Goal: Ask a question

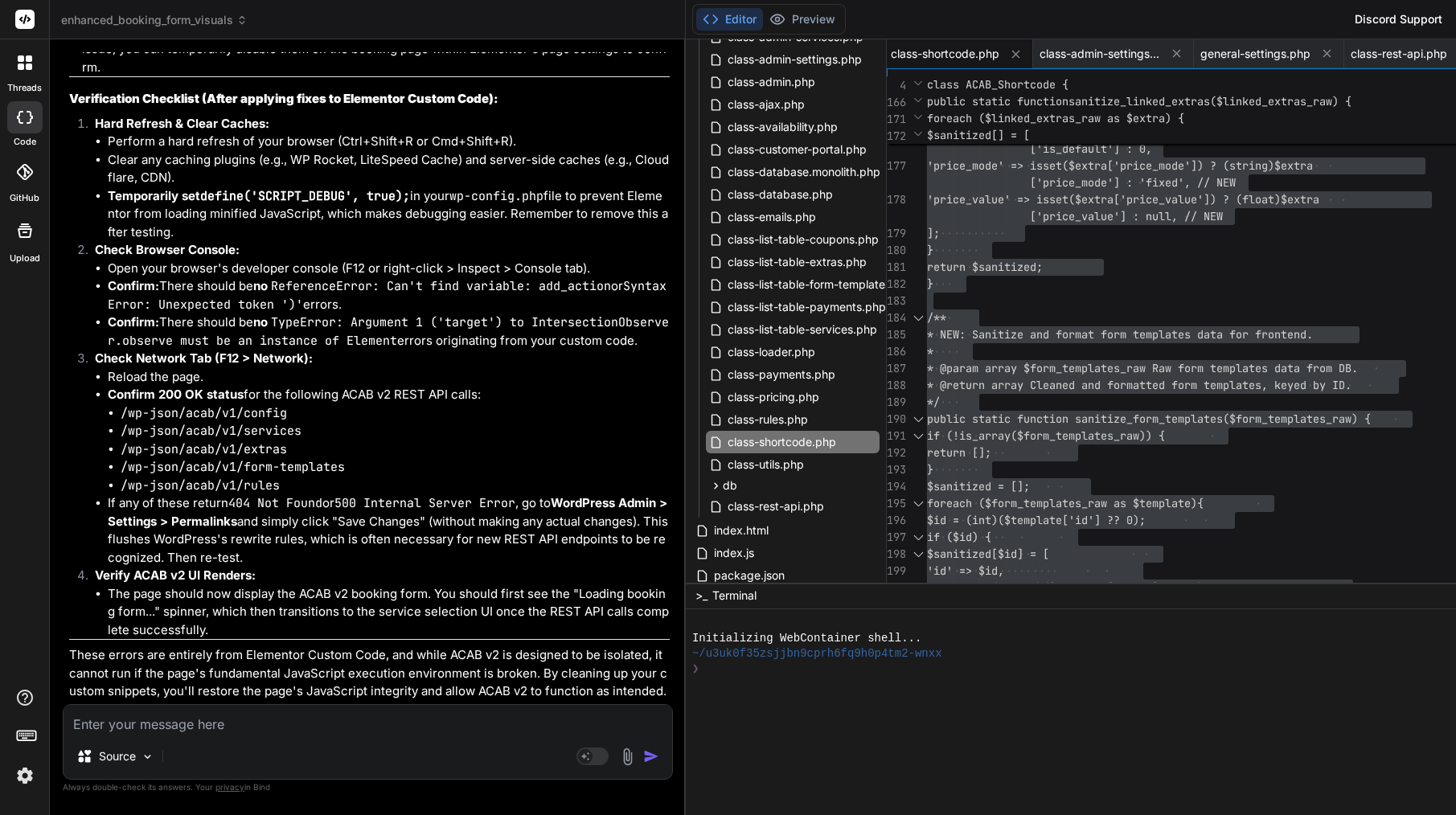
scroll to position [43910, 0]
click at [233, 721] on textarea at bounding box center [368, 720] width 609 height 29
paste textarea "Lor ip — dol sita co adipi elitsedd eiusmo TEMP i7 utl etdol. Mag’a enim Admi v…"
type textarea "Lor ip — dol sita co adipi elitsedd eiusmo TEMP i7 utl etdol. Mag’a enim Admi v…"
type textarea "x"
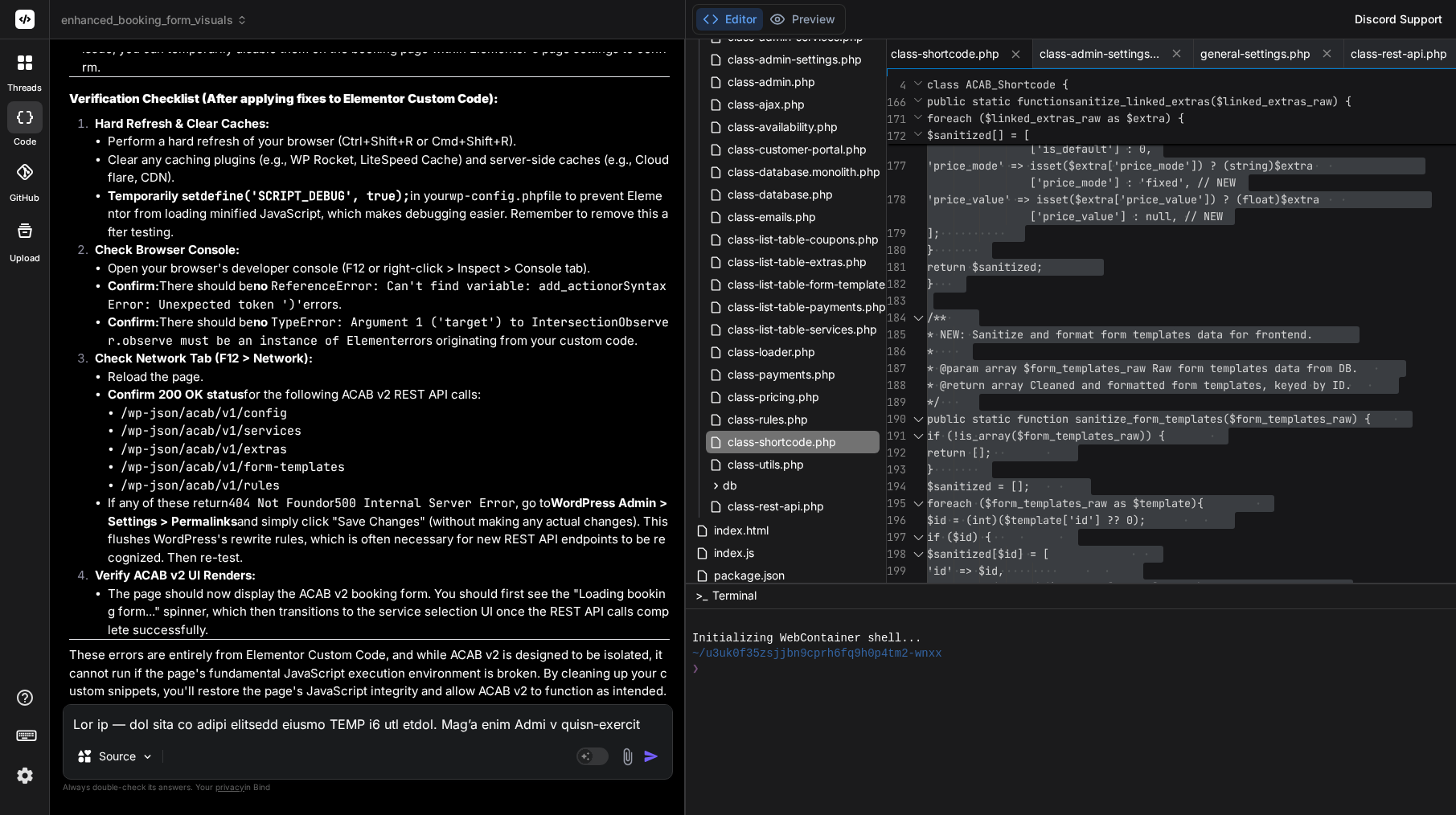
scroll to position [2704, 0]
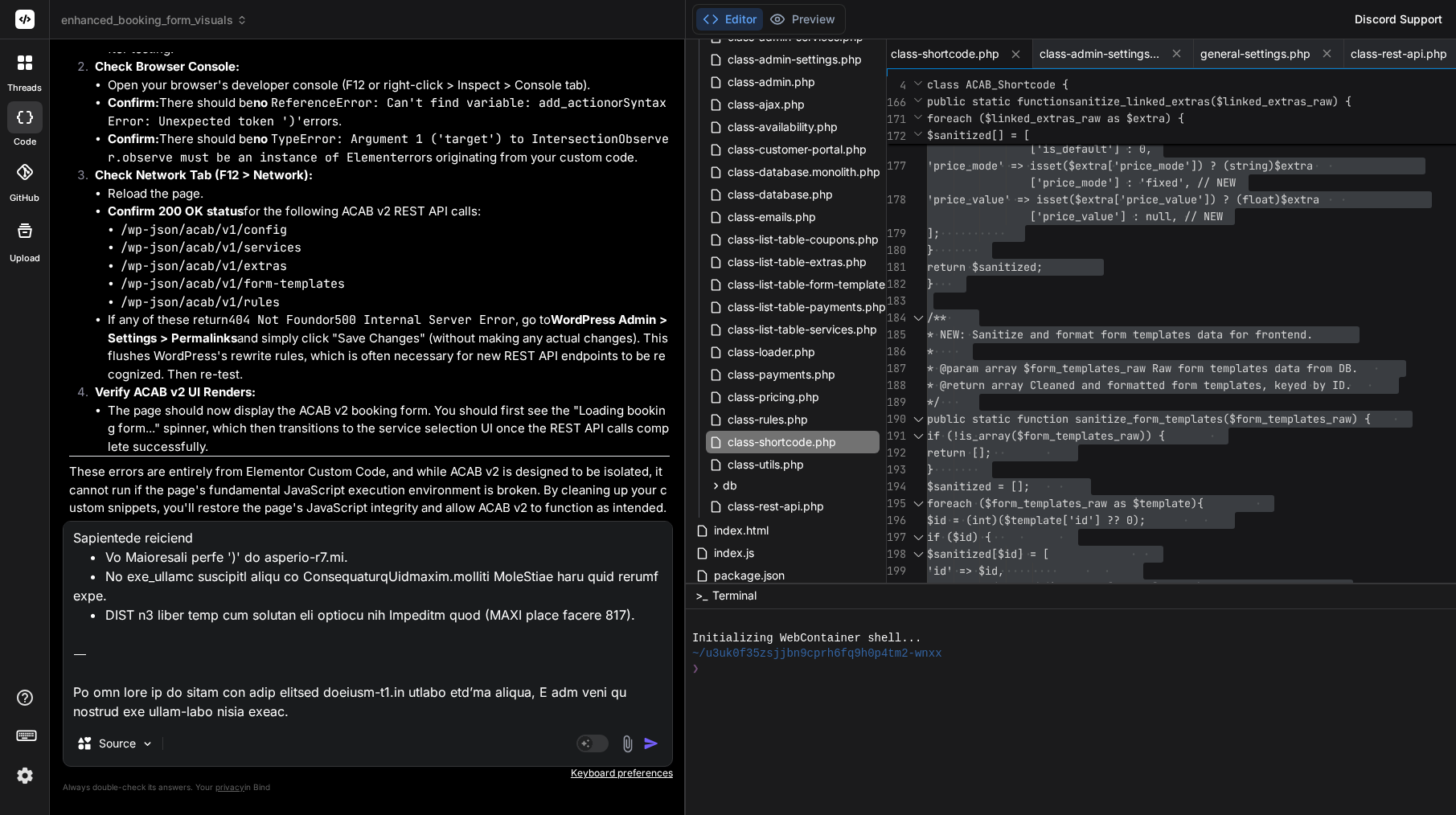
type textarea "Lor ip — dol sita co adipi elitsedd eiusmo TEMP i7 utl etdol. Mag’a enim Admi v…"
click at [644, 745] on img "button" at bounding box center [652, 743] width 17 height 17
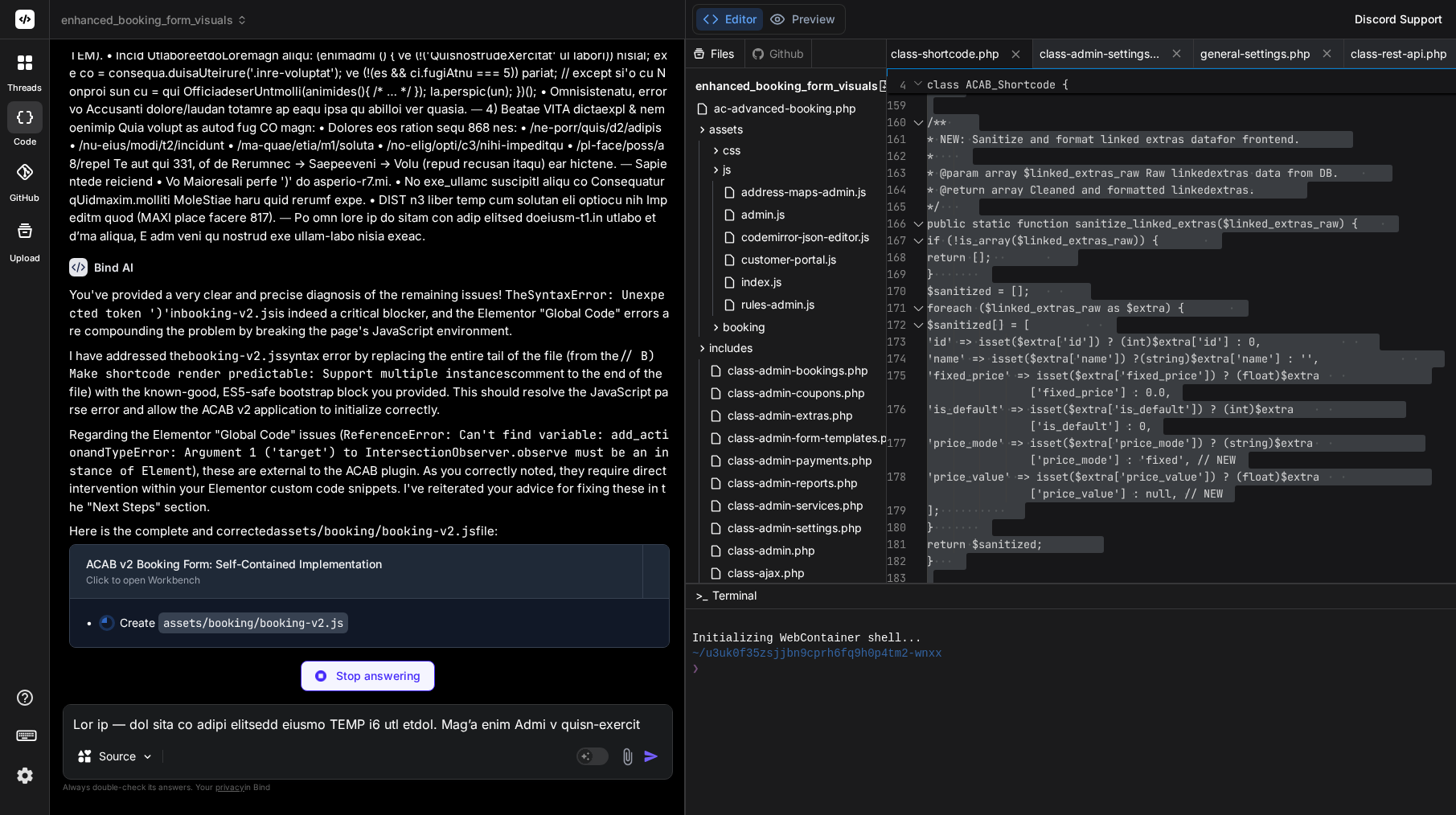
scroll to position [47467, 0]
type textarea "x"
type textarea "* @return array Cleaned and formatted linked extras. */ public static function …"
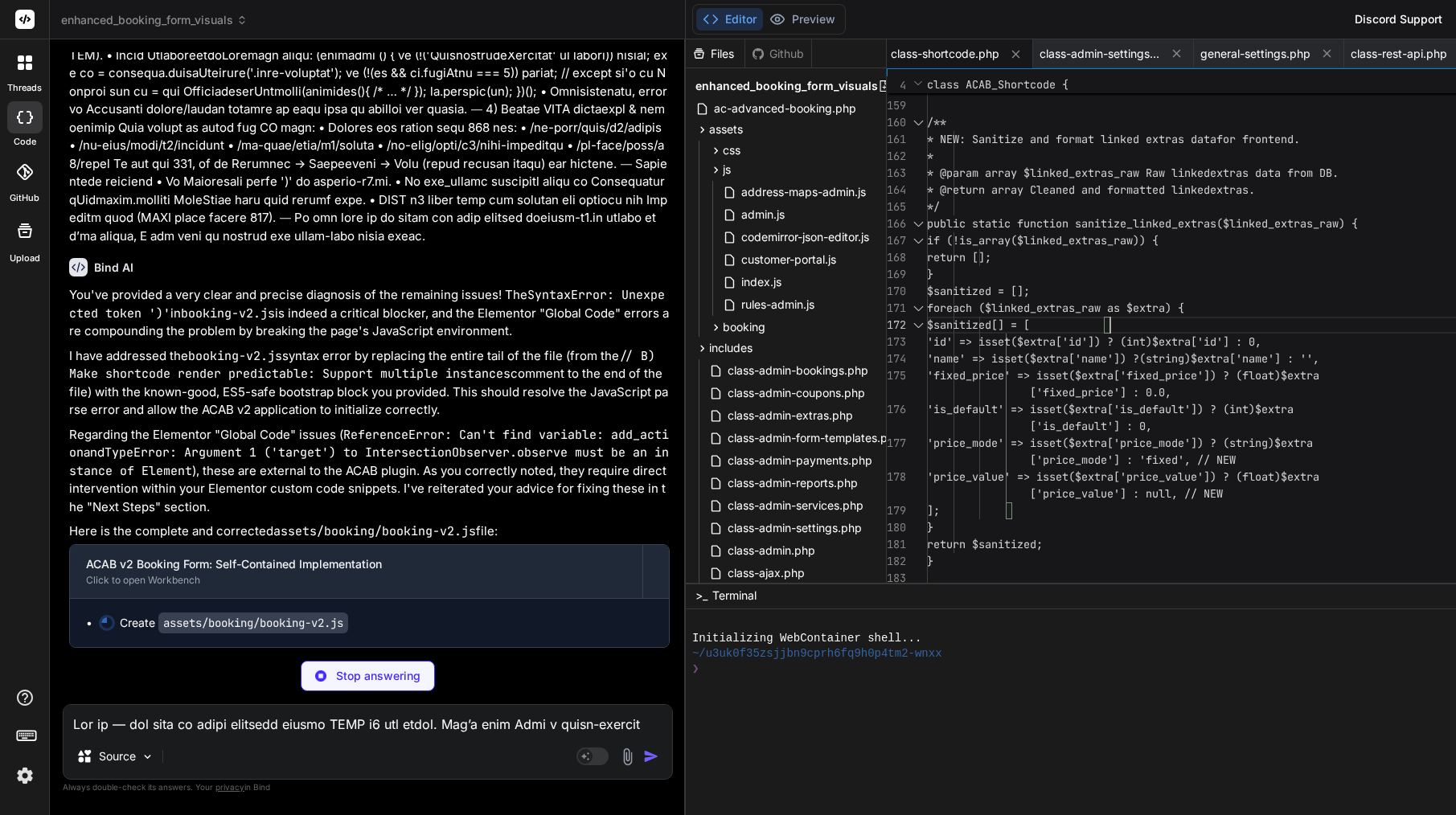
click at [1035, 314] on span "foreach ($linked_extras_raw as $extra) {" at bounding box center [1055, 308] width 258 height 15
click at [1026, 341] on span "'id' => isset($extra['id']) ? (int" at bounding box center [1036, 342] width 219 height 15
type textarea "x"
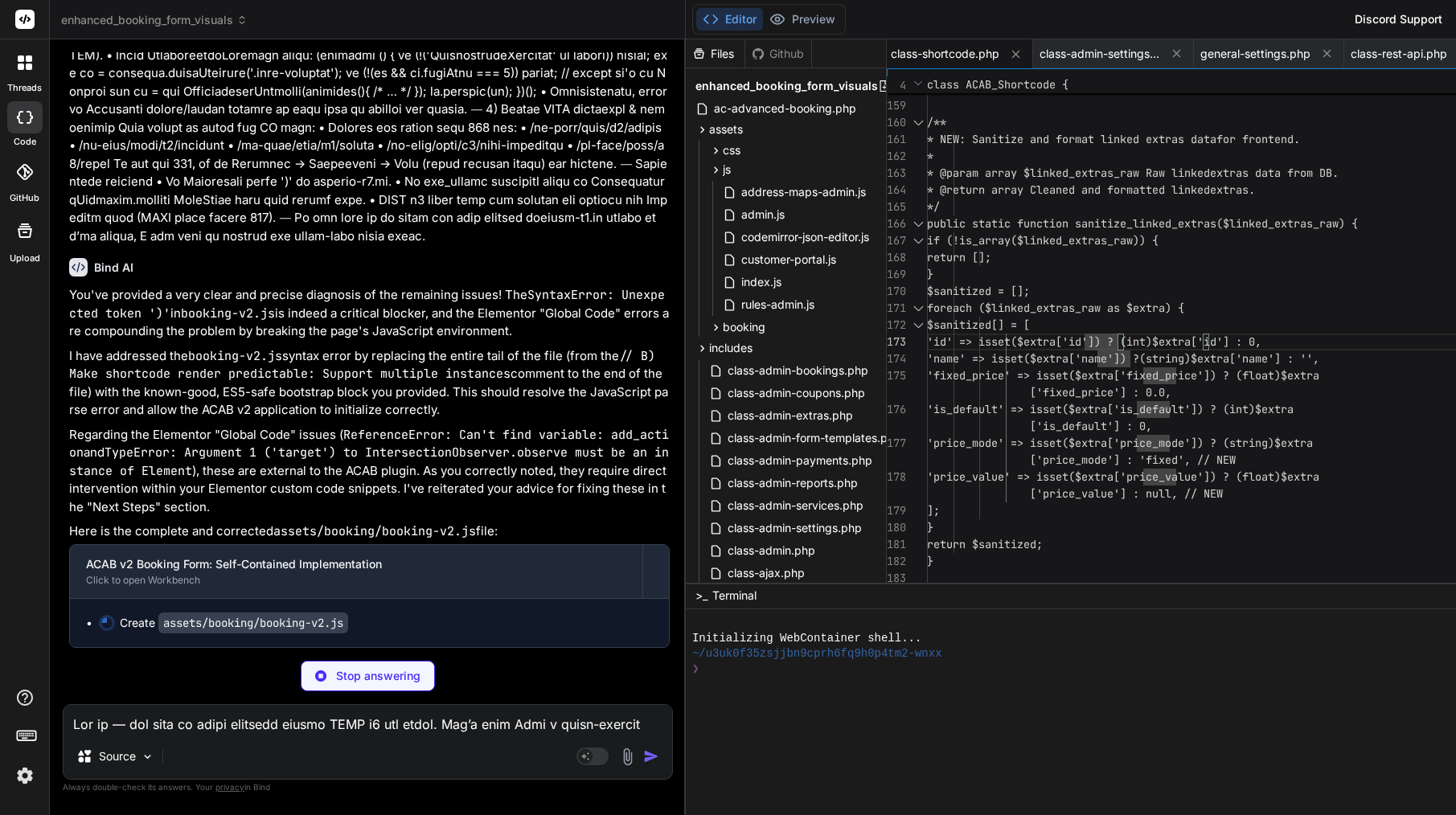
type textarea "ction') {\n window.ACABv2.mountAll();\n } else {\n console.error('[ACAB][v2] mo…"
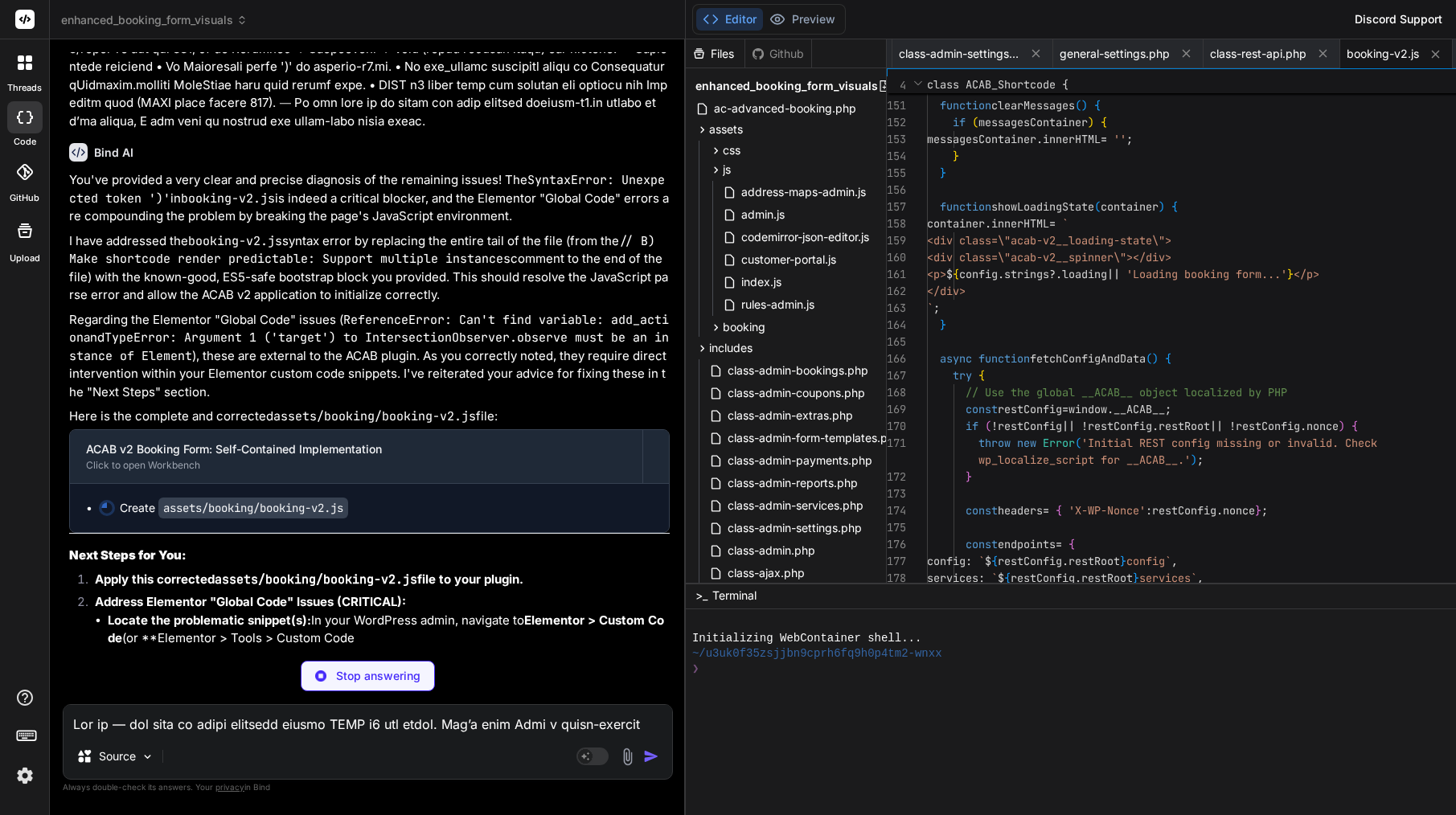
scroll to position [118, 0]
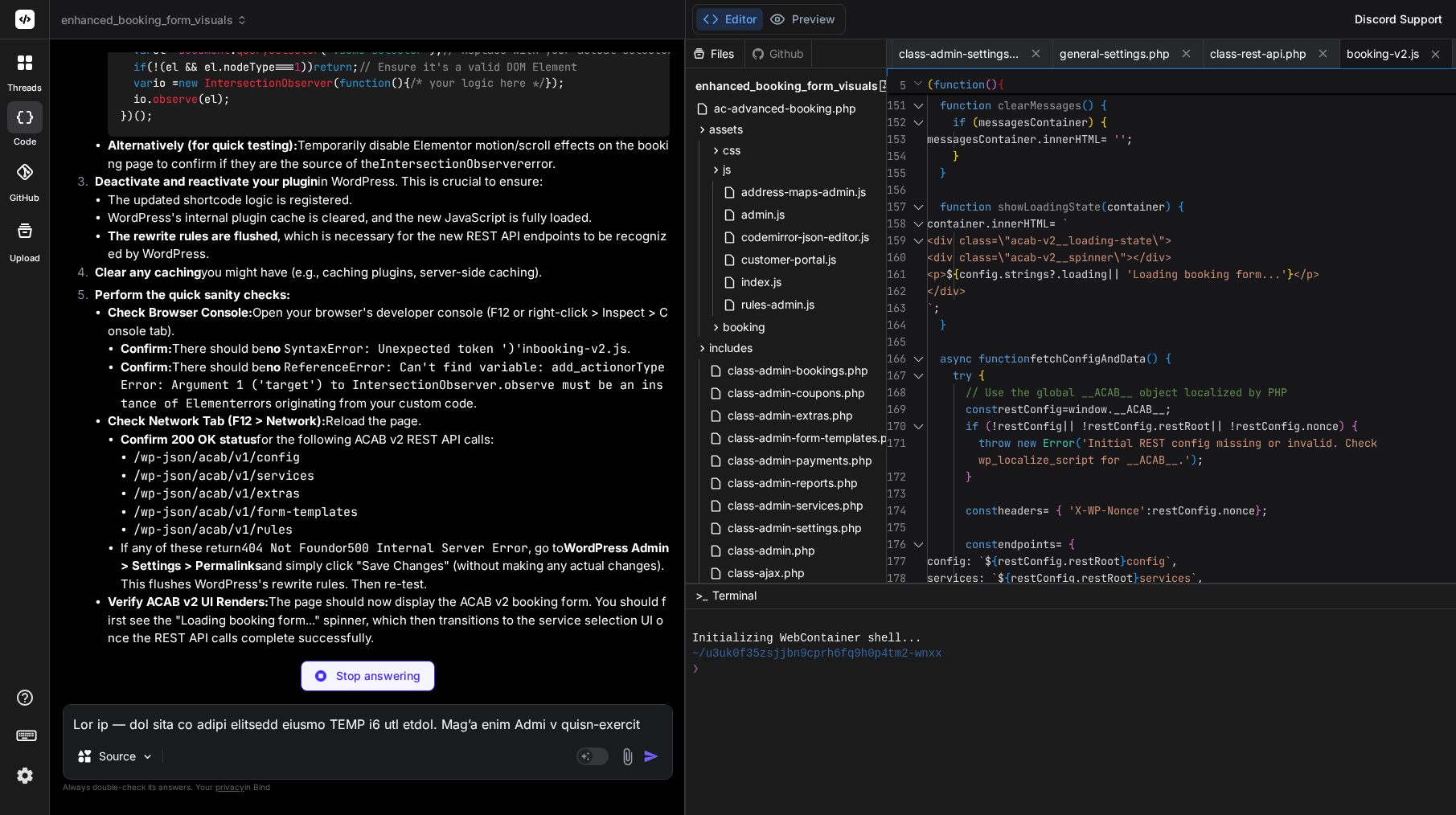
type textarea "x"
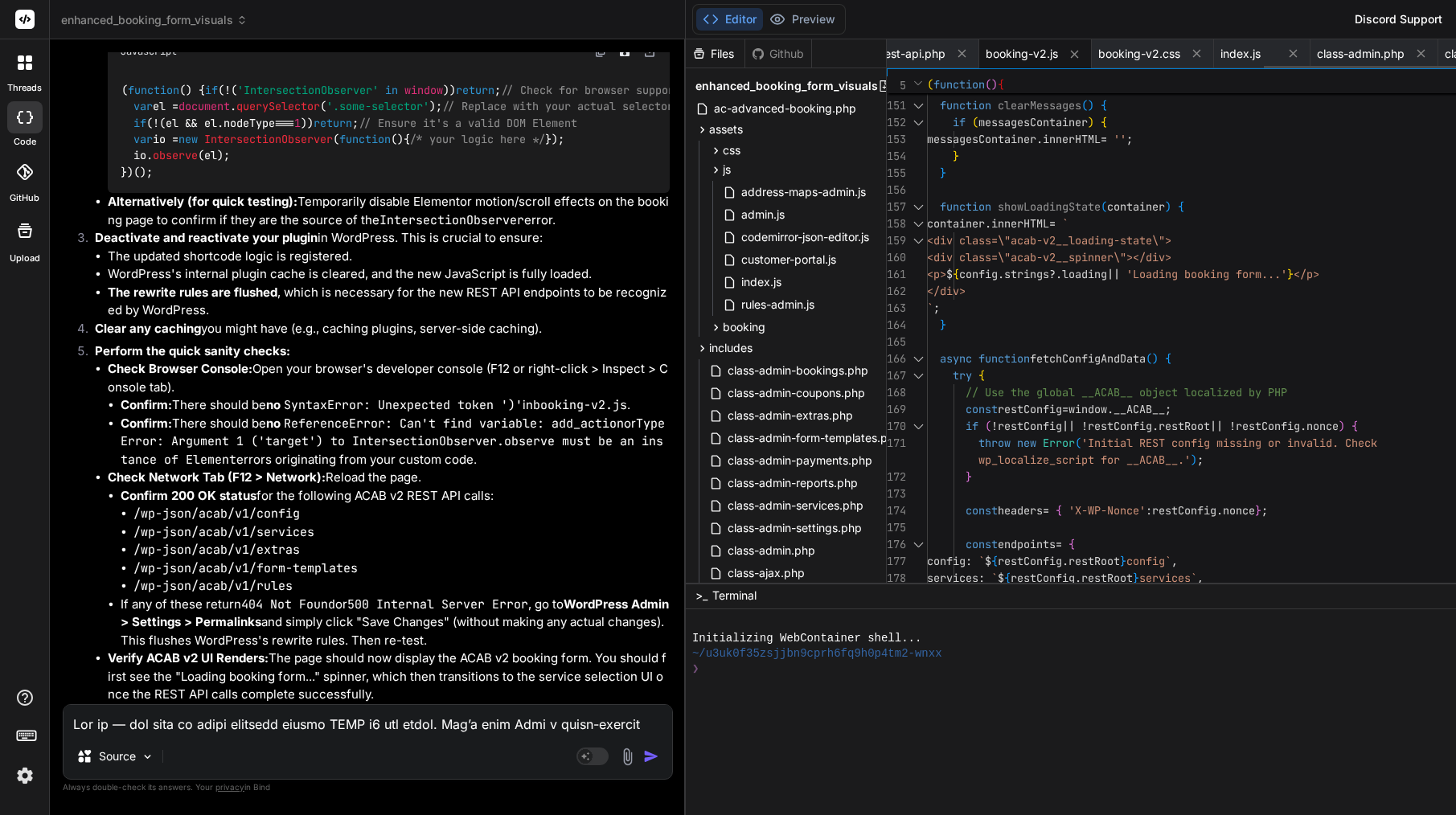
scroll to position [0, 1036]
click at [943, 46] on span "booking-v2.js" at bounding box center [978, 54] width 72 height 17
click at [927, 197] on div at bounding box center [1215, 190] width 577 height 17
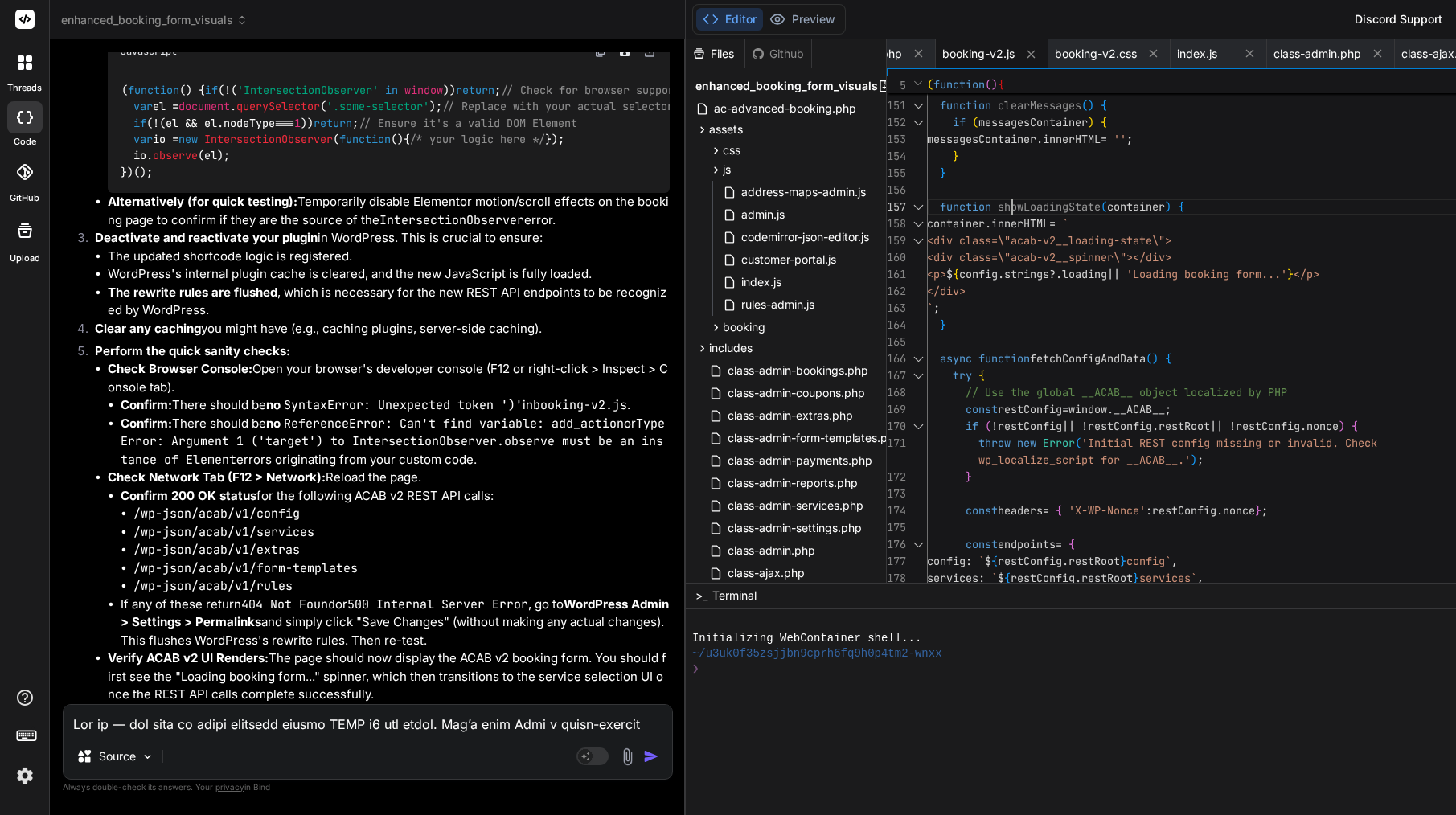
click at [927, 197] on div at bounding box center [1215, 190] width 577 height 17
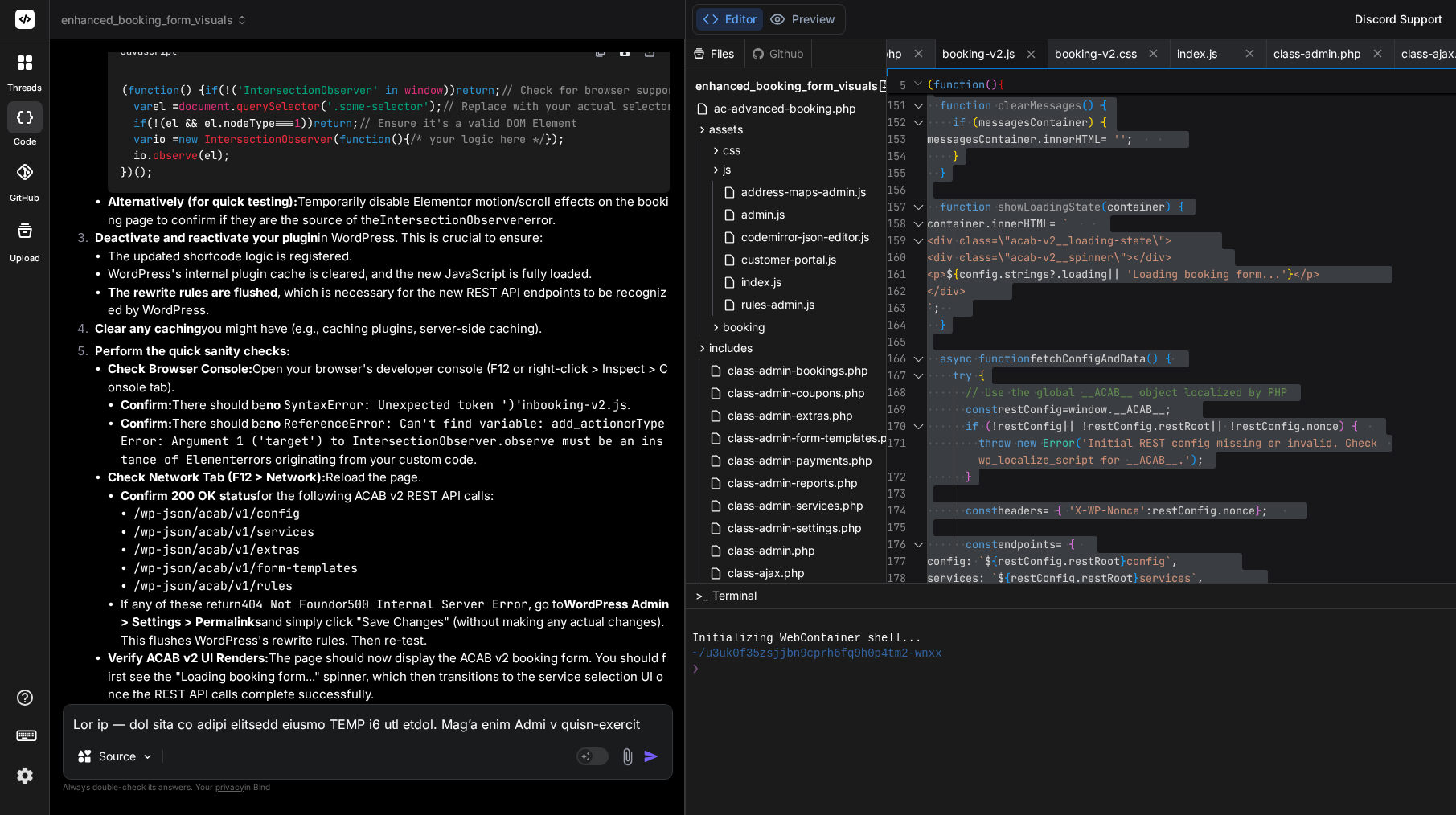
scroll to position [48552, 0]
drag, startPoint x: 96, startPoint y: 361, endPoint x: 552, endPoint y: 688, distance: 561.1
copy div "Bind AI You've provided a very clear and precise diagnosis of the remaining iss…"
click at [191, 265] on li "WordPress's internal plugin cache is cleared, and the new JavaScript is fully l…" at bounding box center [389, 274] width 562 height 18
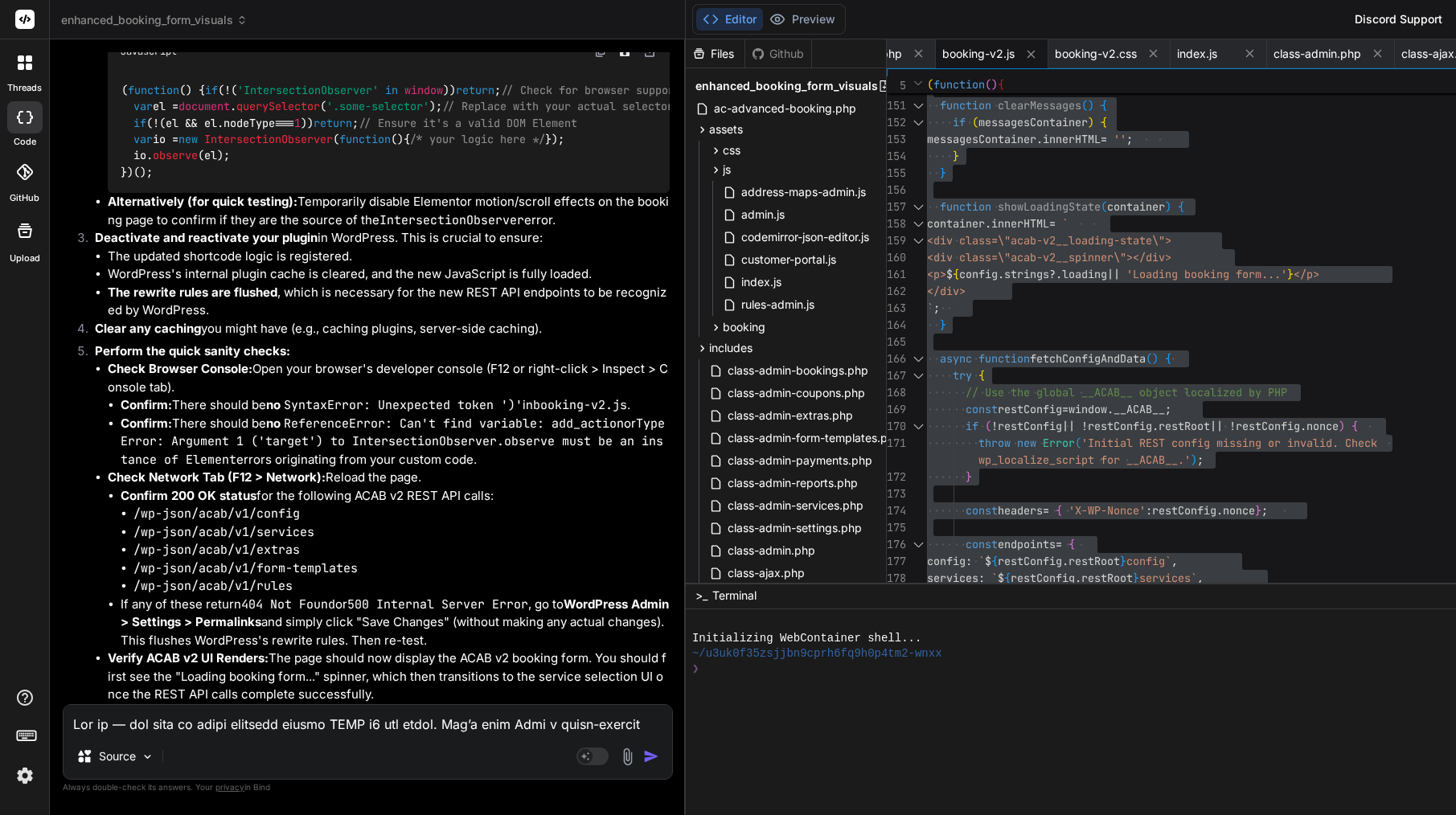
click at [1062, 271] on span "loading" at bounding box center [1084, 274] width 45 height 15
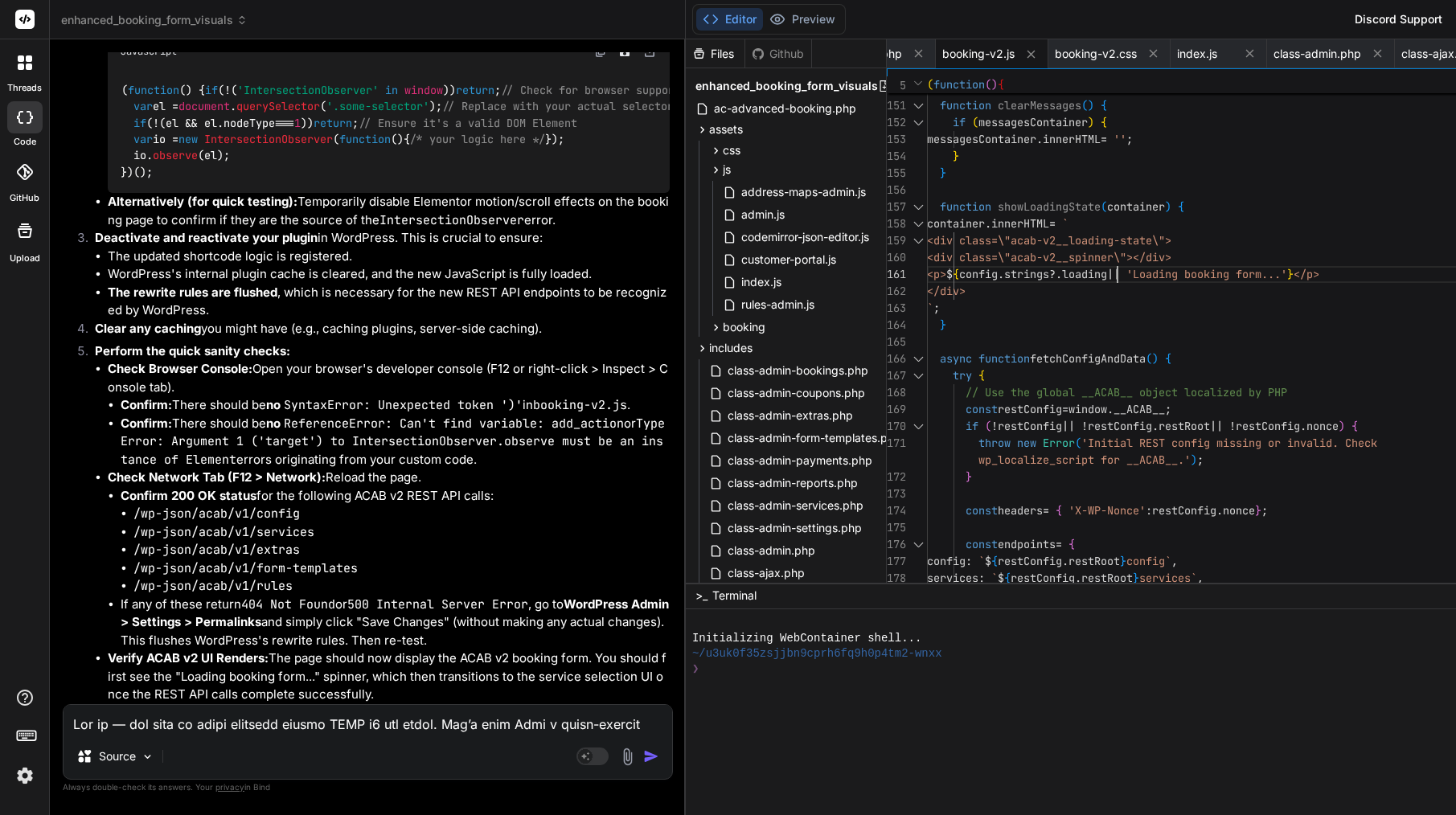
scroll to position [84, 0]
click at [1117, 271] on div at bounding box center [1118, 274] width 2 height 17
click at [1062, 271] on span "loading" at bounding box center [1084, 274] width 45 height 15
type textarea "/** * ACAB v2 Frontend Booking Form JavaScript * Self-contained, Shadow DOM bas…"
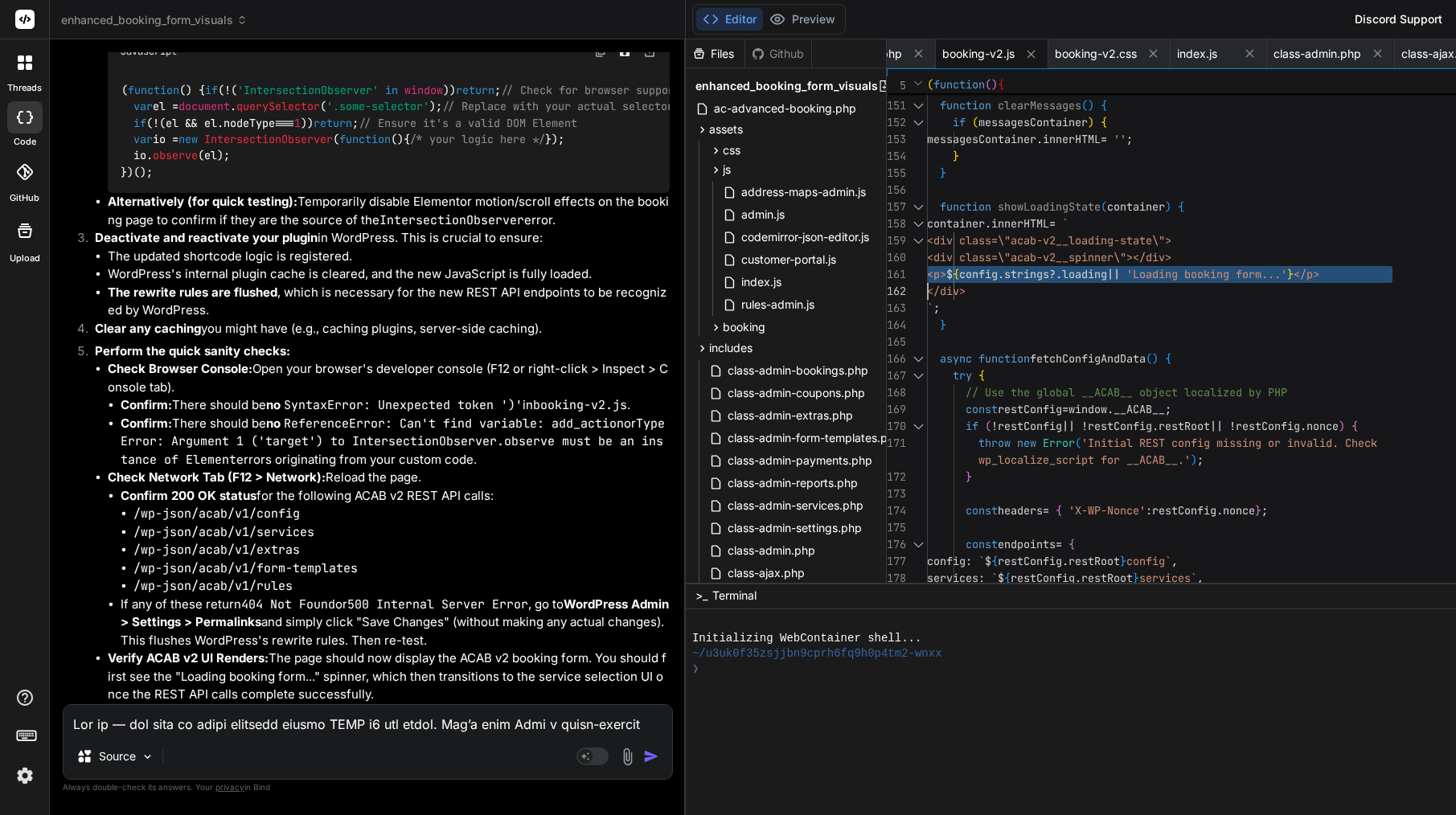
click at [1062, 271] on span "loading" at bounding box center [1084, 274] width 45 height 15
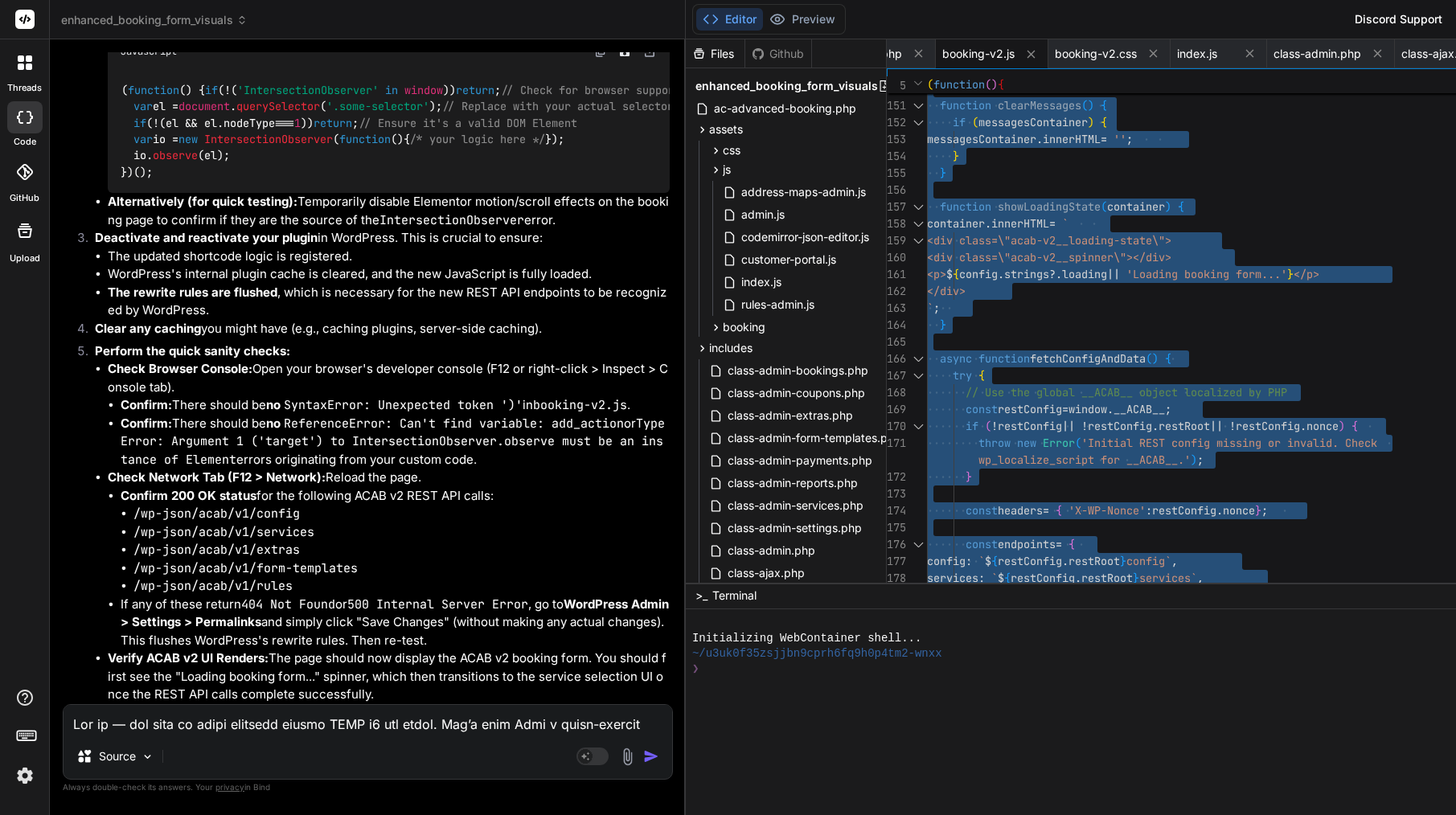
click at [121, 725] on textarea at bounding box center [368, 720] width 609 height 29
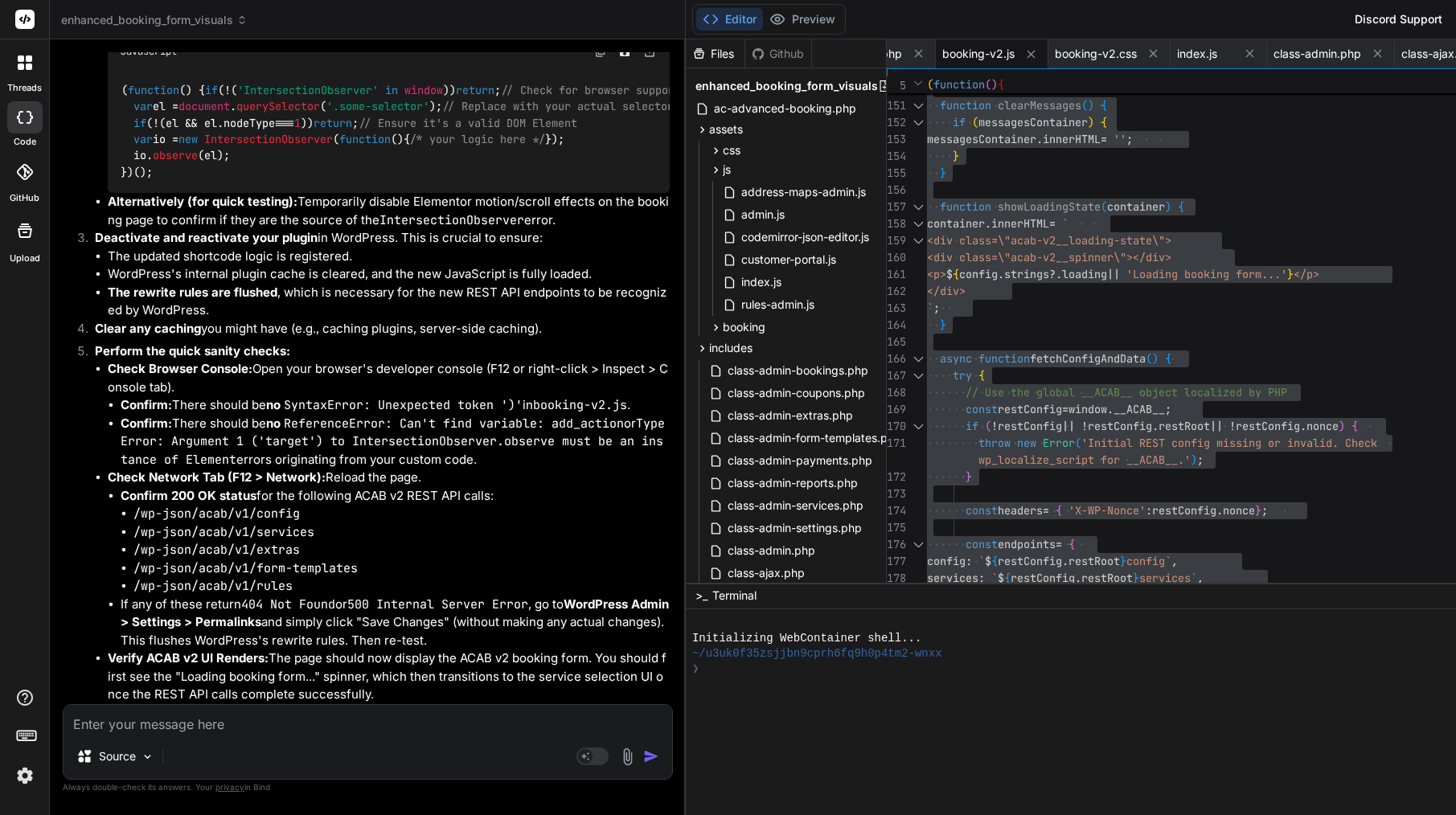
paste textarea "Lore’i d sitam, cons-adipi elitse doe tem inci ut Labo: ⸻ Etdolor: Mag aliquaen…"
type textarea "Lore’i d sitam, cons-adipi elitse doe tem inci ut Labo: ⸻ Etdolor: Mag aliquaen…"
type textarea "x"
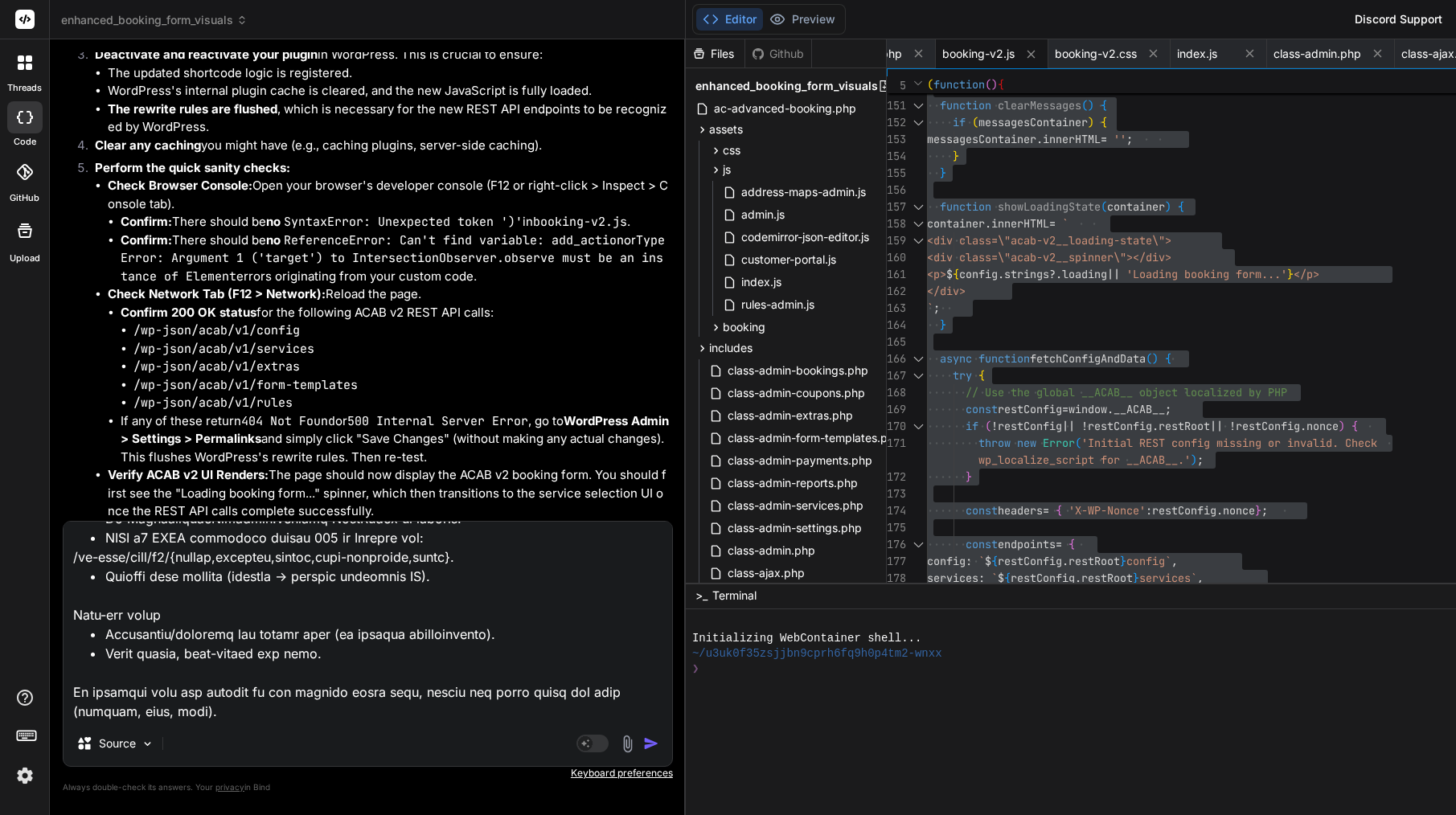
type textarea "Lore’i d sitam, cons-adipi elitse doe tem inci ut Labo: ⸻ Etdolor: Mag aliquaen…"
click at [644, 751] on img "button" at bounding box center [652, 743] width 17 height 17
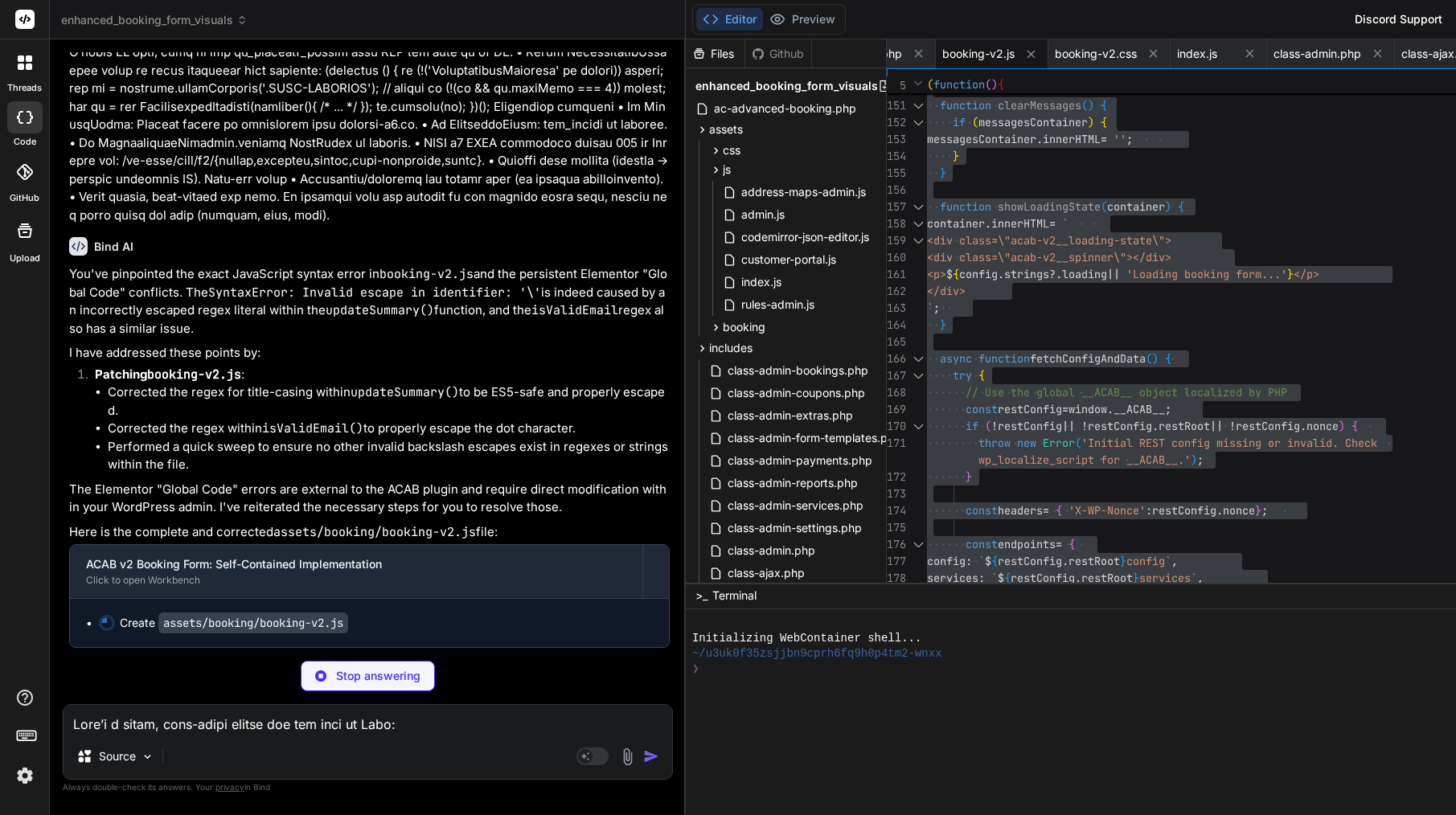
scroll to position [0, 0]
type textarea "x"
type textarea "} })(); // END OF FILE"
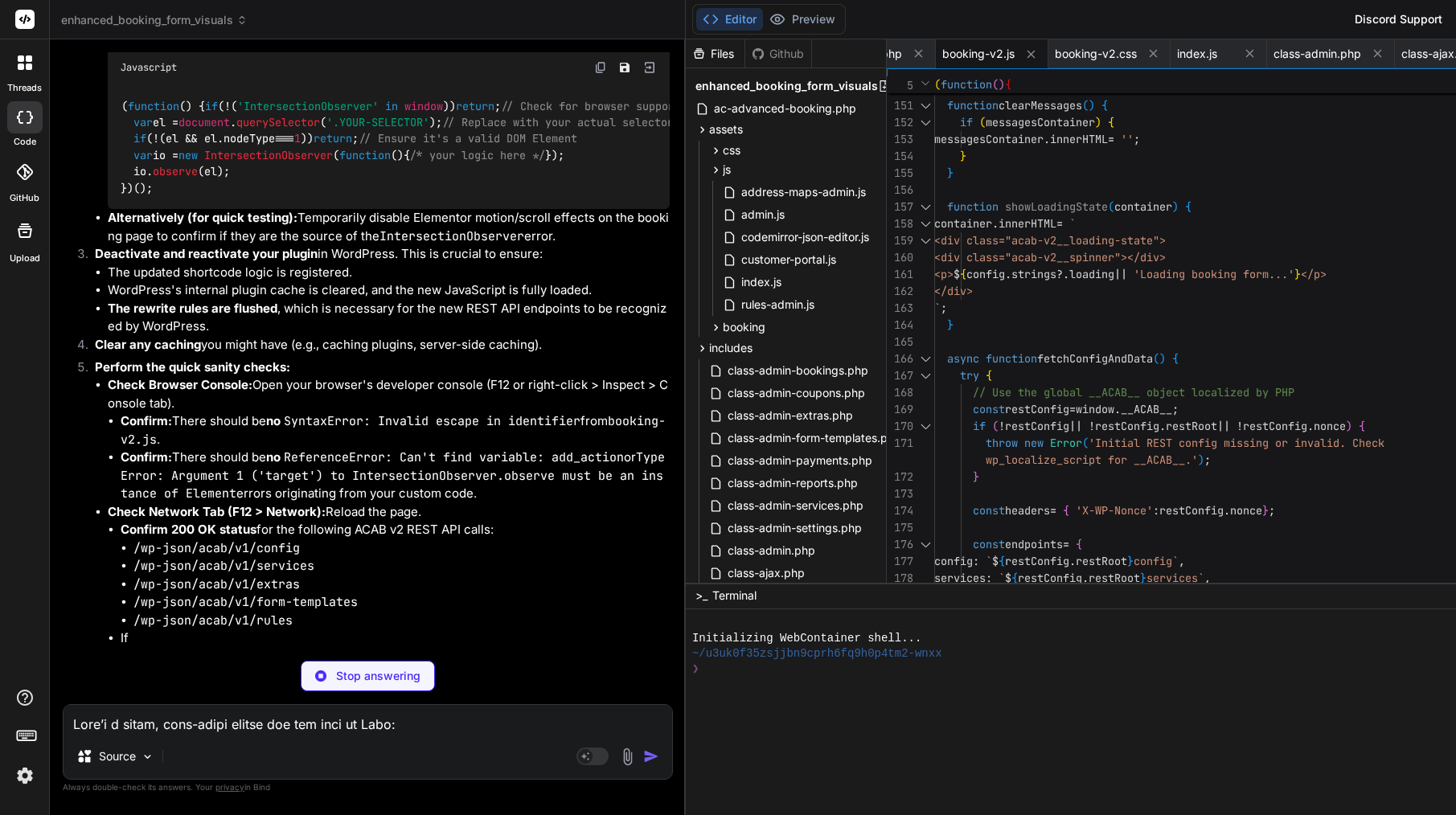
type textarea "x"
type textarea "function showLoadingState(container) { container.innerHTML = ` <div class="acab…"
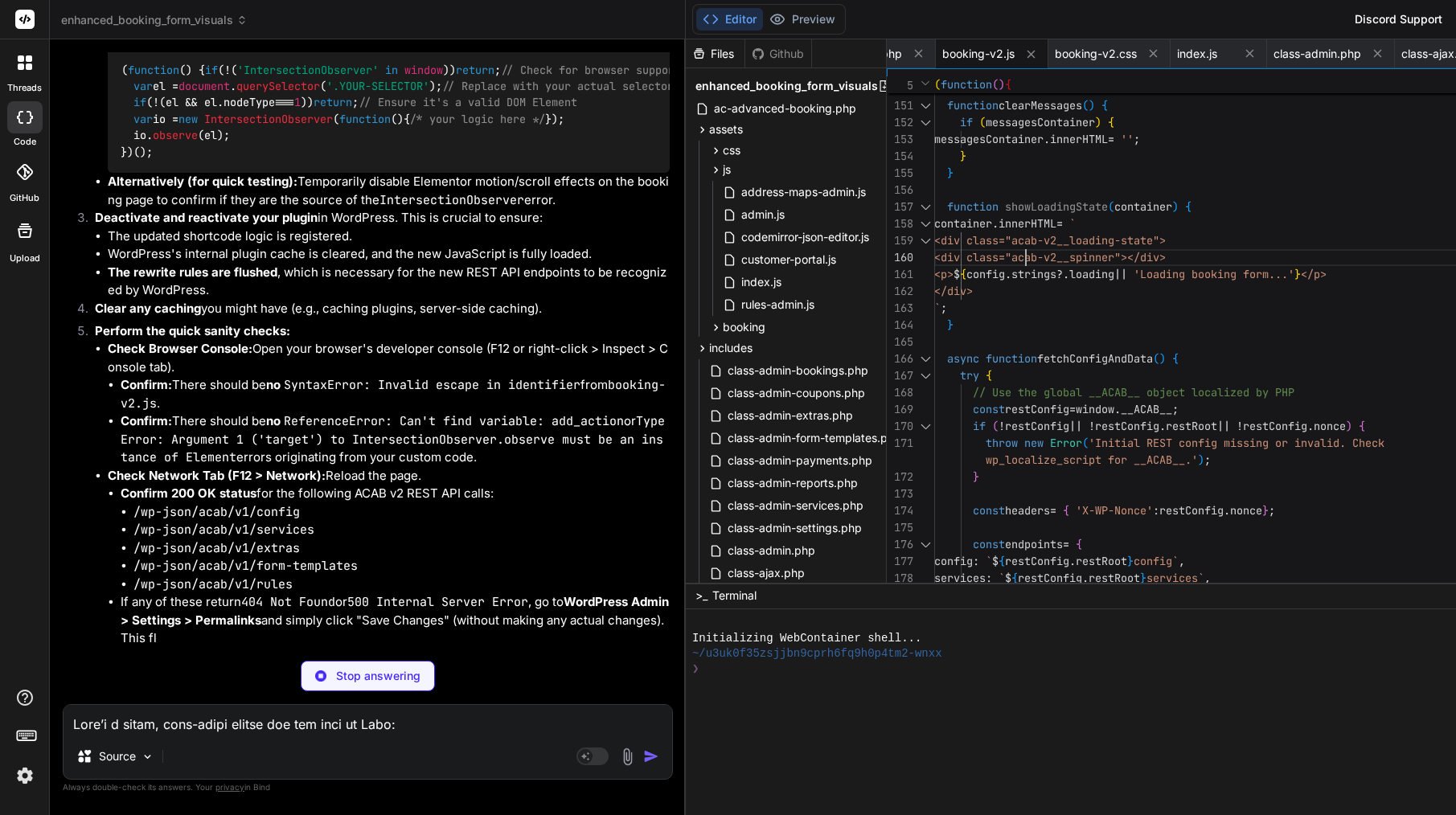
click at [934, 241] on span "<div class="acab-v2__loading-state">" at bounding box center [1050, 240] width 232 height 15
type textarea "x"
click at [934, 241] on span "<div class="acab-v2__loading-state">" at bounding box center [1050, 240] width 232 height 15
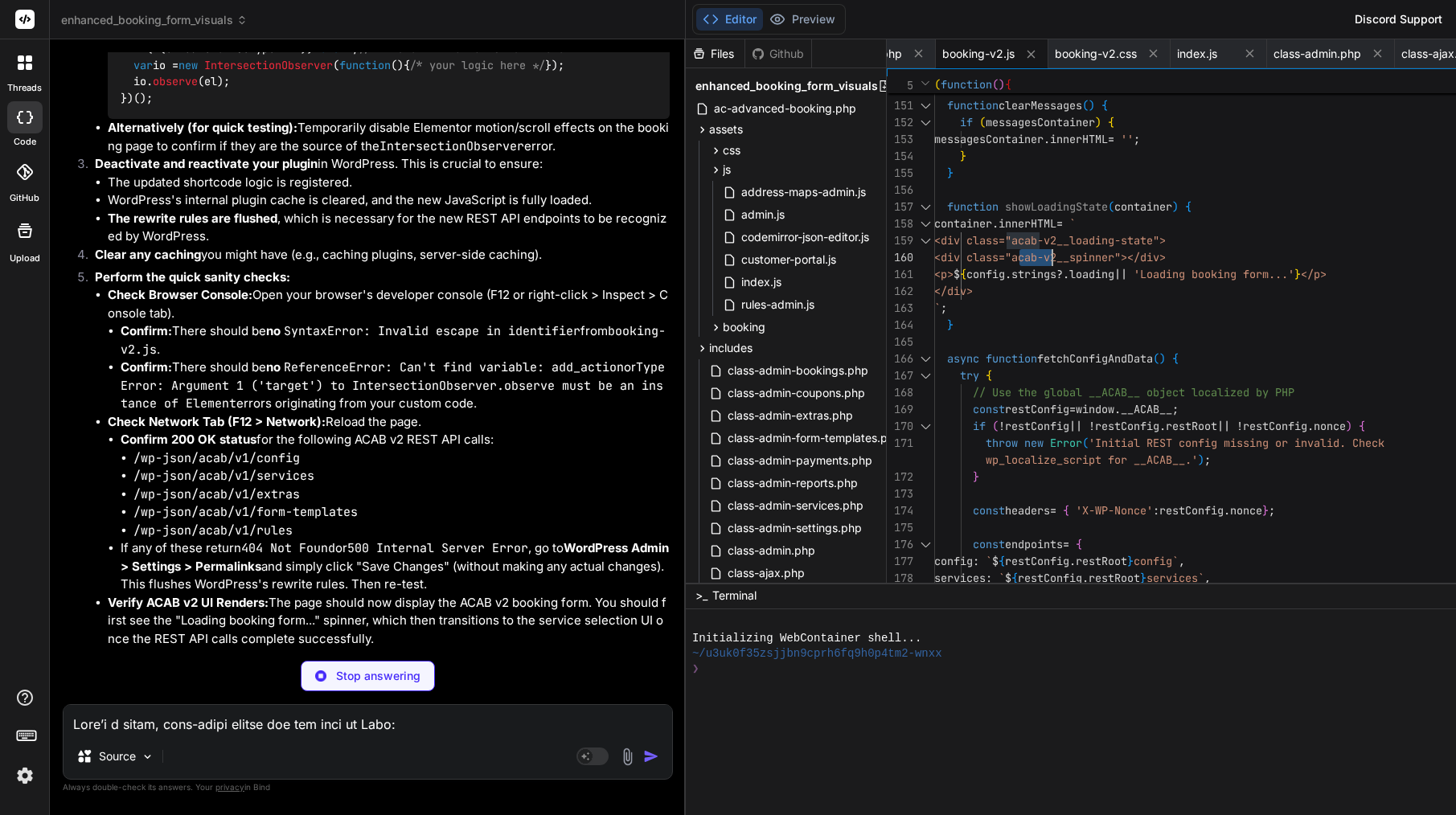
click at [934, 241] on span "<div class="acab-v2__loading-state">" at bounding box center [1050, 240] width 232 height 15
type textarea "/** * ACAB v2 Frontend Booking Form JavaScript * Self-contained, Shadow DOM bas…"
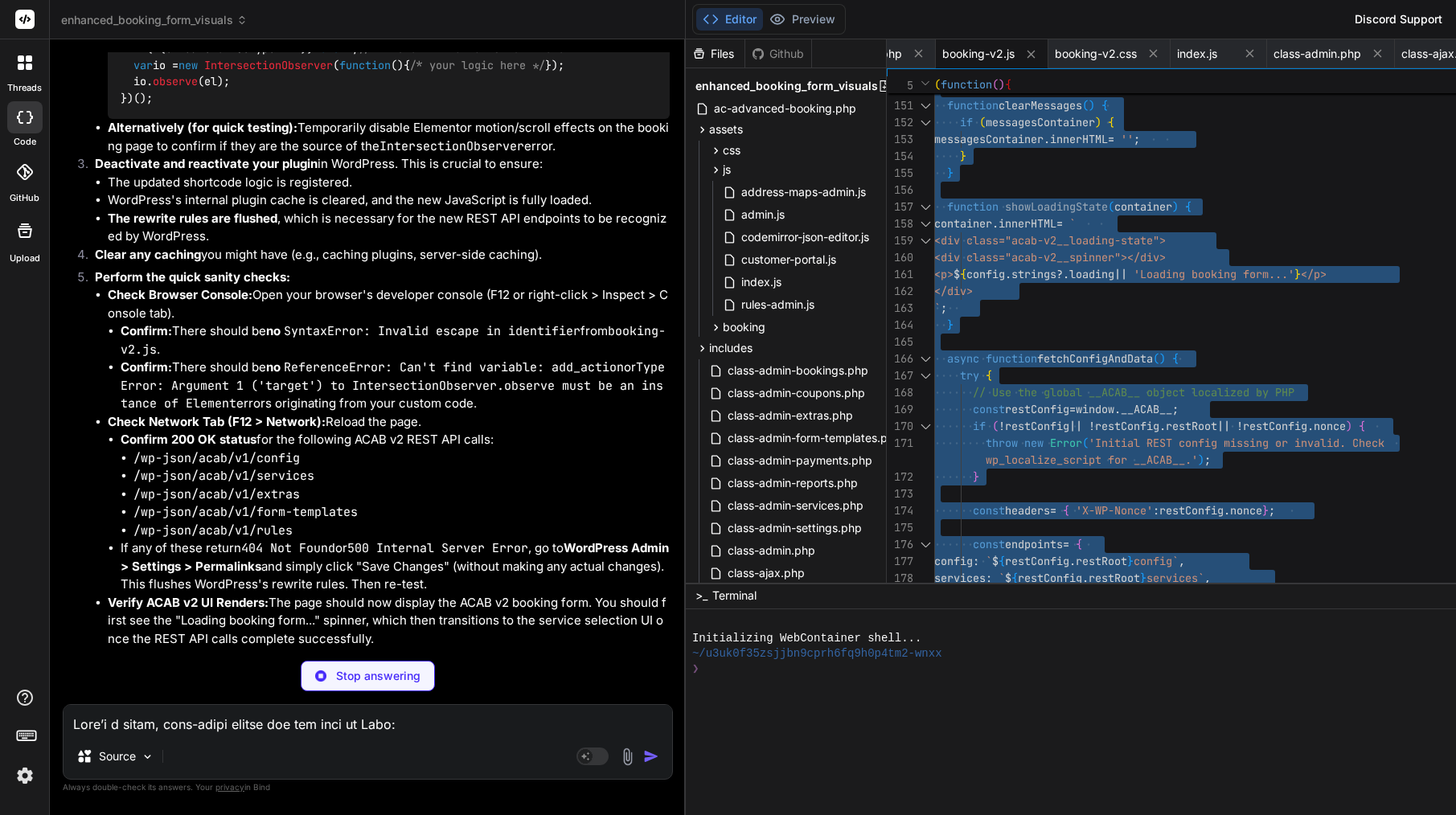
click at [934, 241] on span "<div class="acab-v2__loading-state">" at bounding box center [1050, 240] width 232 height 15
type textarea "x"
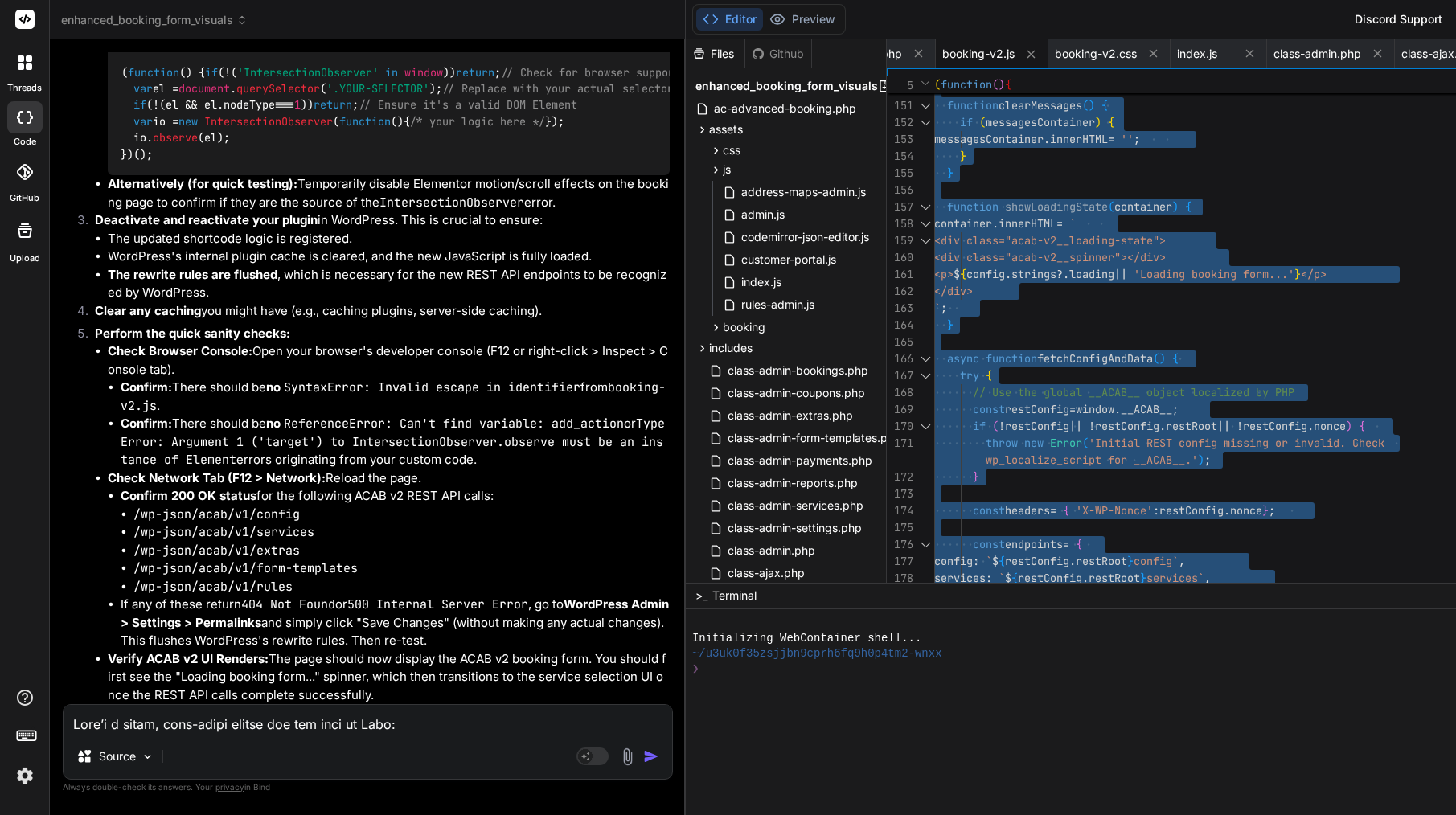
scroll to position [50693, 0]
click at [225, 728] on textarea at bounding box center [368, 720] width 609 height 29
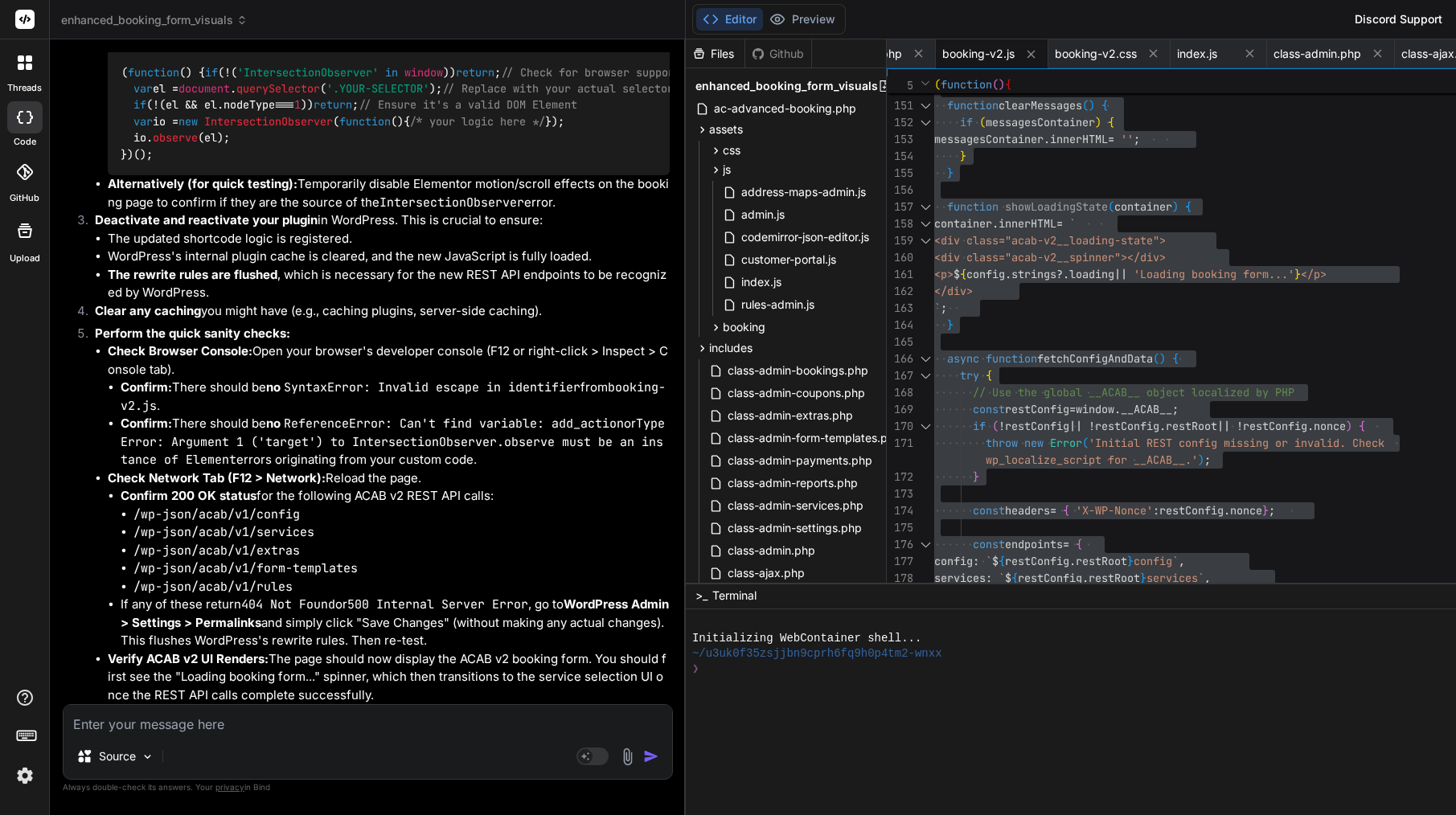
paste textarea "Lor ips. Dolo’s a cons-adipi elits doei “tempo” inc utl et doloremagn aliqu eni…"
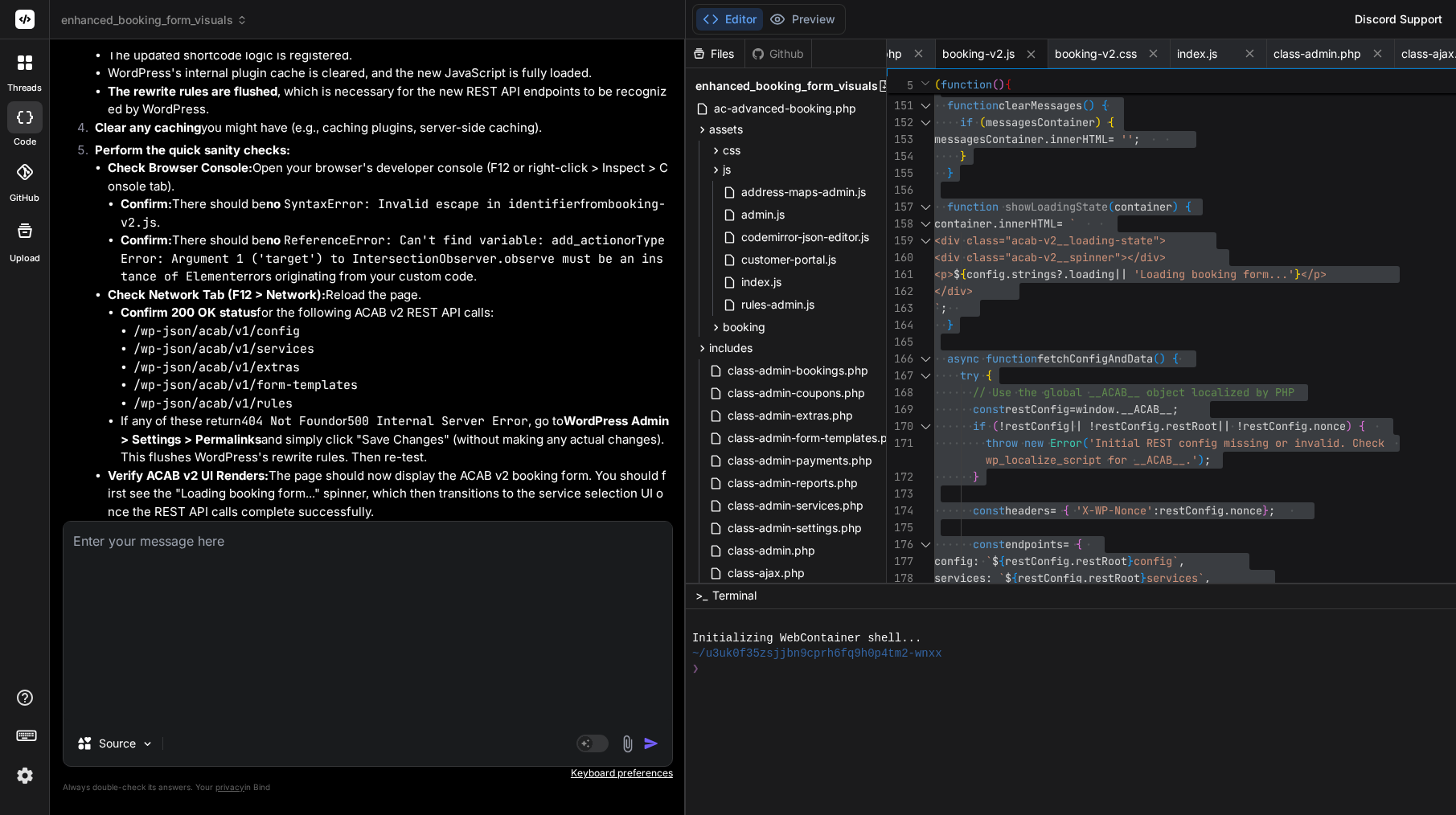
type textarea "Lor ips. Dolo’s a cons-adipi elits doei “tempo” inc utl et doloremagn aliqu eni…"
type textarea "x"
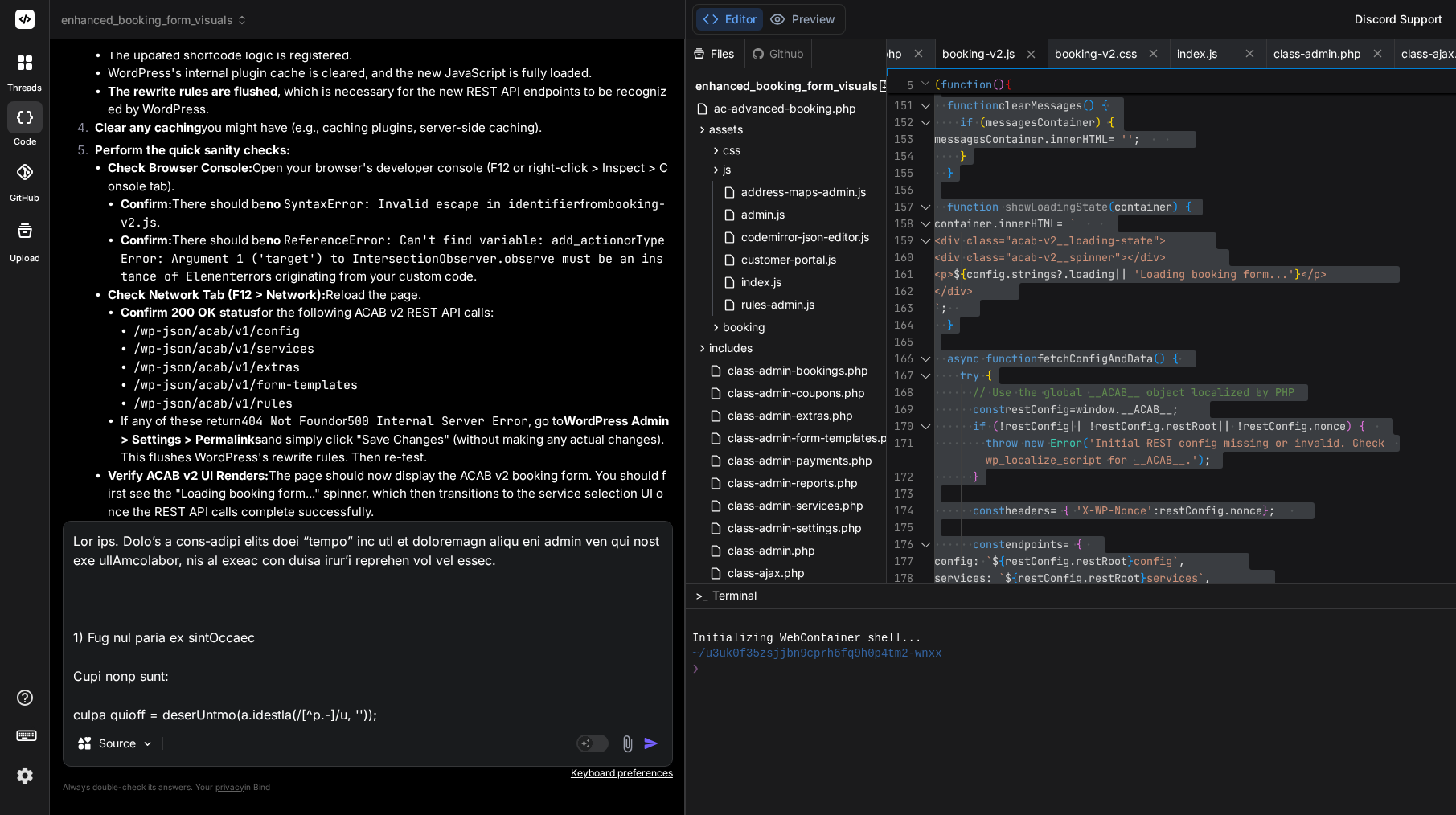
scroll to position [2106, 0]
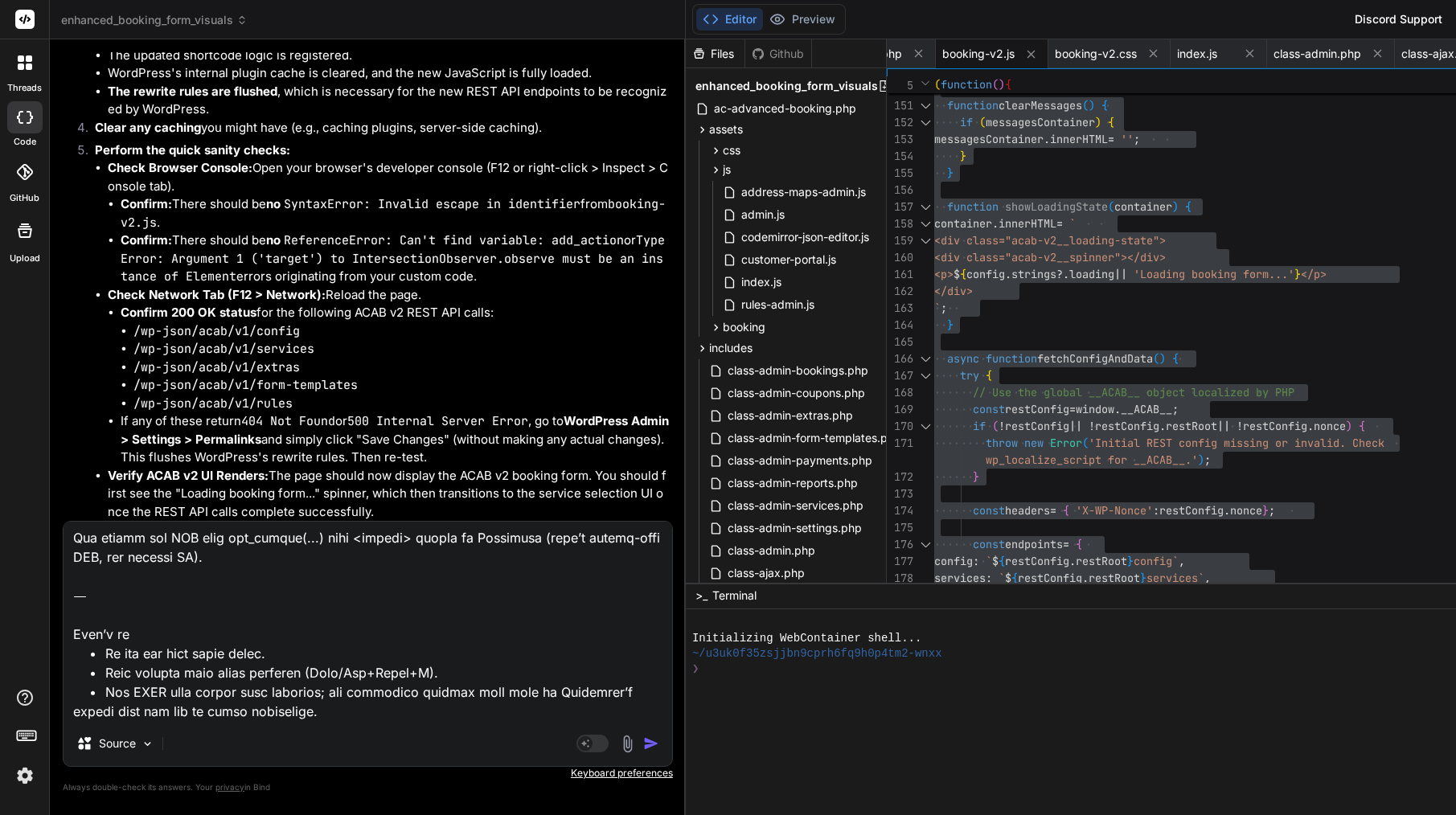
type textarea "Lor ips. Dolo’s a cons-adipi elits doei “tempo” inc utl et doloremagn aliqu eni…"
click at [644, 750] on img "button" at bounding box center [652, 743] width 17 height 17
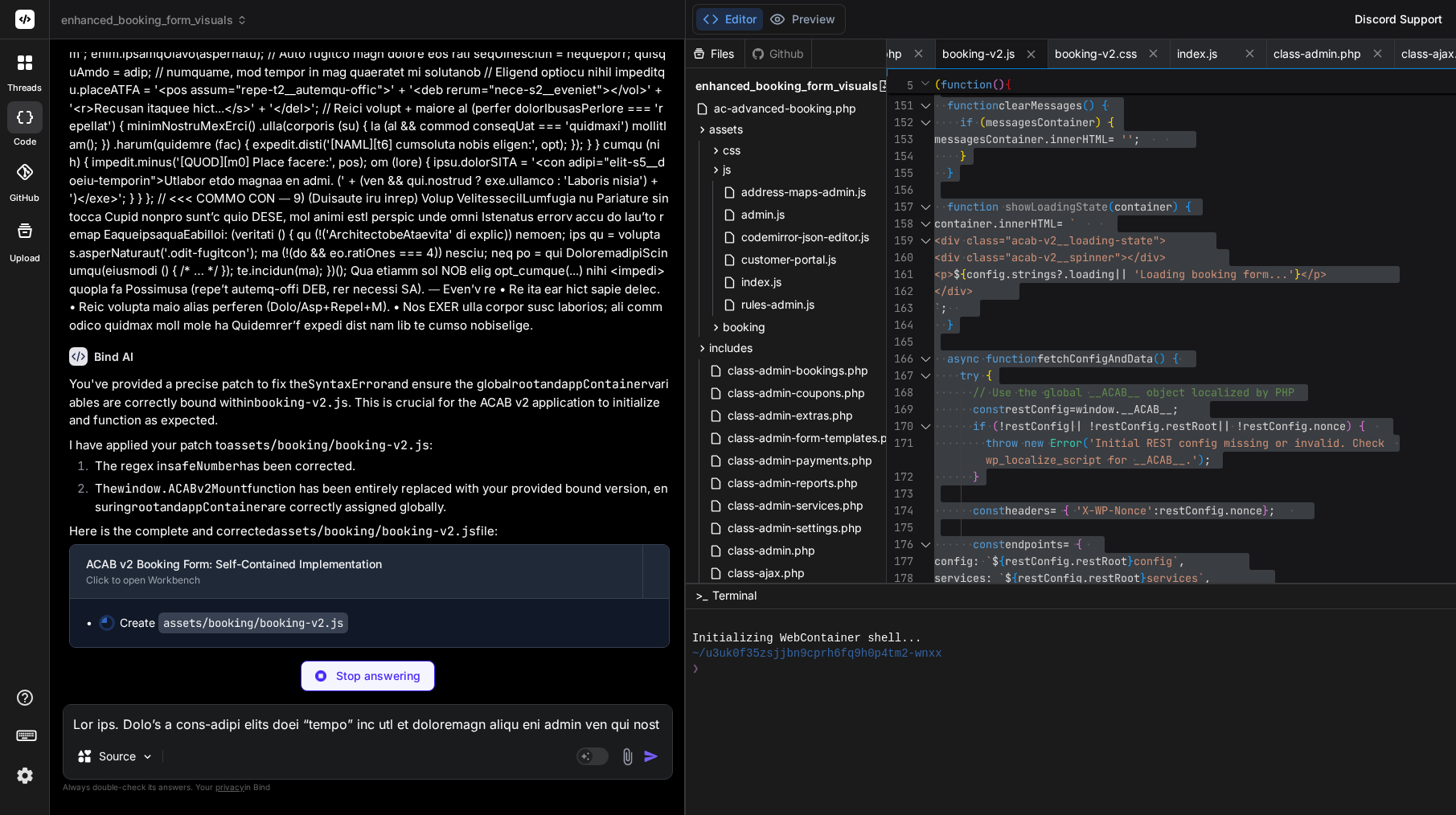
scroll to position [51714, 0]
type textarea "x"
type textarea "\n var isDeferred = !!(cur && cur.defer);\n\n if (document.readyState === 'load…"
type textarea "x"
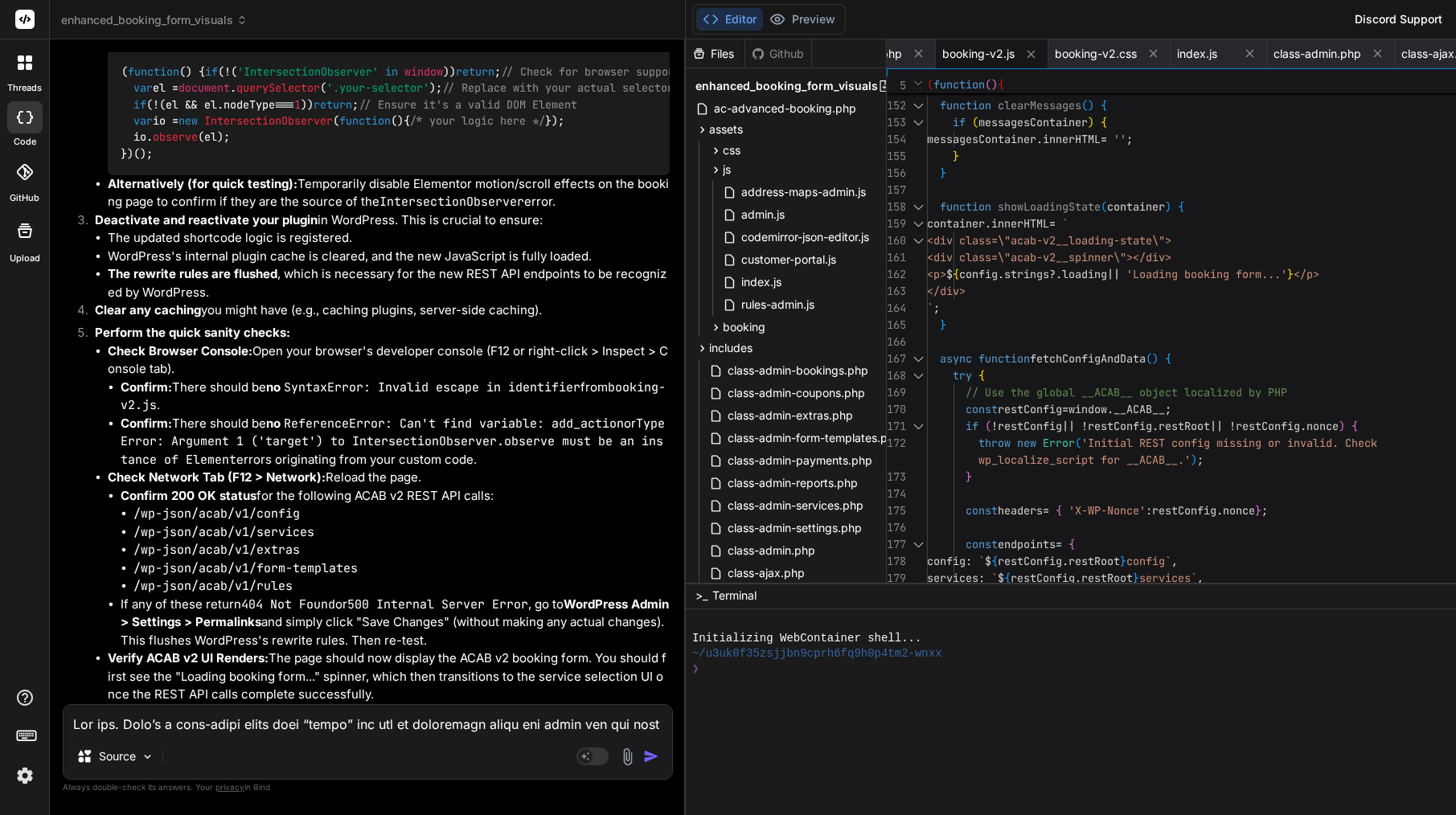
scroll to position [52184, 0]
click at [1049, 343] on div at bounding box center [1215, 342] width 577 height 17
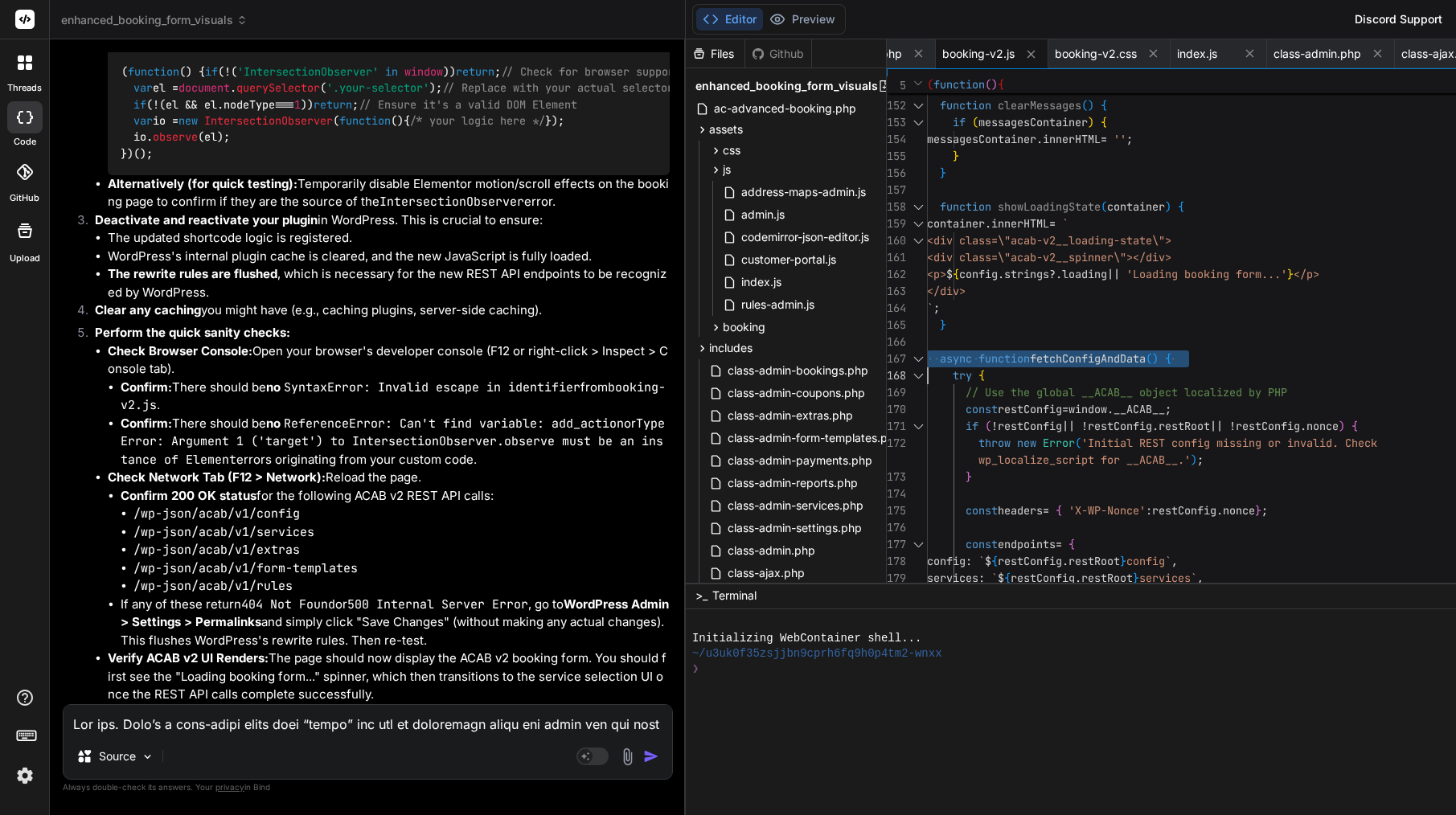
type textarea "/** * ACAB v2 Frontend Booking Form JavaScript * Self-contained, Shadow DOM bas…"
click at [1049, 343] on div at bounding box center [1215, 342] width 577 height 17
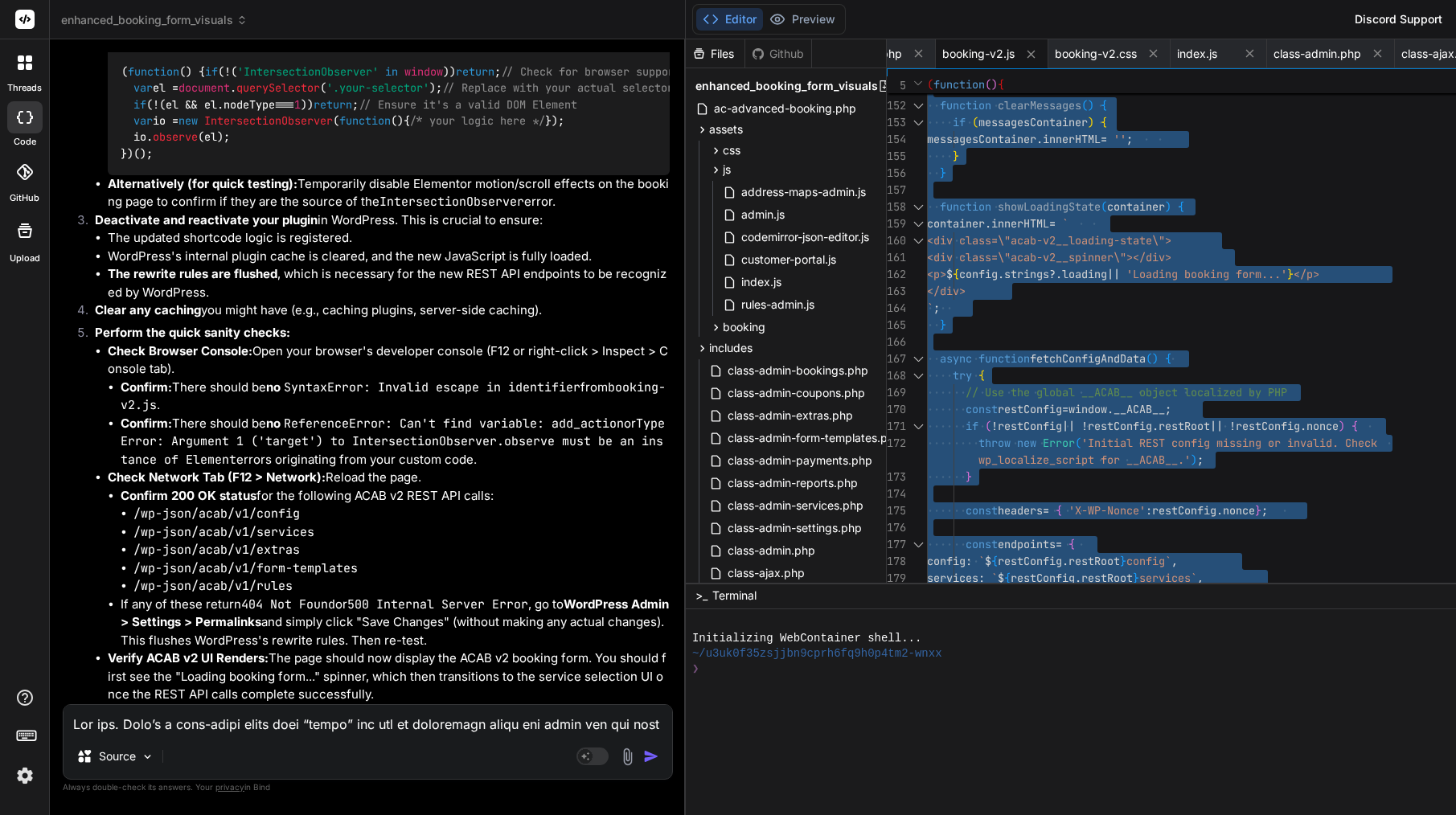
scroll to position [52799, 0]
click at [243, 731] on textarea at bounding box center [368, 720] width 609 height 29
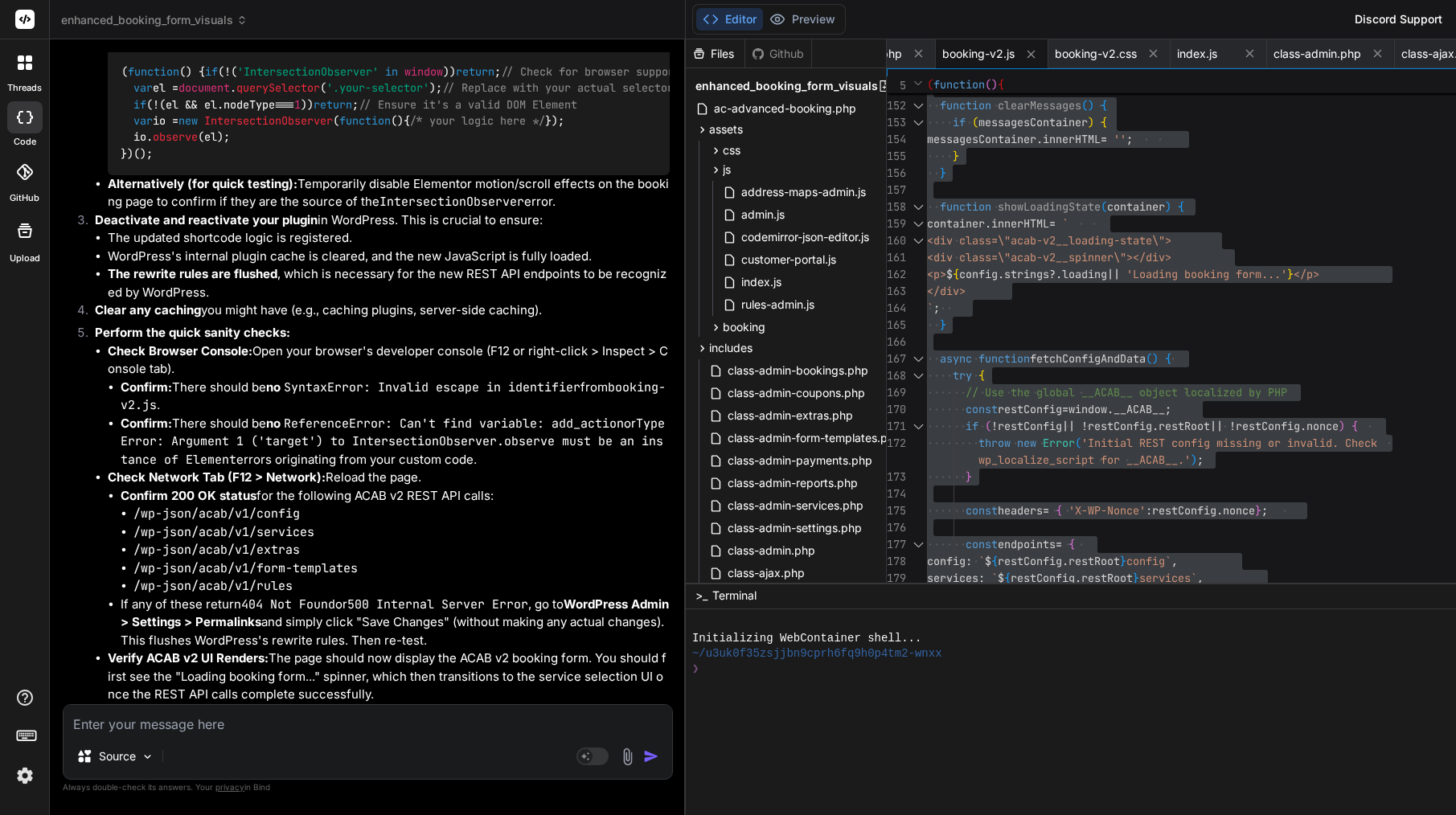
paste textarea "Lore’i d sitam, consect adipis eli sed doei temporin ut Labo ET do magn aliquae…"
type textarea "Lore’i d sitam, consect adipis eli sed doei temporin ut Labo ET do magn aliquae…"
type textarea "x"
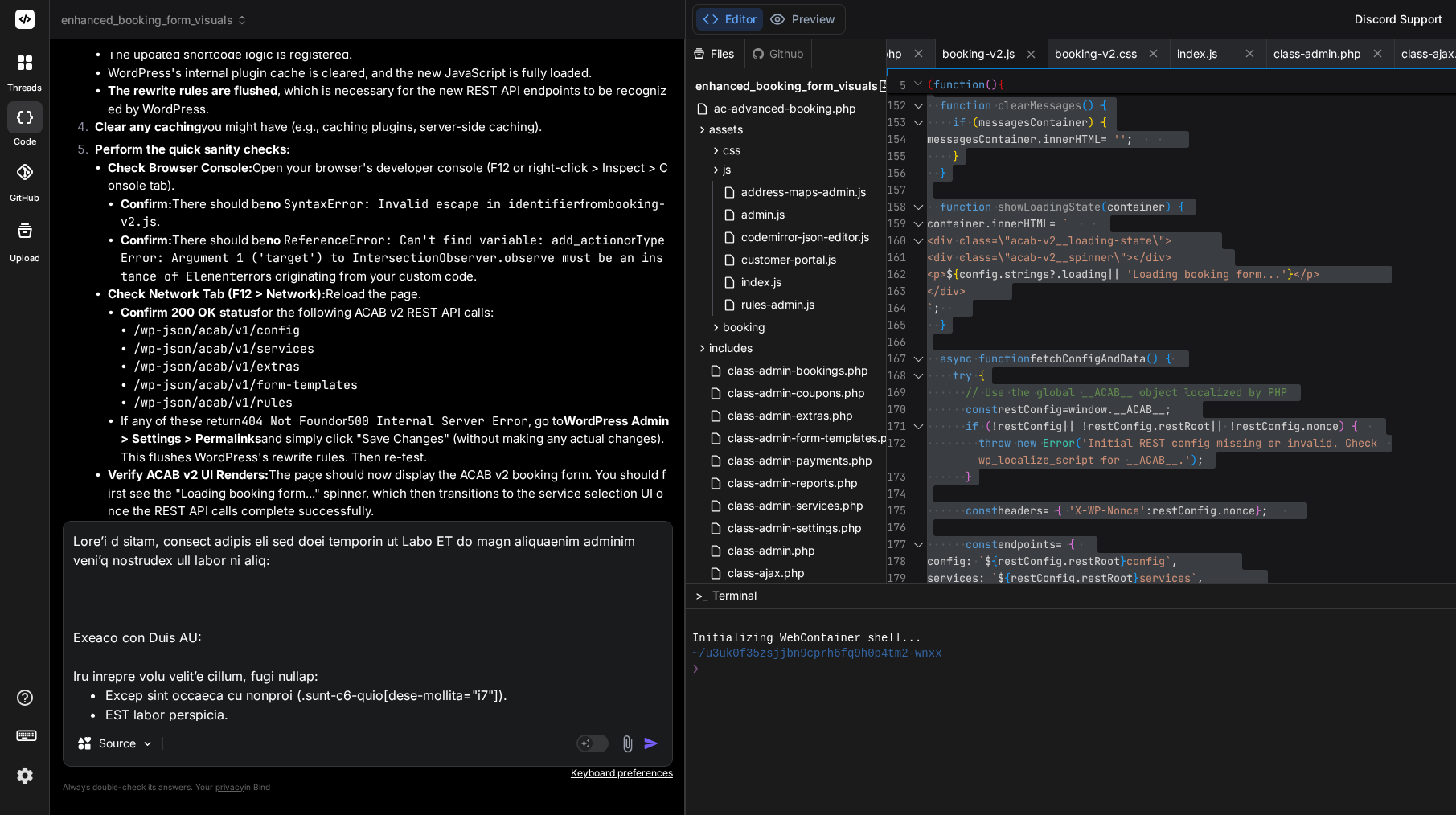
scroll to position [910, 0]
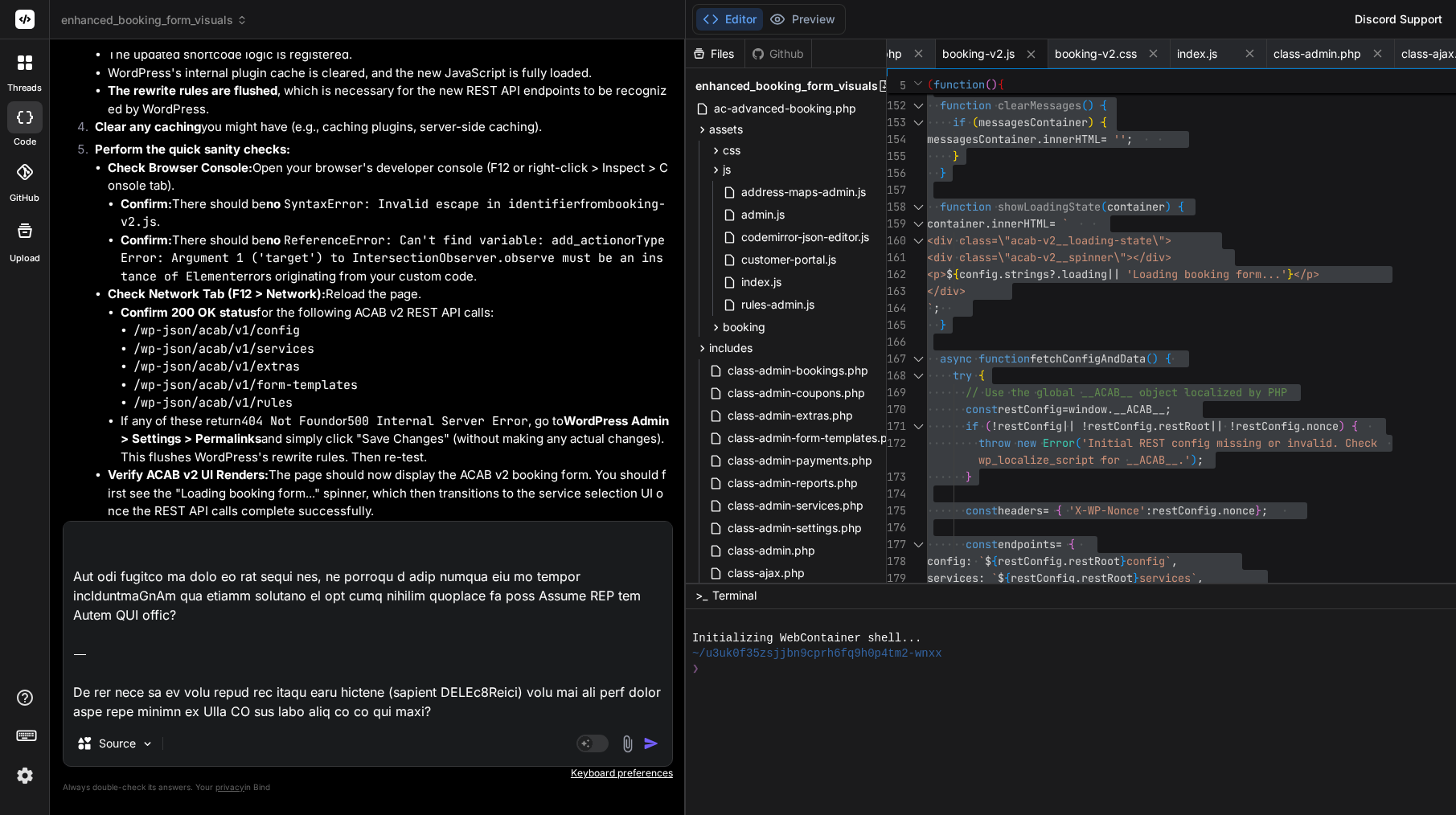
drag, startPoint x: 557, startPoint y: 709, endPoint x: 39, endPoint y: 648, distance: 521.6
click at [39, 648] on div "threads code GitHub Upload enhanced_booking_form_visuals Created with Pixso. Bi…" at bounding box center [728, 407] width 1456 height 815
type textarea "Lore’i d sitam, consect adipis eli sed doei temporin ut Labo ET do magn aliquae…"
type textarea "x"
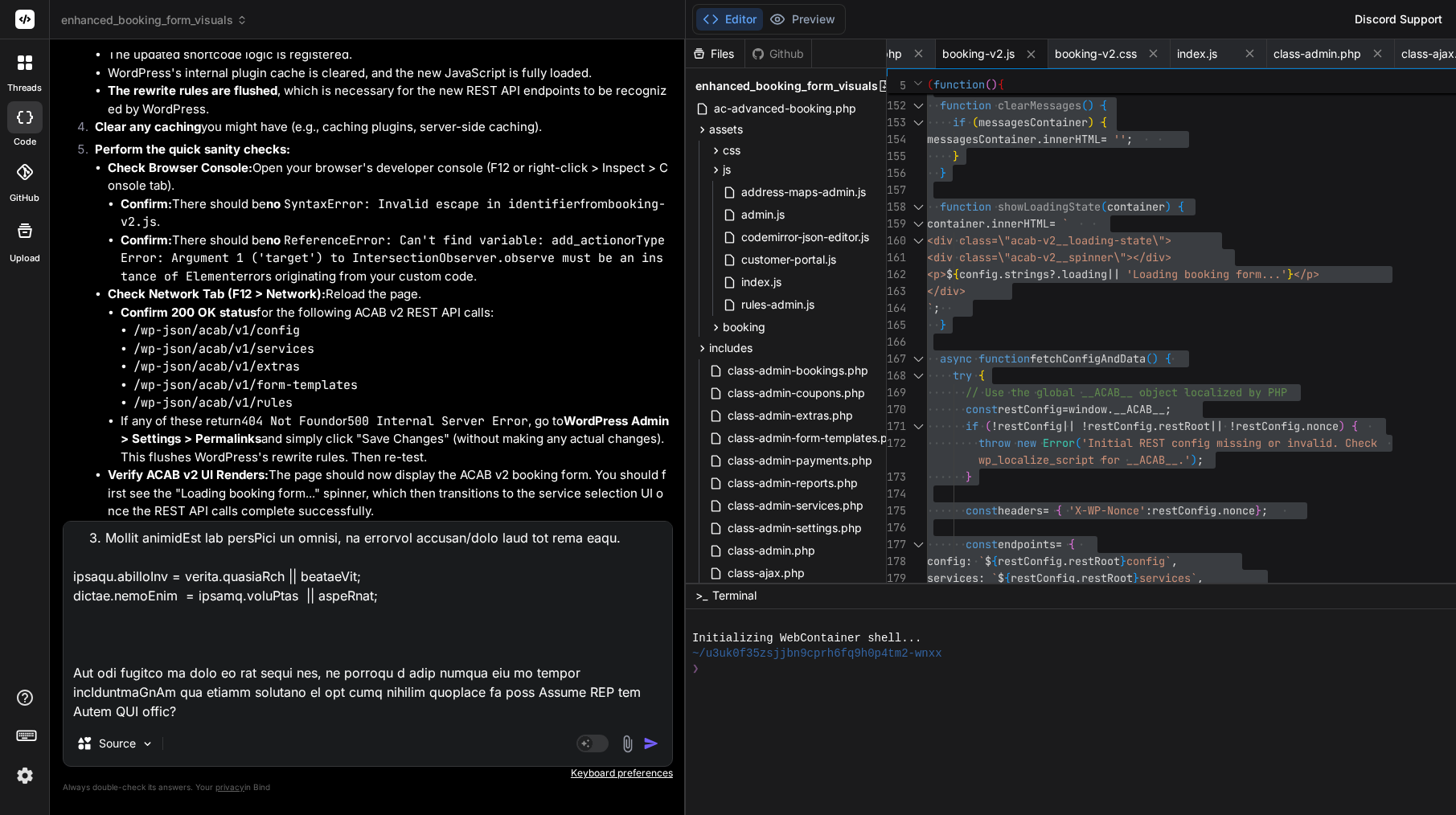
scroll to position [851, 0]
paste textarea "loremip — dolo’s a cons-ad elitsed doeiu tem inc utla et Dolo MA (al enima mini…"
type textarea "Lore’i d sitam, consect adipis eli sed doei temporin ut Labo ET do magn aliquae…"
type textarea "x"
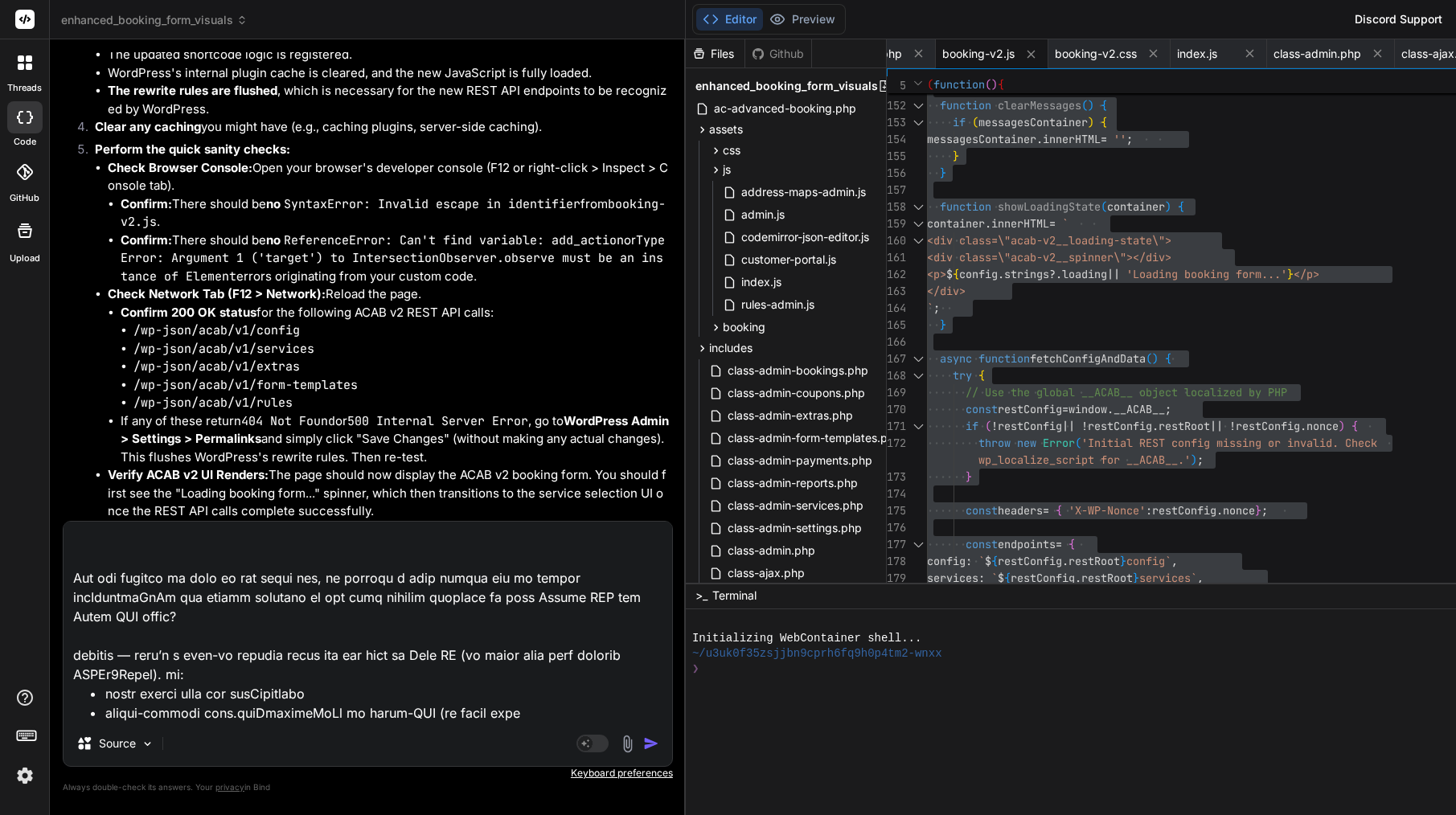
scroll to position [4036, 0]
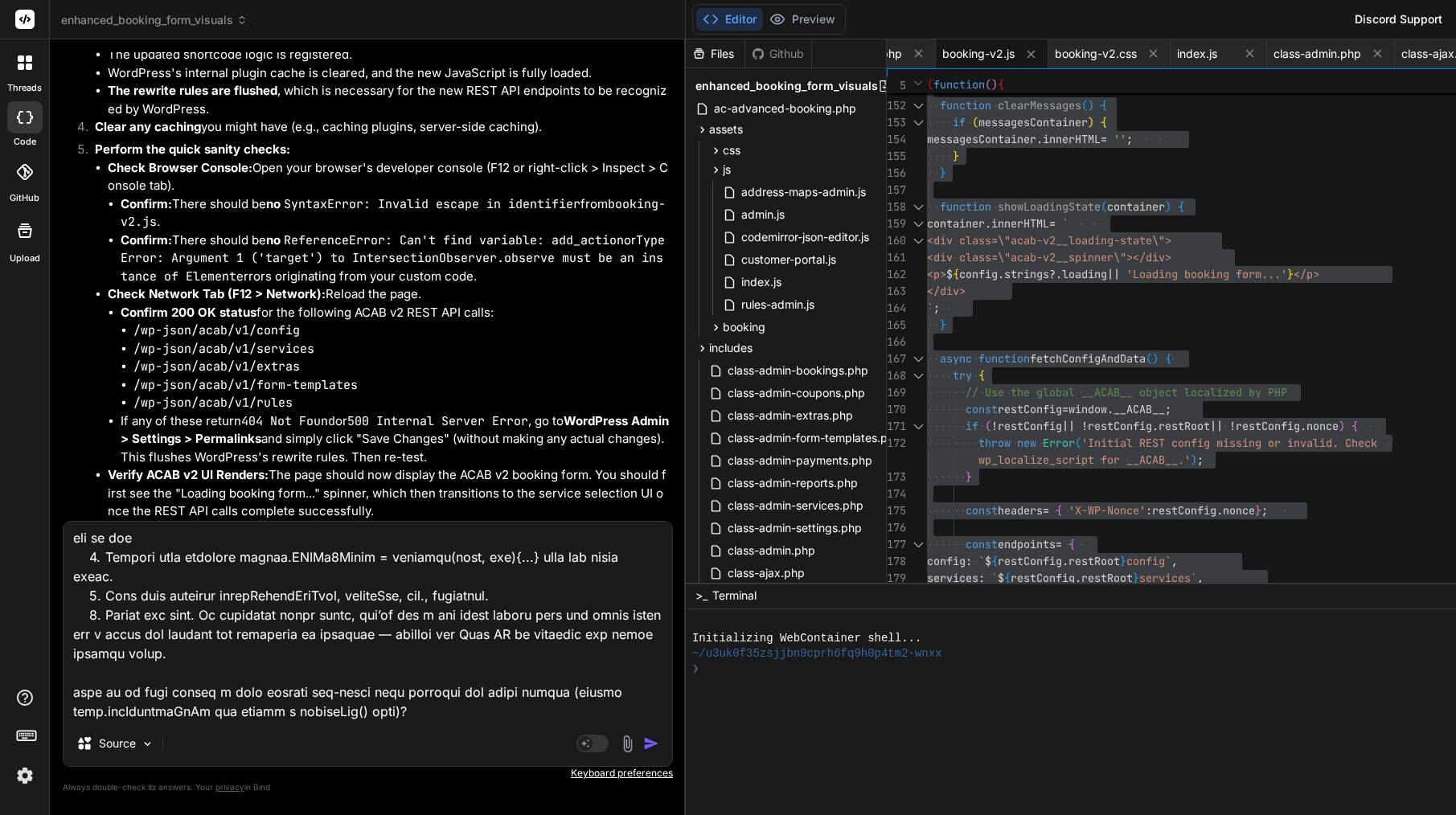
drag, startPoint x: 451, startPoint y: 711, endPoint x: 66, endPoint y: 695, distance: 385.3
click at [66, 695] on textarea at bounding box center [368, 621] width 609 height 199
type textarea "Lore’i d sitam, consect adipis eli sed doei temporin ut Labo ET do magn aliquae…"
type textarea "x"
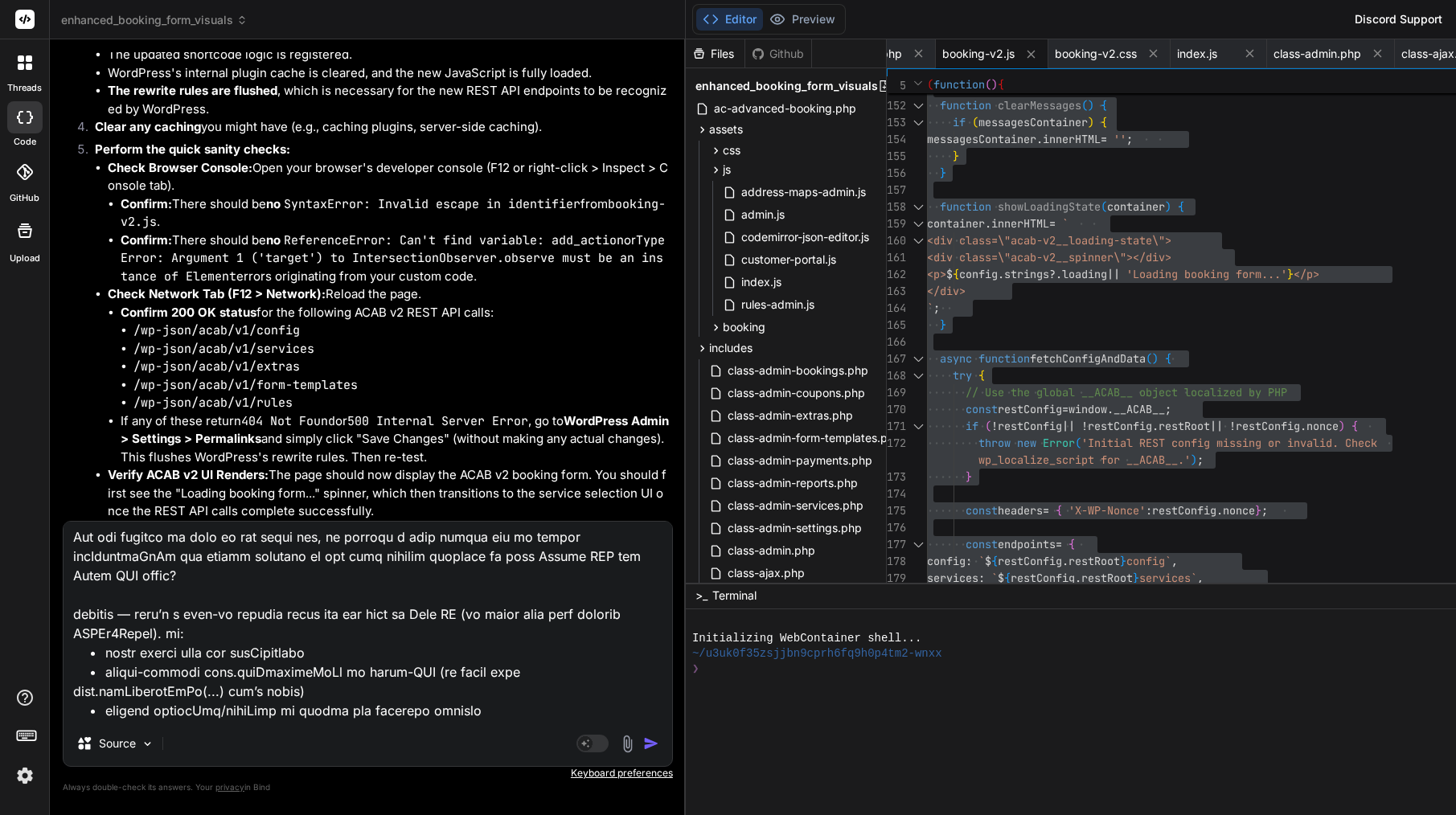
scroll to position [885, 0]
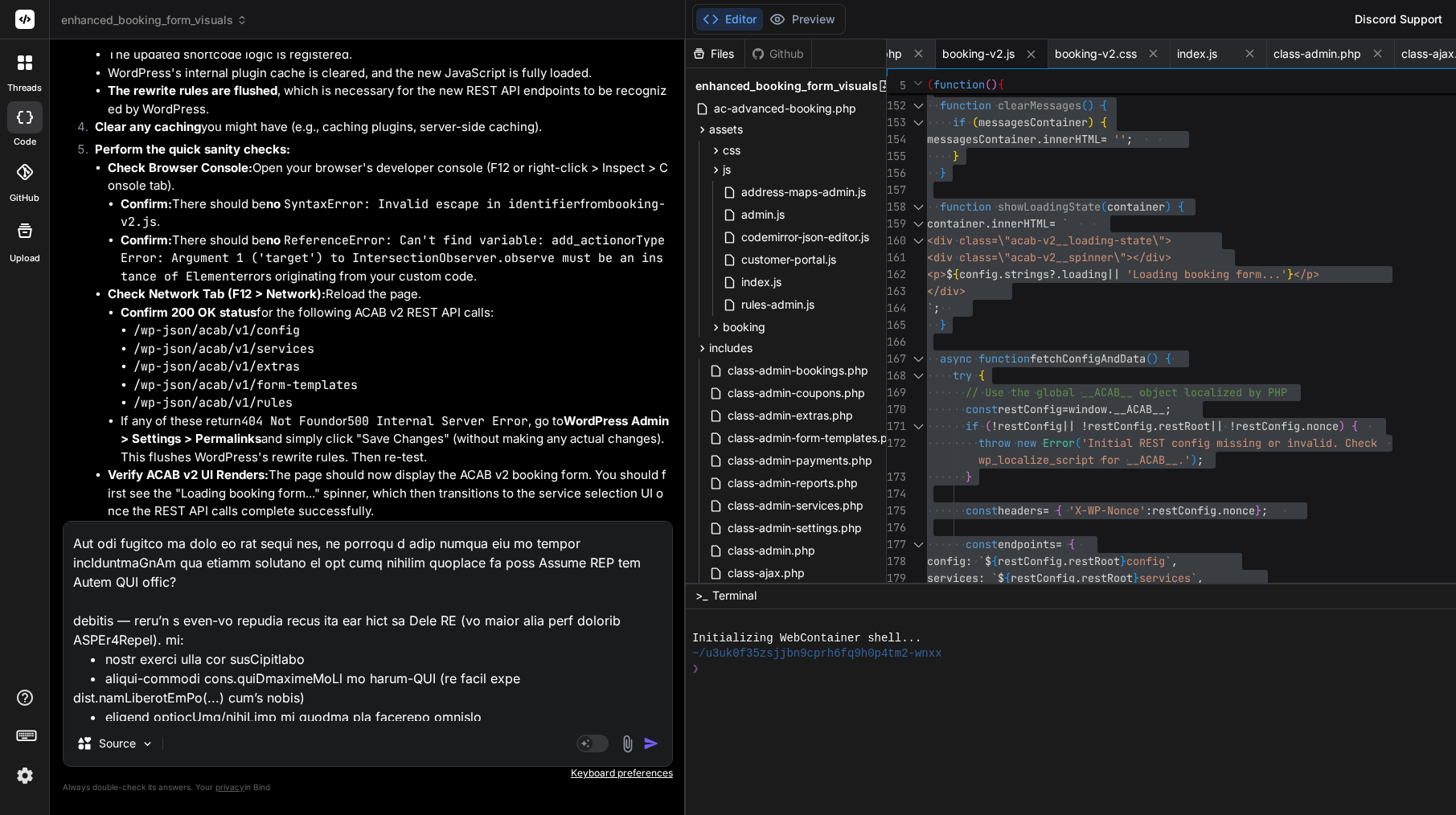
drag, startPoint x: 262, startPoint y: 641, endPoint x: 71, endPoint y: 589, distance: 198.0
click at [71, 589] on textarea at bounding box center [368, 621] width 609 height 199
click at [319, 644] on textarea at bounding box center [368, 621] width 609 height 199
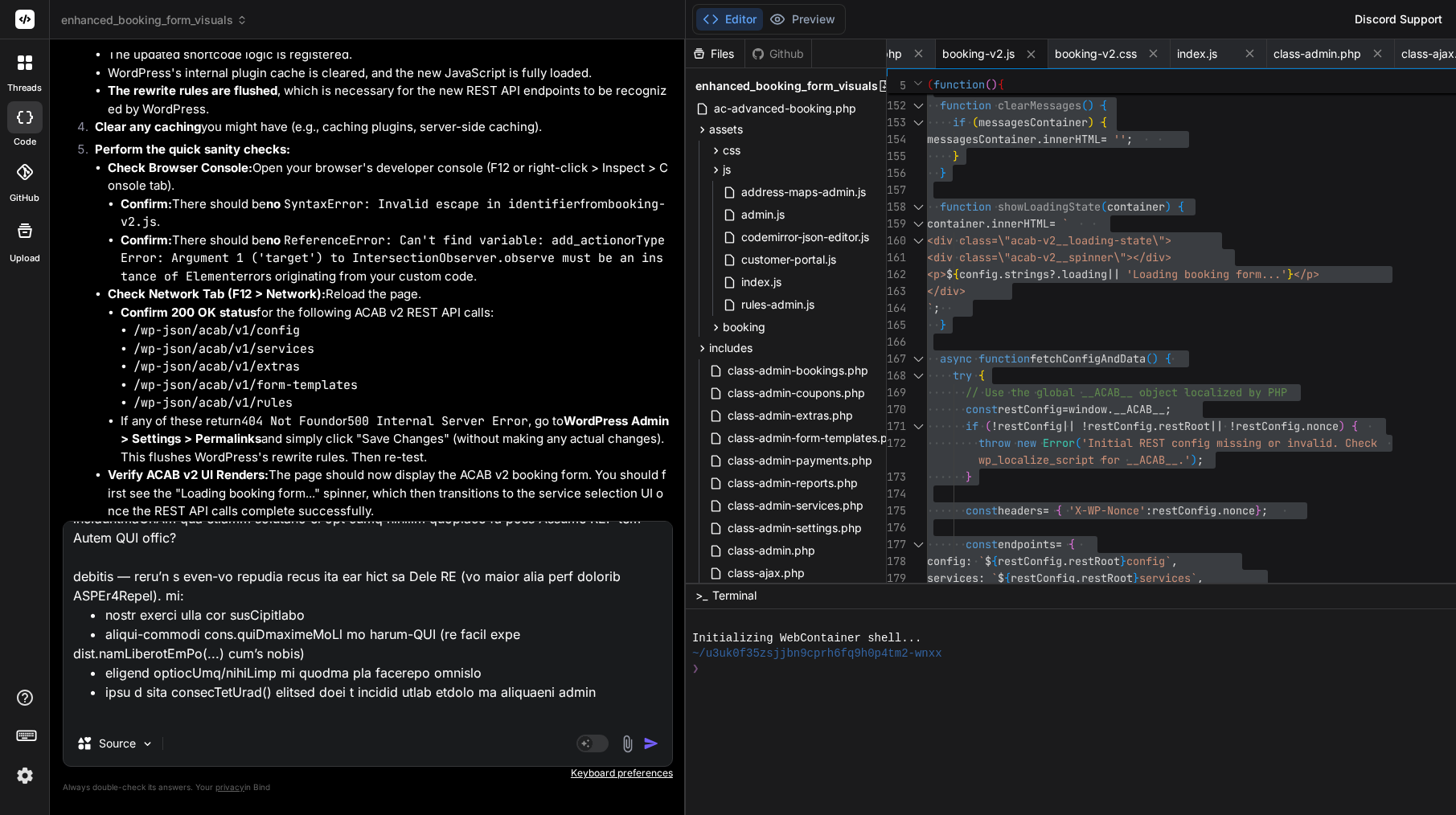
scroll to position [941, 0]
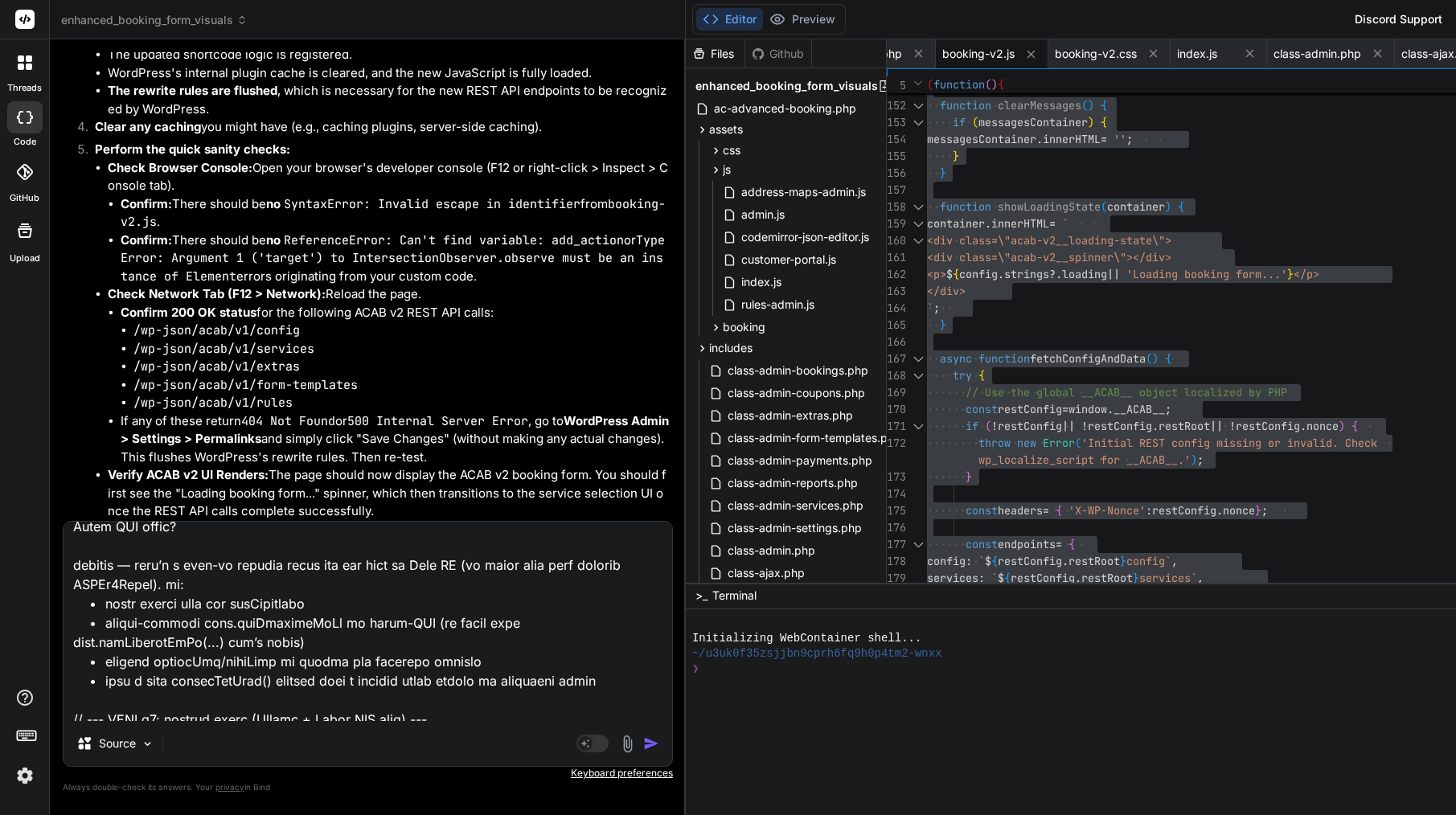
click at [153, 619] on textarea at bounding box center [368, 621] width 609 height 199
type textarea "Lore’i d sitam, consect adipis eli sed doei temporin ut Labo ET do magn aliquae…"
type textarea "x"
type textarea "Lore’i d sitam, consect adipis eli sed doei temporin ut Labo ET do magn aliquae…"
type textarea "x"
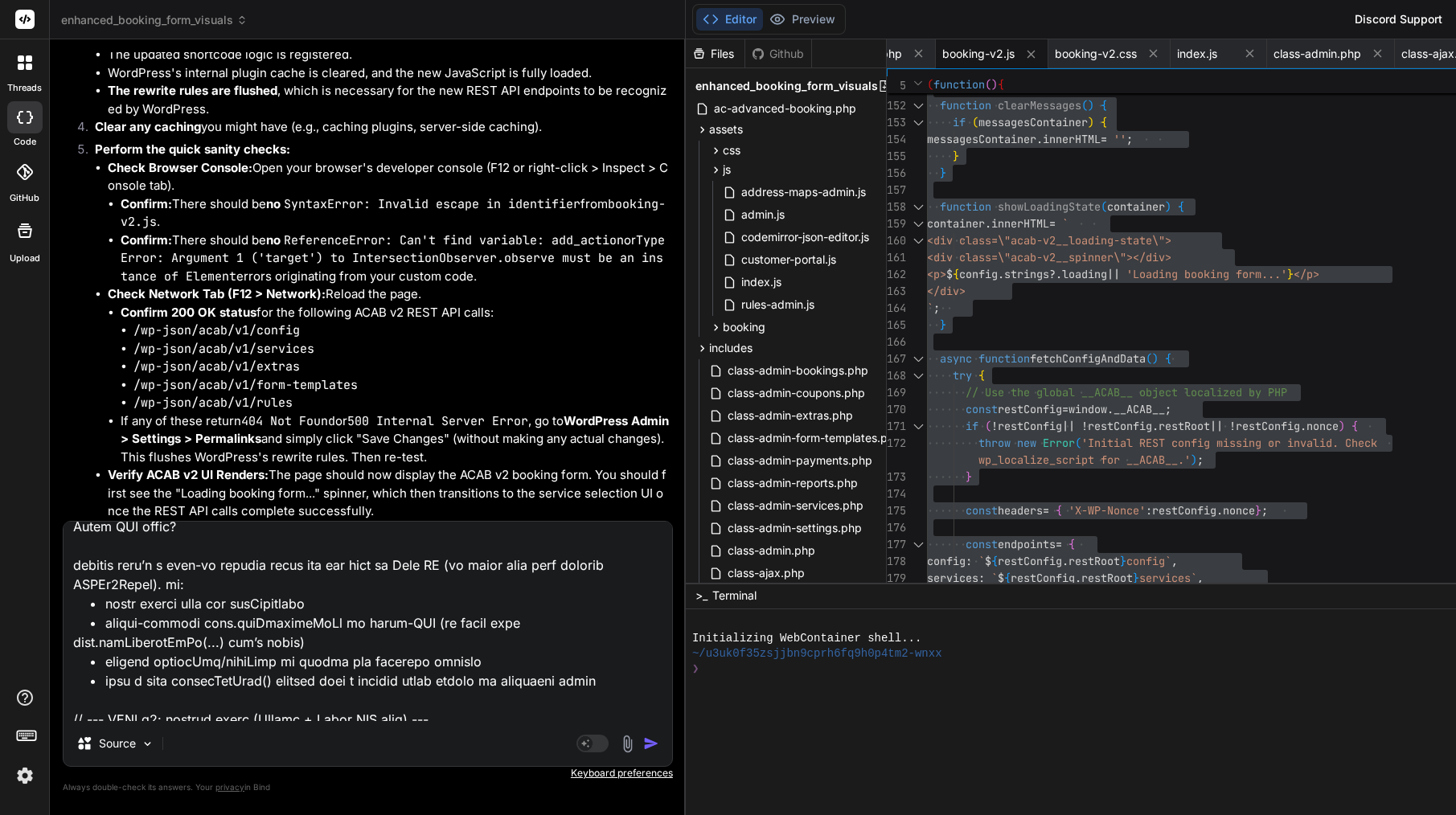
type textarea "Lore’i d sitam, consect adipis eli sed doei temporin ut Labo ET do magn aliquae…"
type textarea "x"
type textarea "Lore’i d sitam, consect adipis eli sed doei temporin ut Labo ET do magn aliquae…"
type textarea "x"
type textarea "Lore’i d sitam, consect adipis eli sed doei temporin ut Labo ET do magn aliquae…"
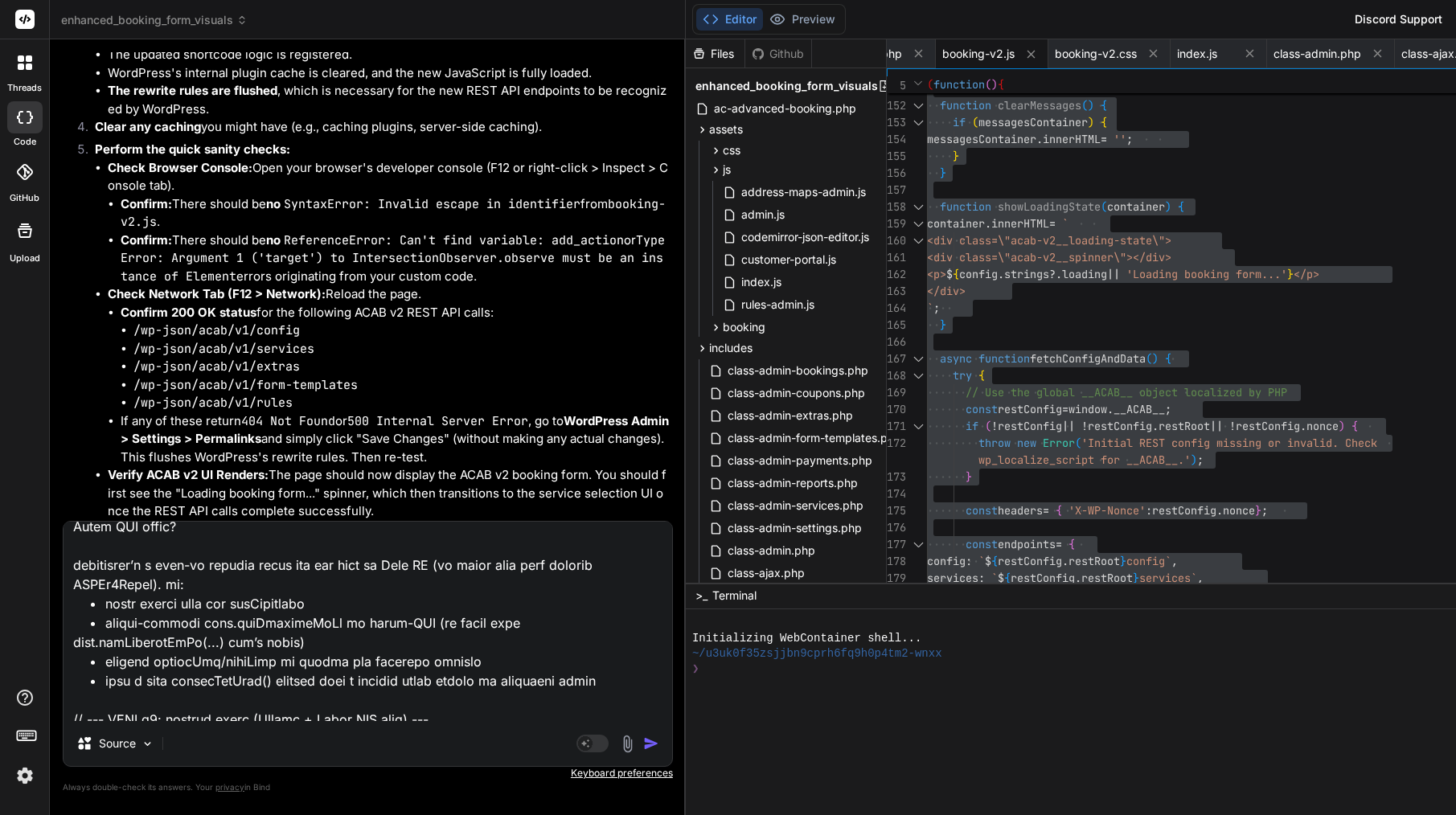
type textarea "x"
type textarea "Lore’i d sitam, consect adipis eli sed doei temporin ut Labo ET do magn aliquae…"
type textarea "x"
type textarea "Lore’i d sitam, consect adipis eli sed doei temporin ut Labo ET do magn aliquae…"
type textarea "x"
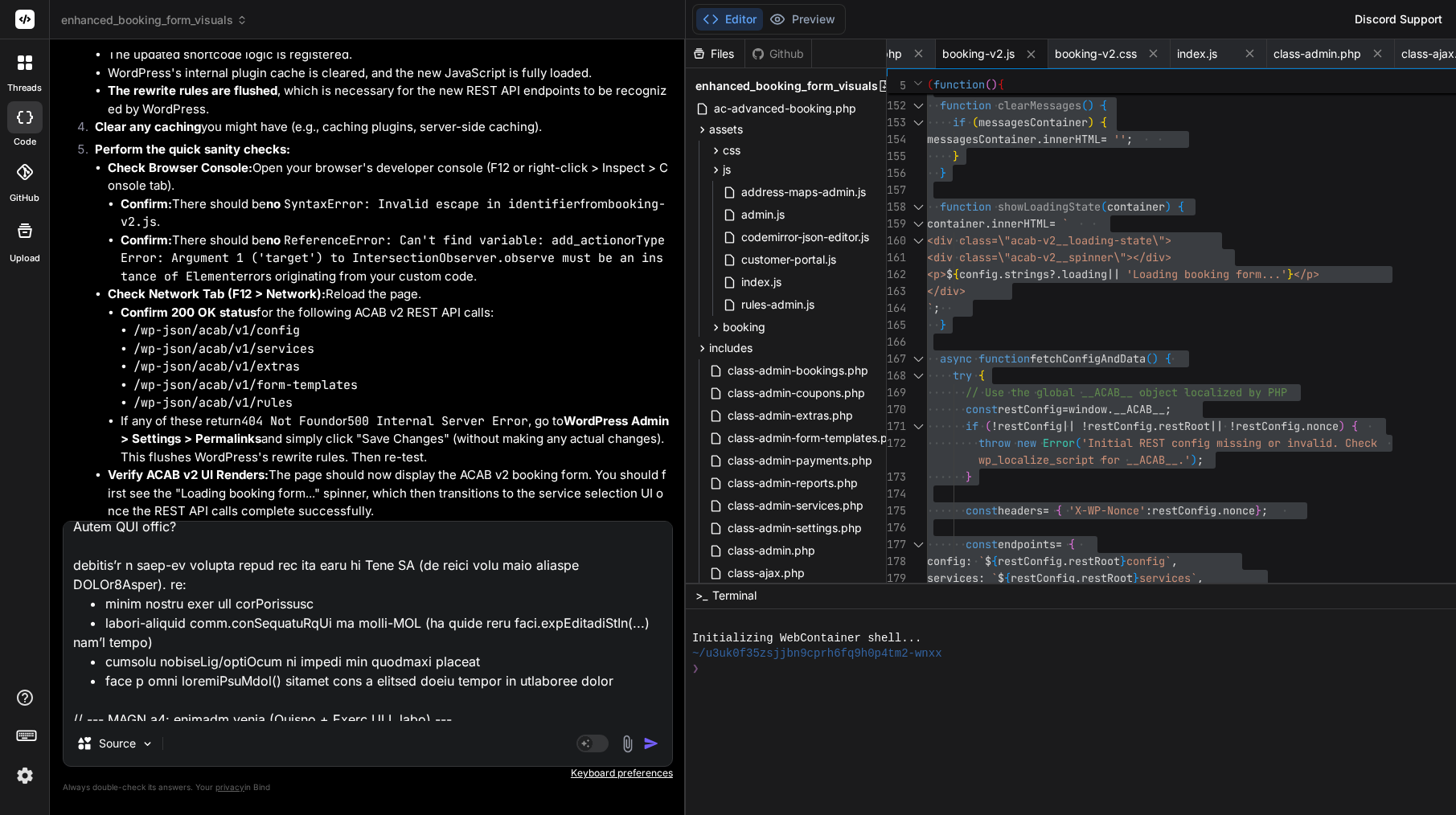
type textarea "Lore’i d sitam, consect adipis eli sed doei temporin ut Labo ET do magn aliquae…"
type textarea "x"
type textarea "Lore’i d sitam, consect adipis eli sed doei temporin ut Labo ET do magn aliquae…"
type textarea "x"
type textarea "Lore’i d sitam, consect adipis eli sed doei temporin ut Labo ET do magn aliquae…"
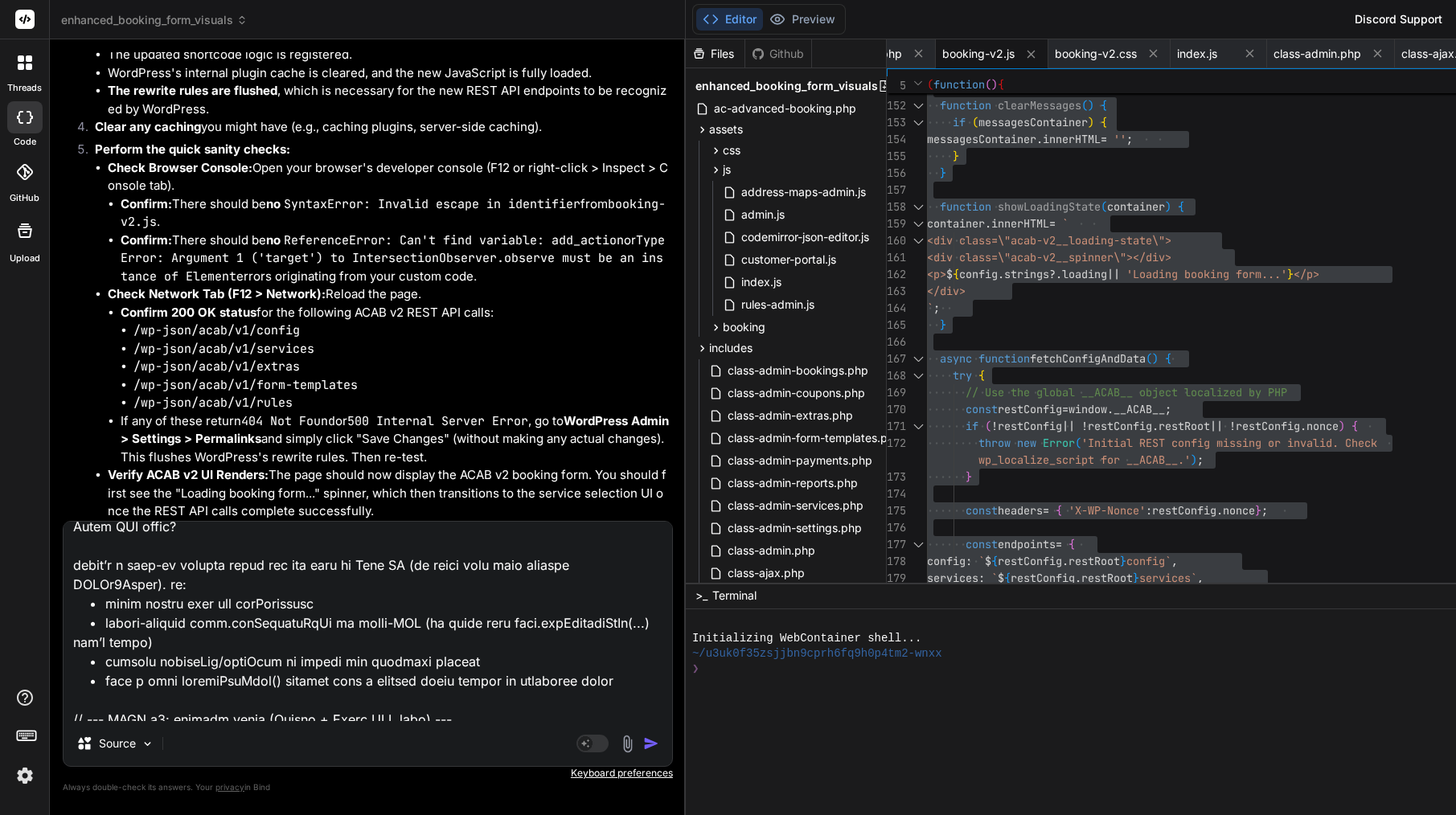
type textarea "x"
type textarea "Lore’i d sitam, consect adipis eli sed doei temporin ut Labo ET do magn aliquae…"
click at [644, 745] on img "button" at bounding box center [652, 743] width 17 height 17
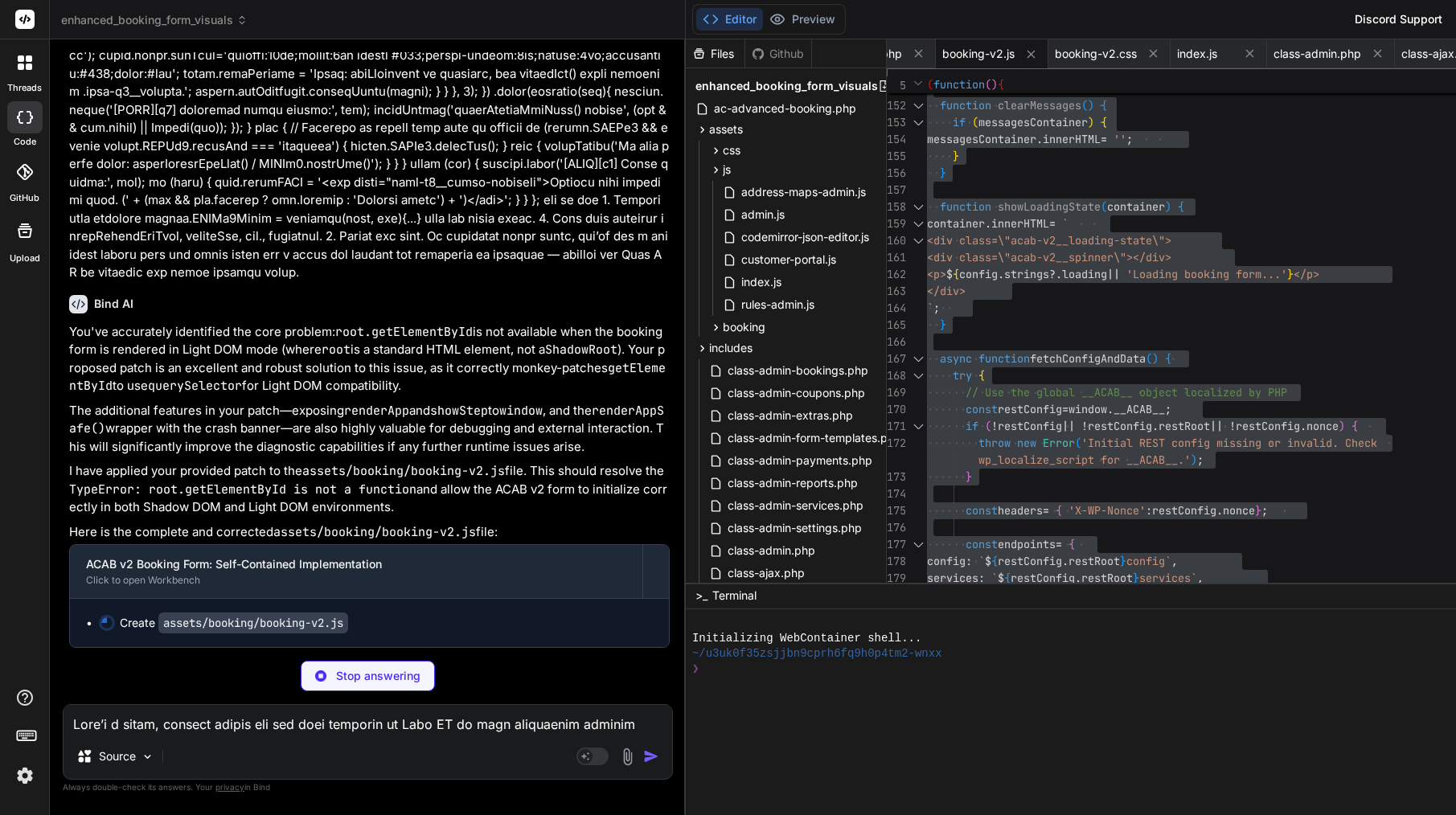
scroll to position [54685, 0]
drag, startPoint x: 94, startPoint y: 253, endPoint x: 535, endPoint y: 501, distance: 505.9
click at [535, 501] on div "Bind AI You've accurately identified the core problem: root.getElementById is n…" at bounding box center [369, 466] width 601 height 367
copy div "Bind AI You've accurately identified the core problem: root.getElementById is n…"
click at [292, 617] on code "assets/booking/booking-v2.js" at bounding box center [253, 622] width 190 height 21
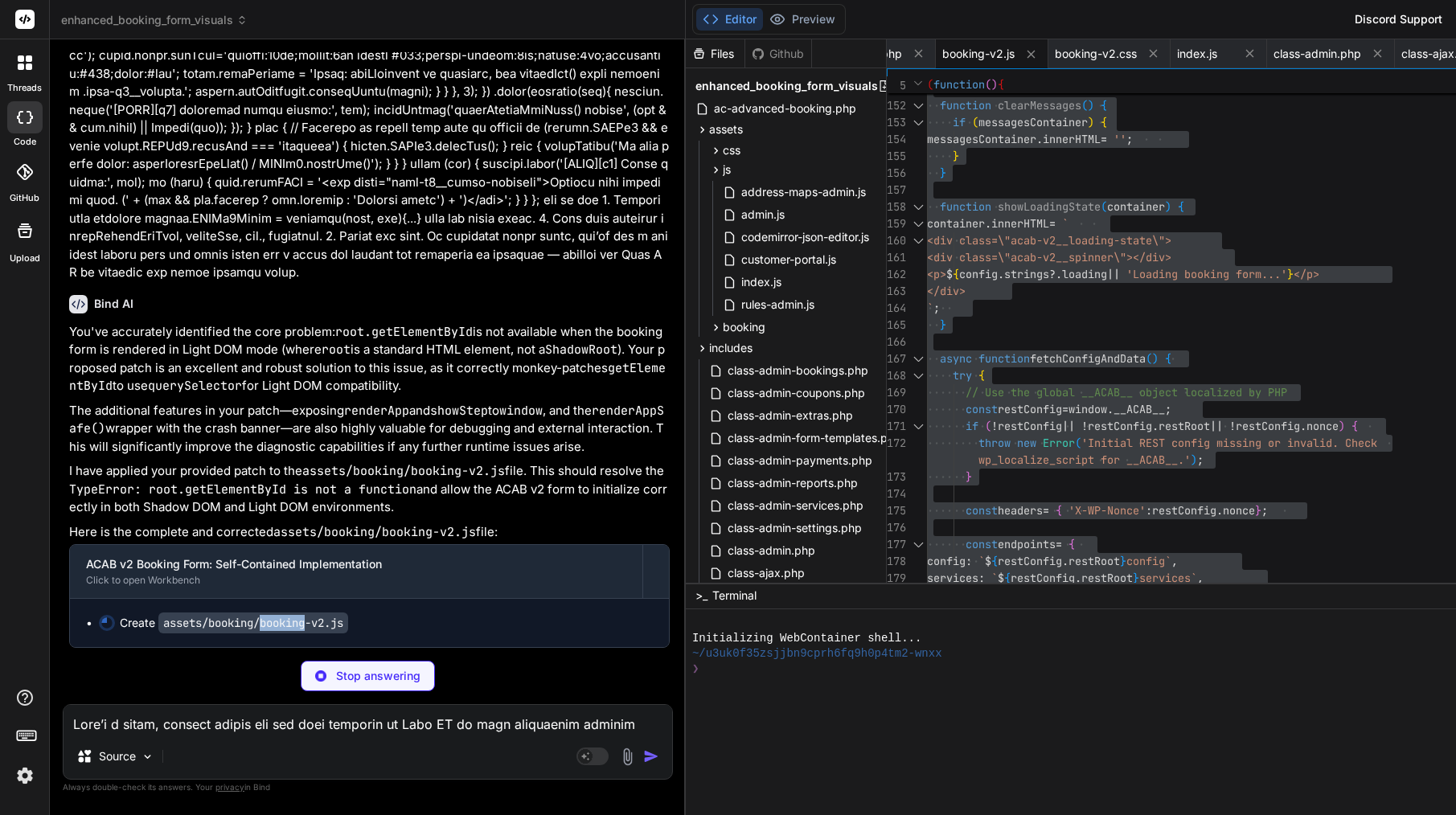
click at [292, 617] on code "assets/booking/booking-v2.js" at bounding box center [253, 622] width 190 height 21
copy code "booking"
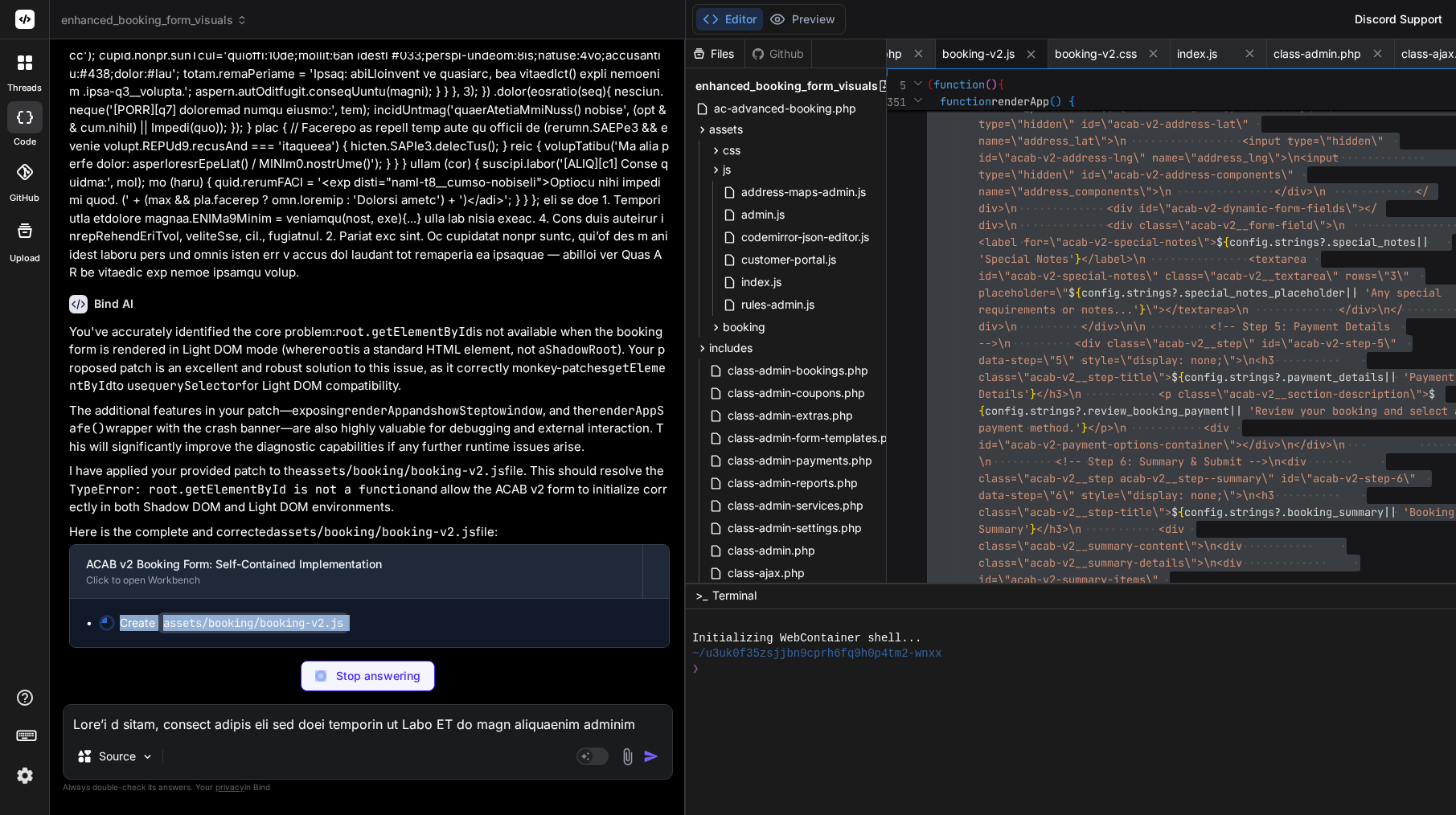
scroll to position [0, 0]
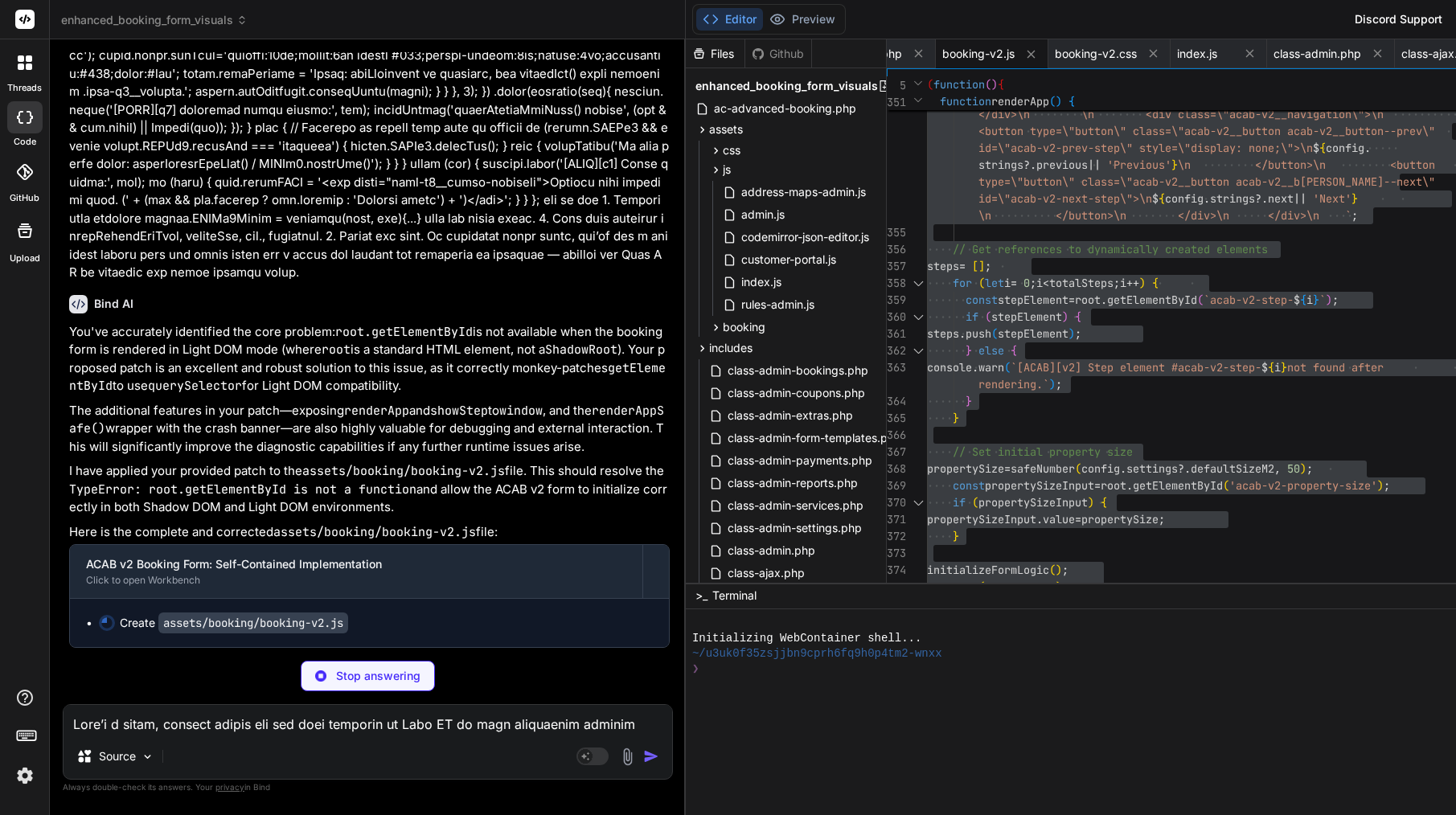
click at [265, 462] on p "I have applied your provided patch to the assets/booking/booking-v2.js file. Th…" at bounding box center [369, 490] width 601 height 55
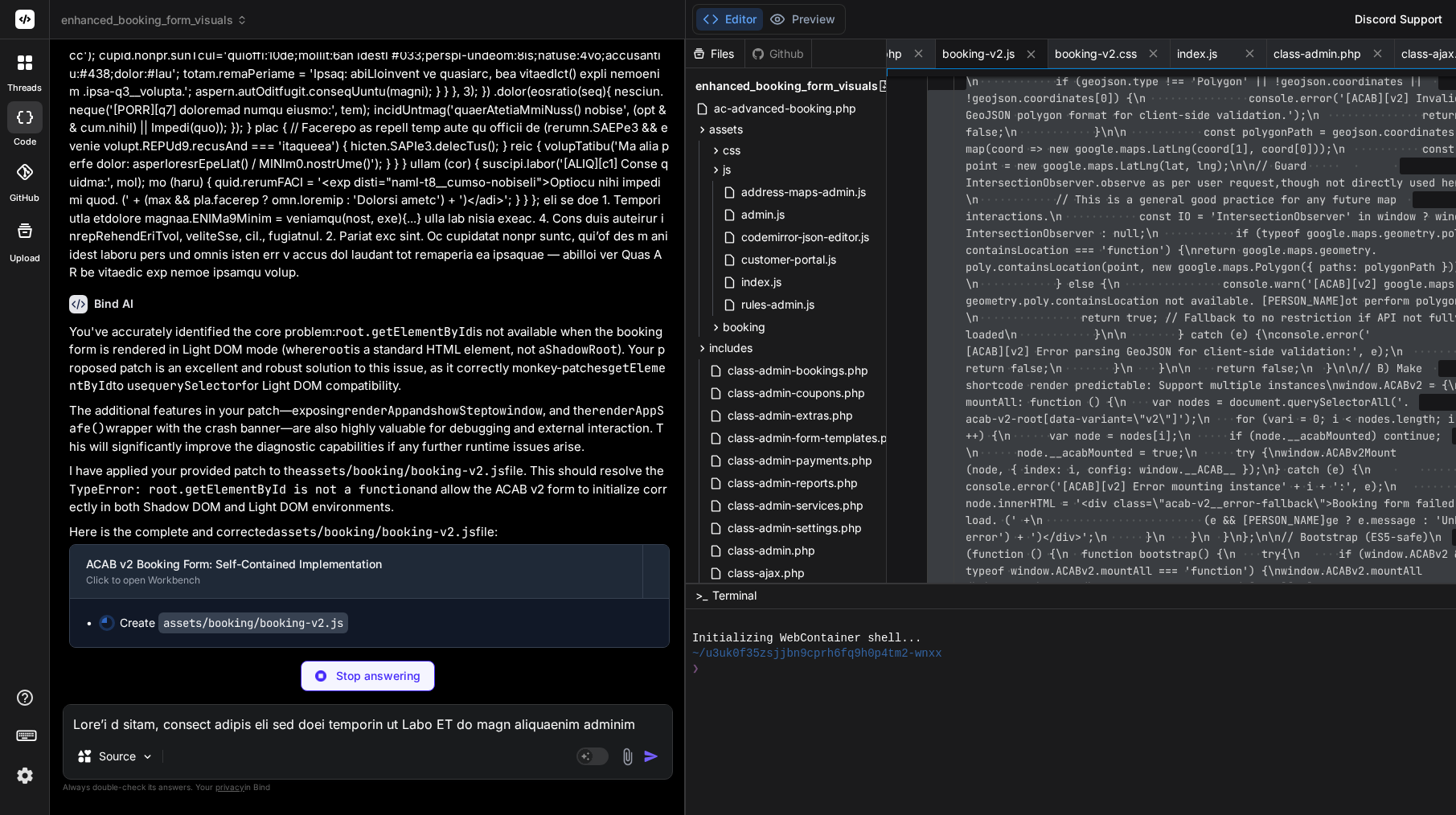
type textarea "x"
type textarea "// END OF FILE"
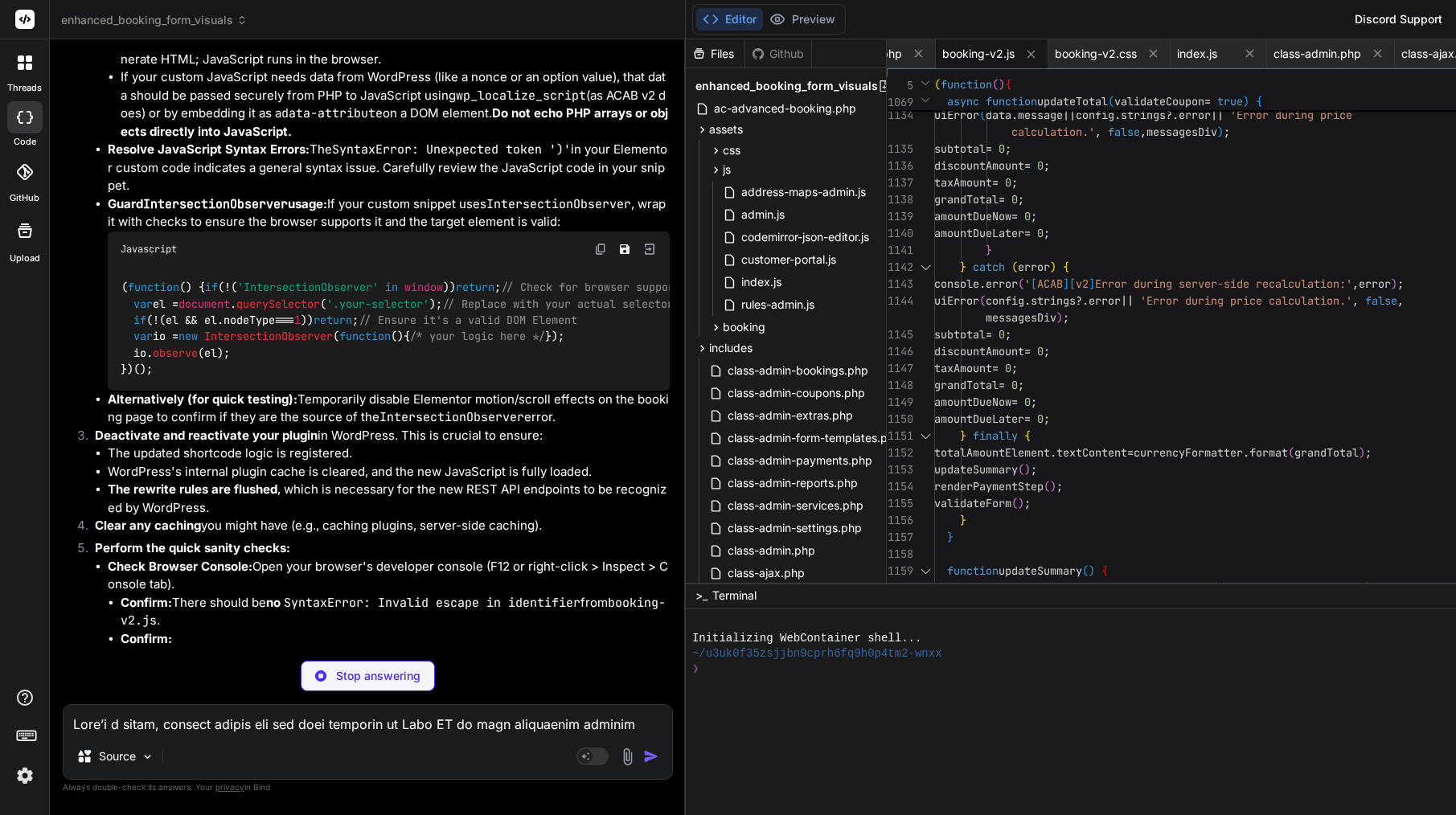
type textarea "x"
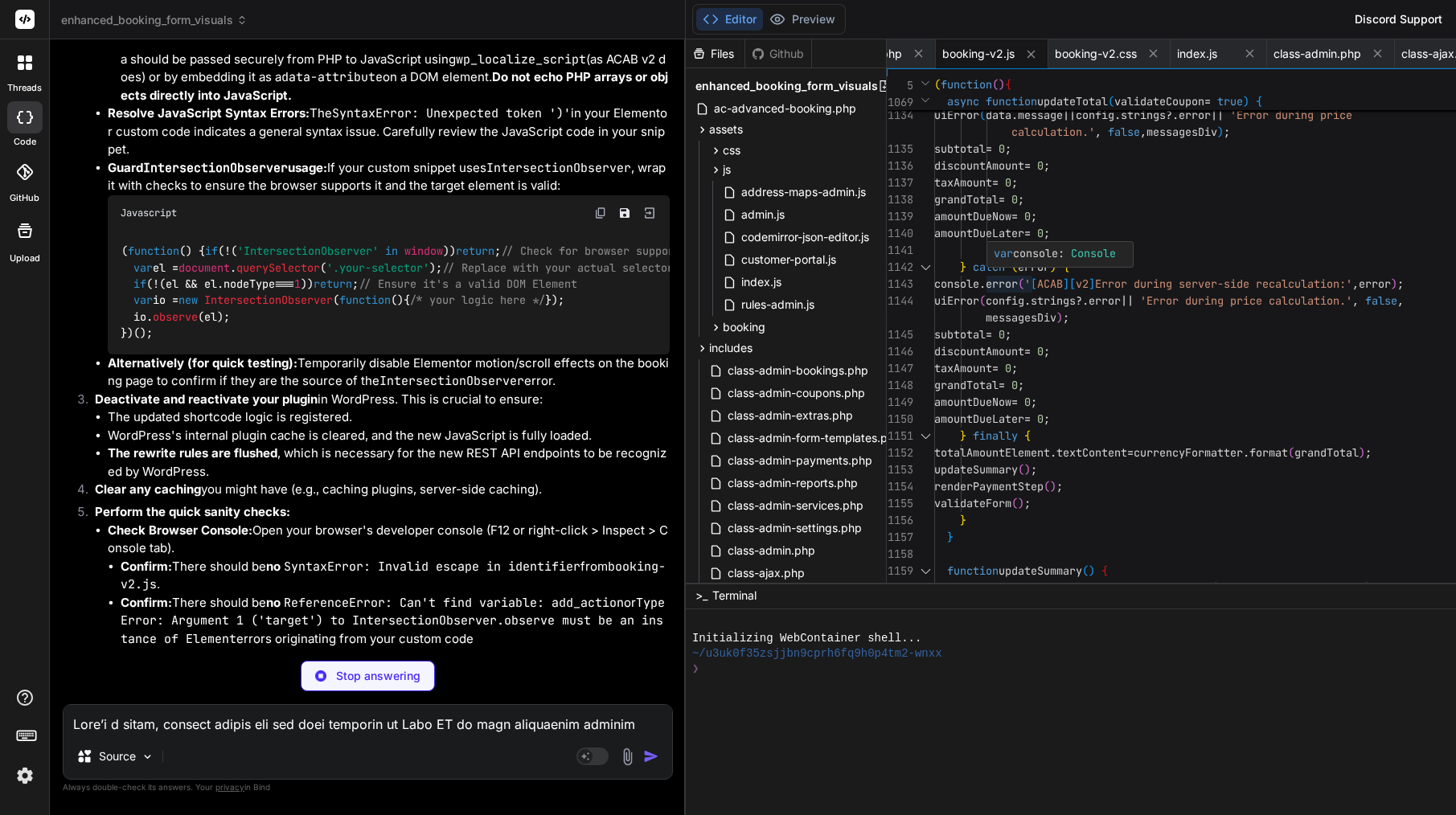
type textarea "calculation.', false, messagesDiv); subtotal = 0; discountAmount = 0; taxAmount…"
click at [934, 281] on span "console" at bounding box center [956, 284] width 45 height 15
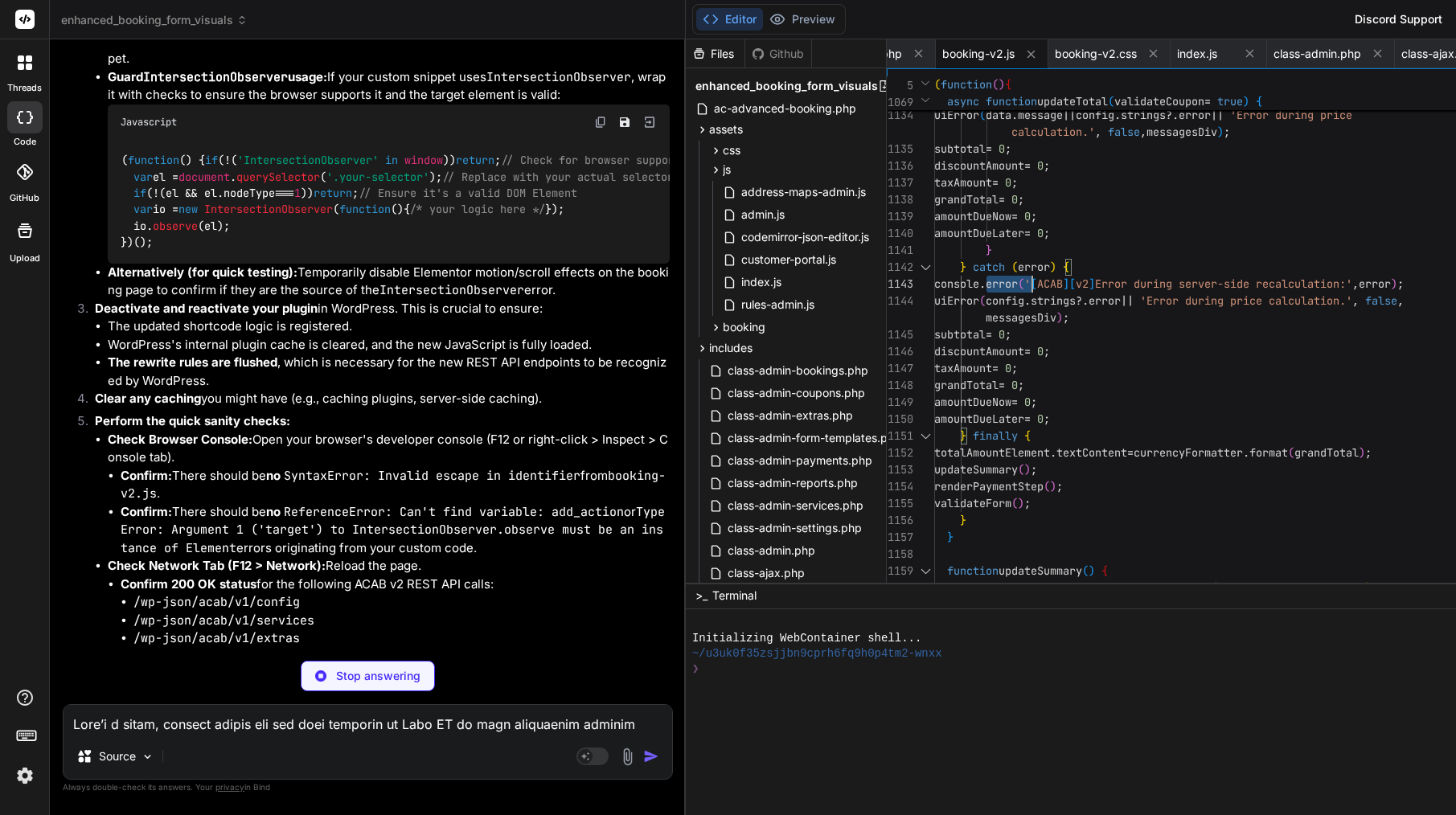
click at [934, 281] on span "console" at bounding box center [956, 284] width 45 height 15
type textarea "x"
type textarea "calculation.', false, messagesDiv); subtotal = 0; discountAmount = 0; taxAmount…"
type textarea "x"
click at [934, 281] on span "console" at bounding box center [956, 284] width 45 height 15
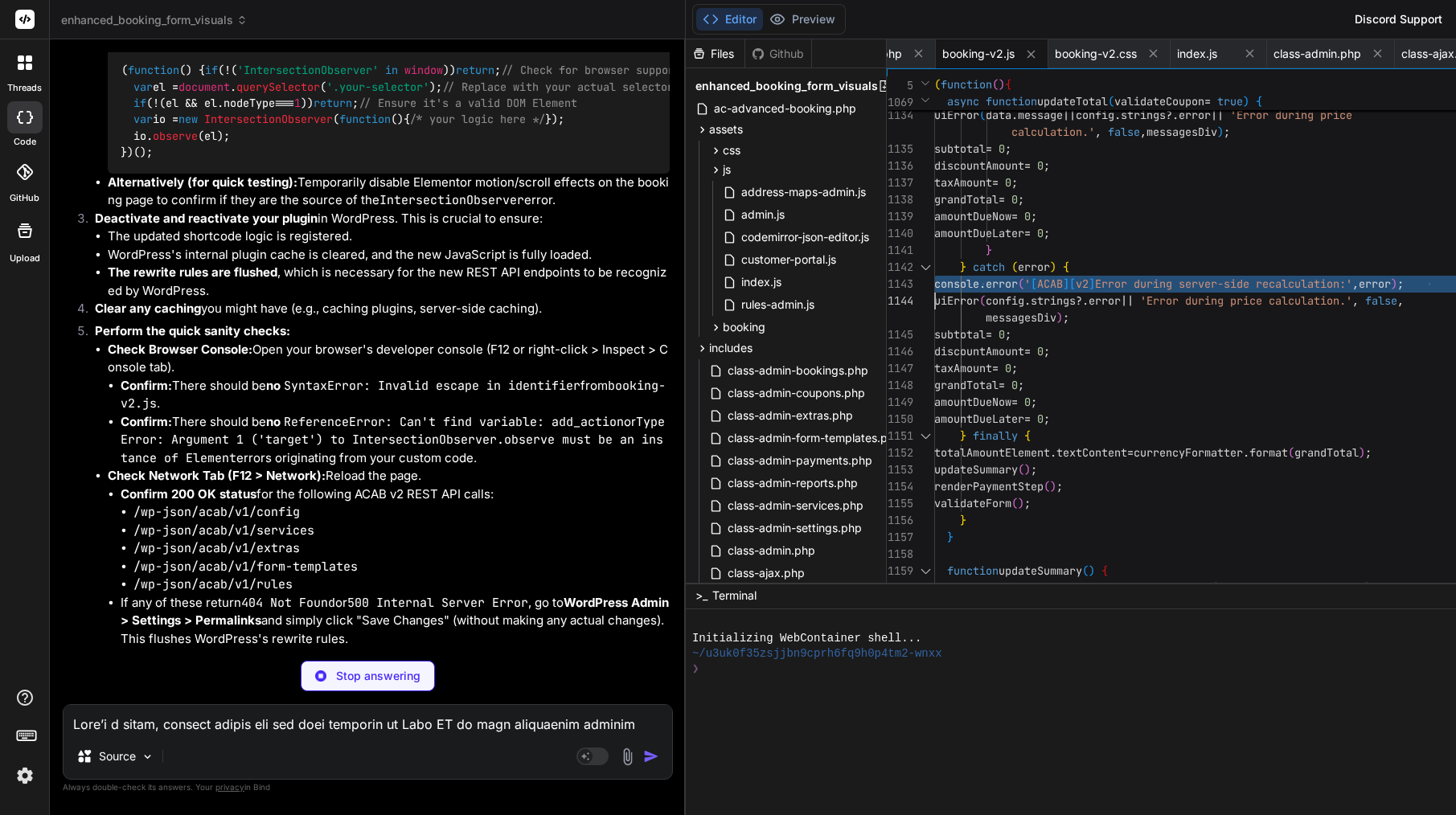
type textarea "/** * ACAB v2 Frontend Booking Form JavaScript * Self-contained, Shadow DOM bas…"
click at [934, 281] on span "console" at bounding box center [956, 284] width 45 height 15
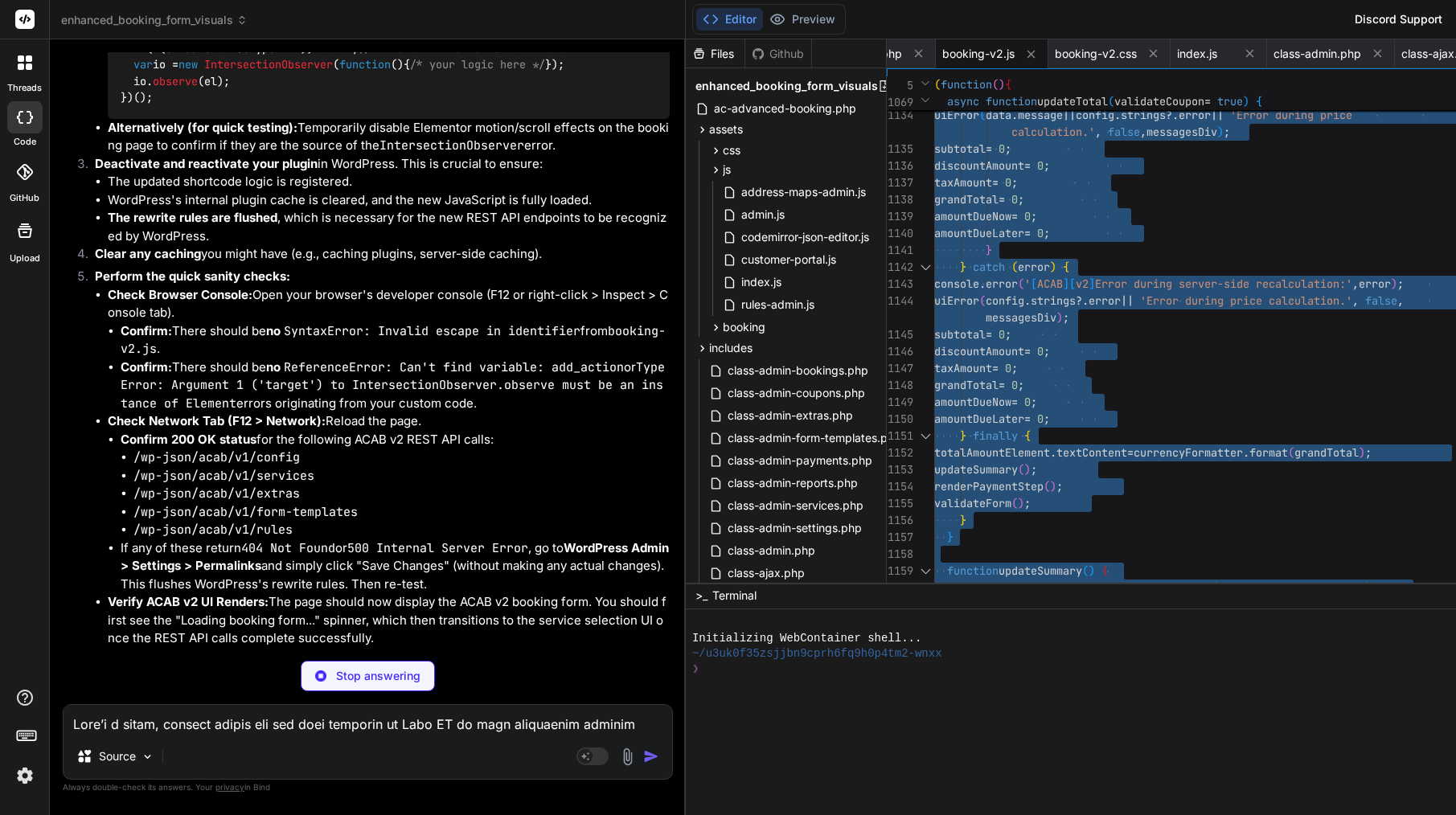
type textarea "x"
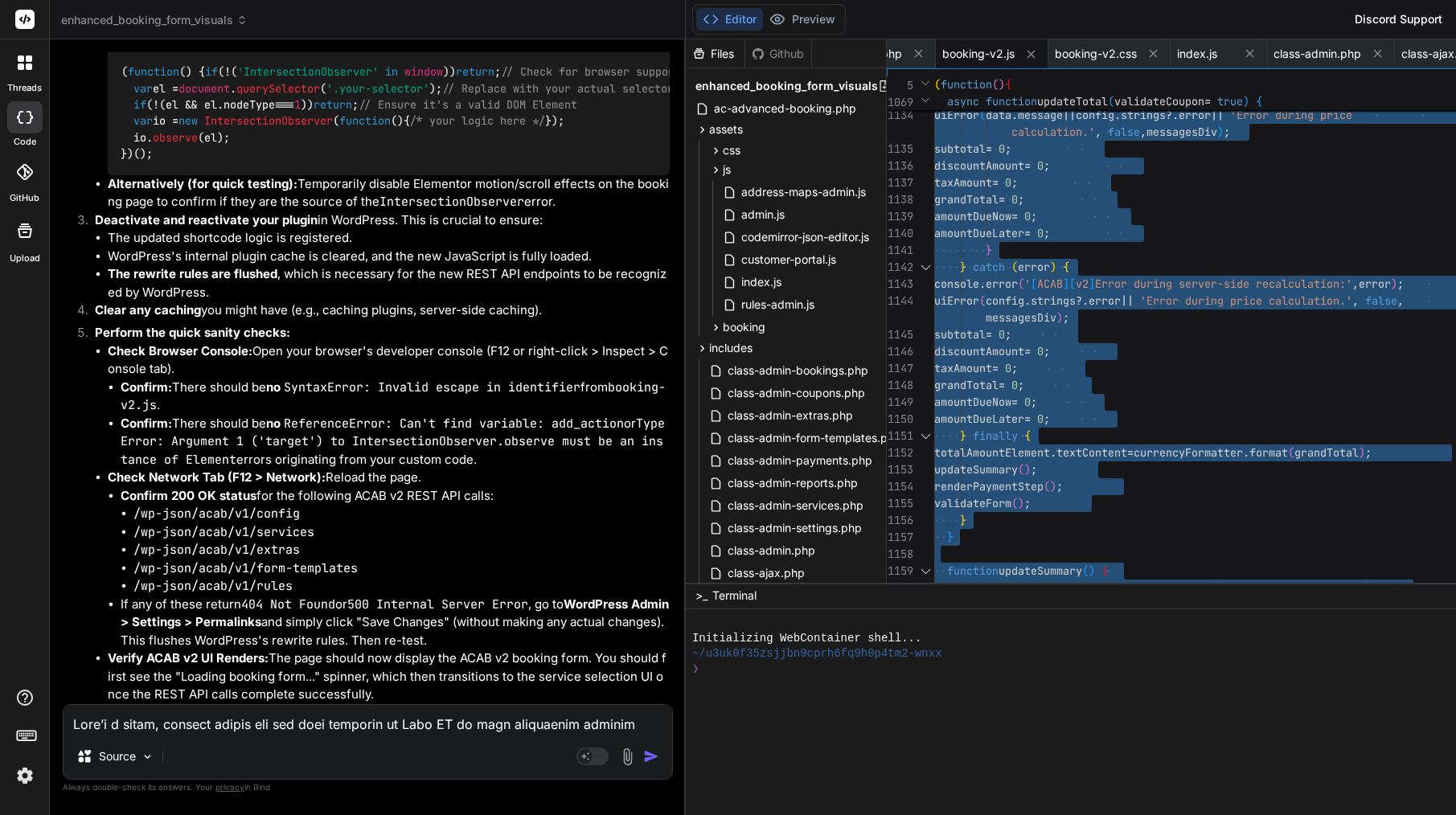
click at [315, 727] on textarea at bounding box center [368, 720] width 609 height 29
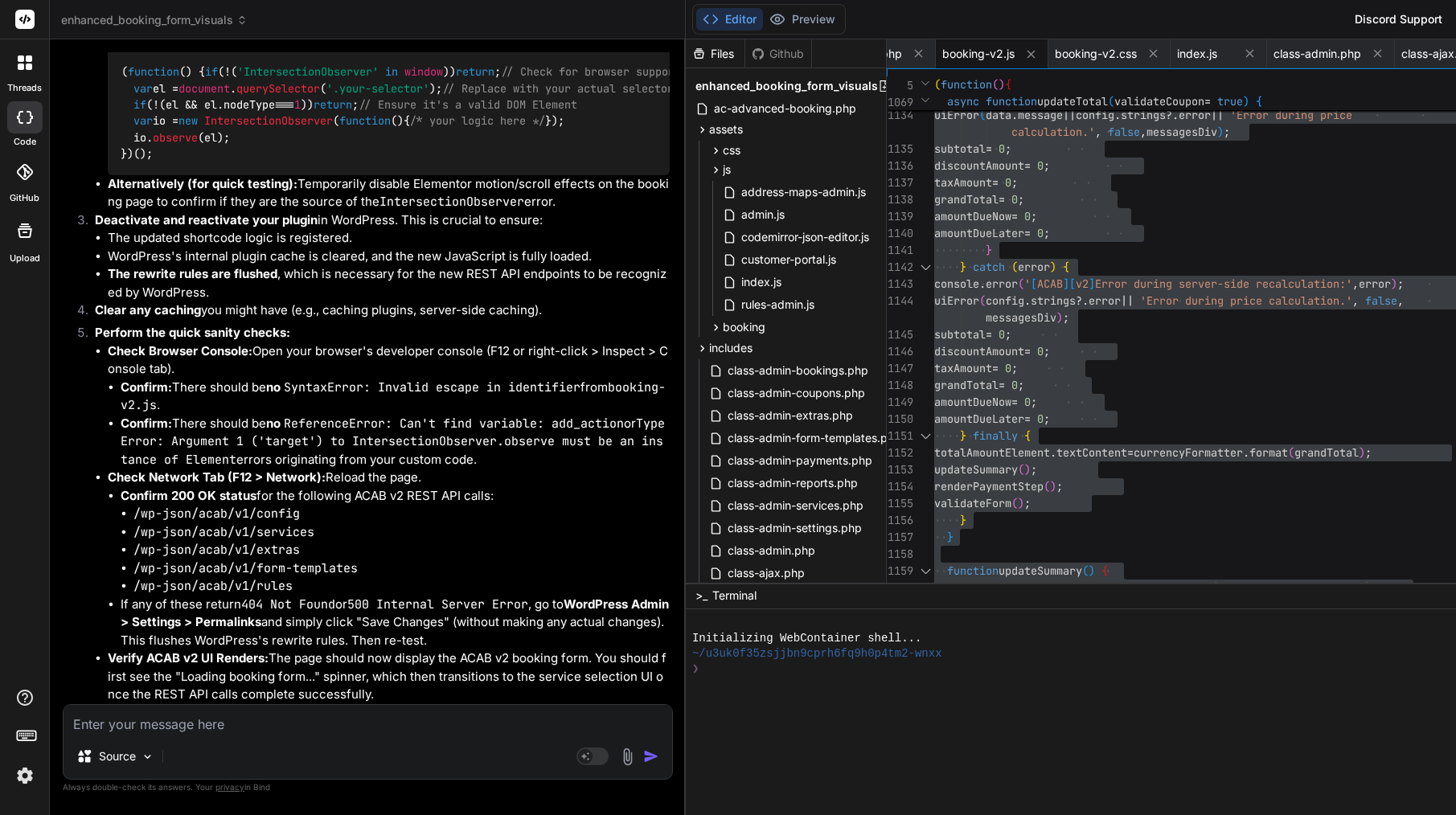
paste textarea "To guide the research on finishing the project successfully, could you please s…"
type textarea "To guide the research on finishing the project successfully, could you please s…"
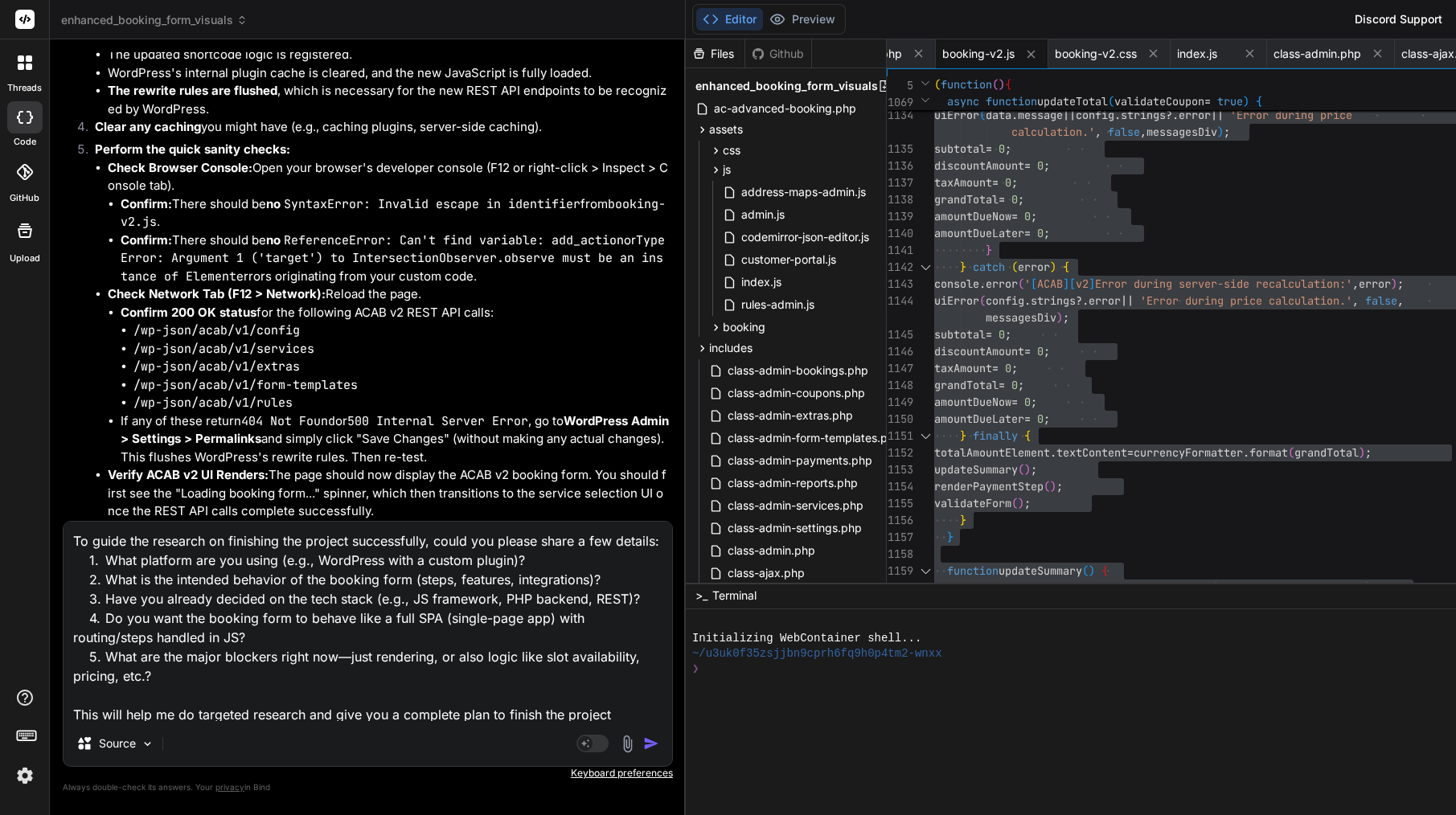
scroll to position [119, 0]
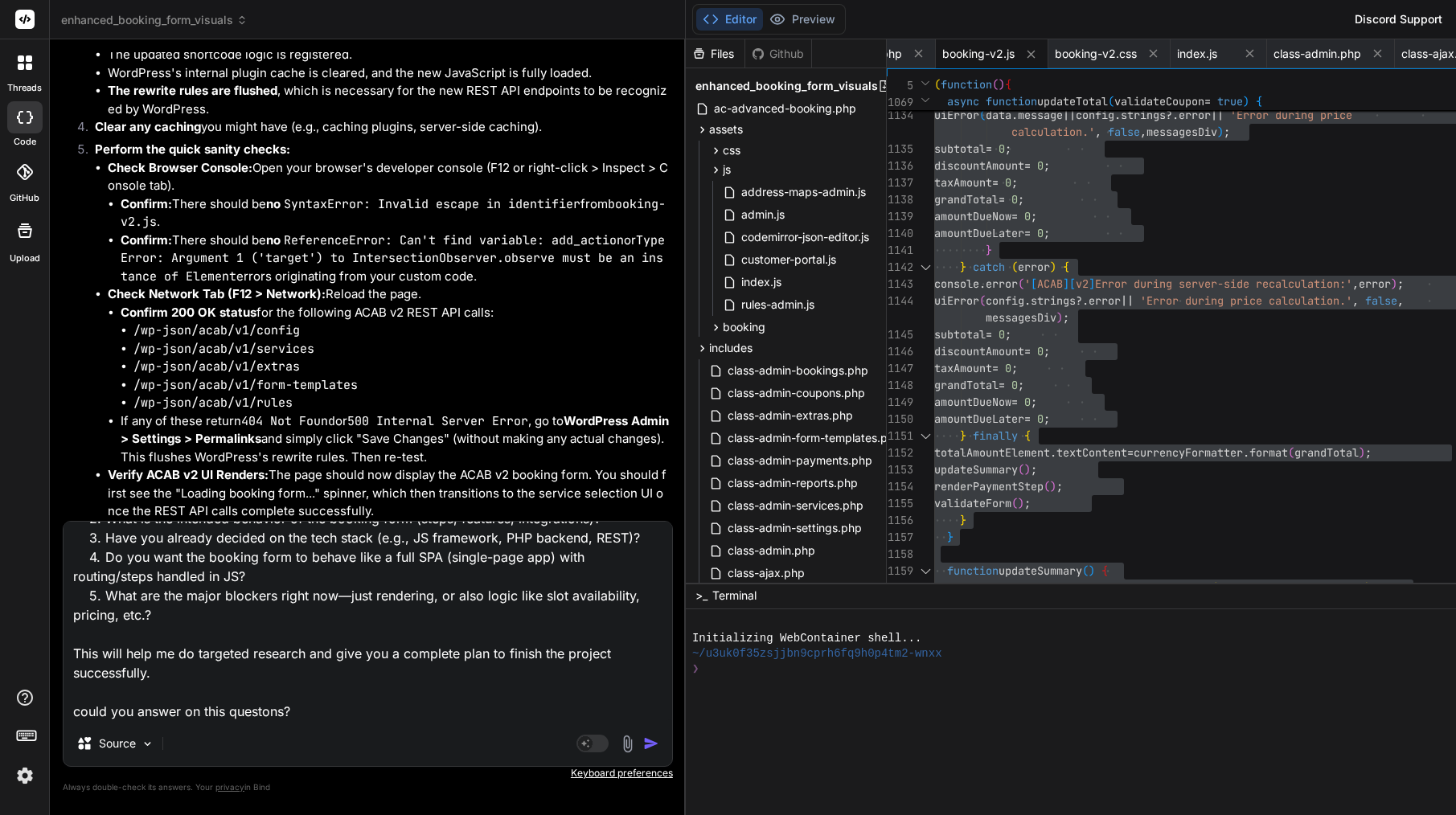
type textarea "x"
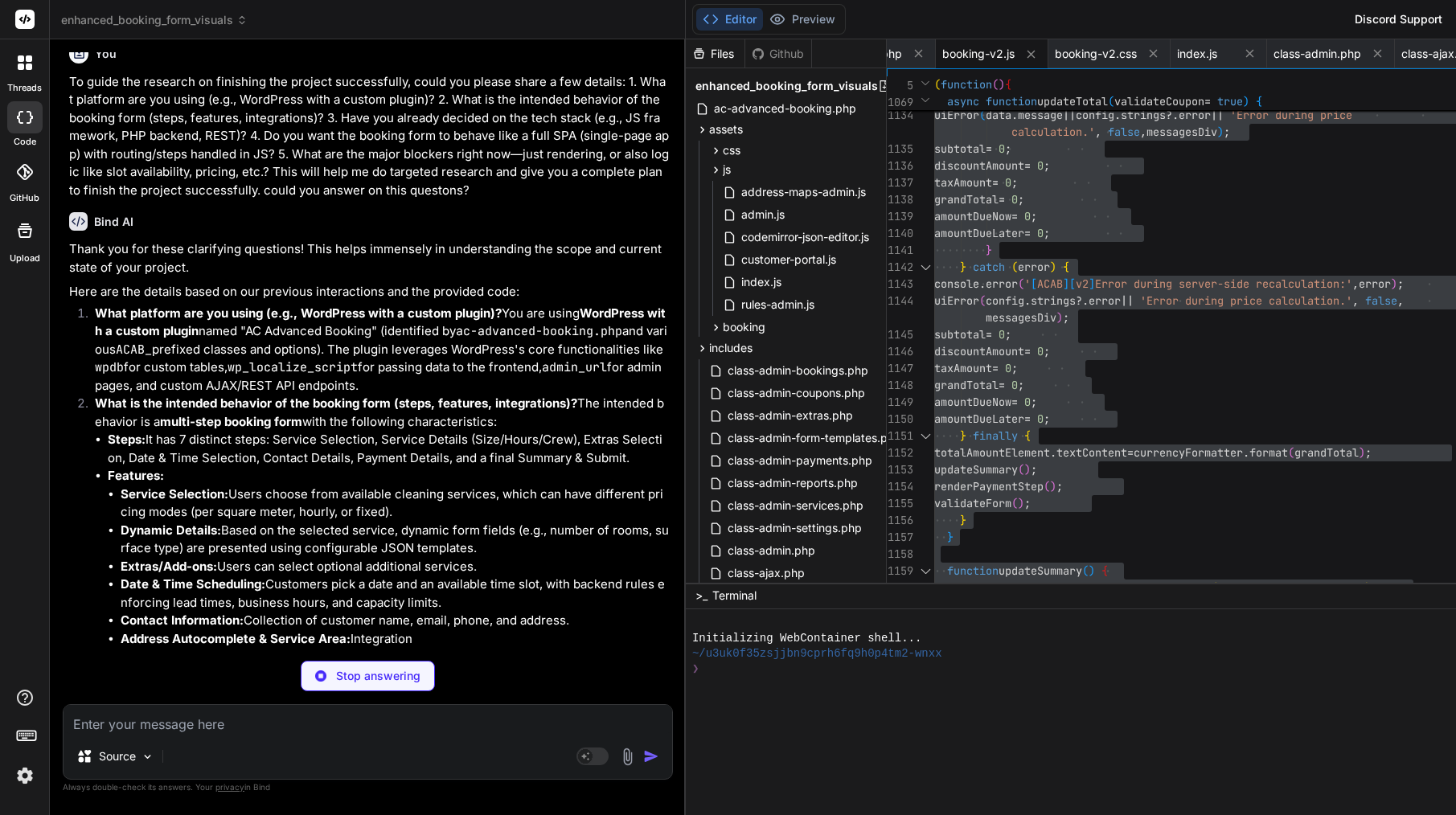
scroll to position [56506, 0]
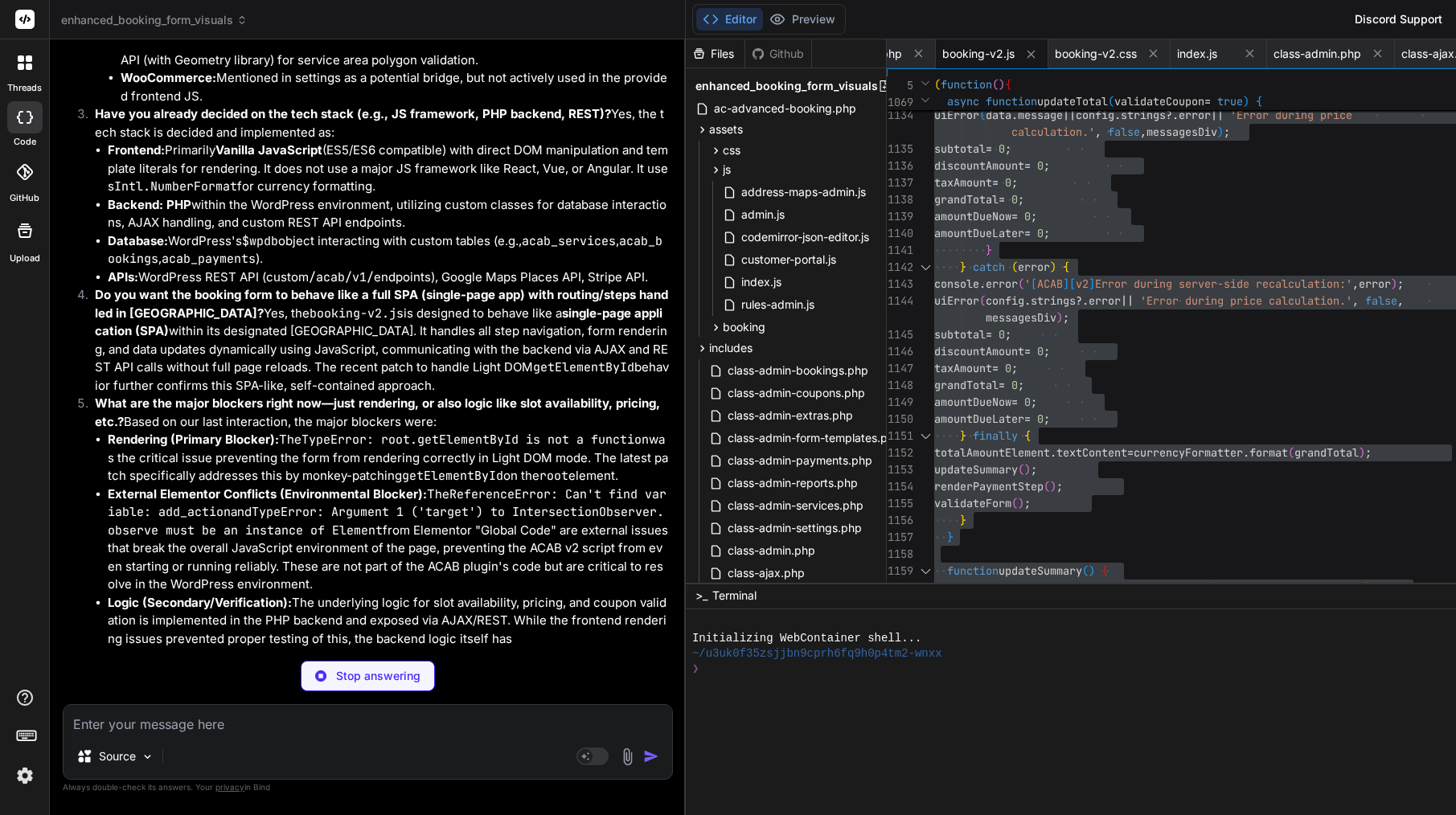
type textarea "x"
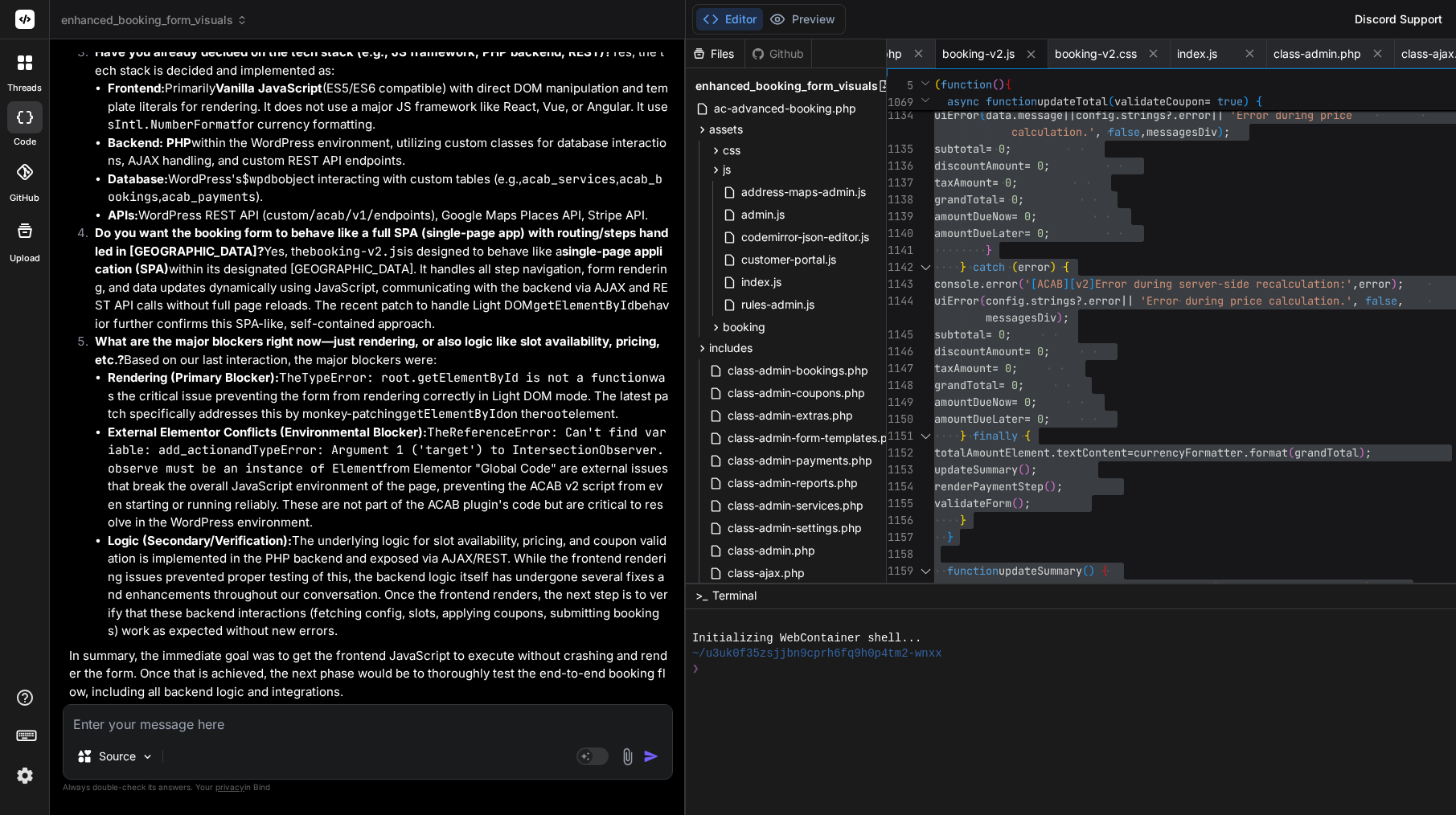
scroll to position [57598, 0]
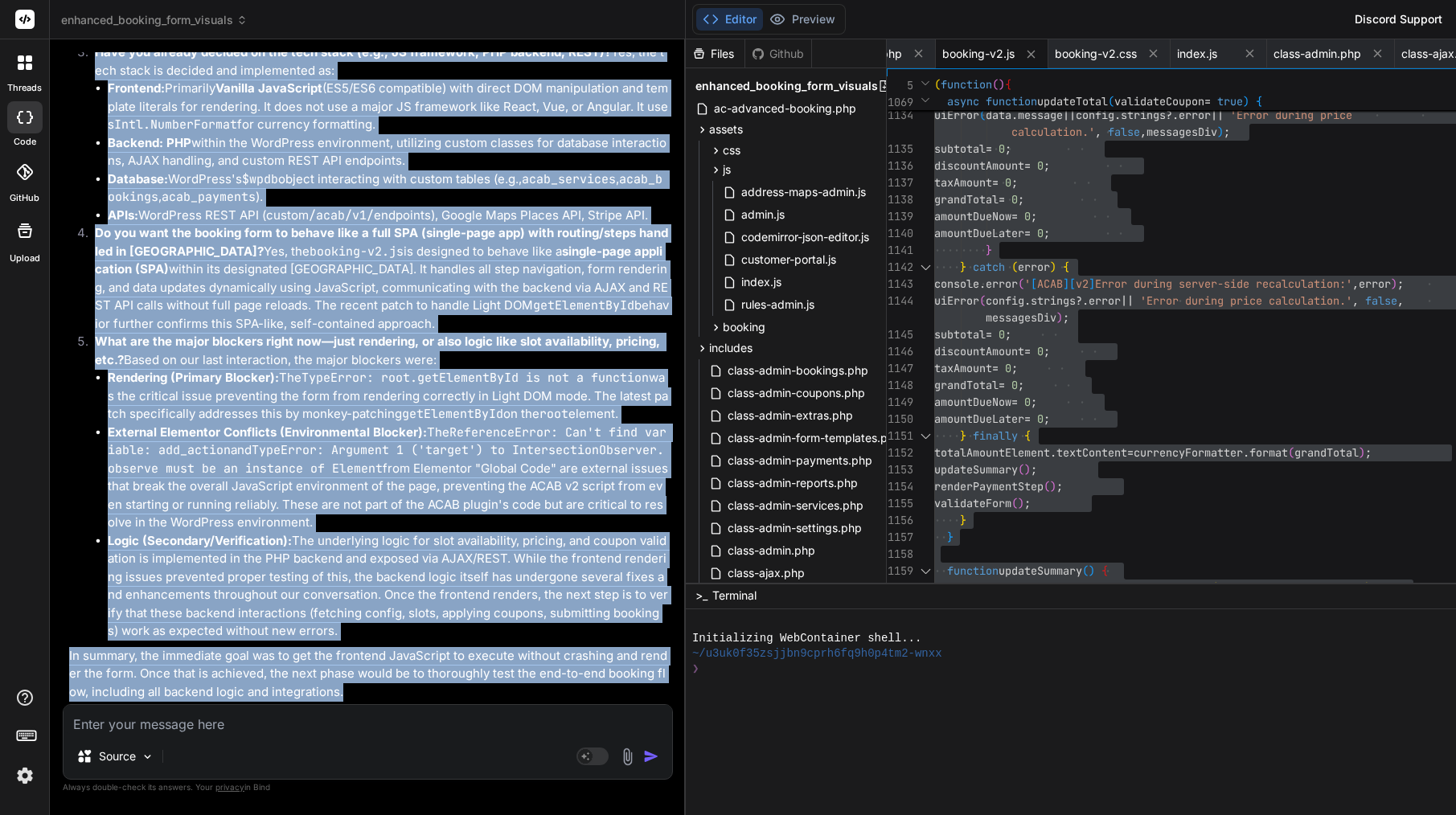
drag, startPoint x: 94, startPoint y: 251, endPoint x: 537, endPoint y: 702, distance: 632.2
copy div "Bind AI Thank you for these clarifying questions! This helps immensely in under…"
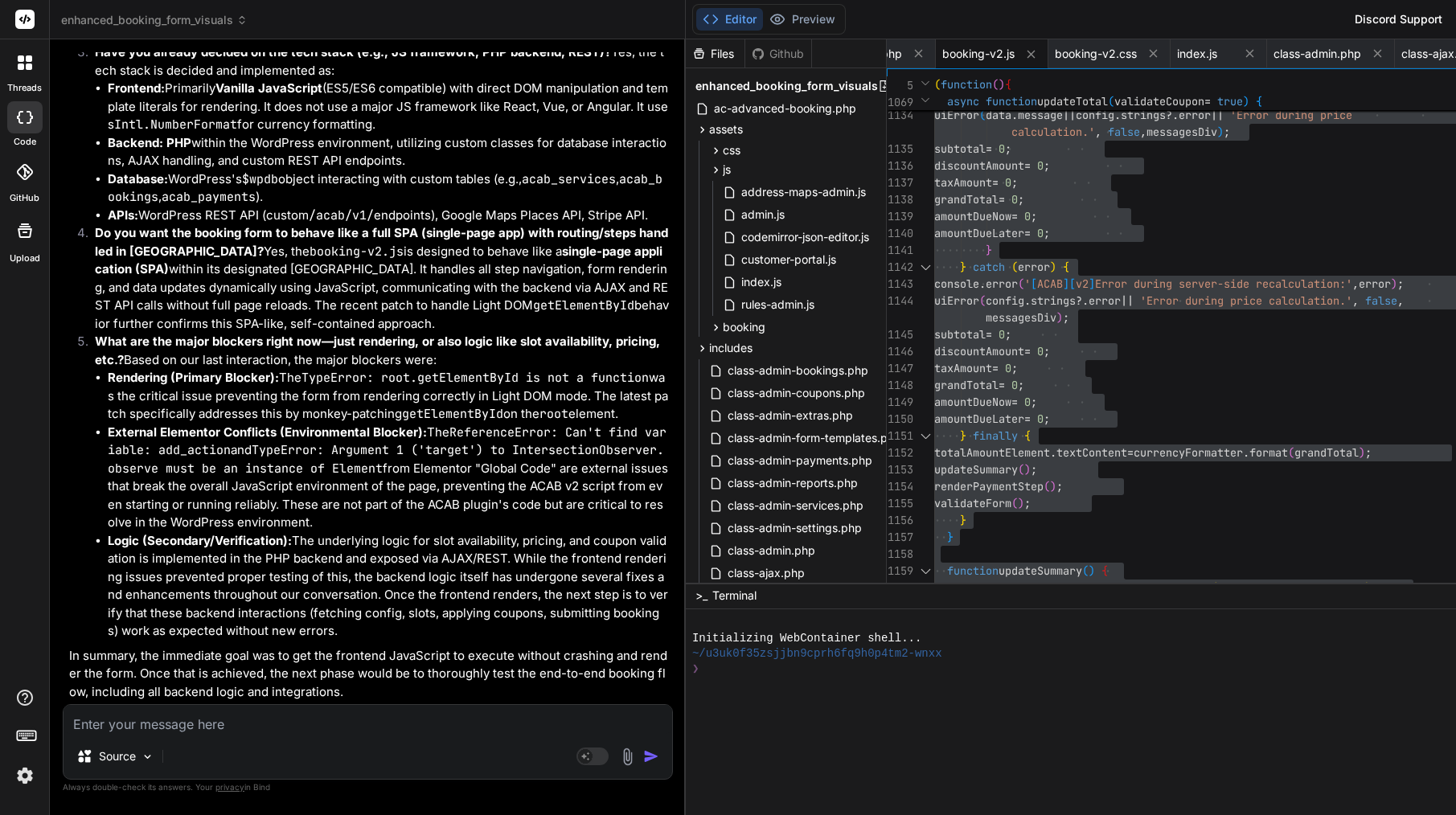
click at [414, 728] on textarea at bounding box center [368, 720] width 609 height 29
paste textarea "Got it 👍 Here’s a short, fix-only version you can paste into Bind AI when you w…"
type textarea "Got it 👍 Here’s a short, fix-only version you can paste into Bind AI when you w…"
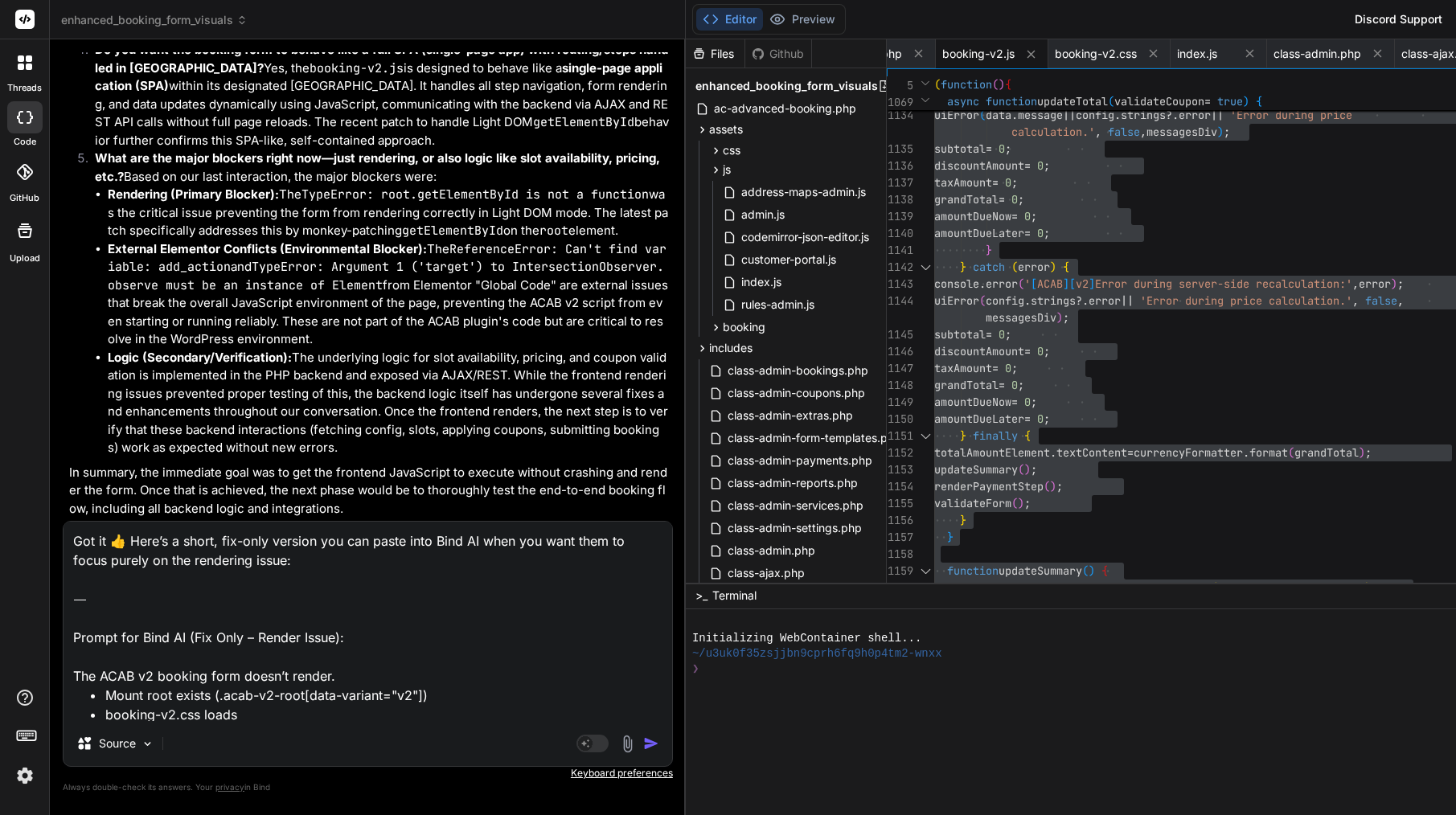
type textarea "x"
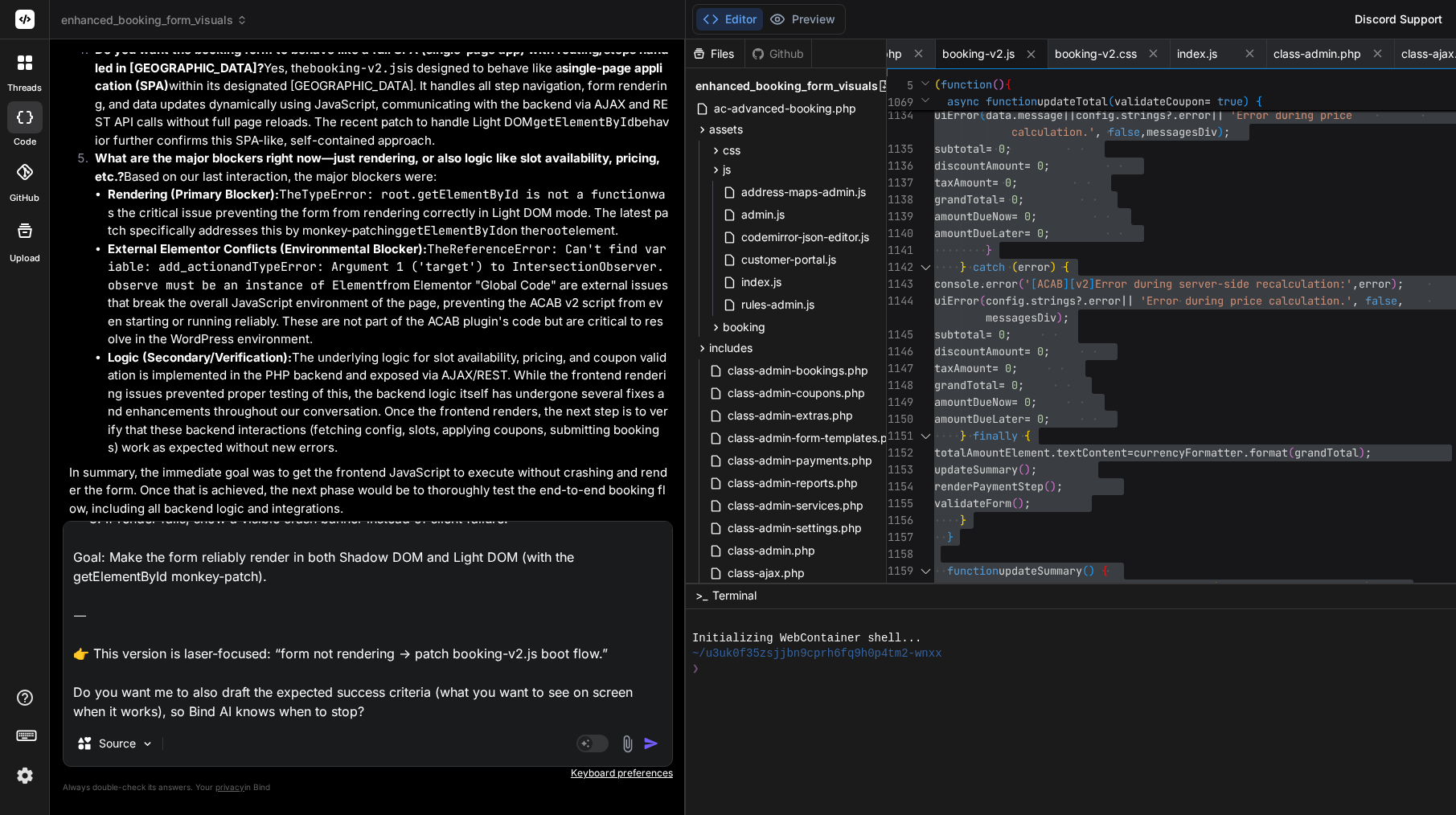
drag, startPoint x: 459, startPoint y: 714, endPoint x: 60, endPoint y: 592, distance: 417.2
click at [60, 592] on div "Bind AI Web Search Created with Pixso. Code Generator You file class-database.m…" at bounding box center [368, 426] width 636 height 775
type textarea "Got it 👍 Here’s a short, fix-only version you can paste into Bind AI when you w…"
type textarea "x"
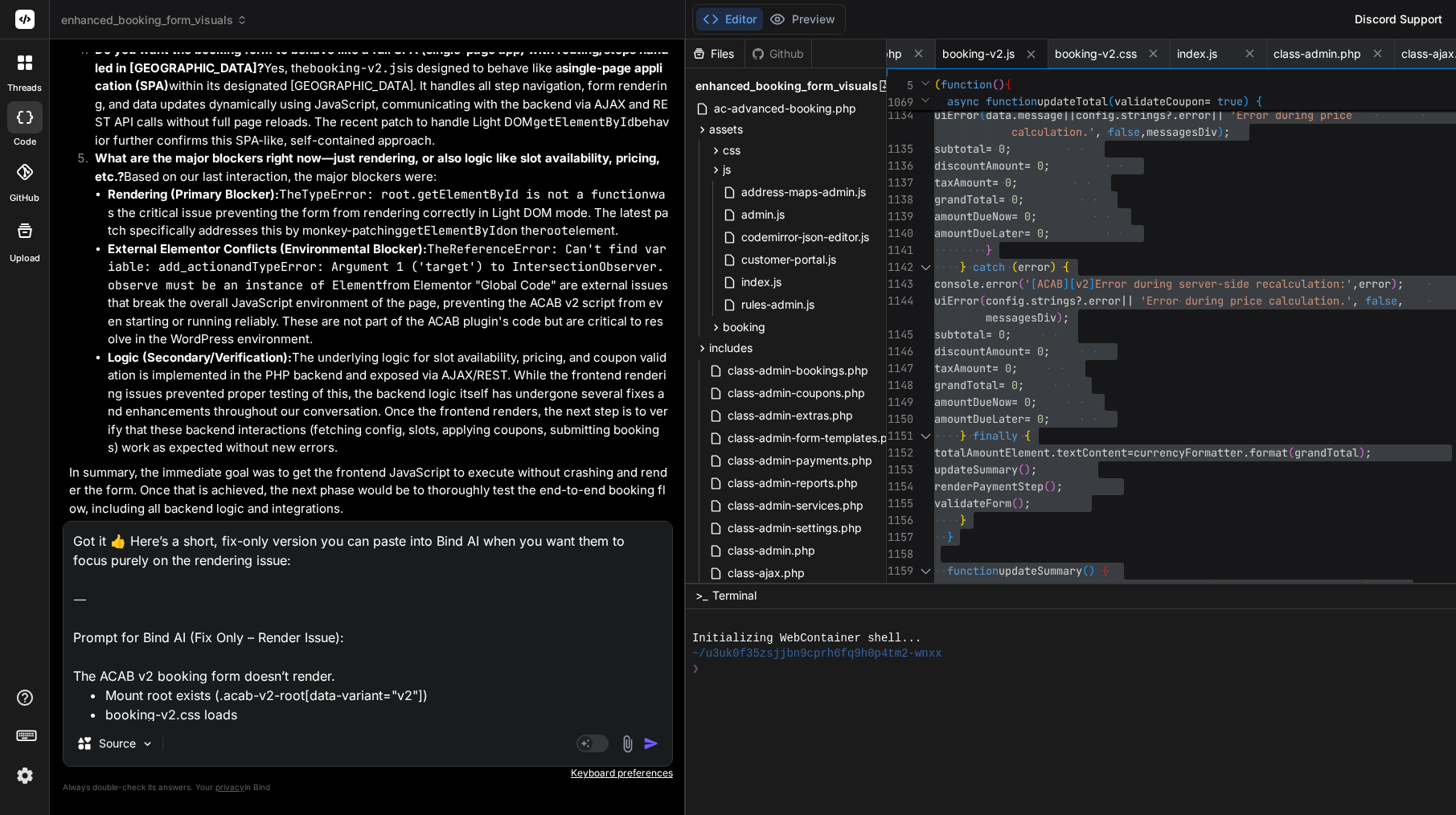
scroll to position [0, 0]
click at [204, 630] on textarea "Got it 👍 Here’s a short, fix-only version you can paste into Bind AI when you w…" at bounding box center [368, 621] width 609 height 199
click at [349, 633] on textarea "Got it 👍 Here’s a short, fix-only version you can paste into Bind AI when you w…" at bounding box center [368, 621] width 609 height 199
drag, startPoint x: 353, startPoint y: 635, endPoint x: 55, endPoint y: 496, distance: 328.8
click at [55, 496] on div "Bind AI Web Search Created with Pixso. Code Generator You file class-database.m…" at bounding box center [368, 426] width 636 height 775
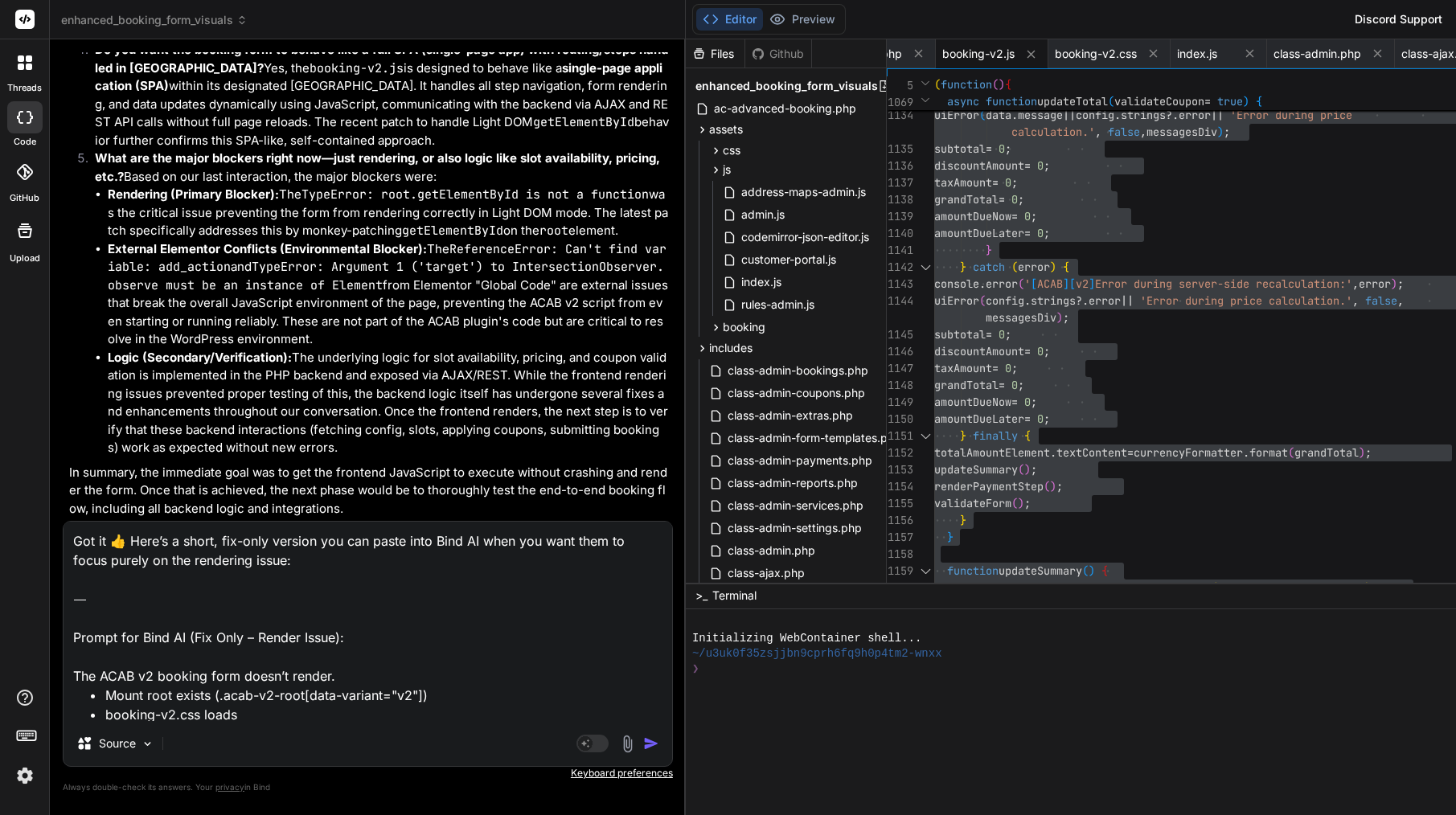
type textarea "The ACAB v2 booking form doesn’t render. • Mount root exists (.acab-v2-root[dat…"
type textarea "x"
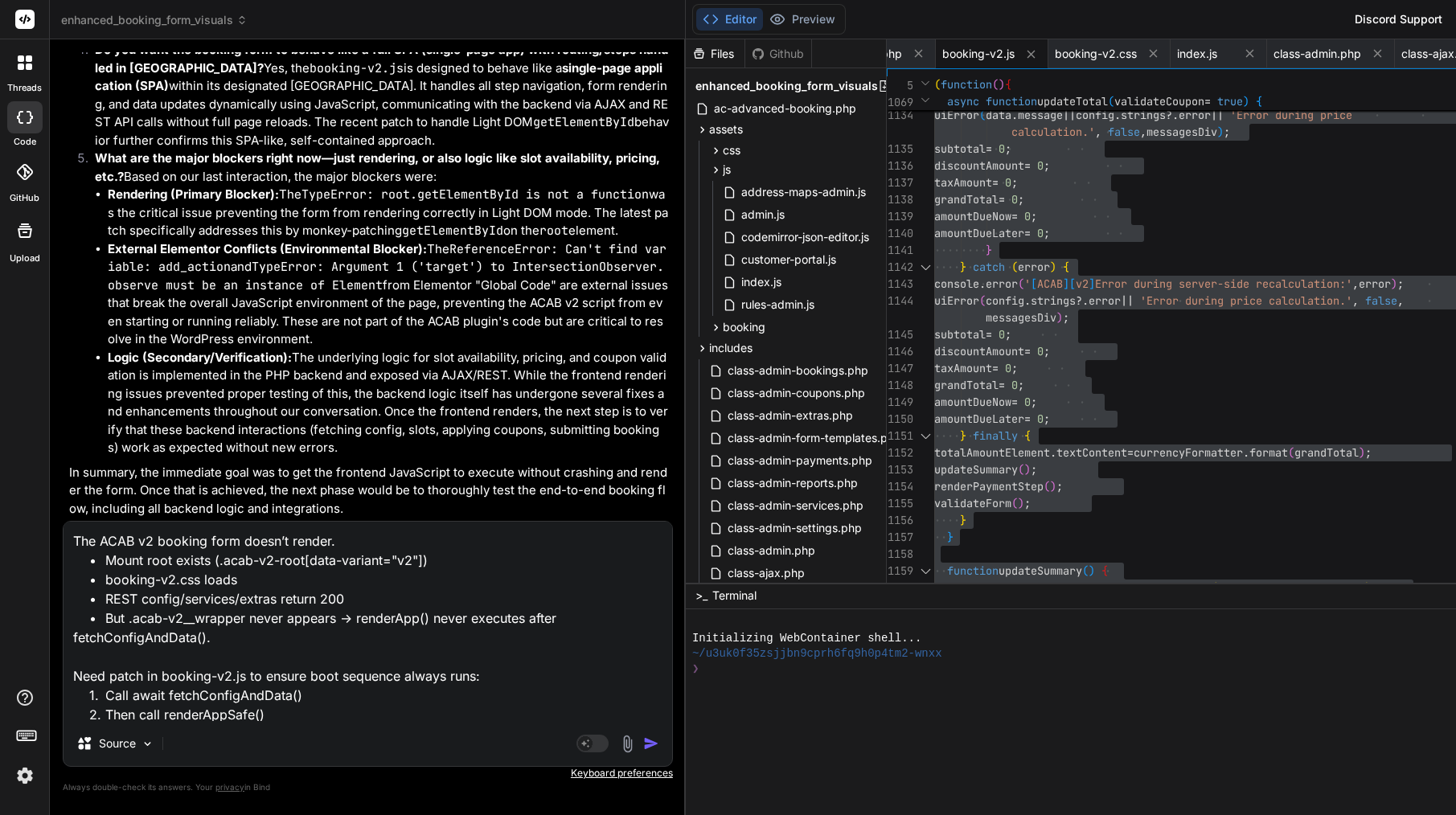
type textarea "The ACAB v2 booking form doesn’t render. • Mount root exists (.acab-v2-root[dat…"
click at [644, 747] on img "button" at bounding box center [652, 743] width 17 height 17
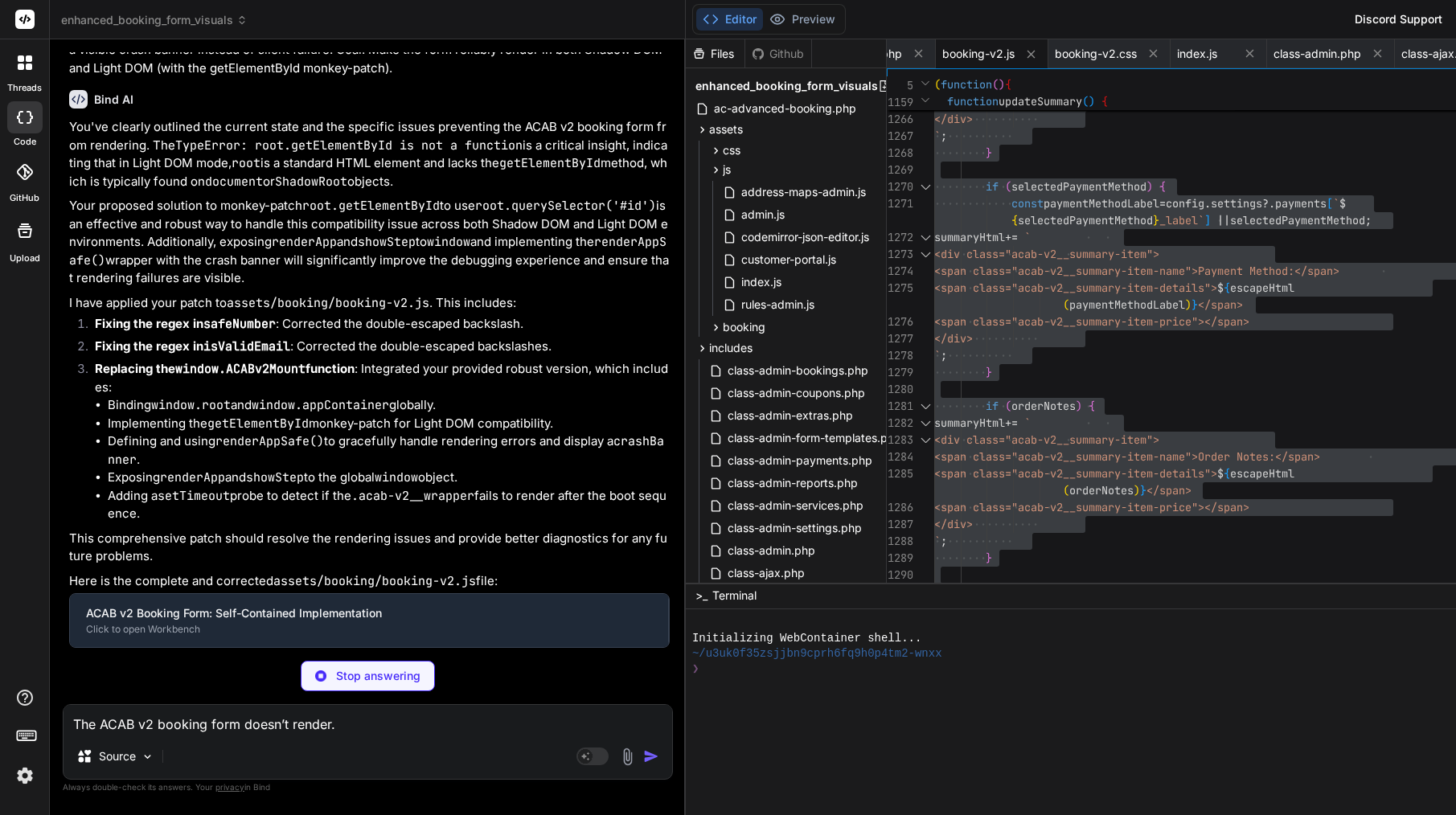
type textarea "x"
type textarea "mountAll();\n } else {\n console.error('[ACAB][v2] mountAll not available on wi…"
type textarea "x"
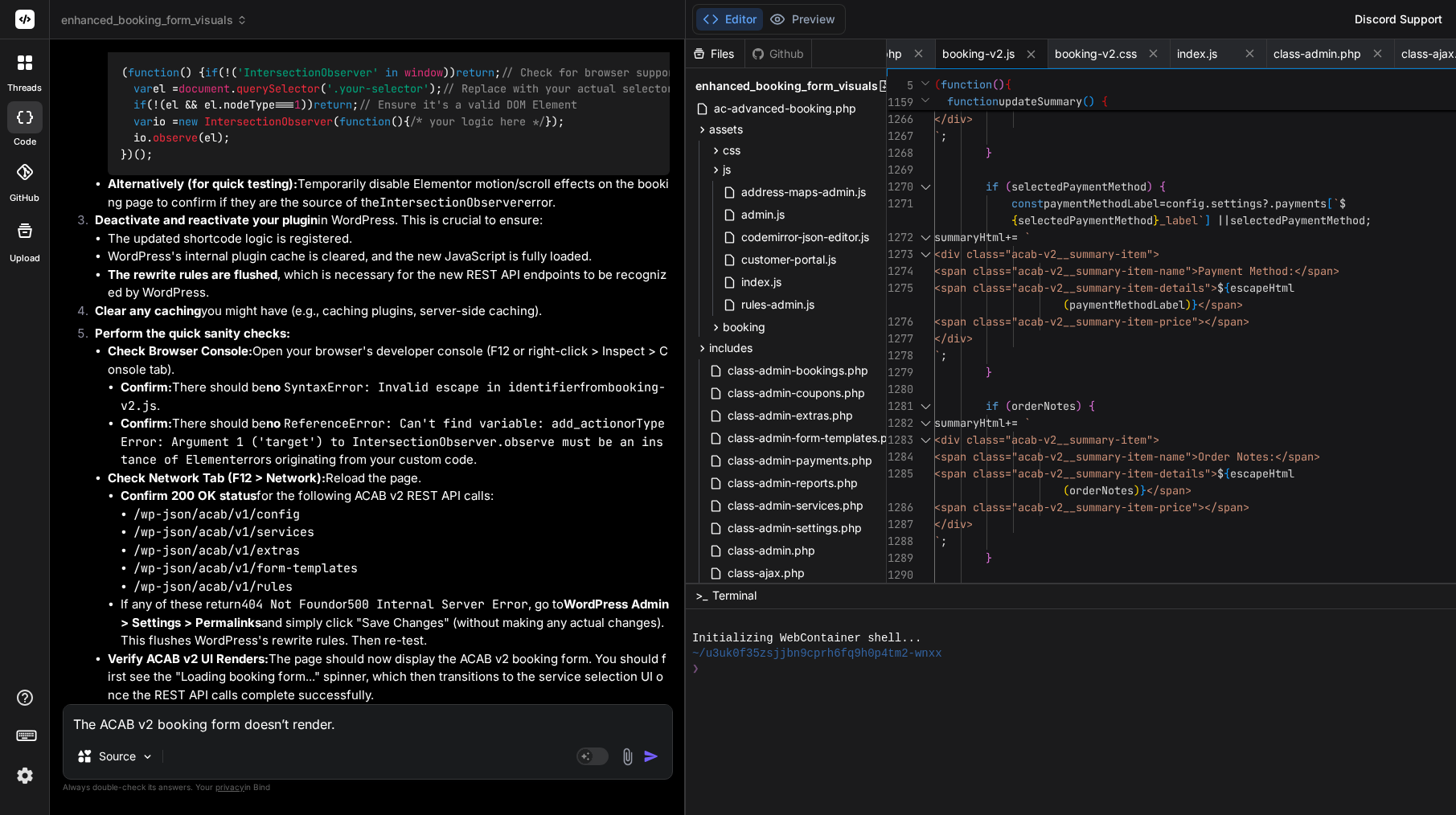
scroll to position [59545, 0]
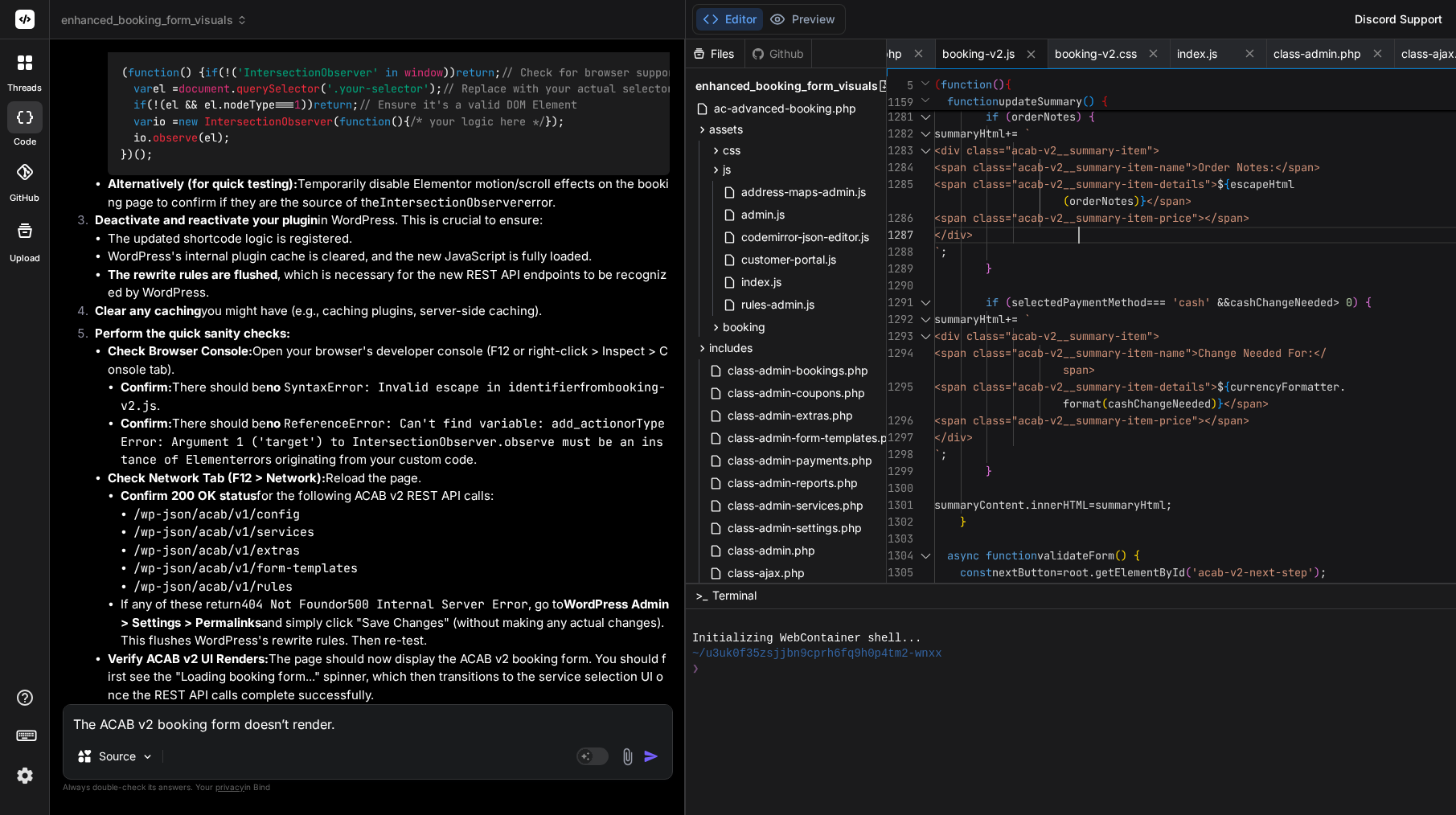
click at [1023, 235] on div "</div>" at bounding box center [1219, 235] width 570 height 17
type textarea "/** * ACAB v2 Frontend Booking Form JavaScript * Self-contained, Shadow DOM bas…"
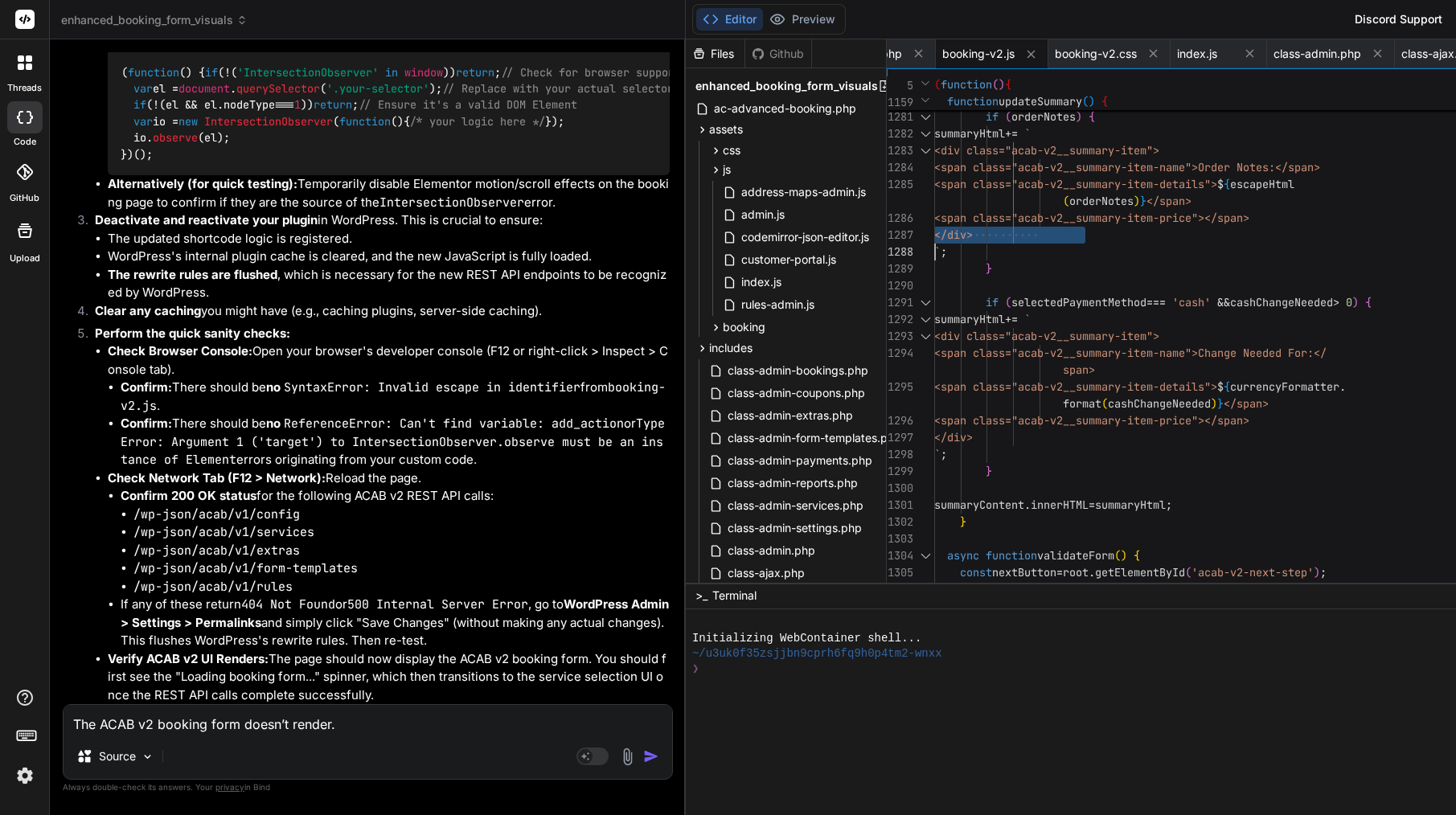
click at [1023, 235] on div "</div>" at bounding box center [1219, 235] width 570 height 17
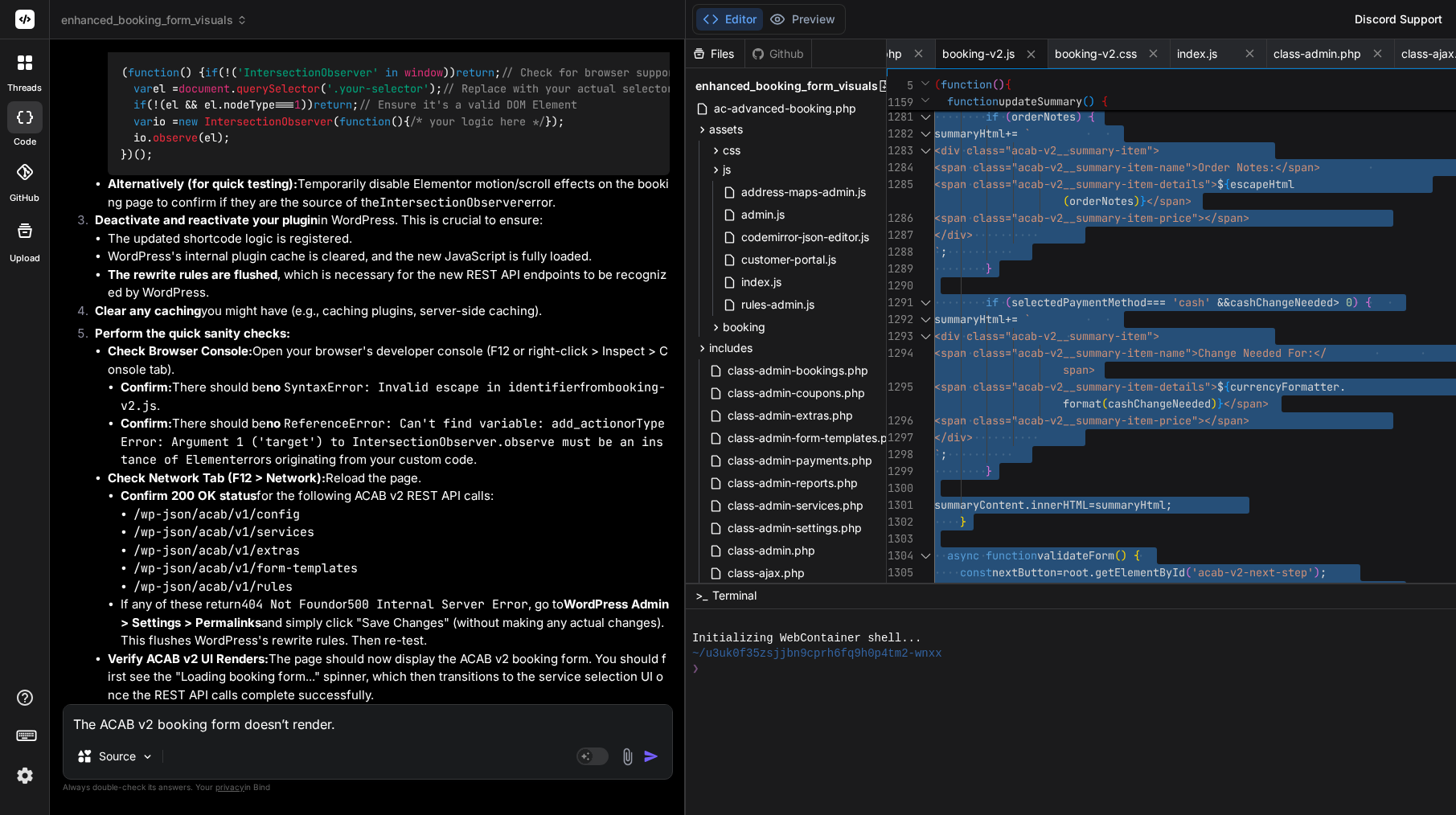
scroll to position [59445, 0]
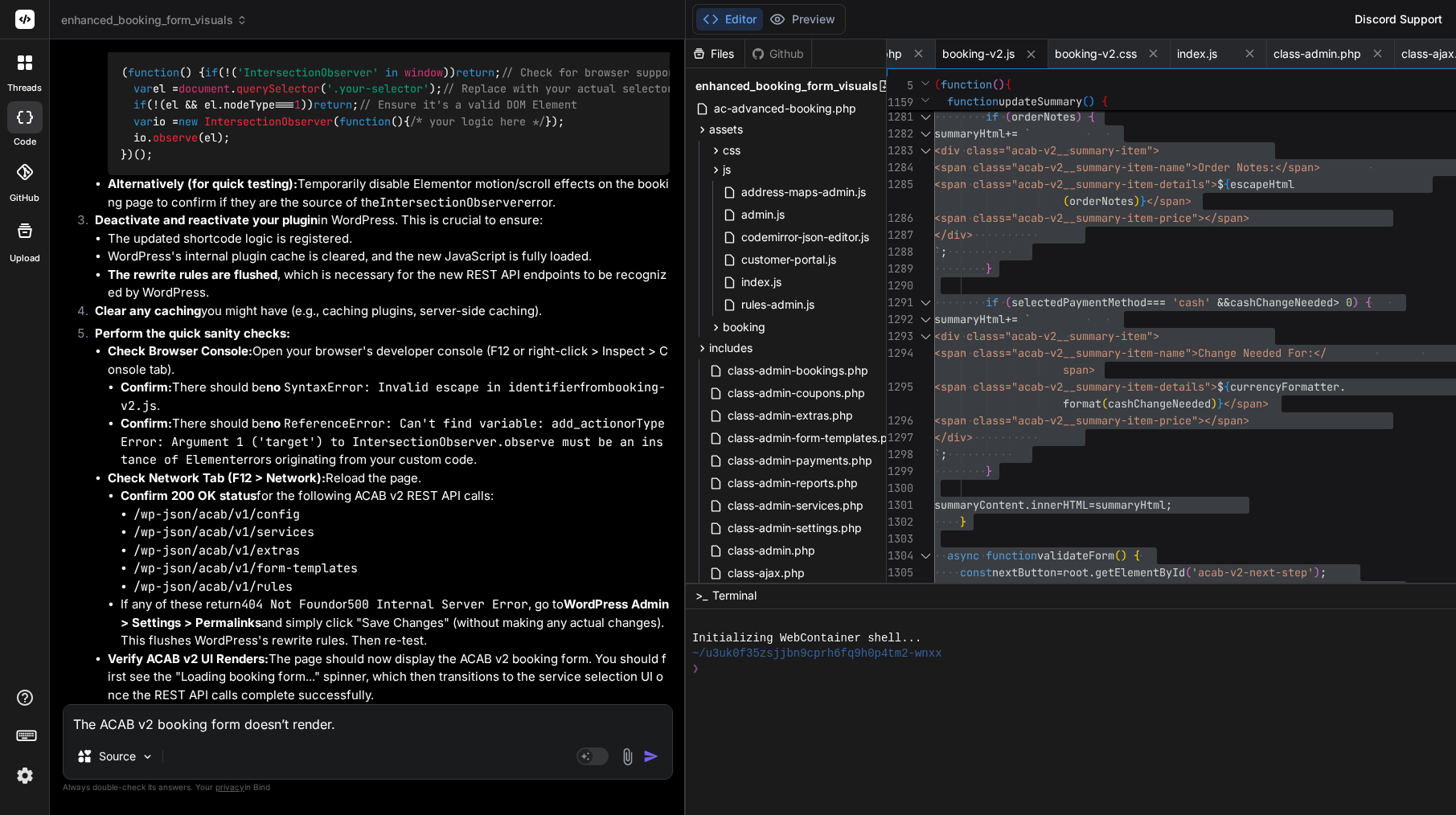
click at [221, 724] on textarea "The ACAB v2 booking form doesn’t render. • Mount root exists (.acab-v2-root[dat…" at bounding box center [368, 720] width 609 height 29
paste textarea "Lore’i d sitam, cons-adipi elitse doe tem inci ut Labo ET: ⸻ Dolorem: ALIQ e1 a…"
type textarea "Lore’i d sitam, cons-adipi elitse doe tem inci ut Labo ET: ⸻ Dolorem: ALIQ e1 a…"
type textarea "x"
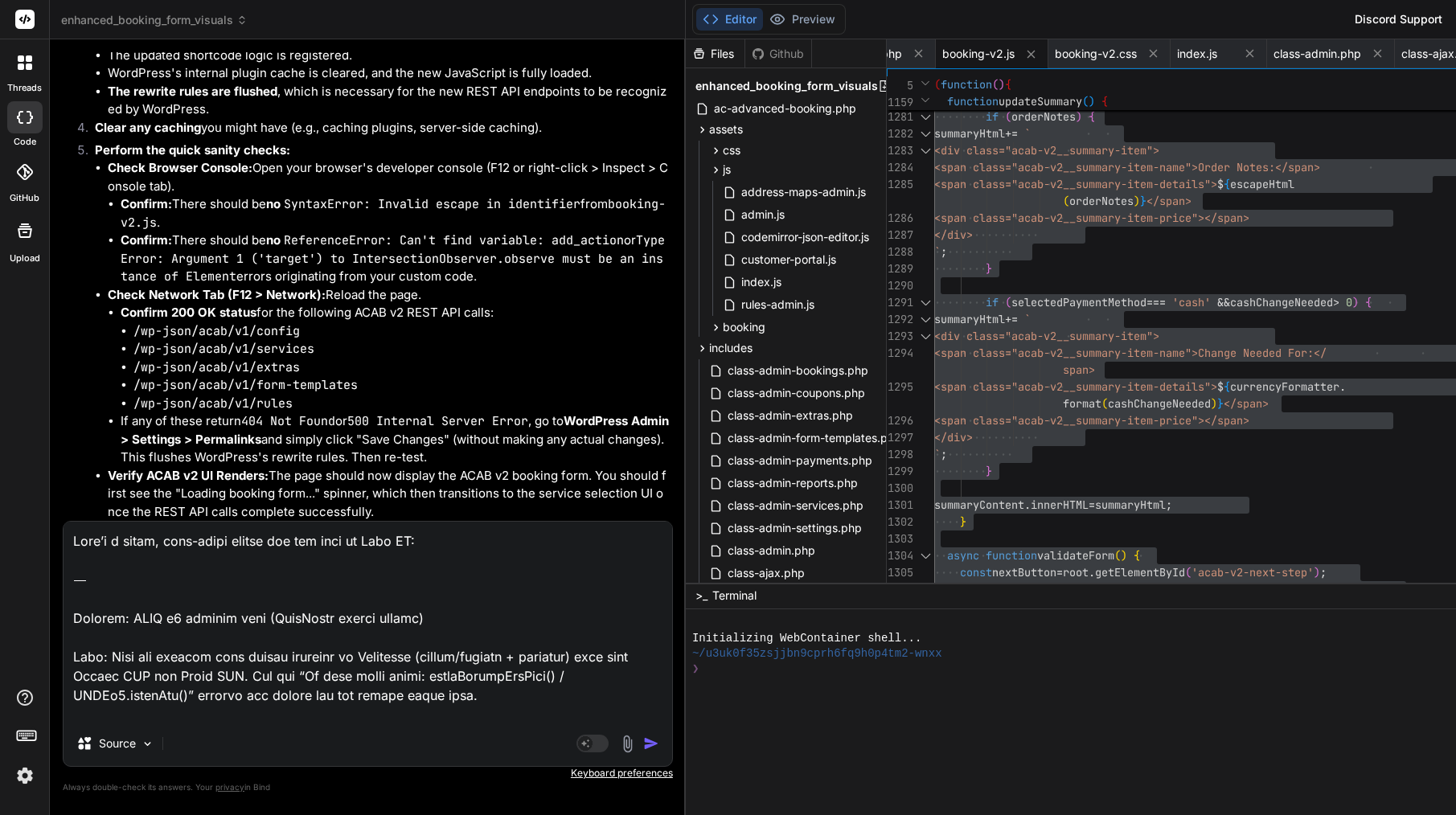
scroll to position [1180, 0]
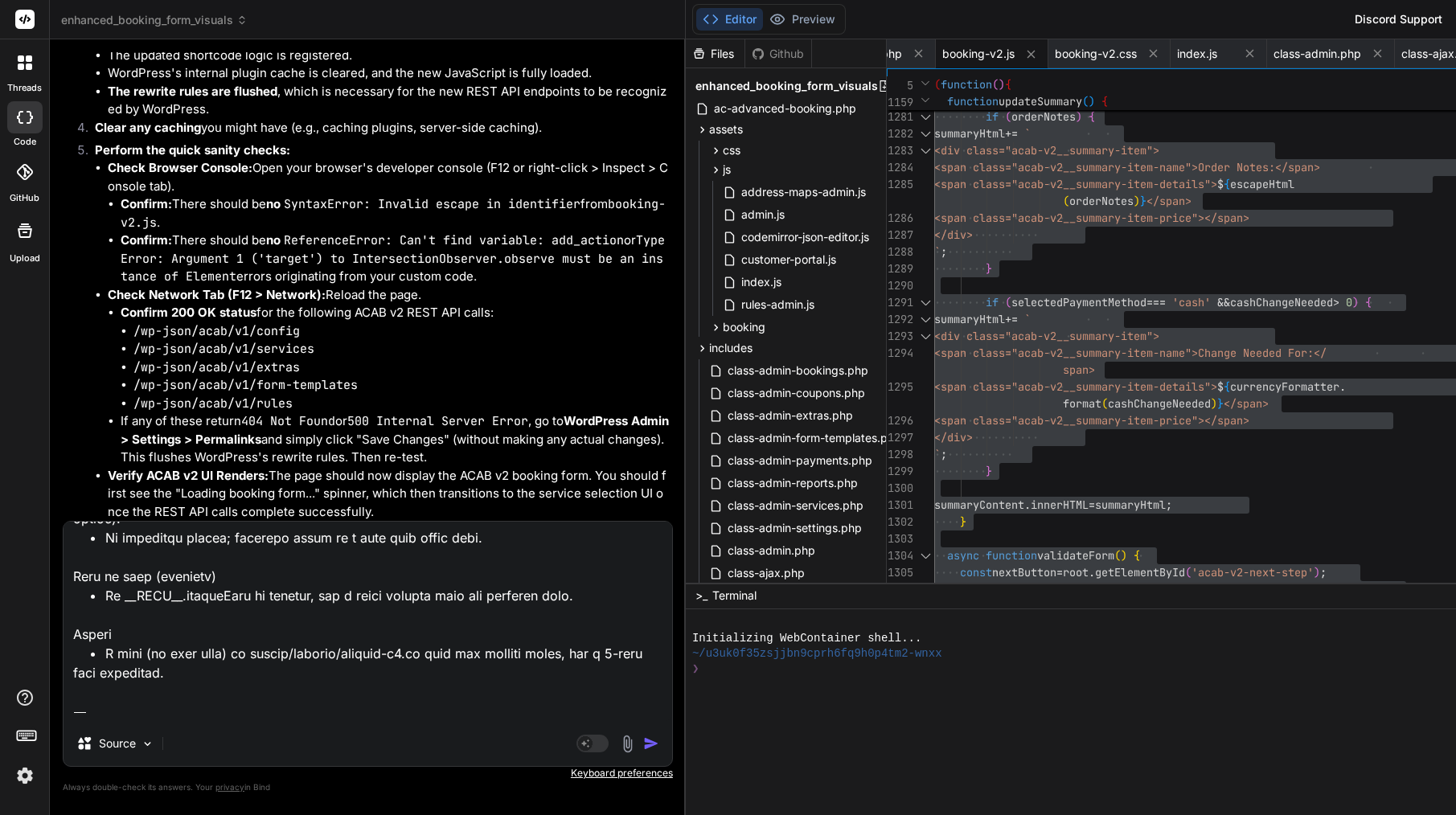
type textarea "Lore’i d sitam, cons-adipi elitse doe tem inci ut Labo ET: ⸻ Dolorem: ALIQ e1 a…"
click at [644, 746] on img "button" at bounding box center [652, 743] width 17 height 17
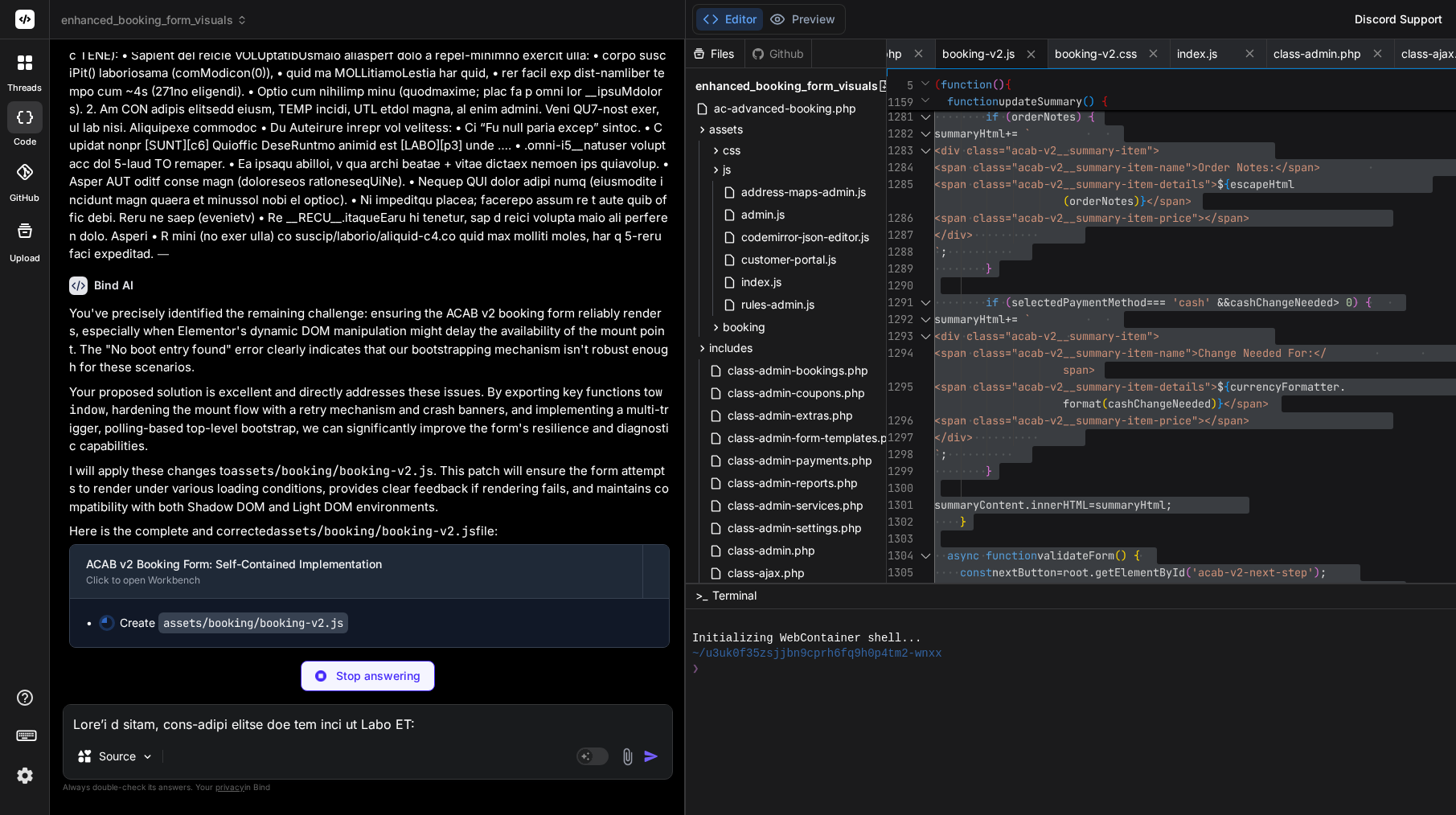
scroll to position [60635, 0]
type textarea "x"
type textarea "} })(); // END OF FILE"
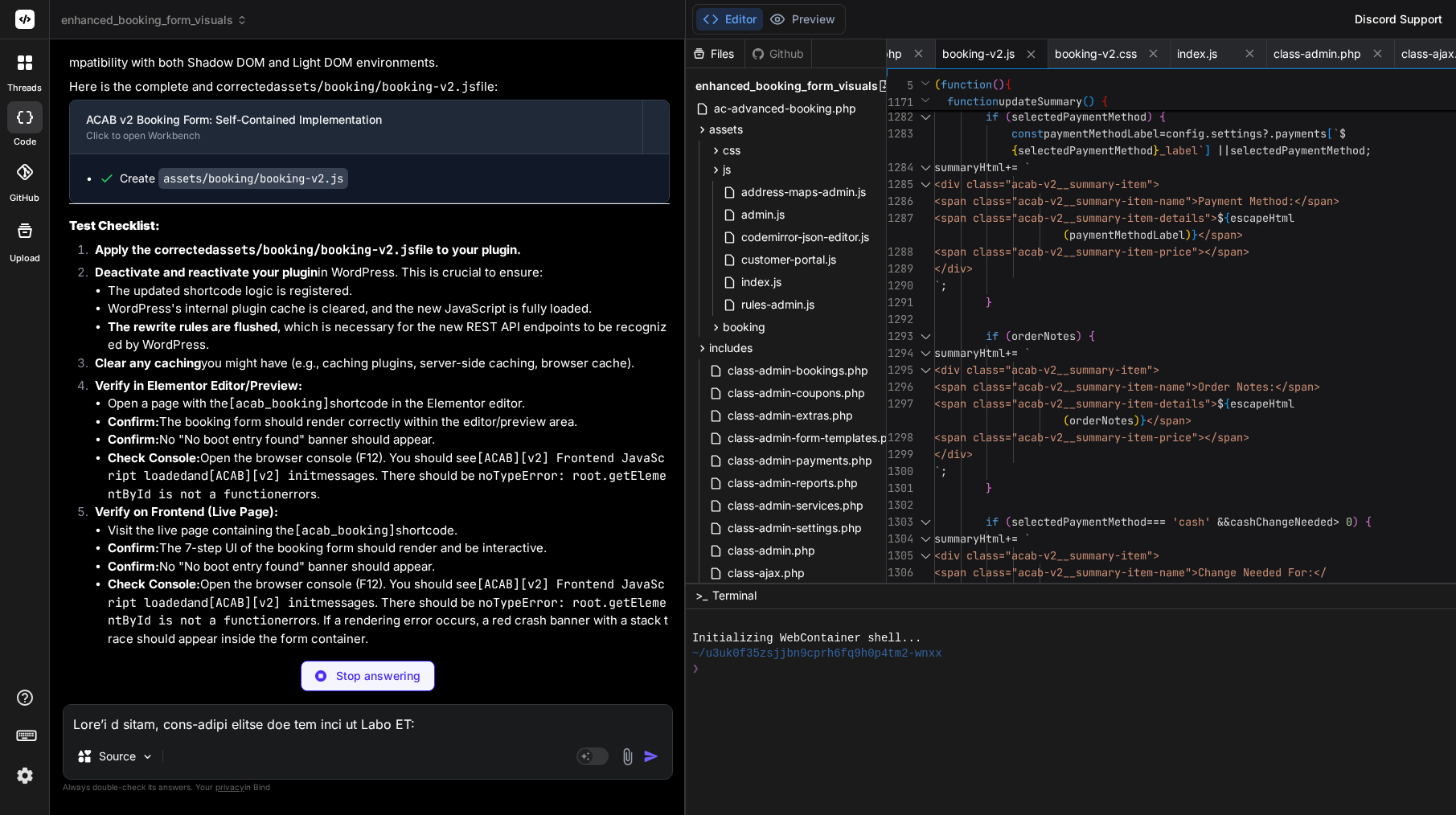
type textarea "x"
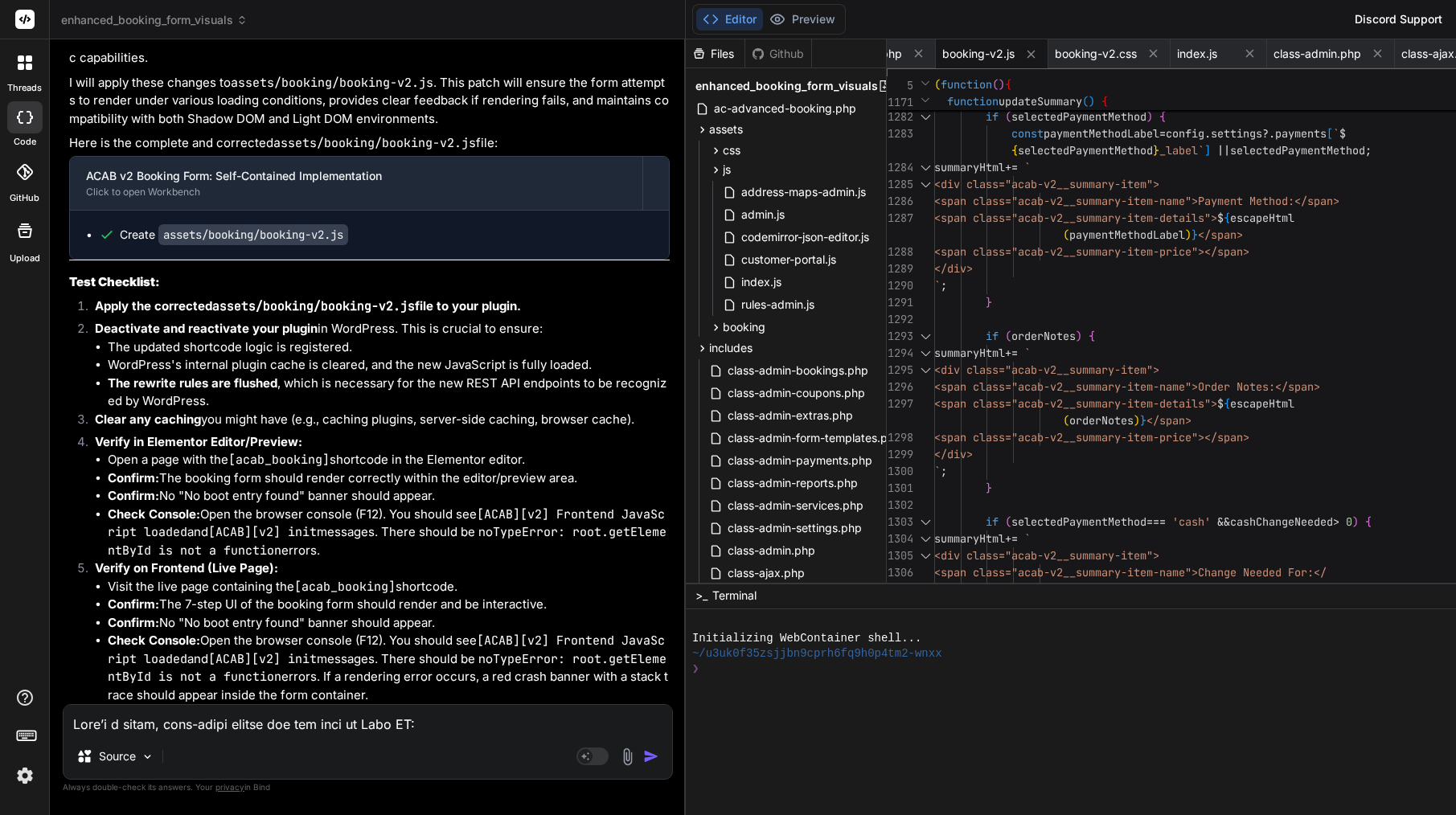
scroll to position [61081, 0]
click at [1115, 347] on div "summaryHtml += `" at bounding box center [1219, 353] width 570 height 17
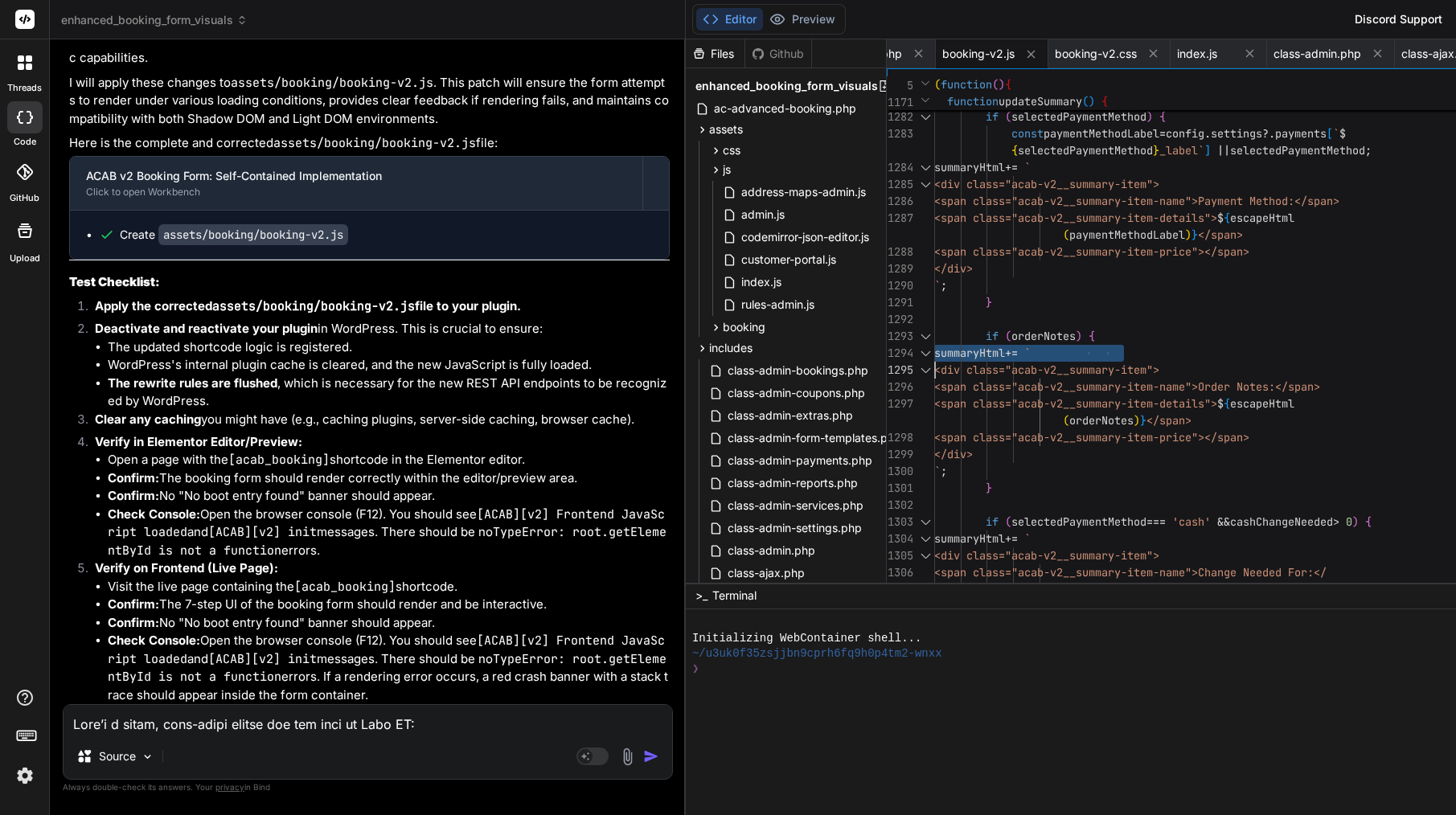
type textarea "/** * ACAB v2 Frontend Booking Form JavaScript * Self-contained, Shadow DOM bas…"
click at [1115, 347] on div "summaryHtml += `" at bounding box center [1219, 353] width 570 height 17
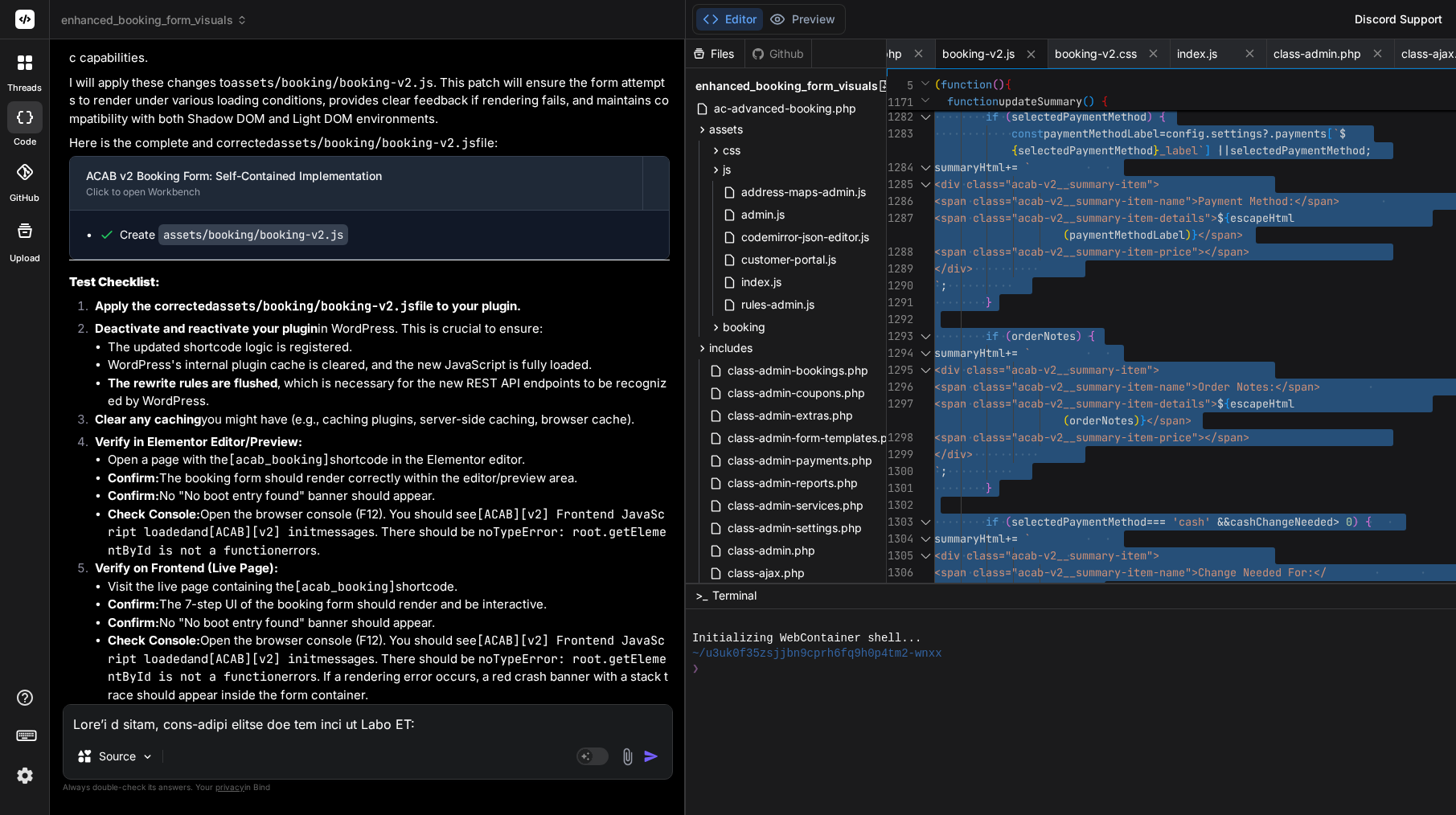
click at [189, 727] on textarea at bounding box center [368, 720] width 609 height 29
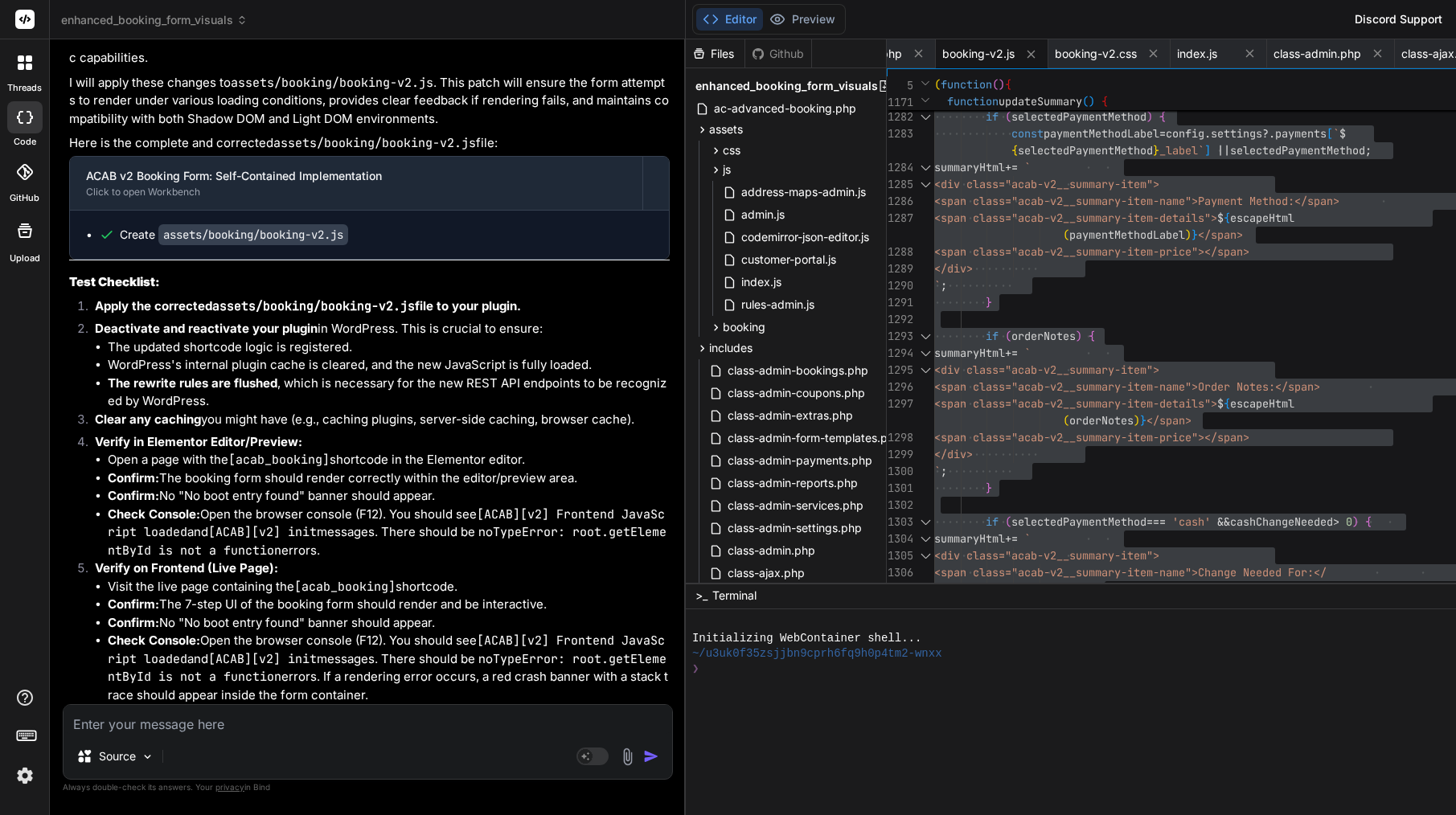
type textarea "o"
type textarea "x"
type textarea "ok"
type textarea "x"
type textarea "ok"
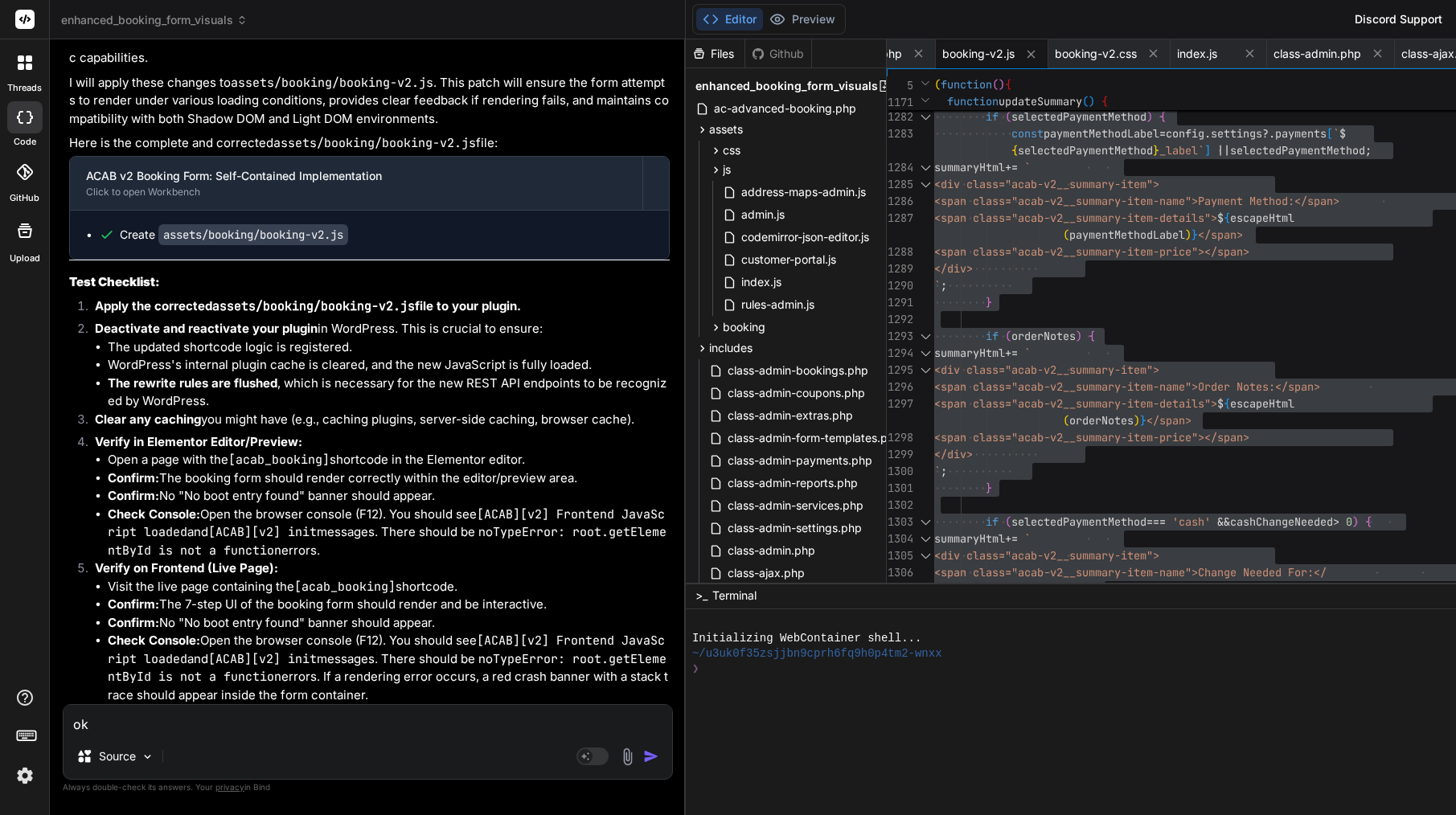
type textarea "x"
type textarea "ok d"
type textarea "x"
type textarea "ok do"
type textarea "x"
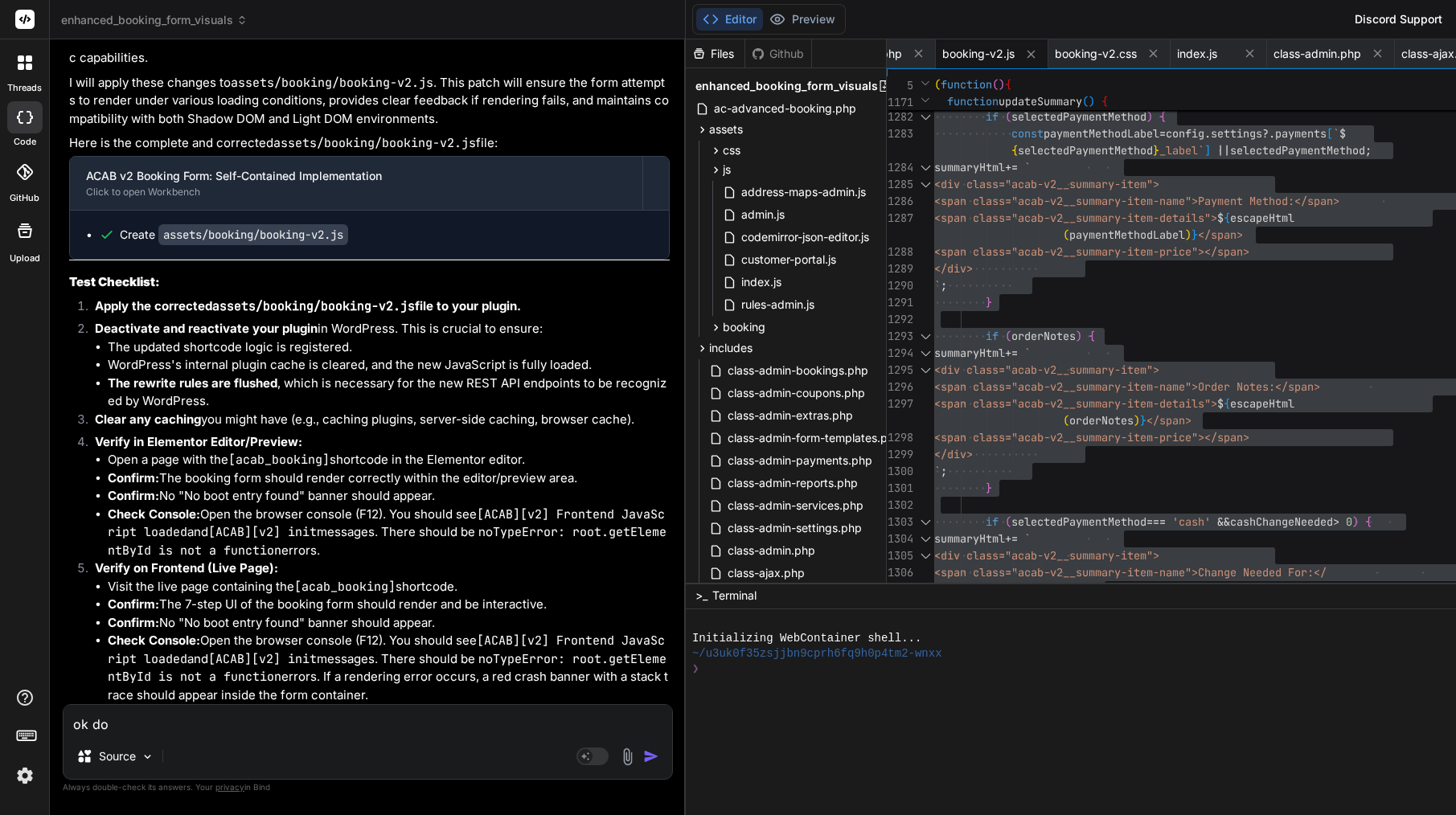
type textarea "ok dos"
type textarea "x"
type textarea "ok dosn"
type textarea "x"
type textarea "ok dosnt"
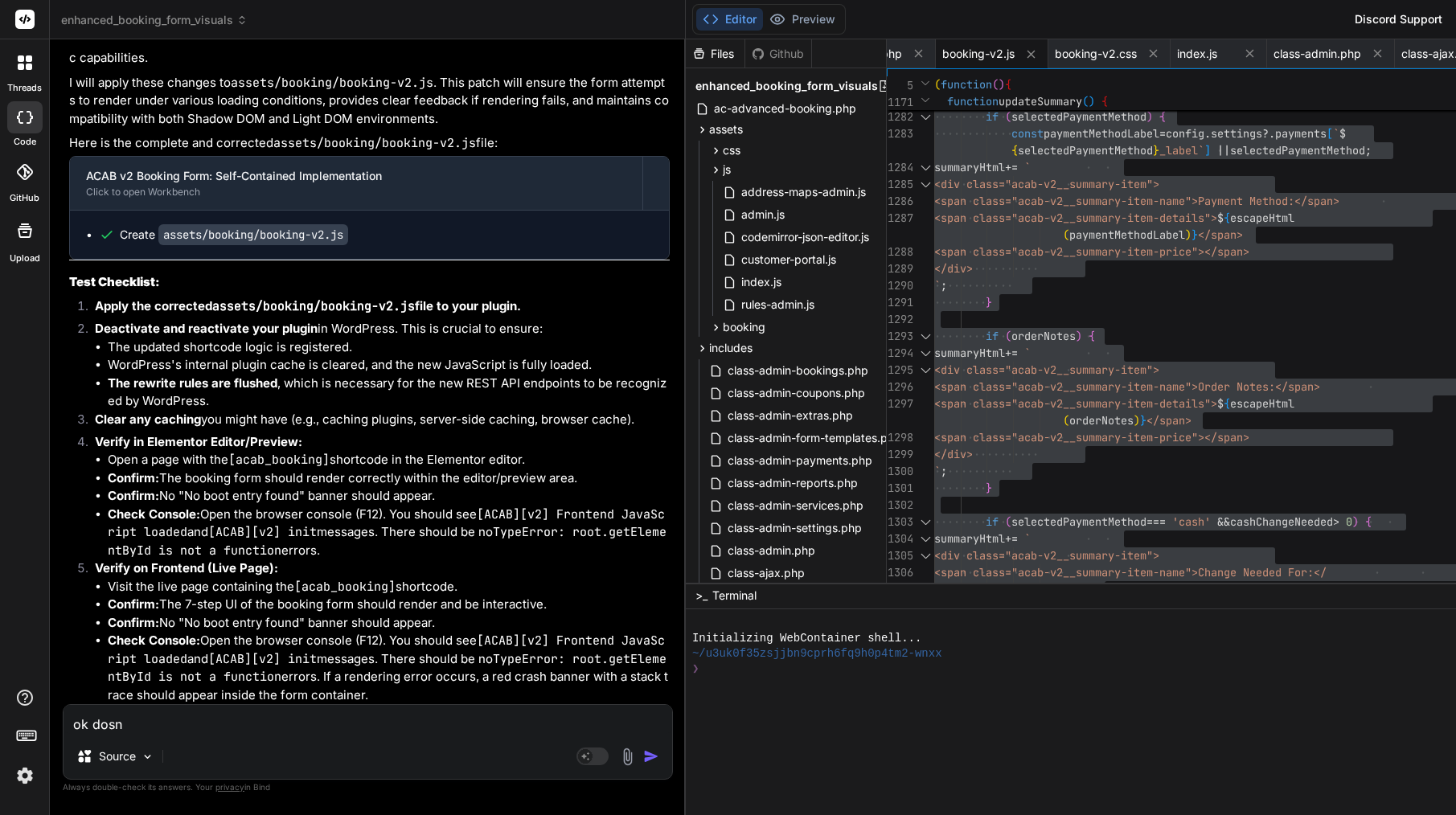
type textarea "x"
type textarea "ok dosnt"
type textarea "x"
type textarea "ok dosnt w"
type textarea "x"
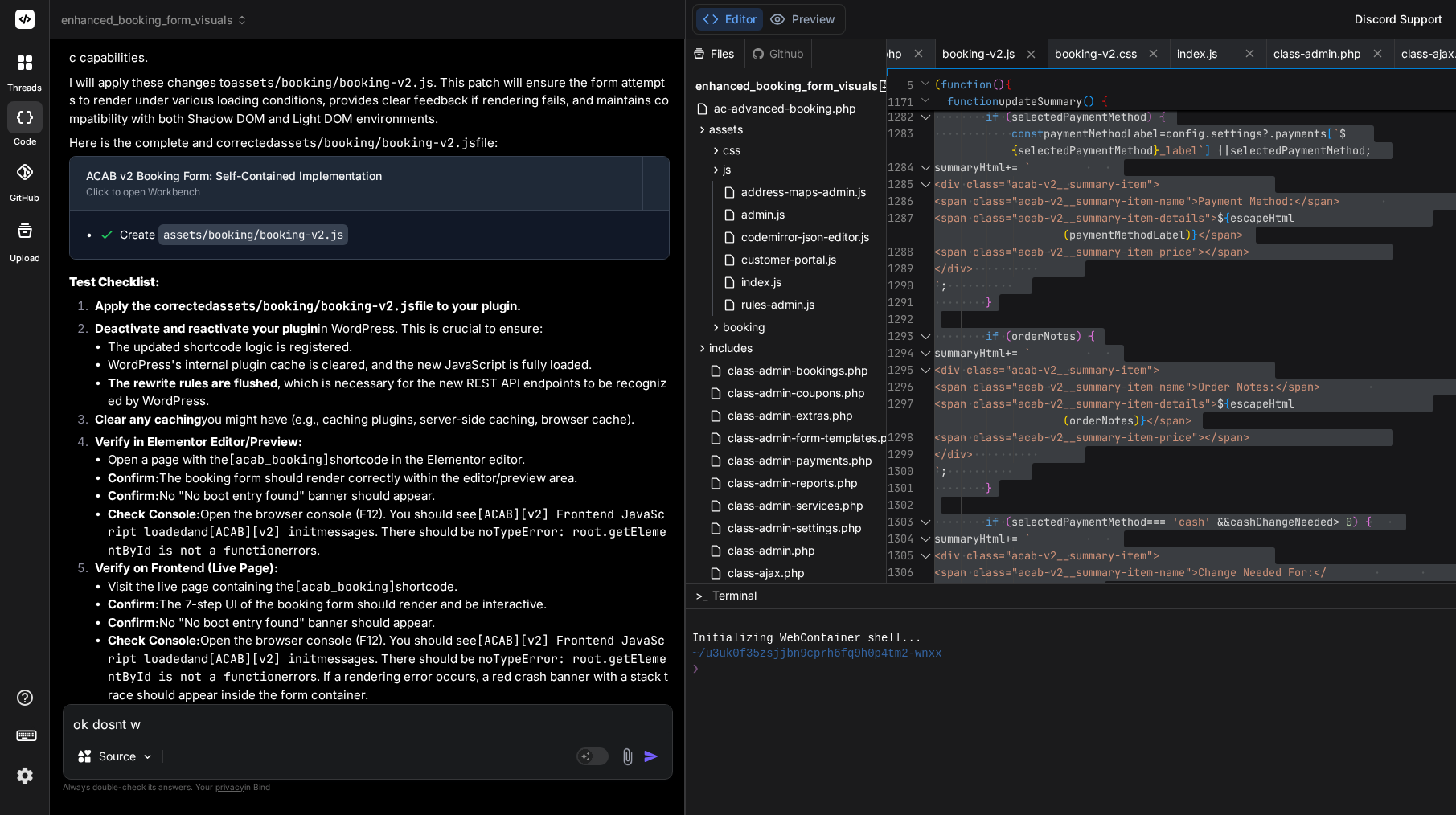
type textarea "ok dosnt wo"
type textarea "x"
type textarea "ok dosnt wor"
type textarea "x"
type textarea "ok dosnt work"
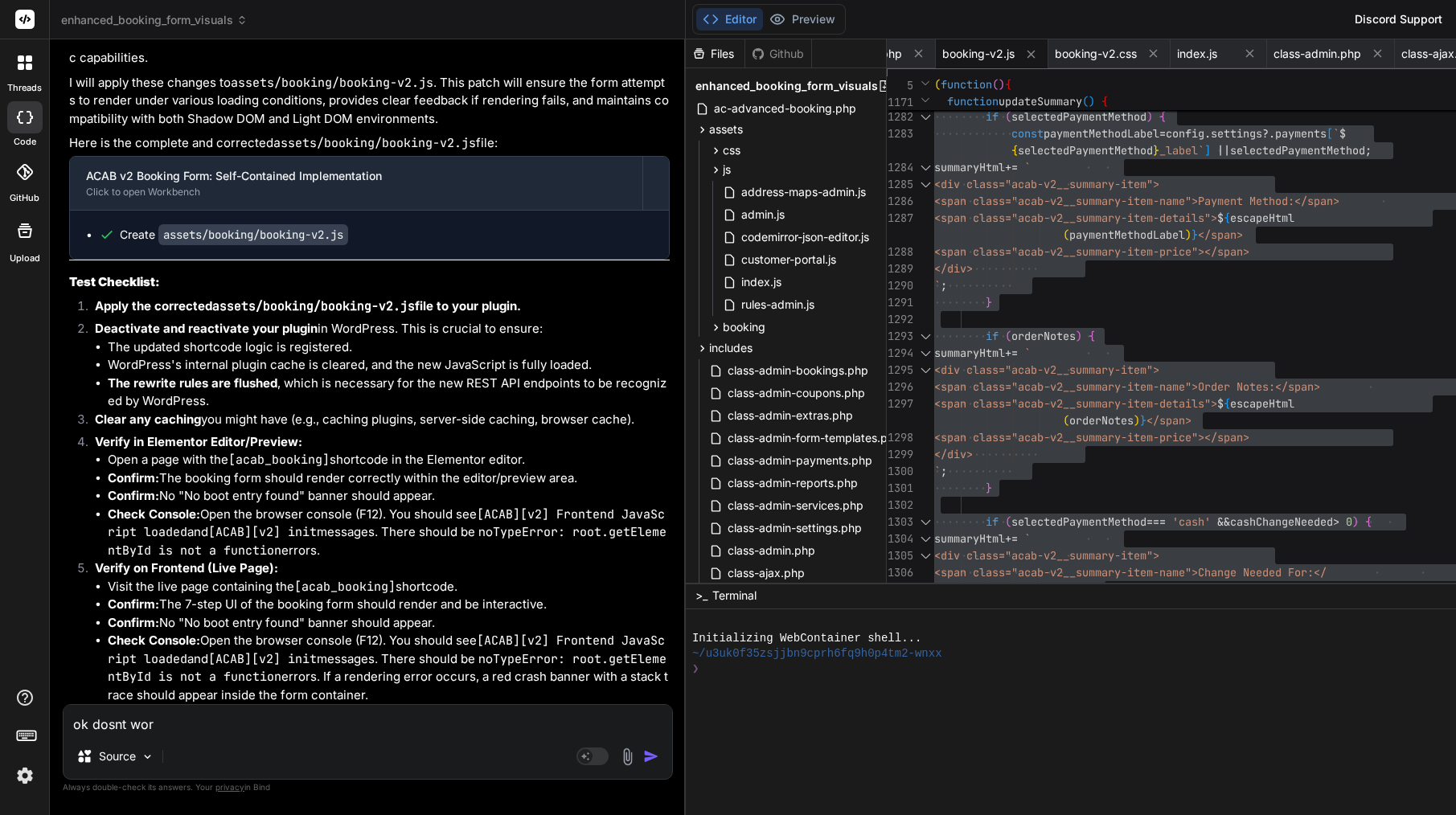
type textarea "x"
type textarea "ok dosnt works"
type textarea "x"
type textarea "ok dosnt works"
type textarea "x"
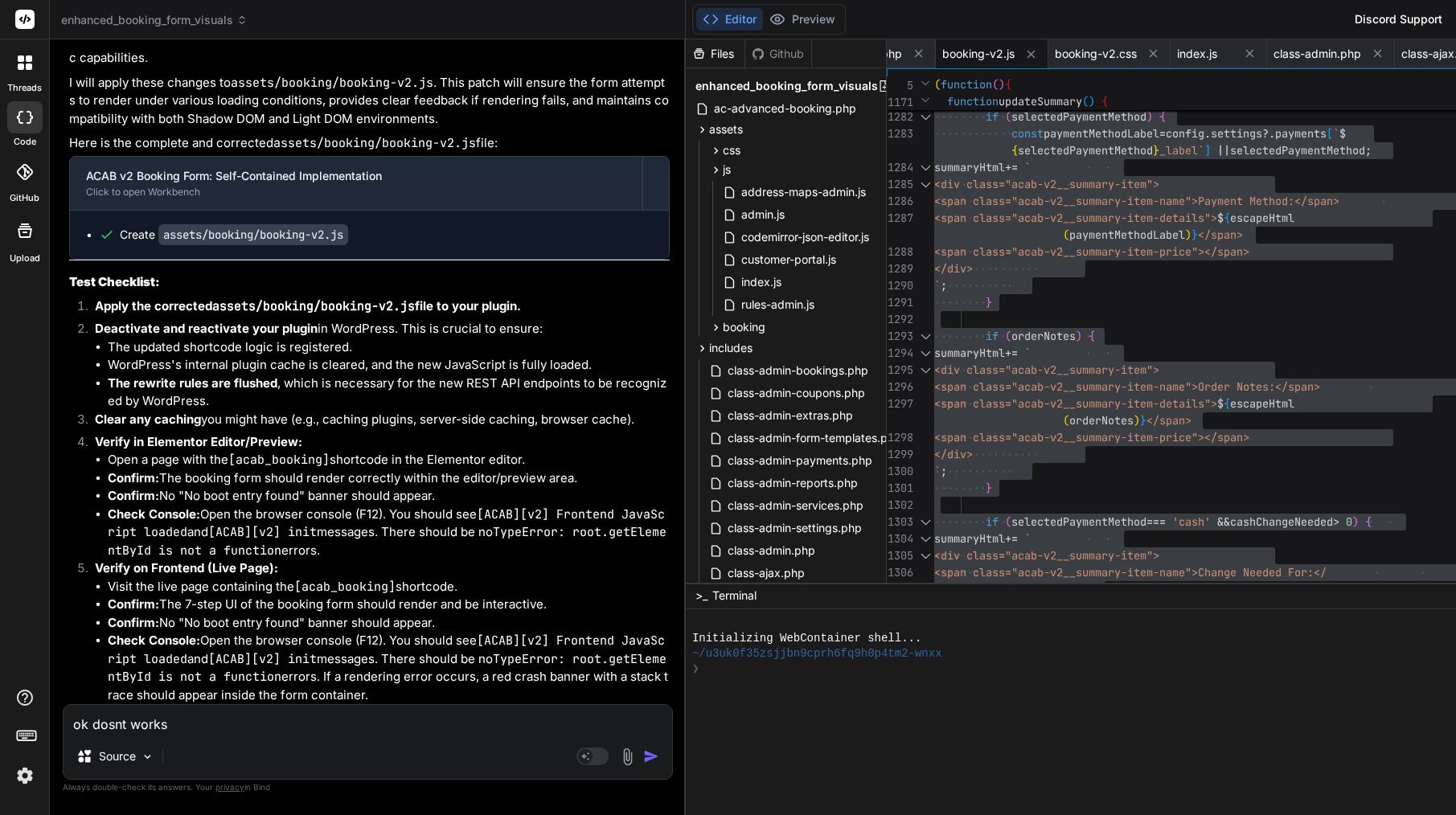
type textarea "ok dosnt works ,"
type textarea "x"
type textarea "ok dosnt works ,"
type textarea "x"
type textarea "ok dosnt works , w"
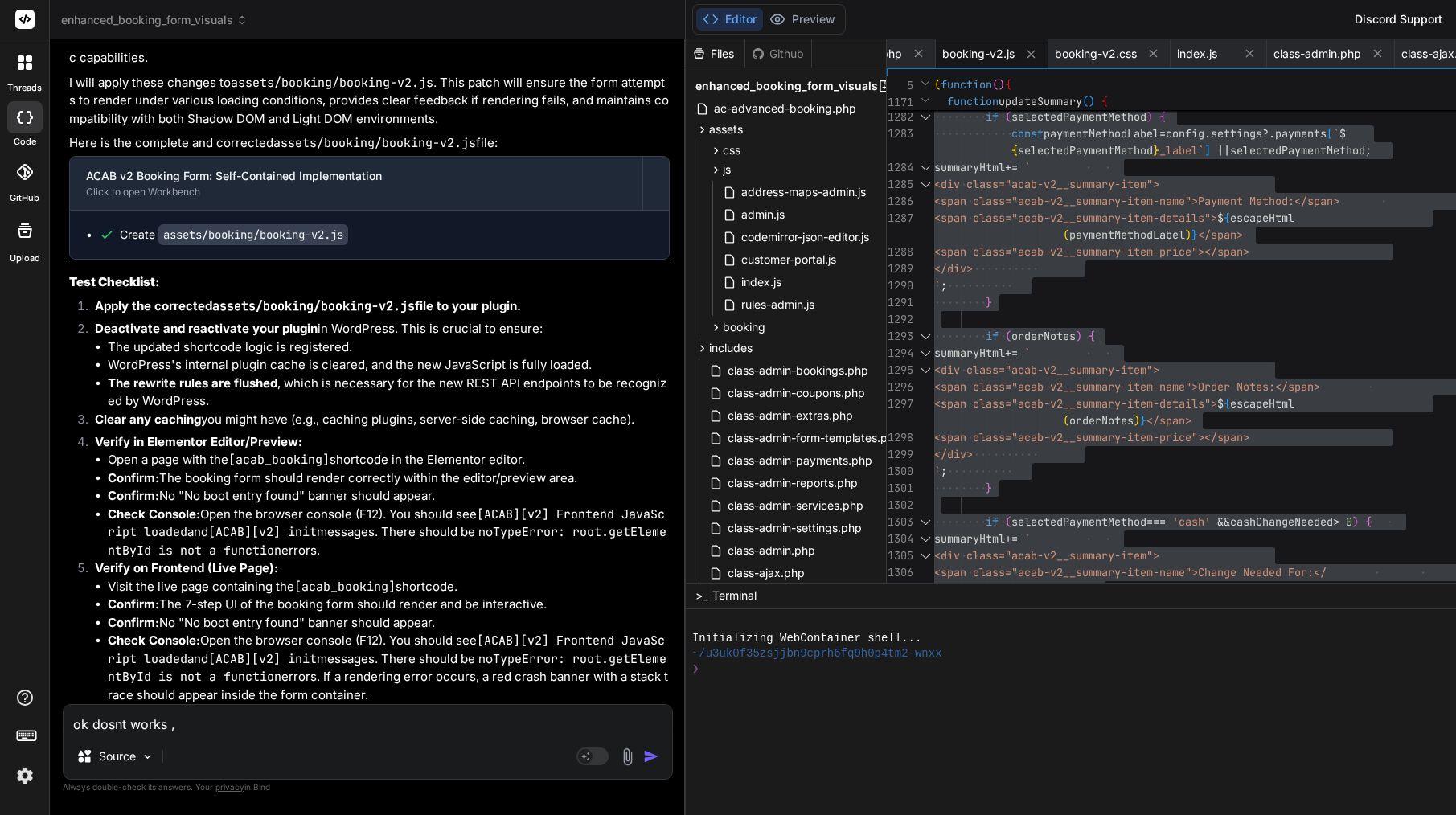
type textarea "x"
type textarea "ok dosnt works , wh"
type textarea "x"
type textarea "ok dosnt works , wha"
type textarea "x"
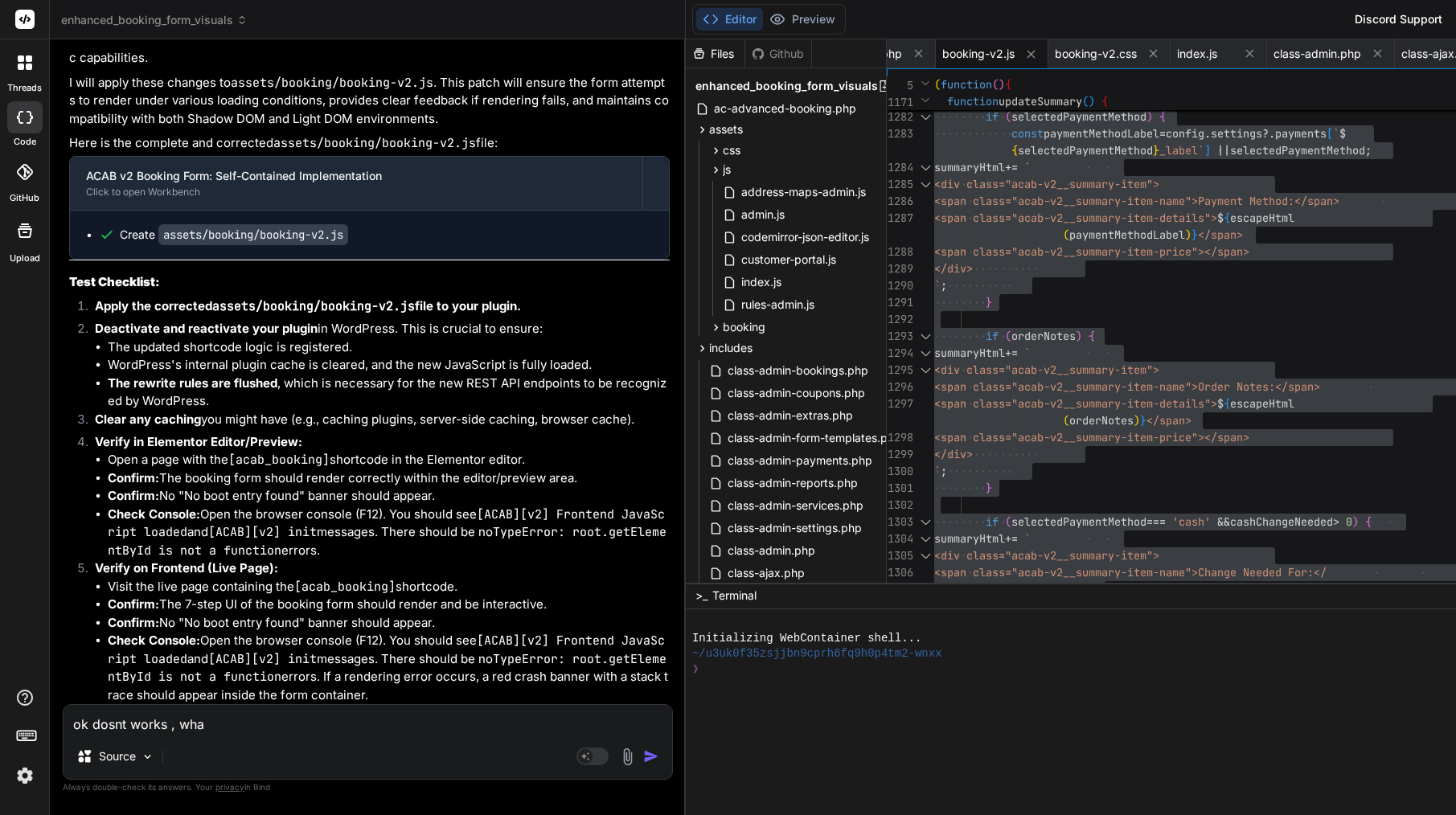
type textarea "ok dosnt works , what"
type textarea "x"
type textarea "ok dosnt works , what"
type textarea "x"
type textarea "ok dosnt works , what a"
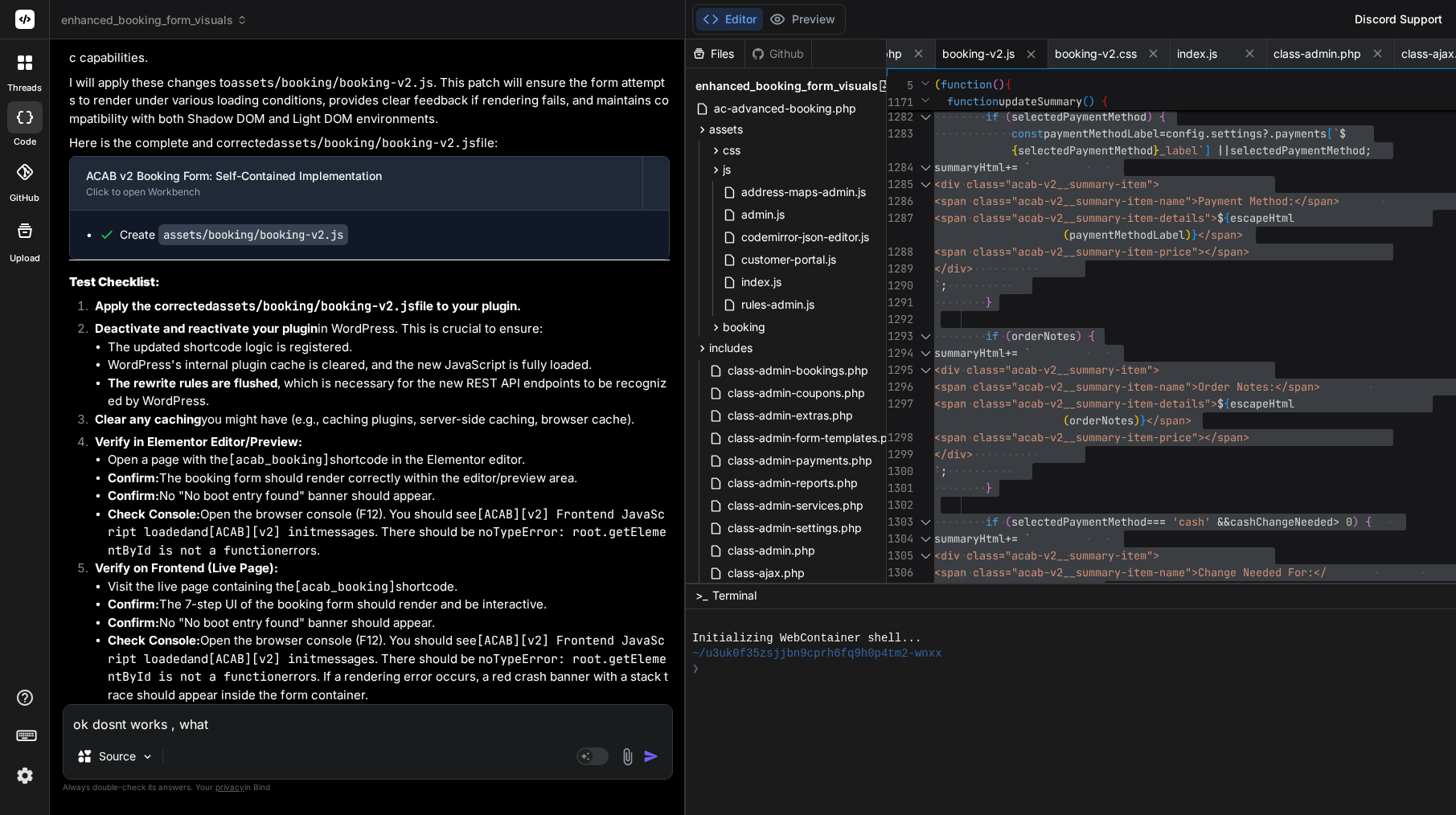
type textarea "x"
type textarea "ok dosnt works , what an"
type textarea "x"
type textarea "ok dosnt works , what ano"
type textarea "x"
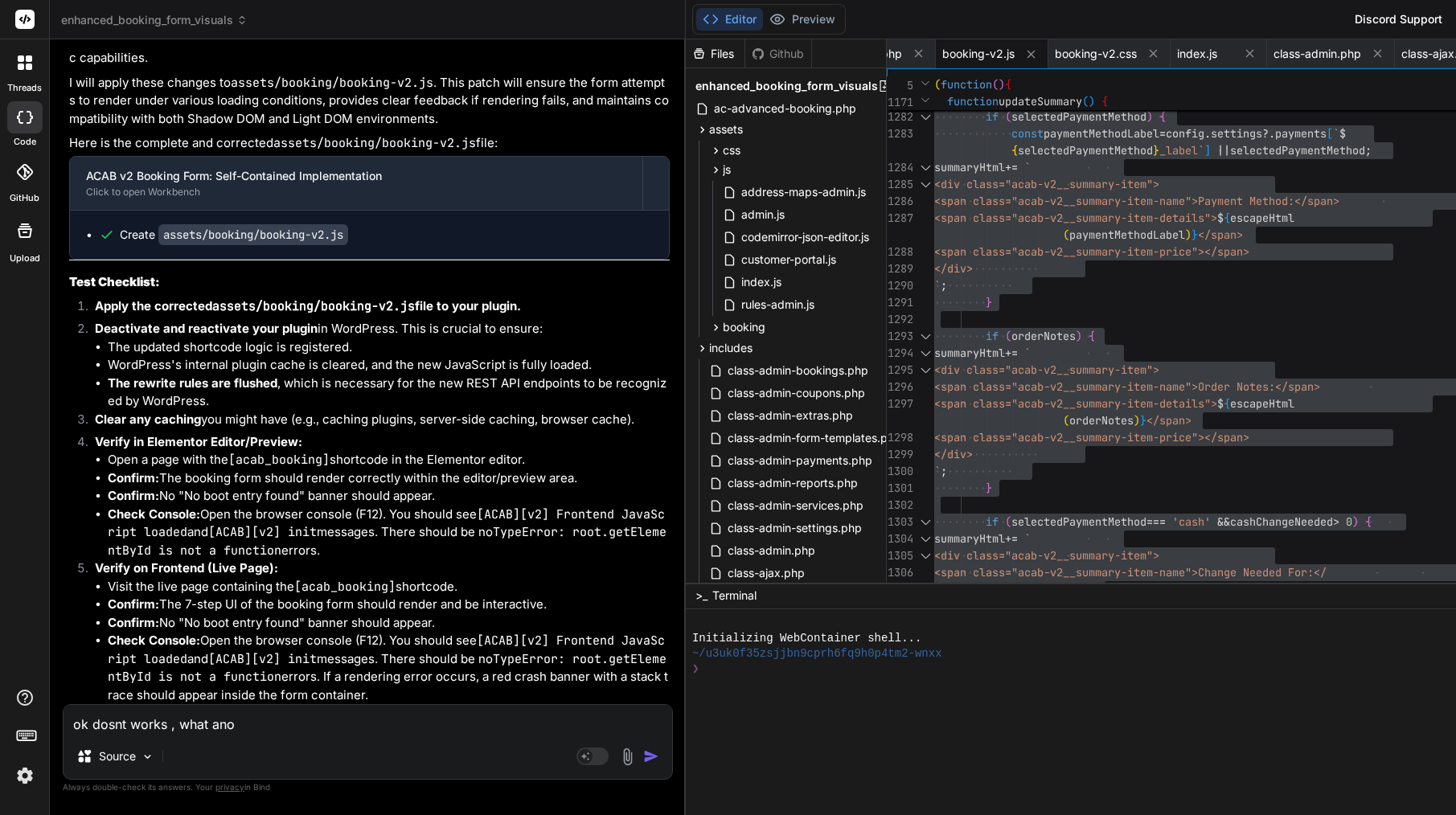
type textarea "ok dosnt works , what anot"
type textarea "x"
type textarea "ok dosnt works , what anoth"
type textarea "x"
type textarea "ok dosnt works , what anothe"
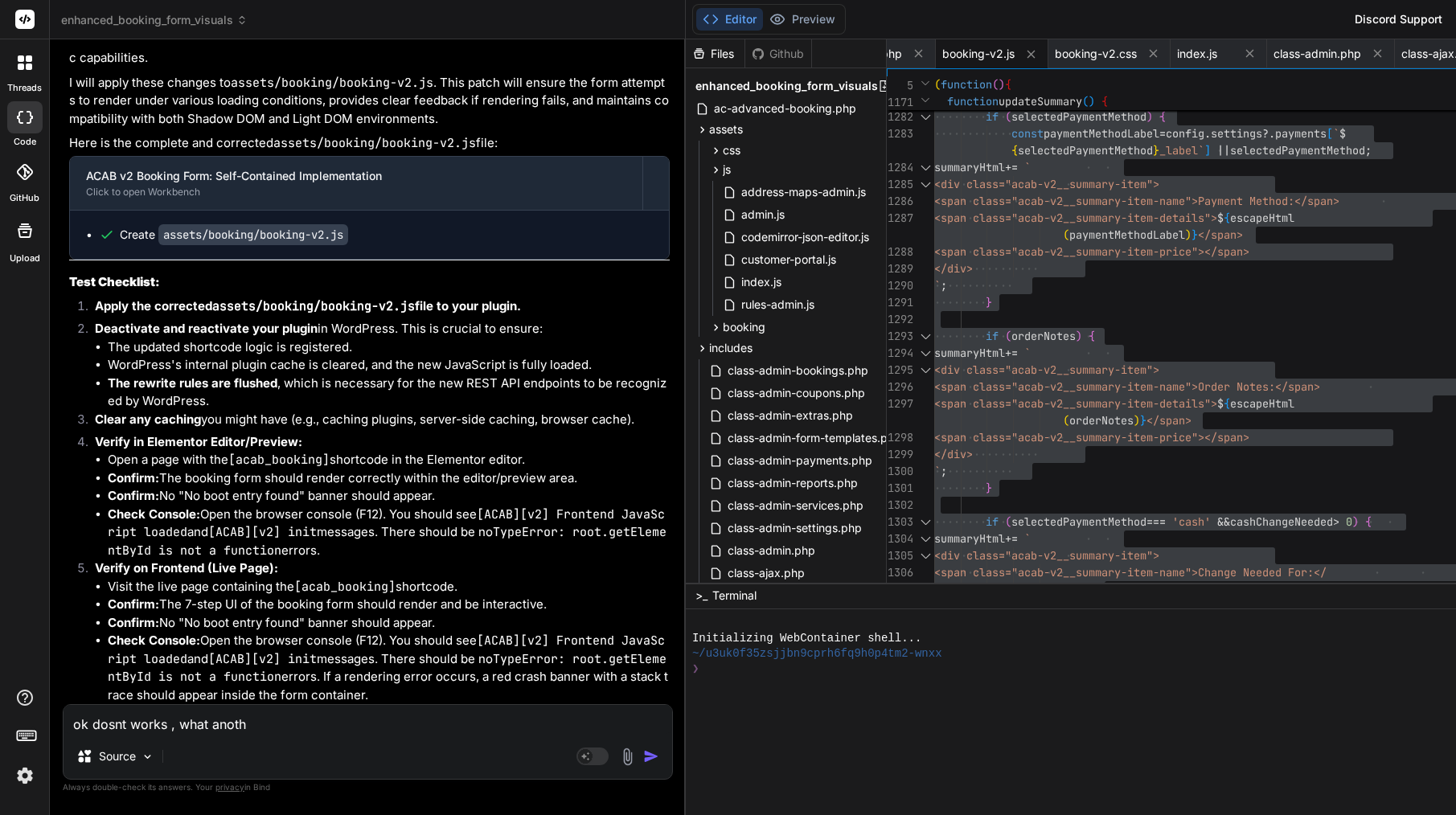
type textarea "x"
type textarea "ok dosnt works , what another"
type textarea "x"
type textarea "ok dosnt works , what another"
type textarea "x"
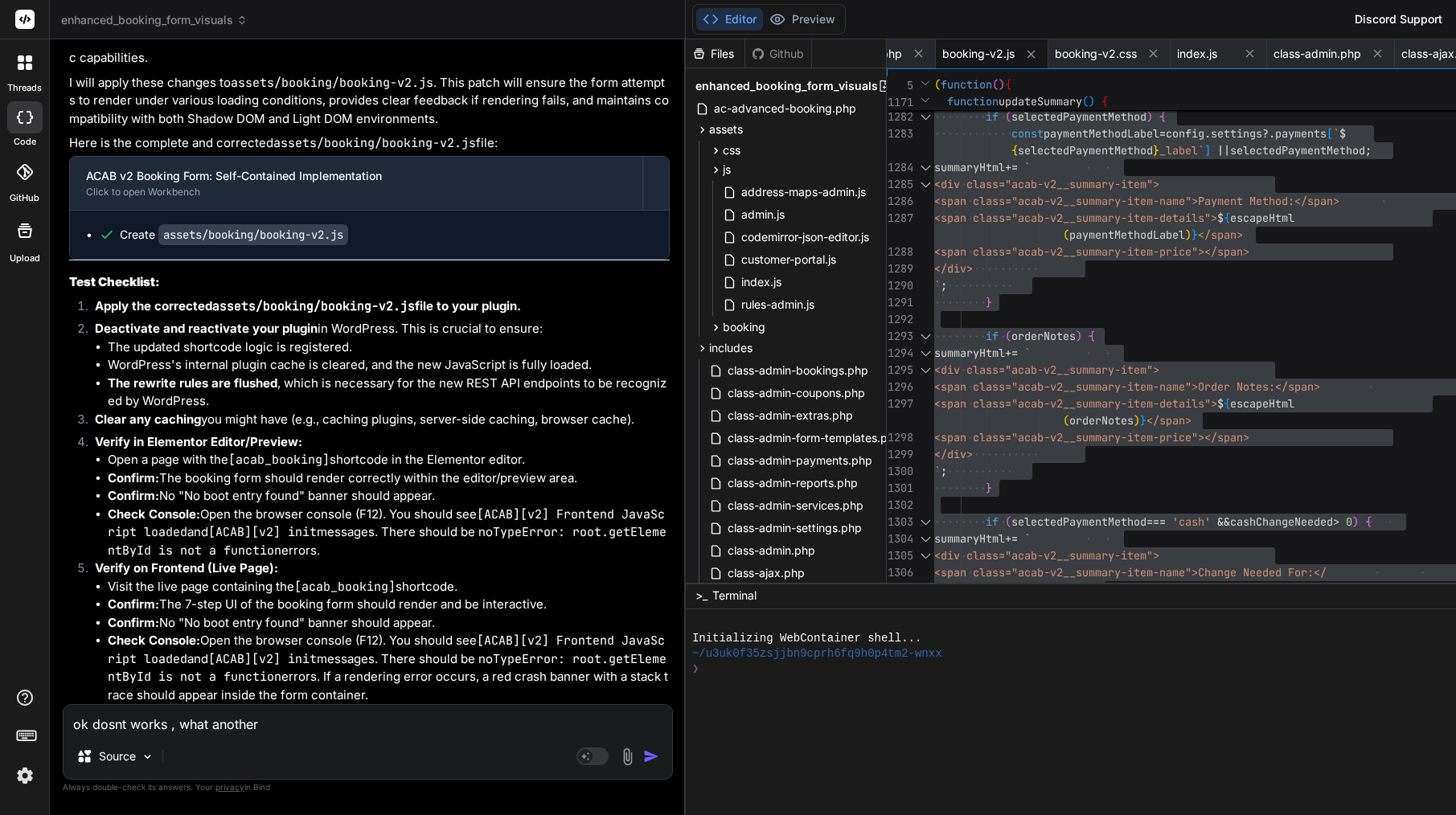
type textarea "ok dosnt works , what another m"
type textarea "x"
type textarea "ok dosnt works , what another me"
type textarea "x"
type textarea "ok dosnt works , what another met"
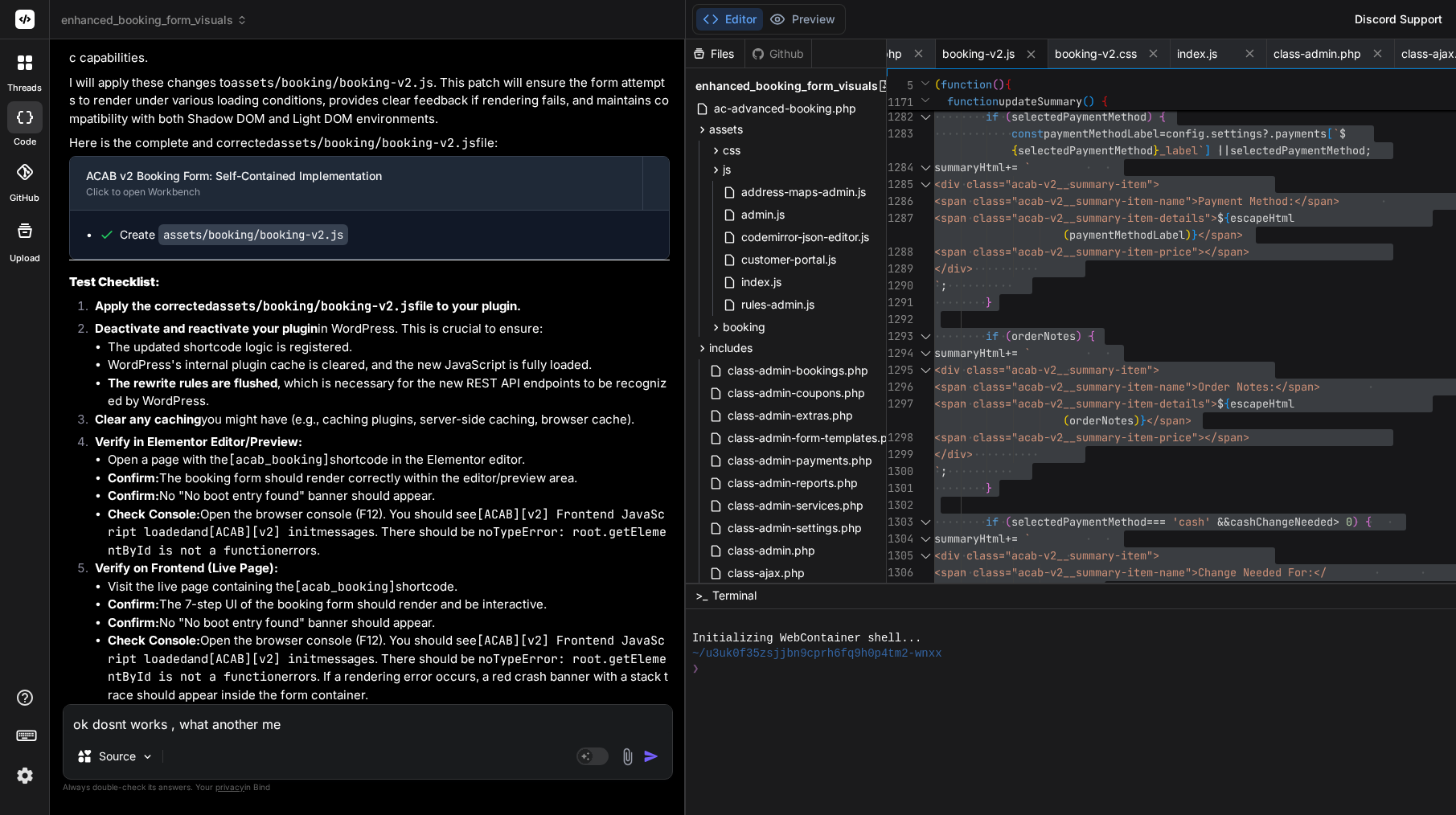
type textarea "x"
type textarea "ok dosnt works , what another meth"
type textarea "x"
type textarea "ok dosnt works , what another metho"
type textarea "x"
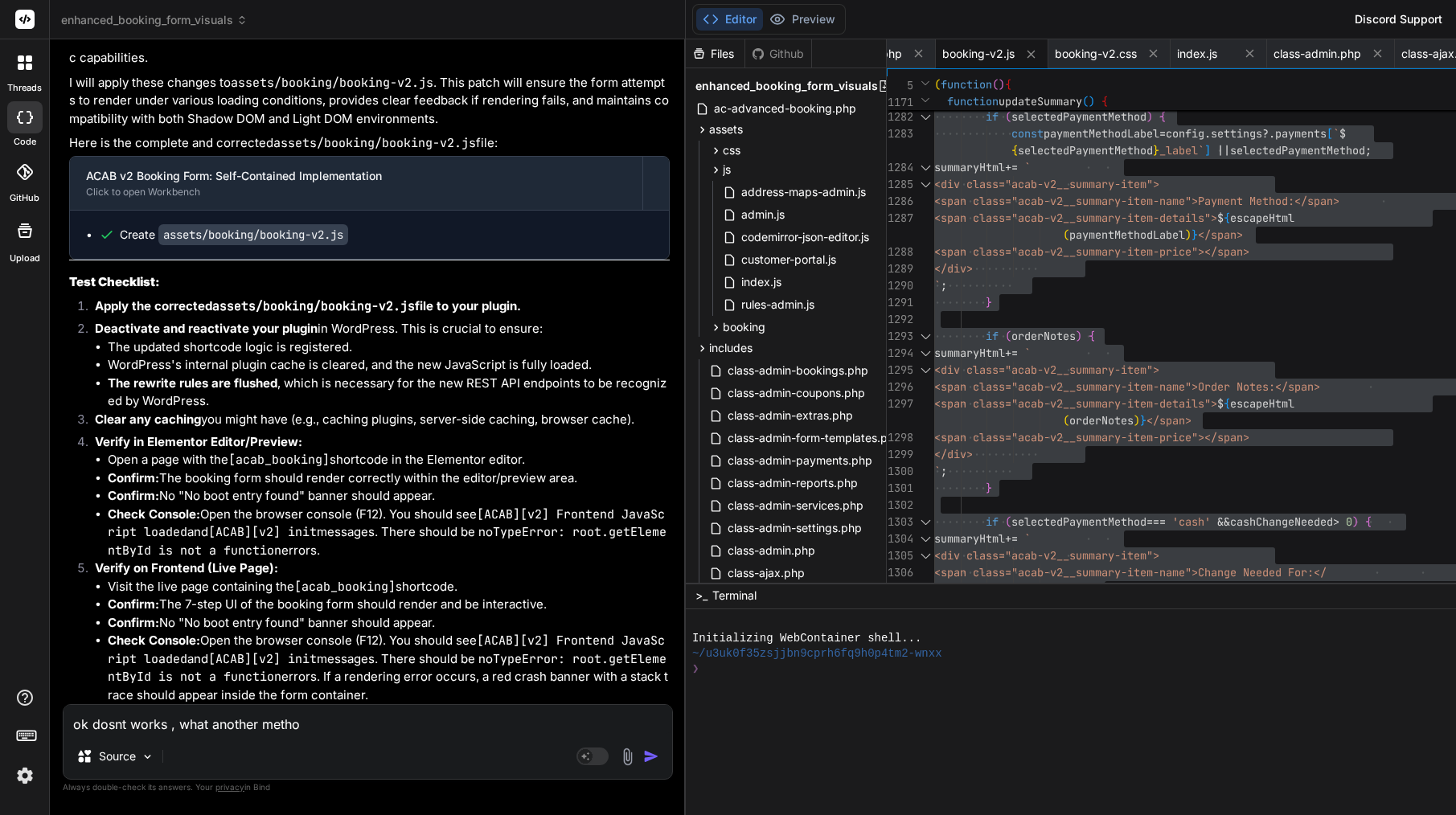
type textarea "ok dosnt works , what another [PERSON_NAME]"
type textarea "x"
type textarea "ok dosnt works , what another method"
type textarea "x"
type textarea "ok dosnt works , what another method w"
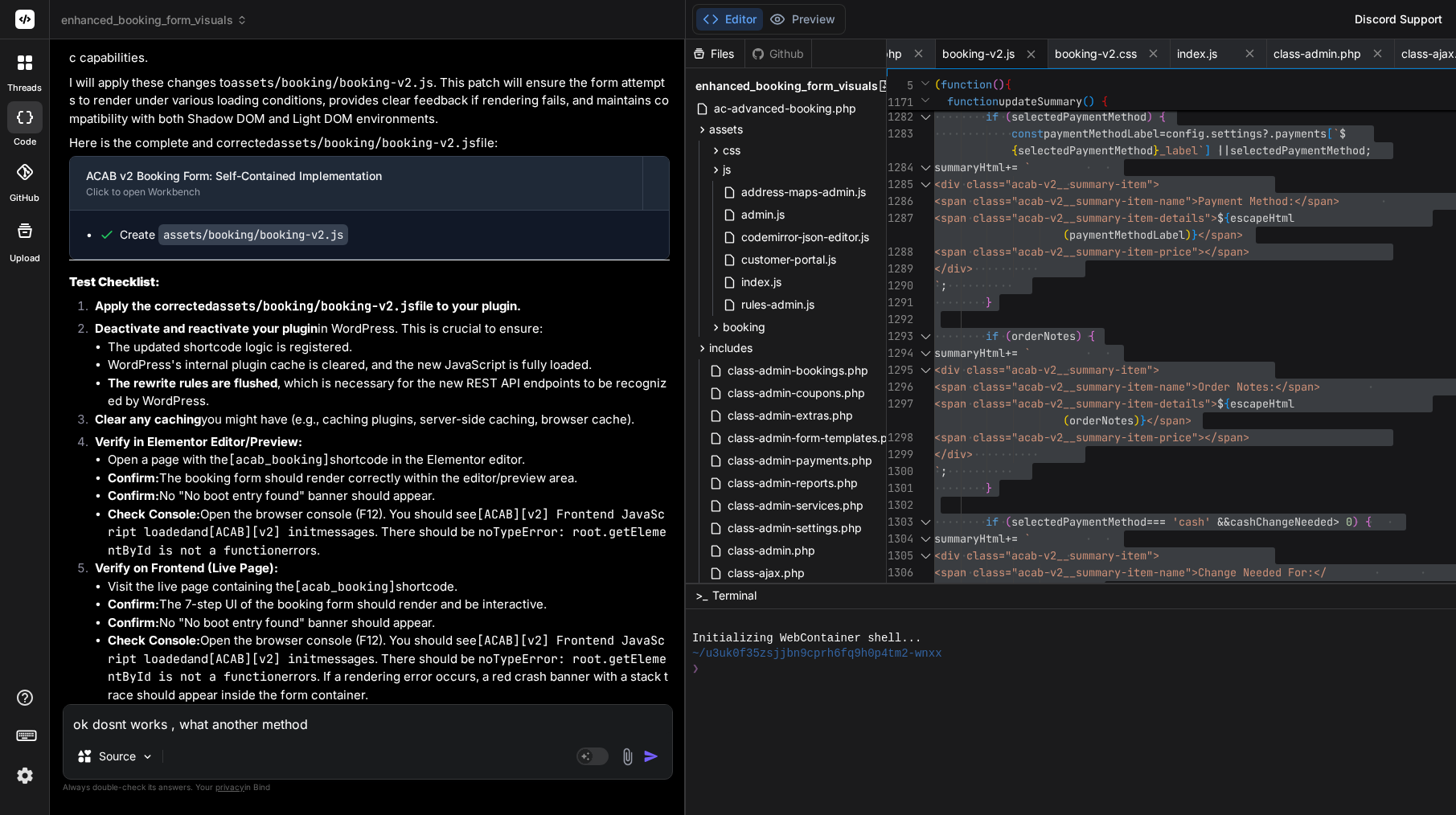
type textarea "x"
type textarea "ok dosnt works , what another method we"
type textarea "x"
type textarea "ok dosnt works , what another method we"
type textarea "x"
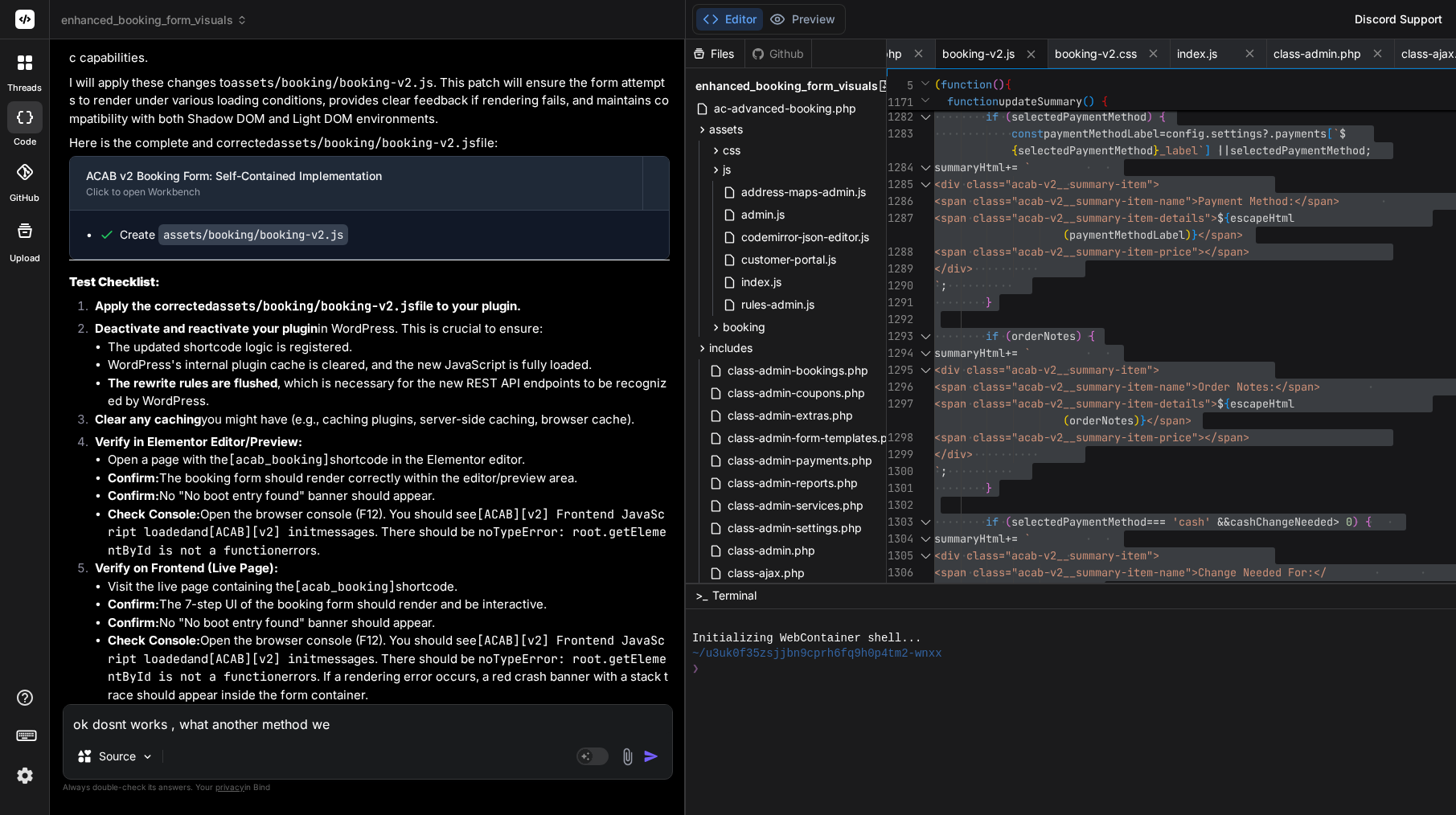
type textarea "ok dosnt works , what another method we c"
type textarea "x"
type textarea "ok dosnt works , what another method we ca"
type textarea "x"
type textarea "ok dosnt works , what another method we can"
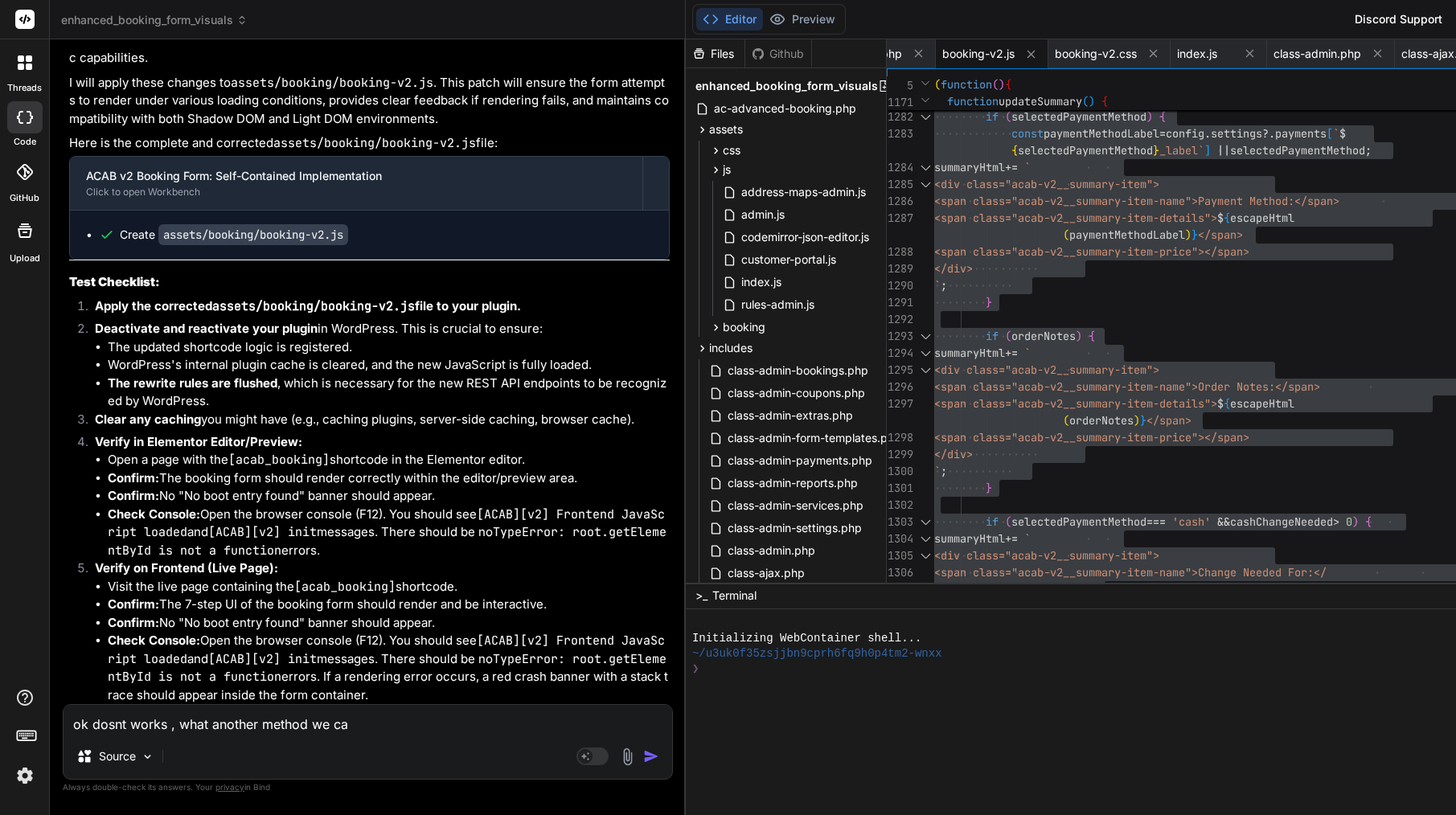
type textarea "x"
type textarea "ok dosnt works , what another method we can"
type textarea "x"
type textarea "ok dosnt works , what another method we can u"
type textarea "x"
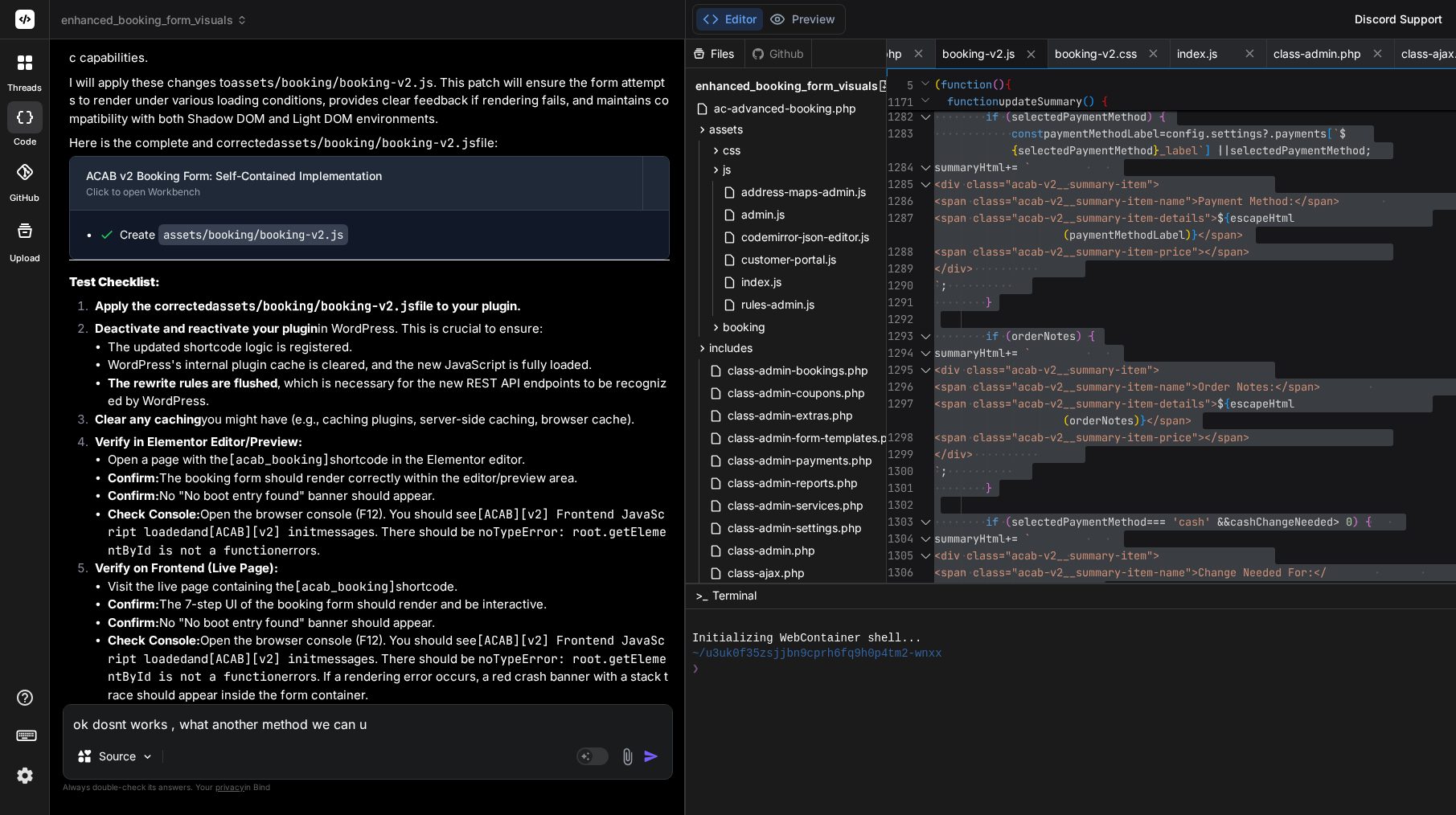
type textarea "ok dosnt works , what another method we can us"
type textarea "x"
type textarea "ok dosnt works , what another method we can use"
type textarea "x"
type textarea "ok dosnt works , what another method we can use"
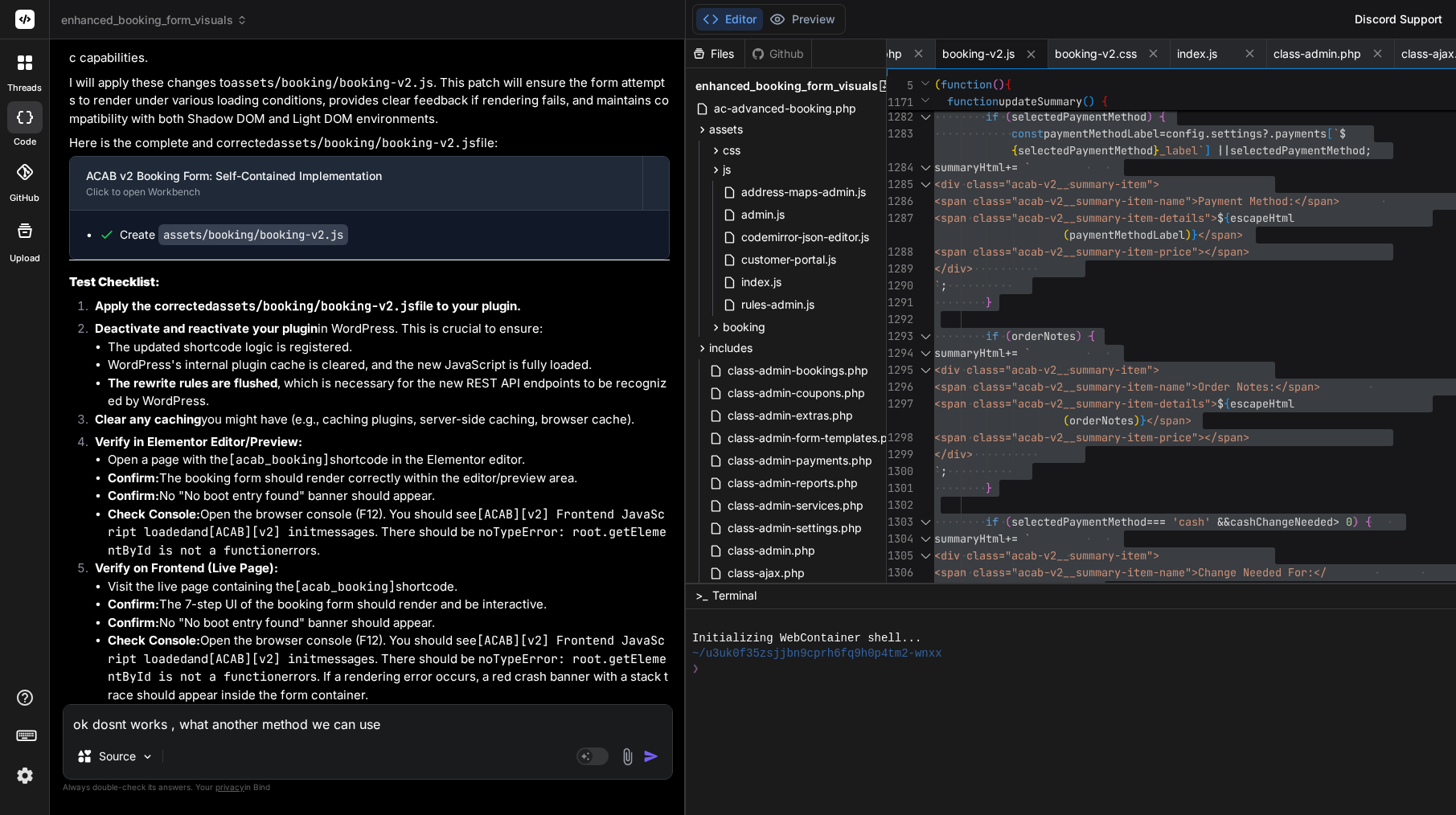
type textarea "x"
type textarea "ok dosnt works , what another method we can use t"
type textarea "x"
type textarea "ok dosnt works , what another method we can use to"
type textarea "x"
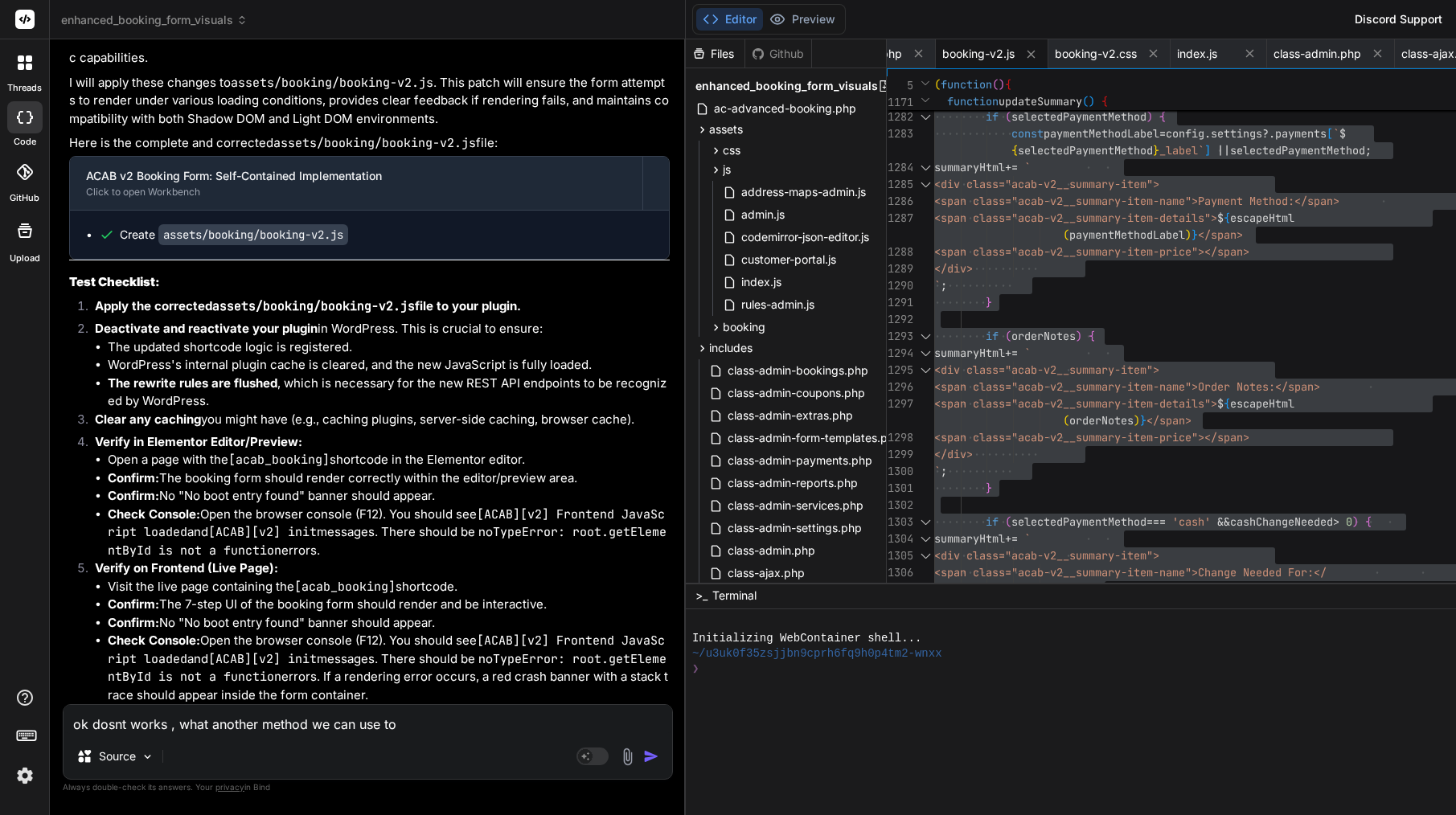
type textarea "ok dosnt works , what another method we can use to"
type textarea "x"
type textarea "ok dosnt works , what another method we can use to d"
type textarea "x"
type textarea "ok dosnt works , what another method we can use to di"
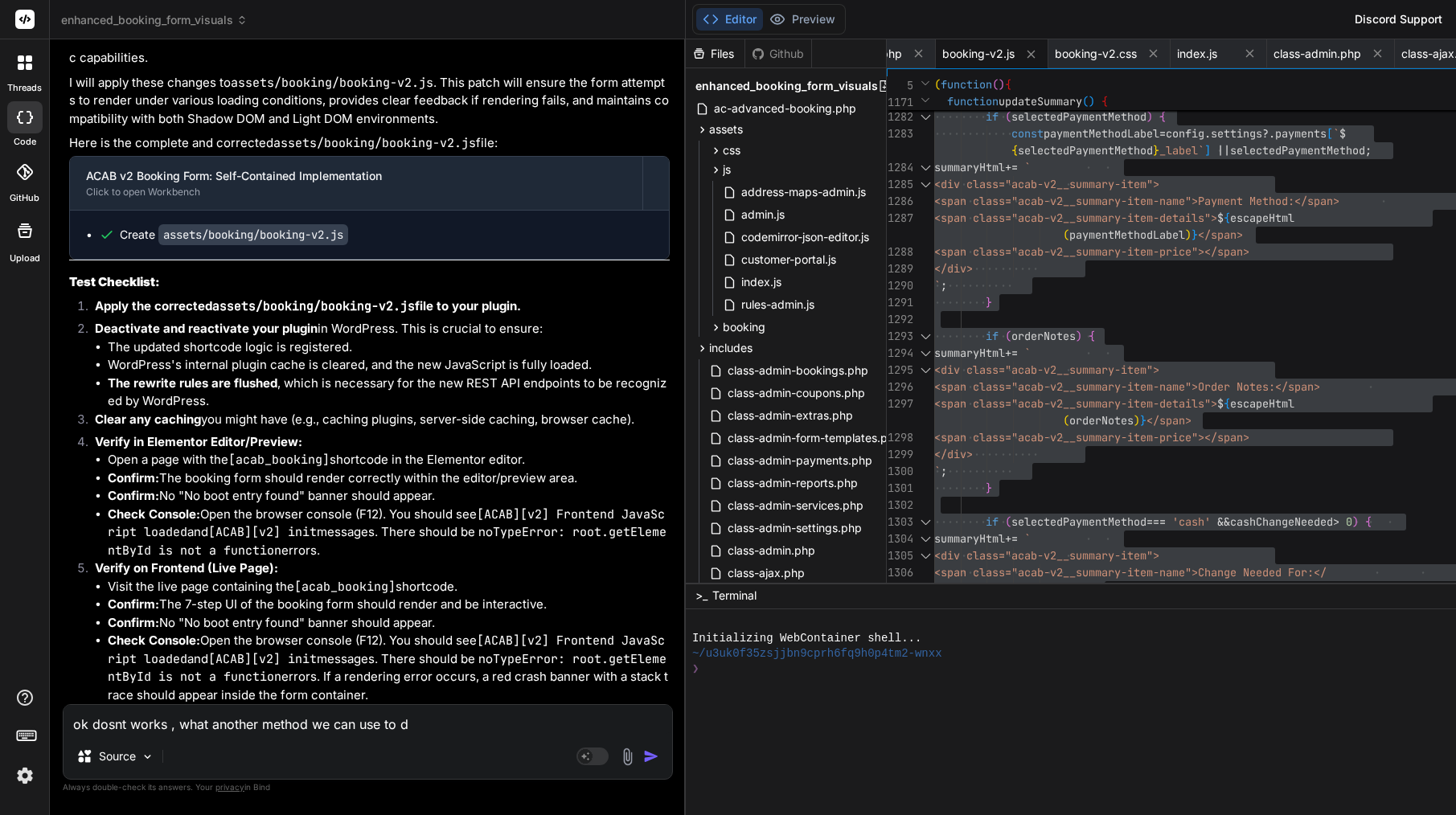
type textarea "x"
type textarea "ok dosnt works , what another method we can use to dis"
type textarea "x"
type textarea "ok dosnt works , what another method we can use to disp"
type textarea "x"
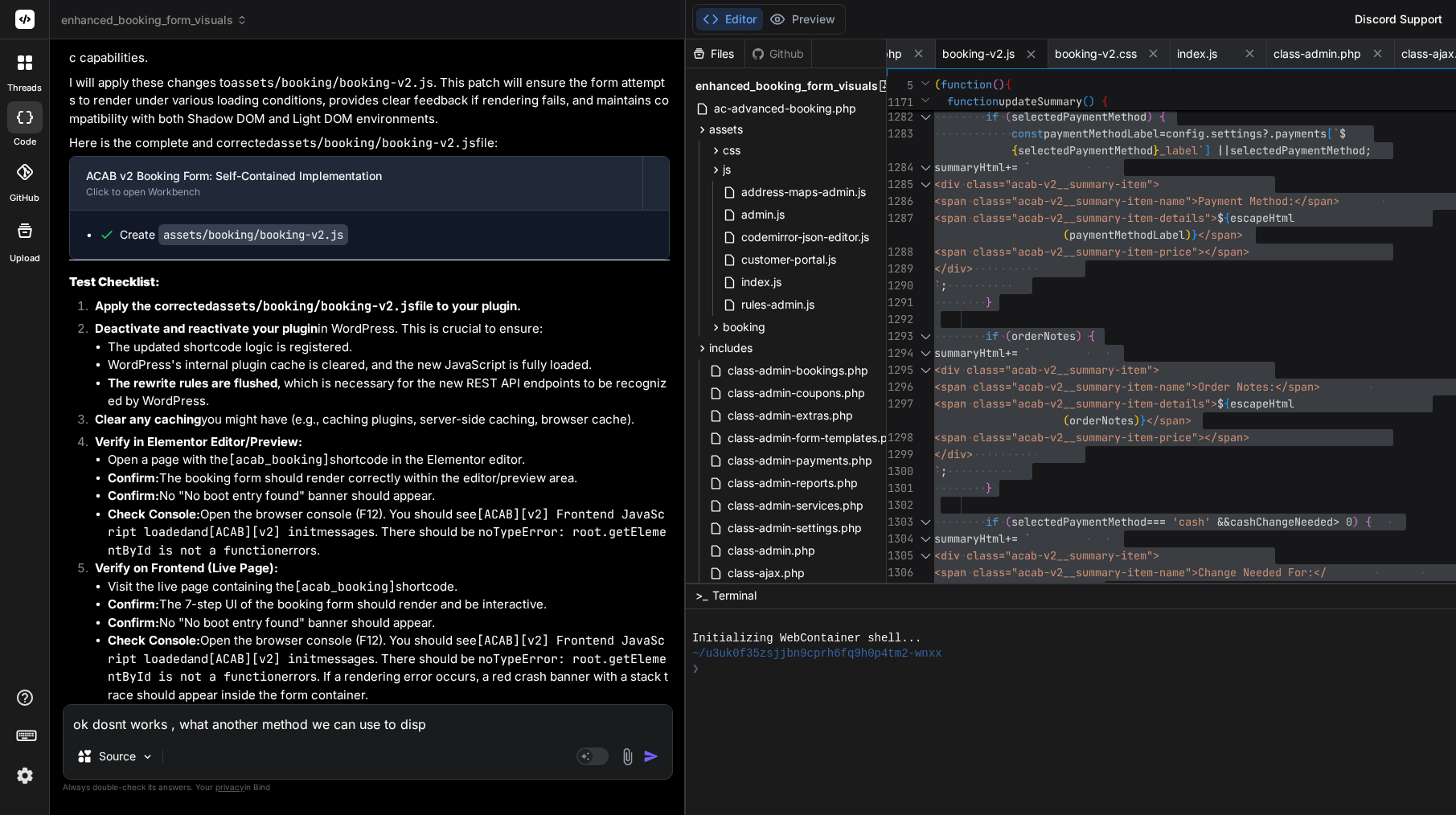
type textarea "ok dosnt works , what another method we can use to displ"
type textarea "x"
type textarea "ok dosnt works , what another method we can use to displa"
type textarea "x"
click at [214, 719] on textarea "ok dosnt works , what another method we can use to display form ?" at bounding box center [368, 720] width 609 height 29
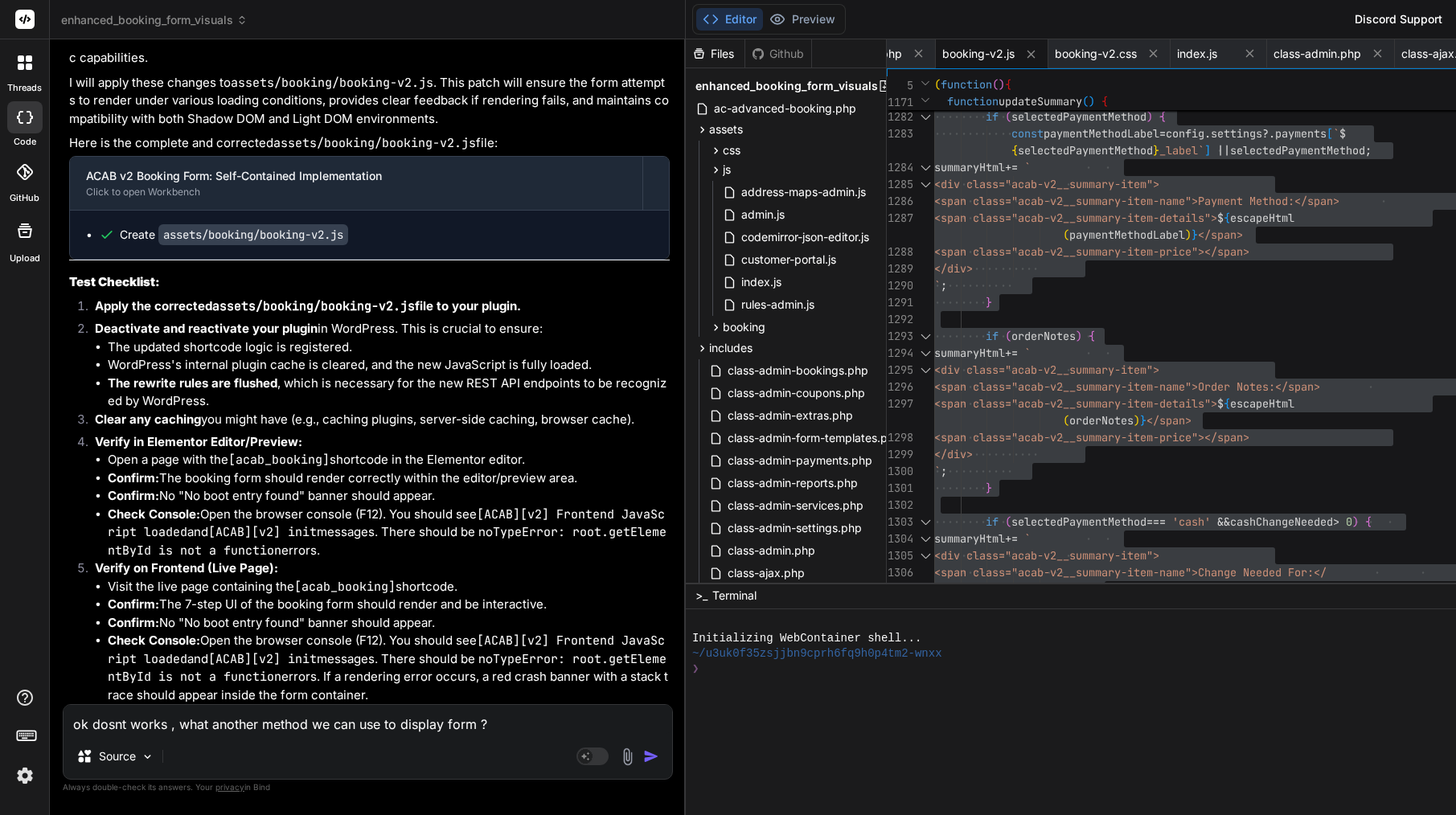
click at [214, 719] on textarea "ok dosnt works , what another method we can use to display form ?" at bounding box center [368, 720] width 609 height 29
paste textarea "My question: What reliable methods are available to display this form inside Wo…"
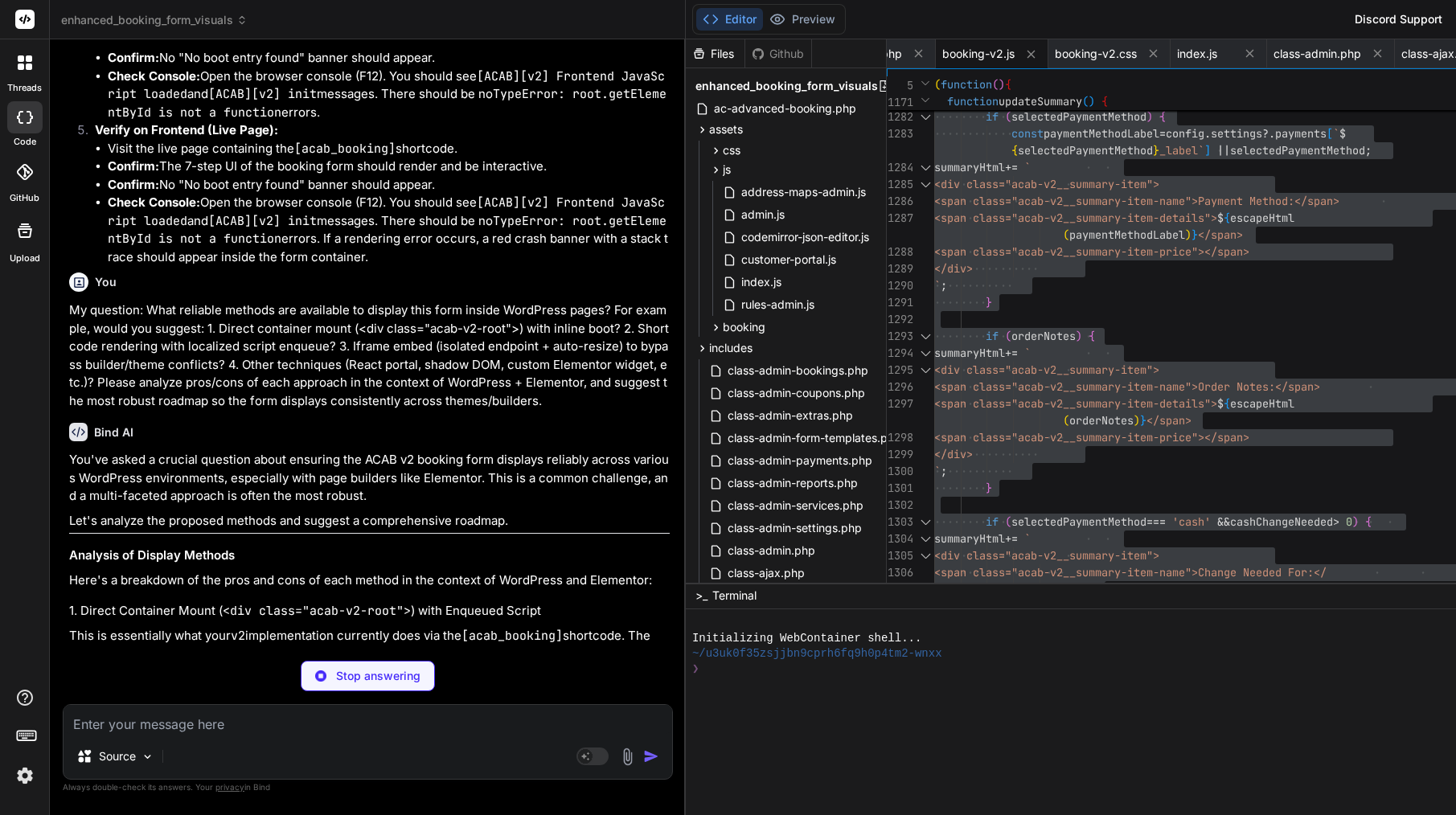
scroll to position [61338, 0]
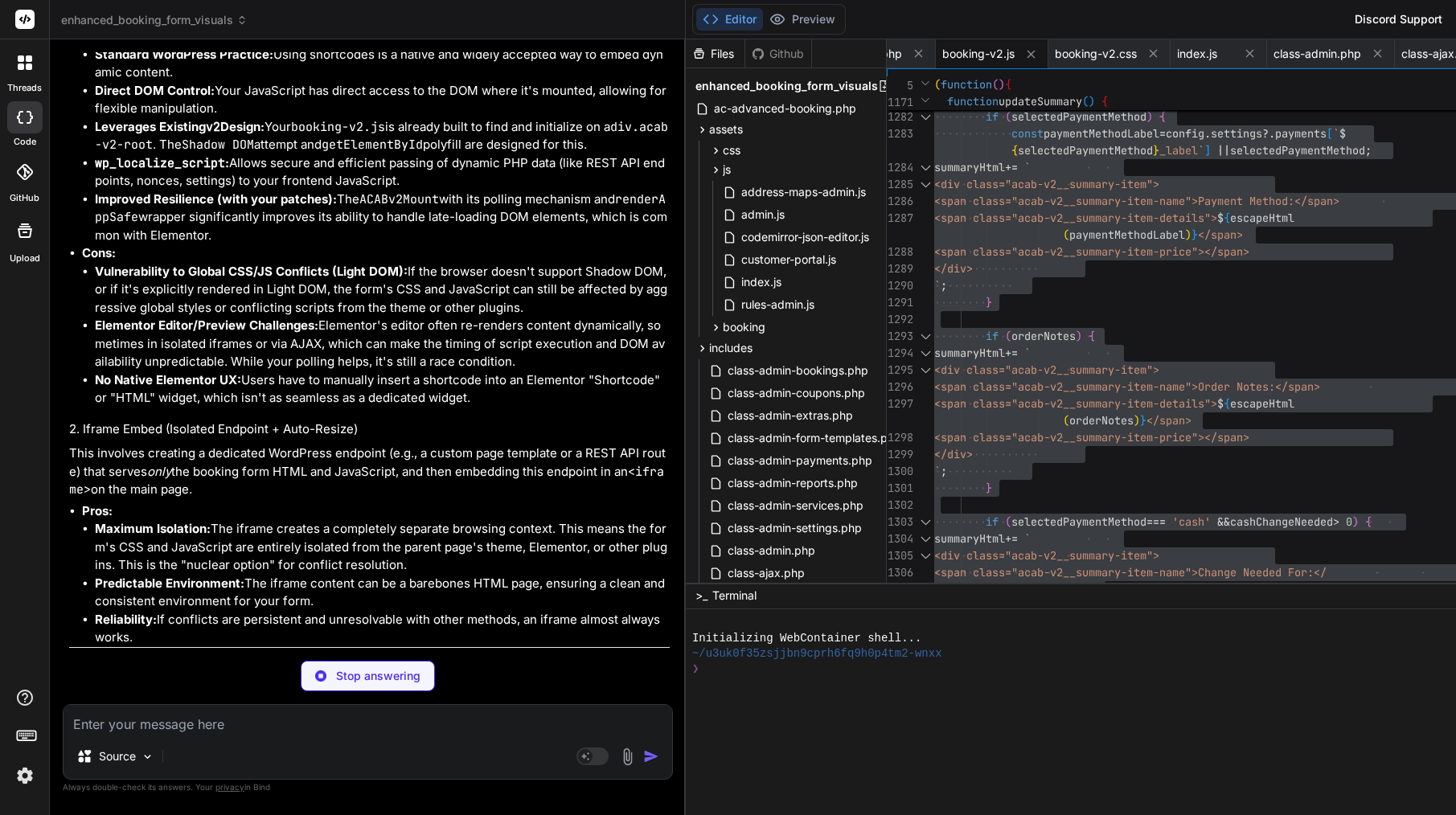
drag, startPoint x: 273, startPoint y: 482, endPoint x: 273, endPoint y: 466, distance: 16.0
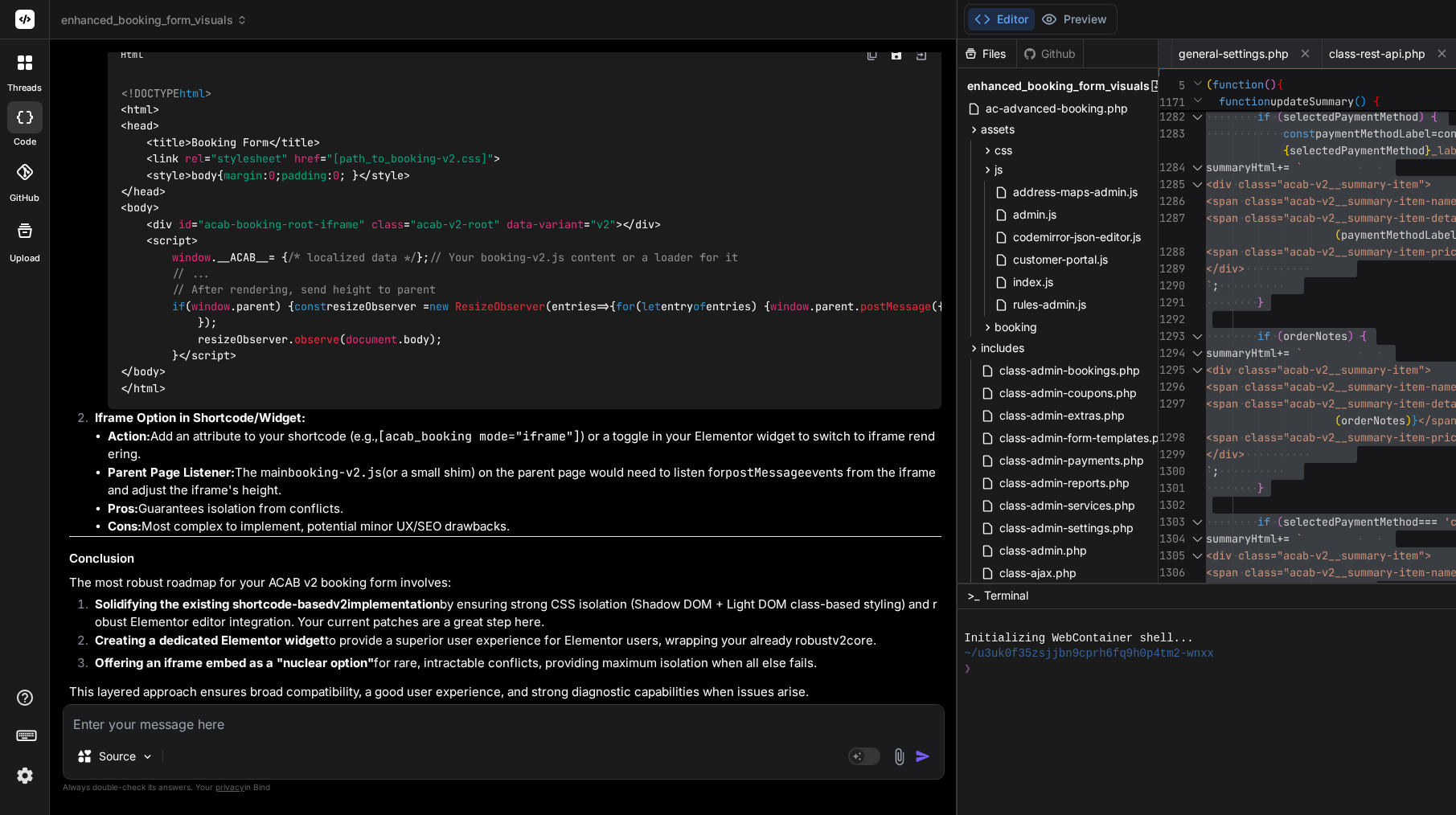
scroll to position [61742, 0]
drag, startPoint x: 94, startPoint y: 225, endPoint x: 147, endPoint y: 348, distance: 133.9
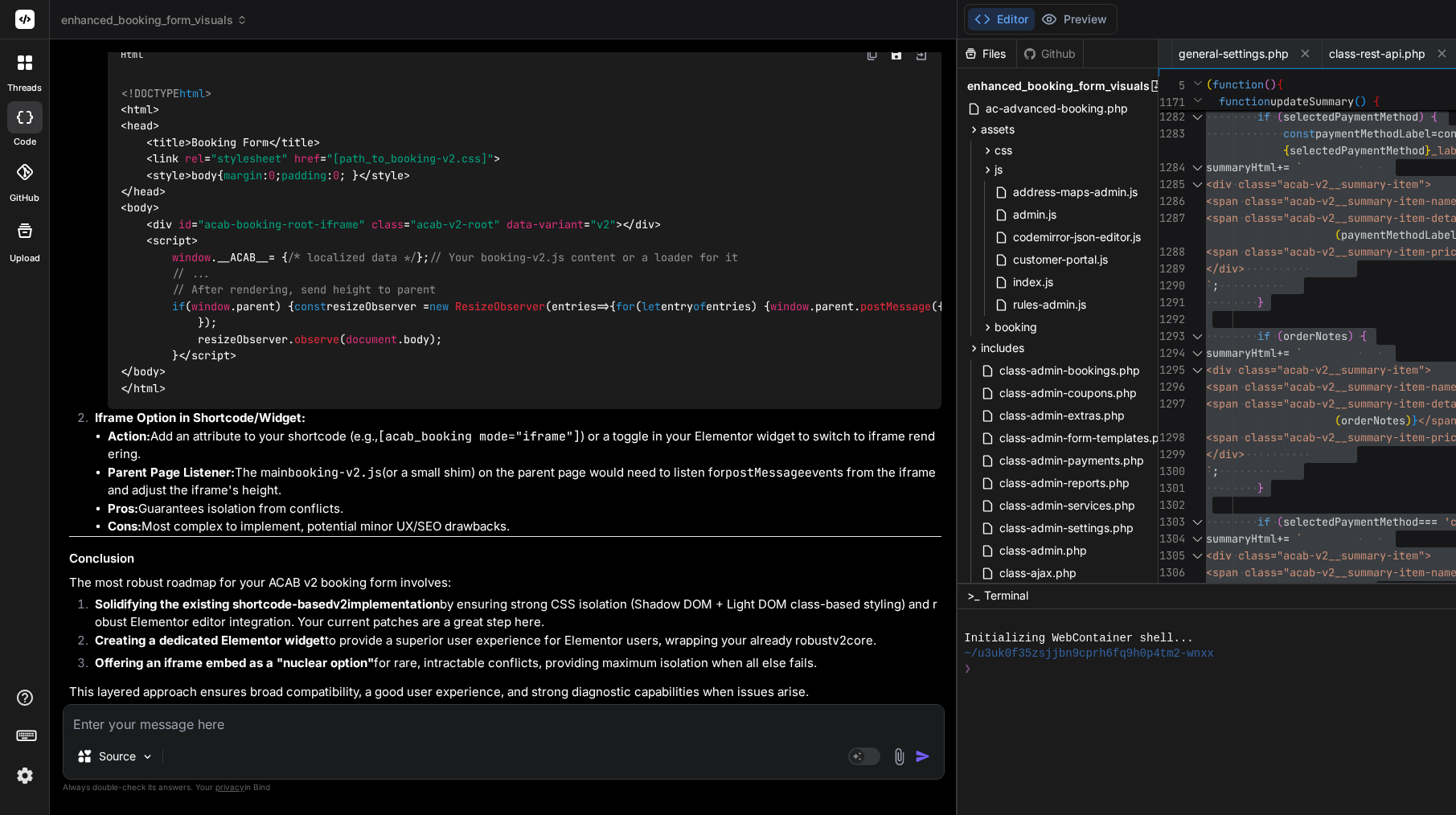
scroll to position [65403, 0]
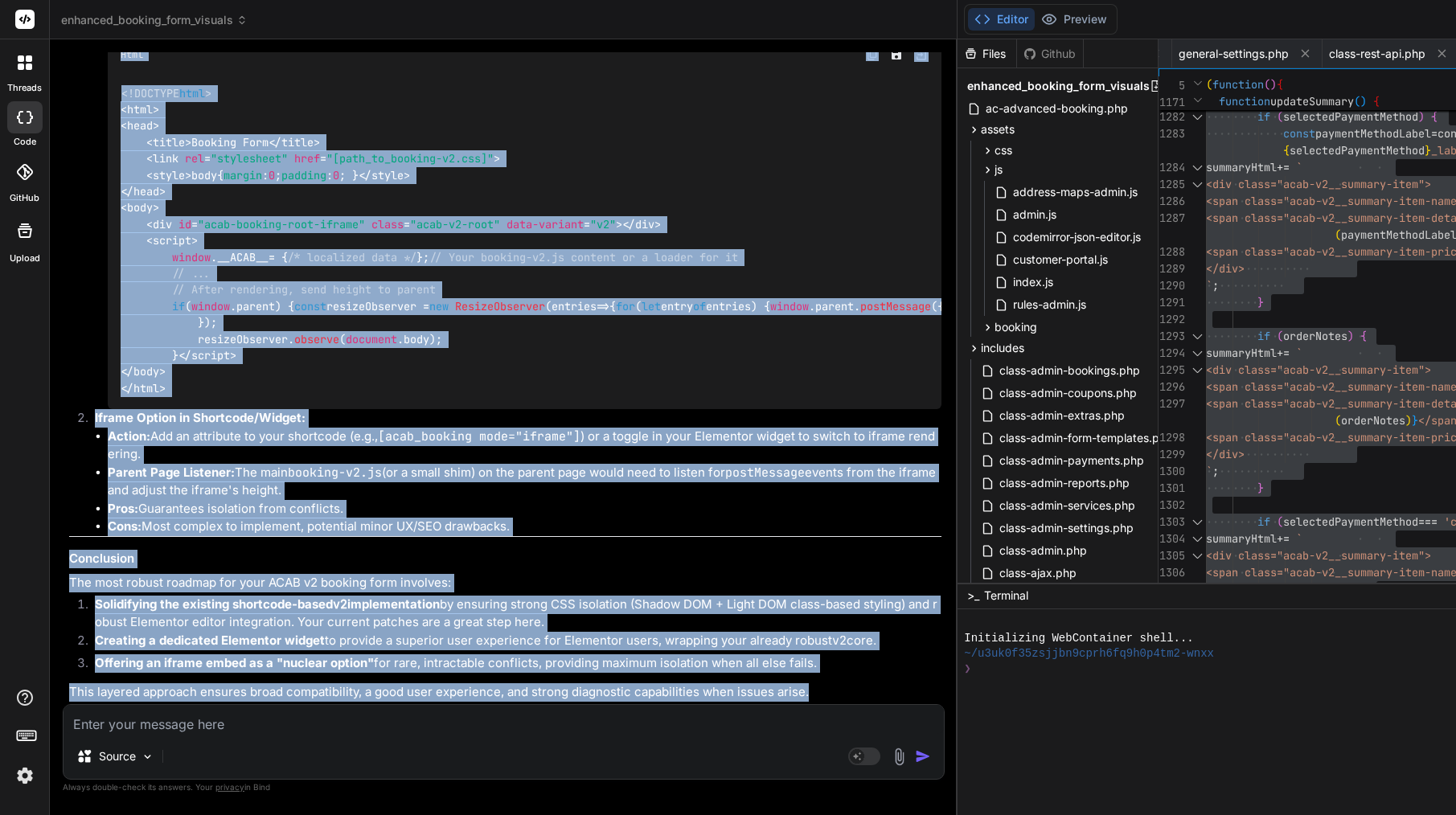
drag, startPoint x: 95, startPoint y: 223, endPoint x: 378, endPoint y: 687, distance: 543.5
copy div "Bind AI You've asked a crucial question about ensuring the ACAB v2 booking form…"
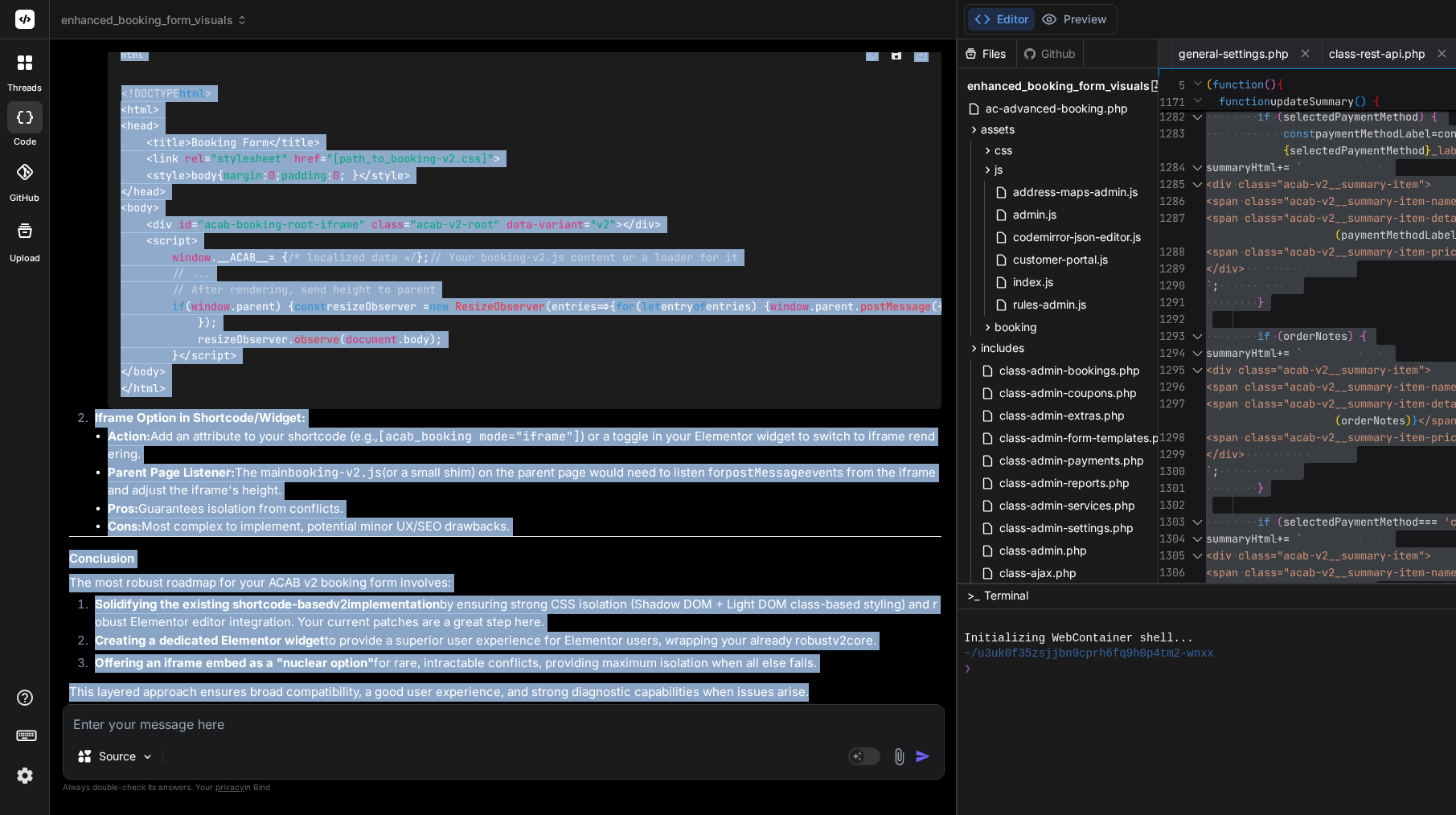
click at [290, 518] on li "Cons: Most complex to implement, potential minor UX/SEO drawbacks." at bounding box center [524, 527] width 833 height 18
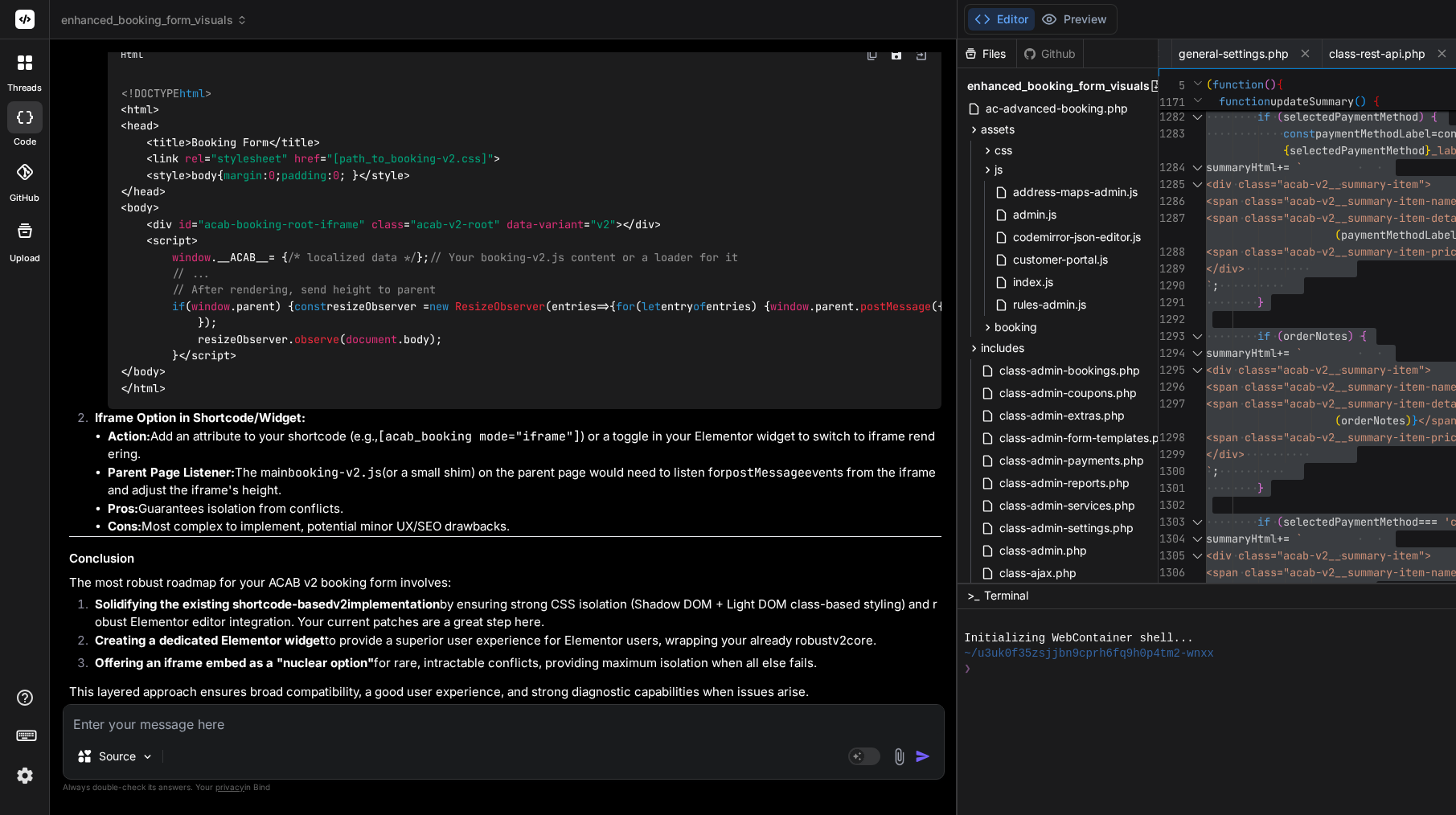
click at [278, 710] on textarea at bounding box center [503, 720] width 880 height 29
paste textarea "Loremip — dolo’s ametcon adi elit se doeiusmodt incidi utl etdo ma aliq enim ad…"
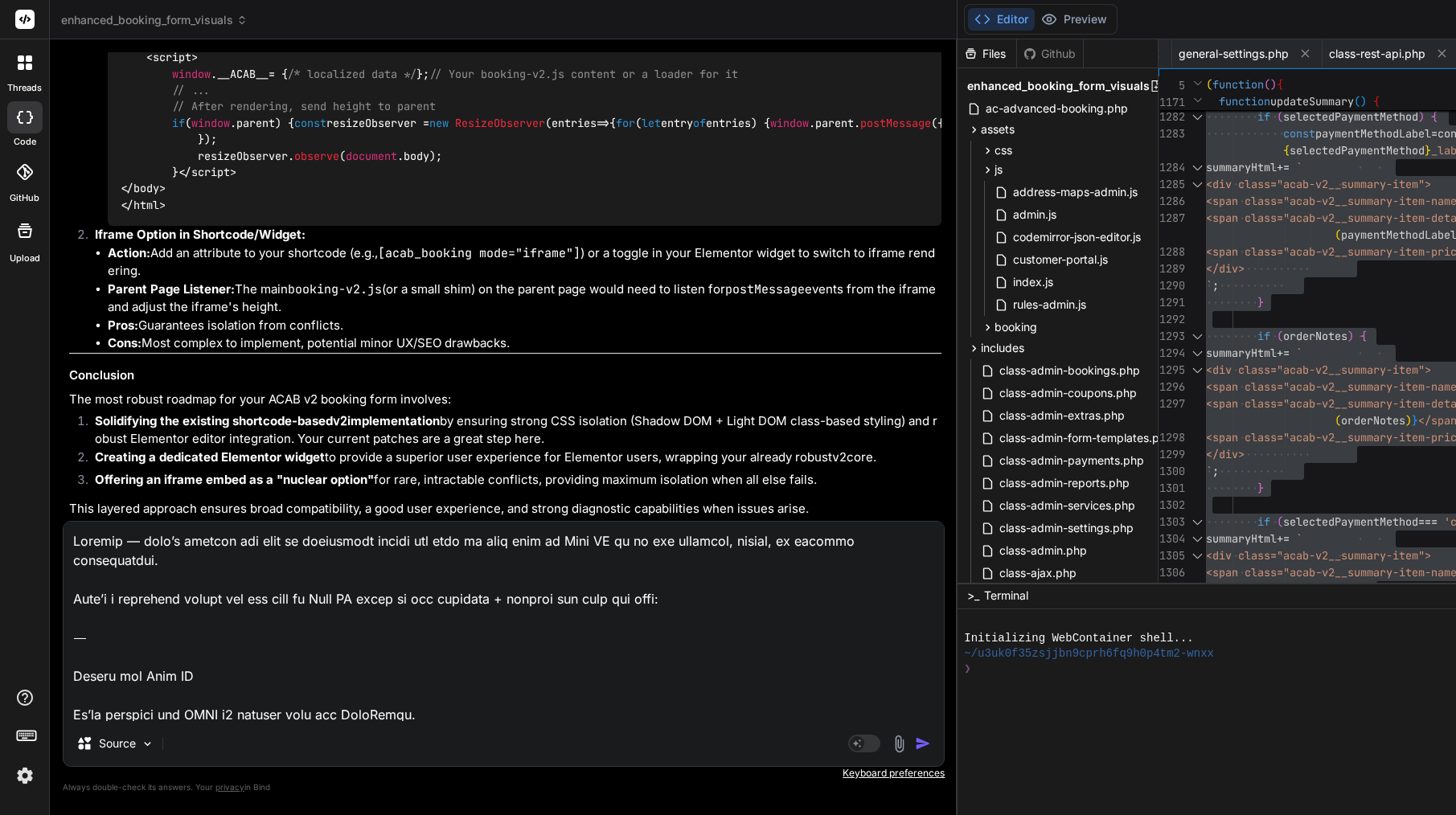
scroll to position [640, 0]
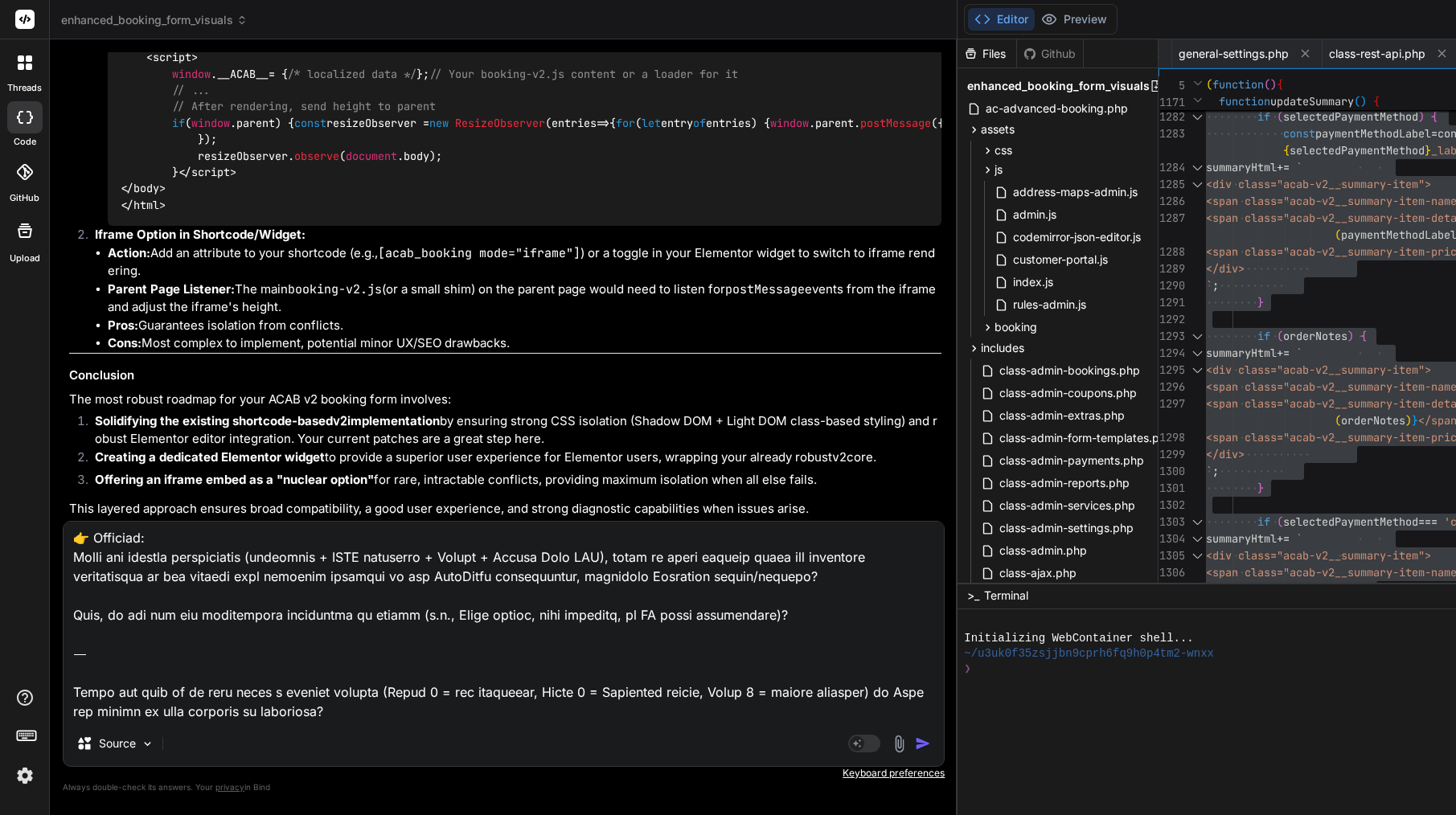
drag, startPoint x: 238, startPoint y: 709, endPoint x: 64, endPoint y: 641, distance: 186.8
click at [64, 641] on textarea at bounding box center [503, 621] width 880 height 199
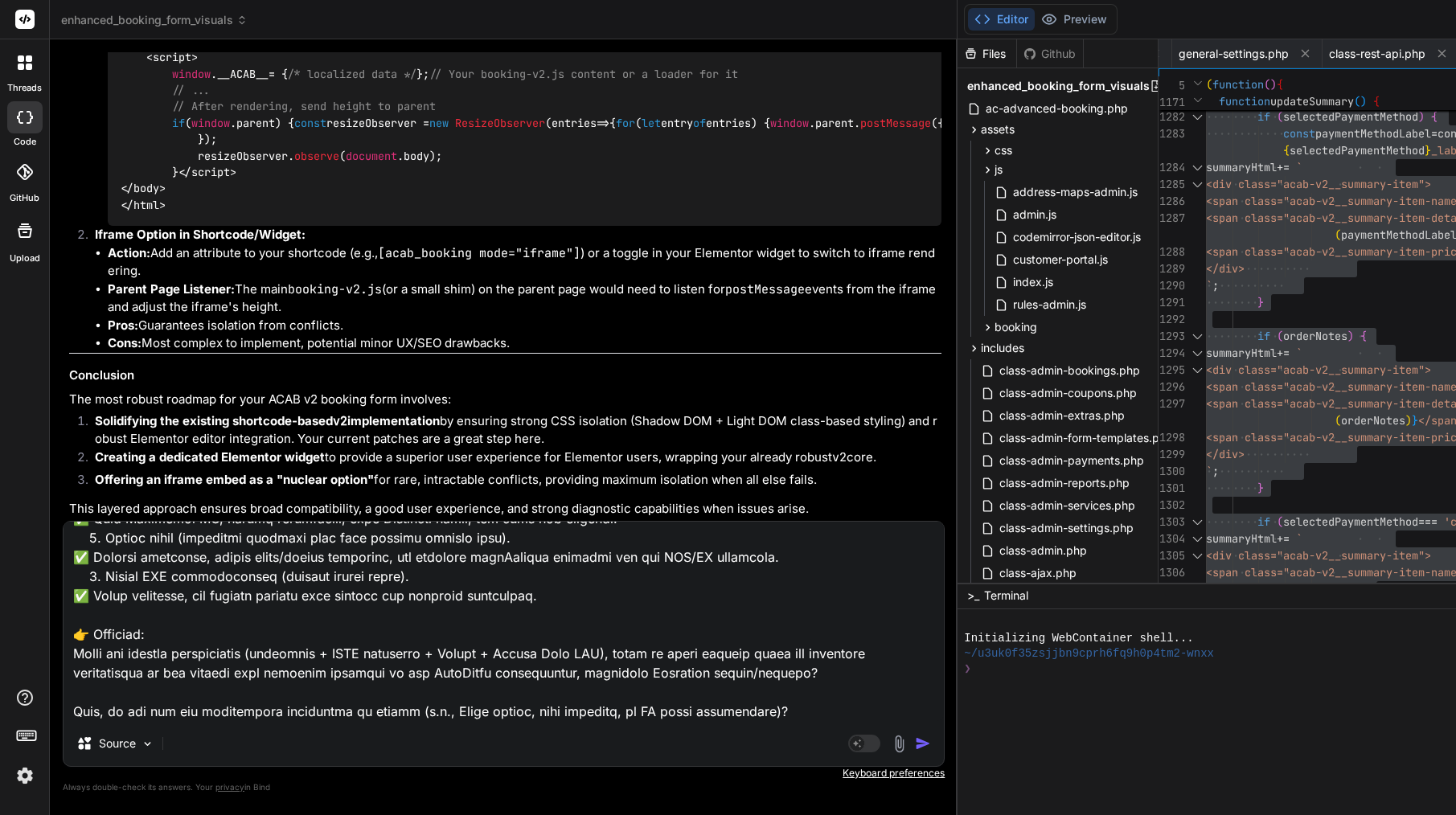
scroll to position [561, 0]
paste textarea "Loremip — dolo’s a conse, adip-elits doeiusm tempor inc Utla ET. Do’m aliquaeni…"
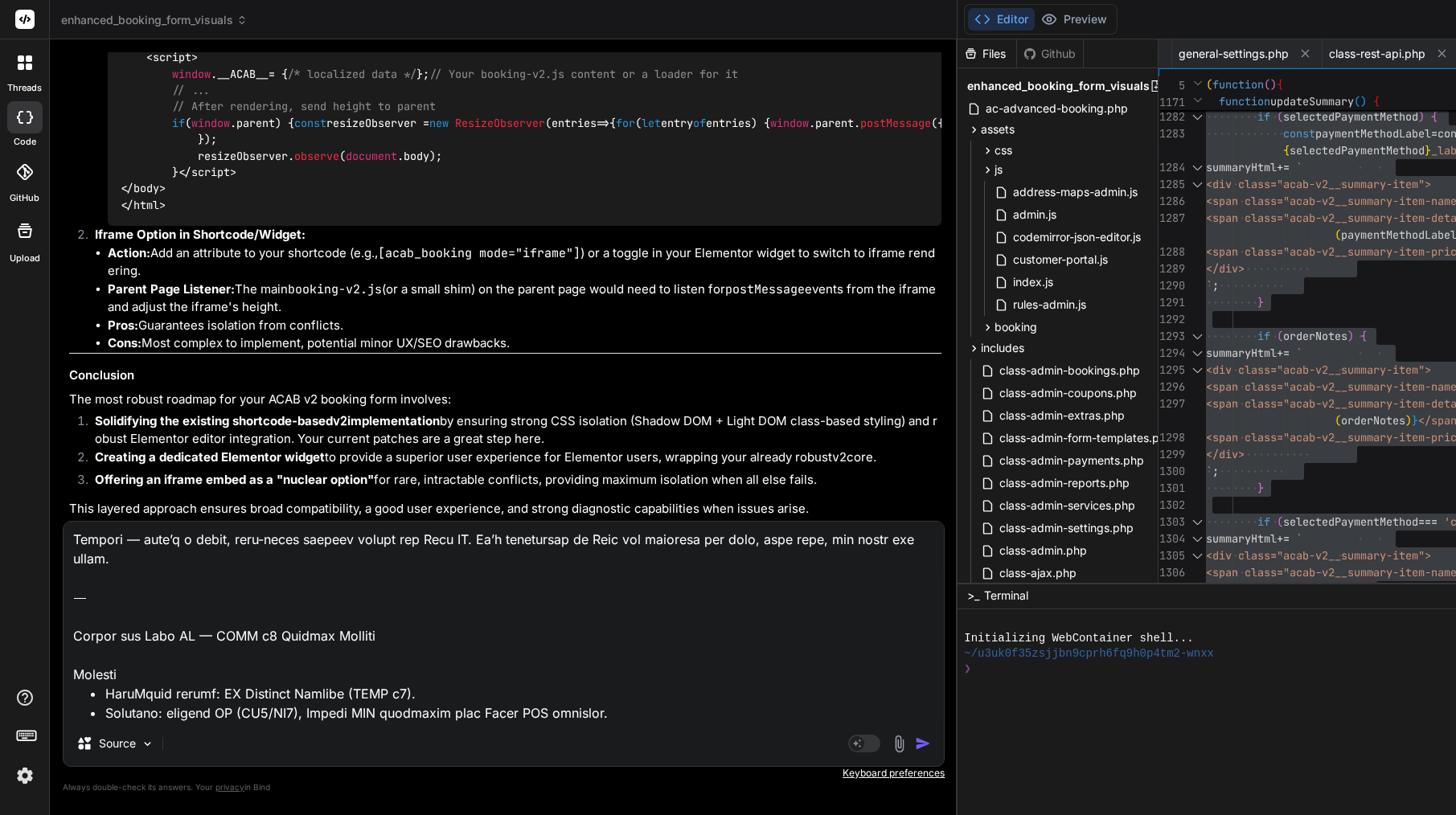
scroll to position [3939, 0]
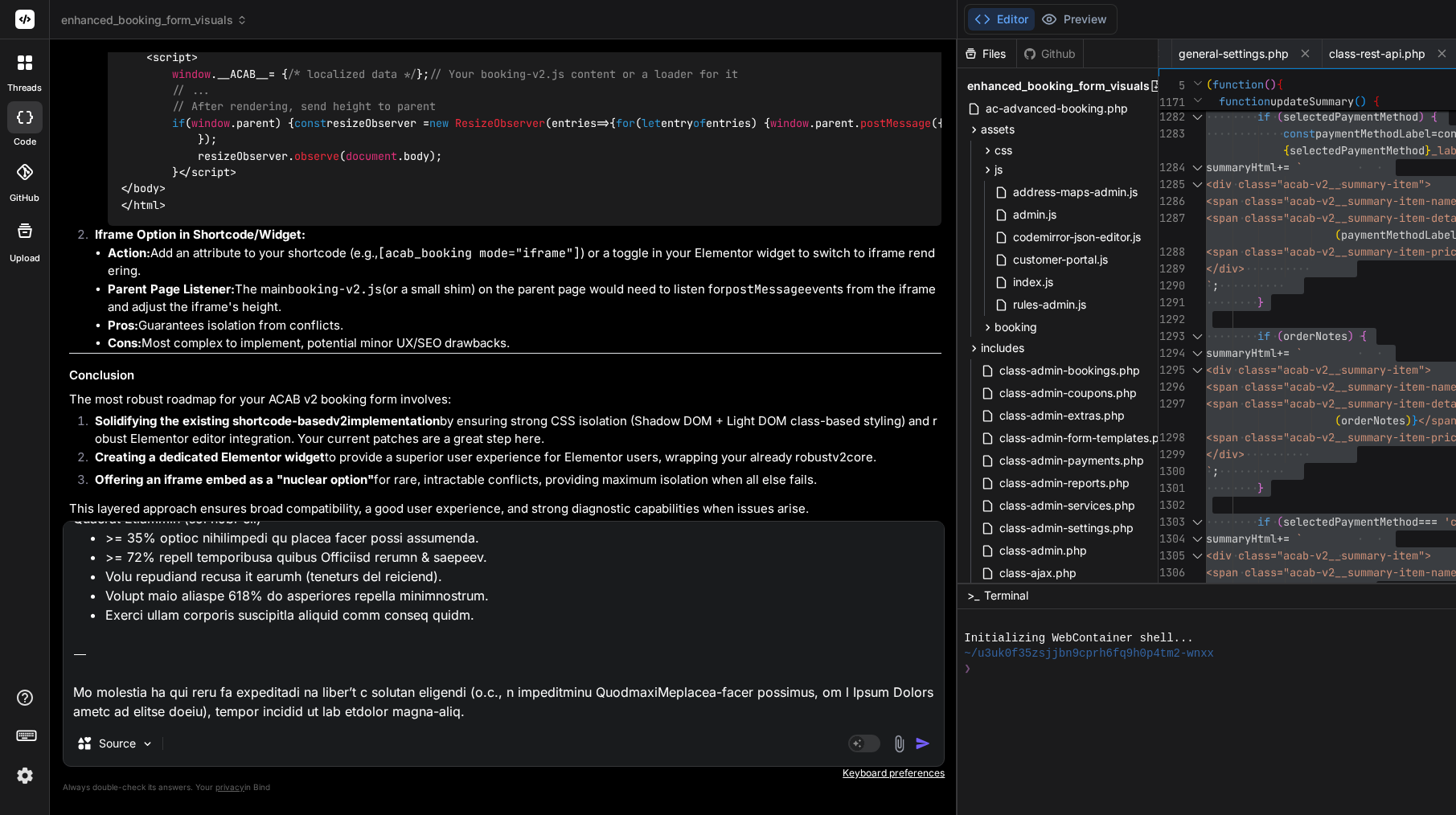
drag, startPoint x: 382, startPoint y: 705, endPoint x: 61, endPoint y: 663, distance: 323.7
click at [61, 663] on div "Bind AI Web Search Created with Pixso. Code Generator You file class-database.m…" at bounding box center [503, 426] width 908 height 775
click at [182, 649] on textarea at bounding box center [503, 621] width 880 height 199
click at [564, 733] on div "Source" at bounding box center [503, 747] width 880 height 39
click at [915, 743] on img "button" at bounding box center [923, 743] width 17 height 17
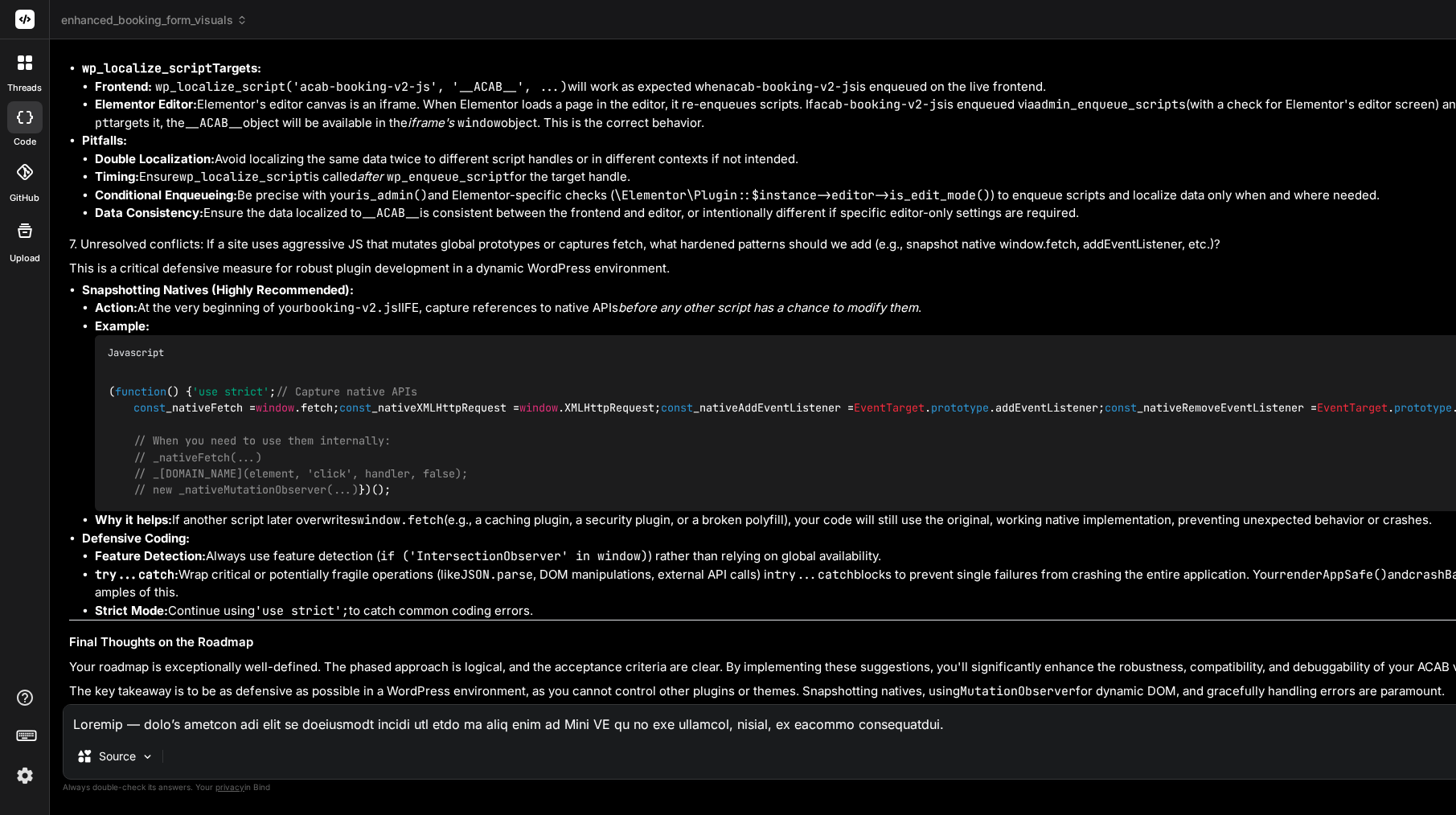
scroll to position [71186, 0]
drag, startPoint x: 96, startPoint y: 481, endPoint x: 458, endPoint y: 686, distance: 416.0
copy div "Bind AI This is an excellent and comprehensive roadmap! You've clearly articula…"
click at [316, 743] on div "Source" at bounding box center [825, 760] width 1525 height 39
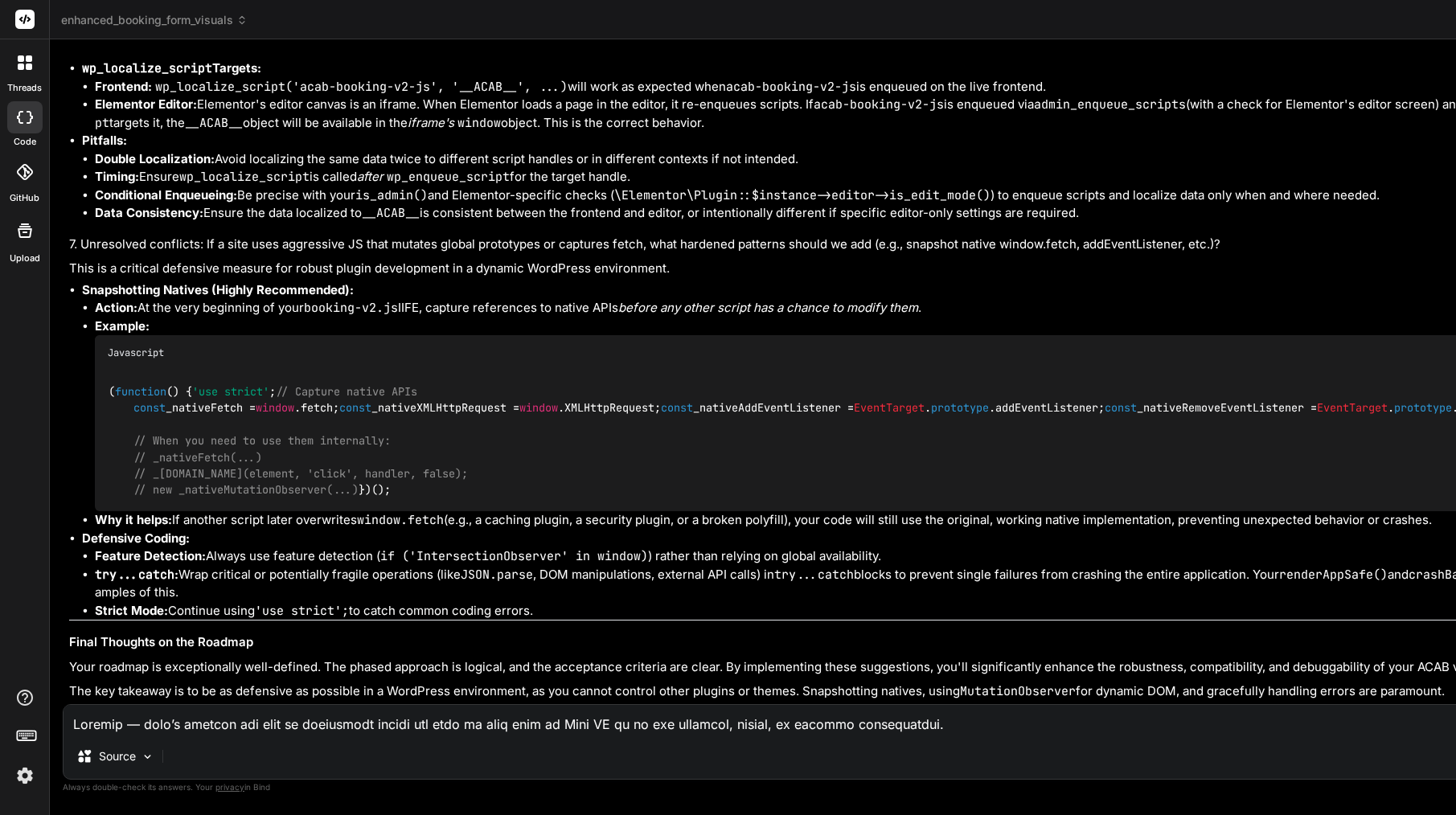
click at [316, 743] on div "Source" at bounding box center [825, 760] width 1525 height 39
click at [282, 726] on textarea at bounding box center [825, 720] width 1525 height 29
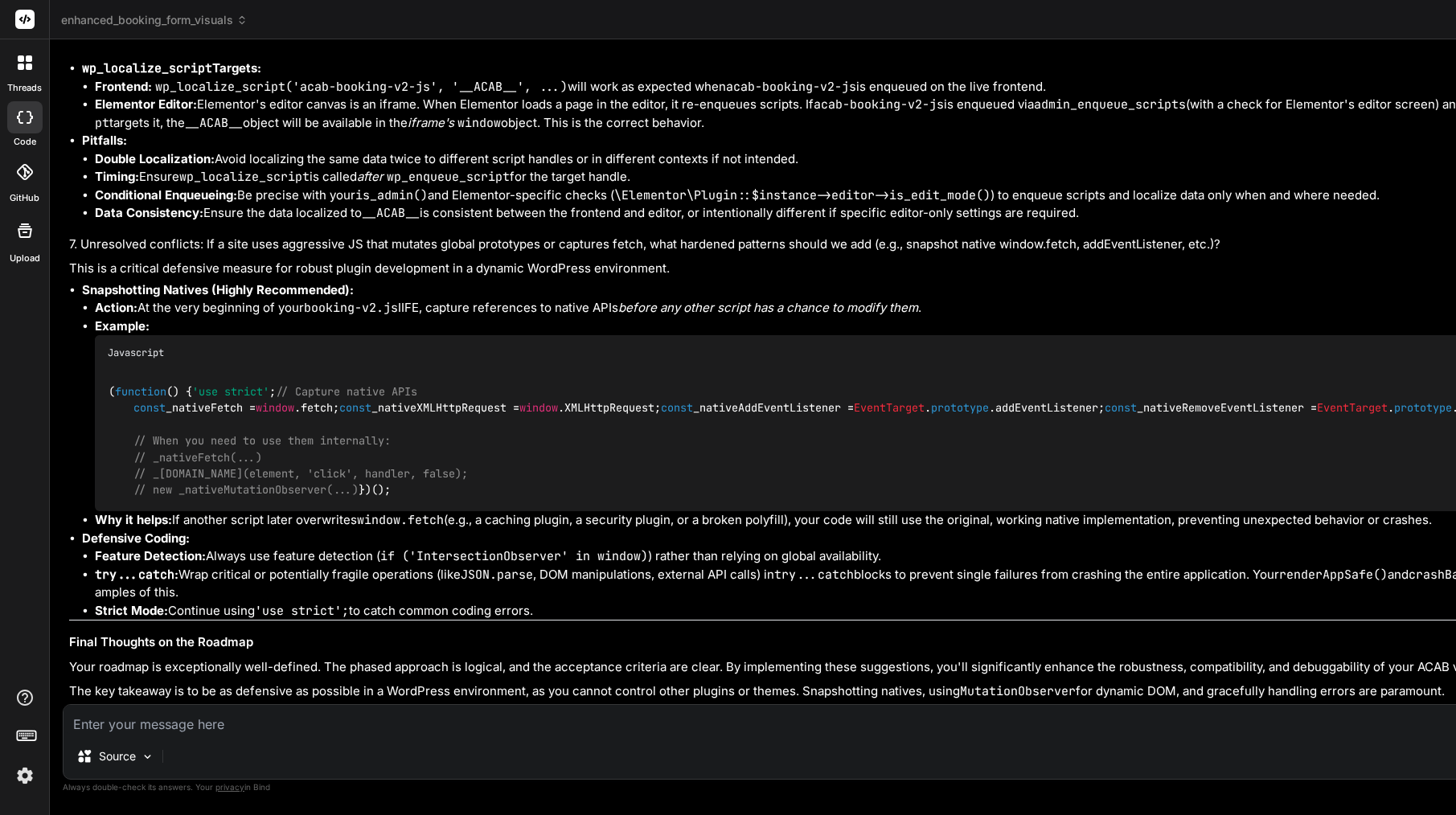
paste textarea "Loremip — dolo’s a conse-ad-elits doeiusmodte incidi utl etd mag aliq en Admi/v…"
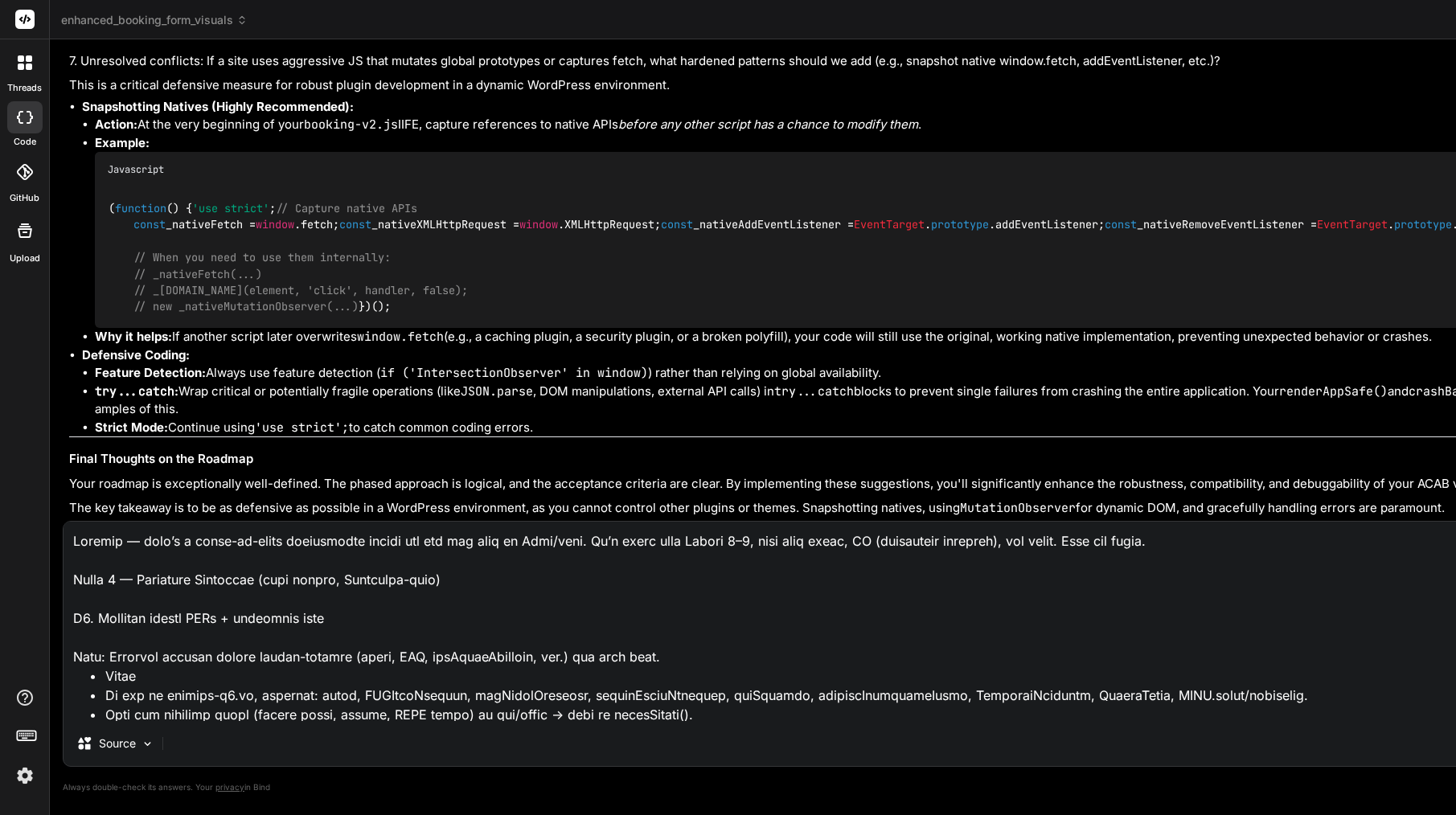
scroll to position [5676, 0]
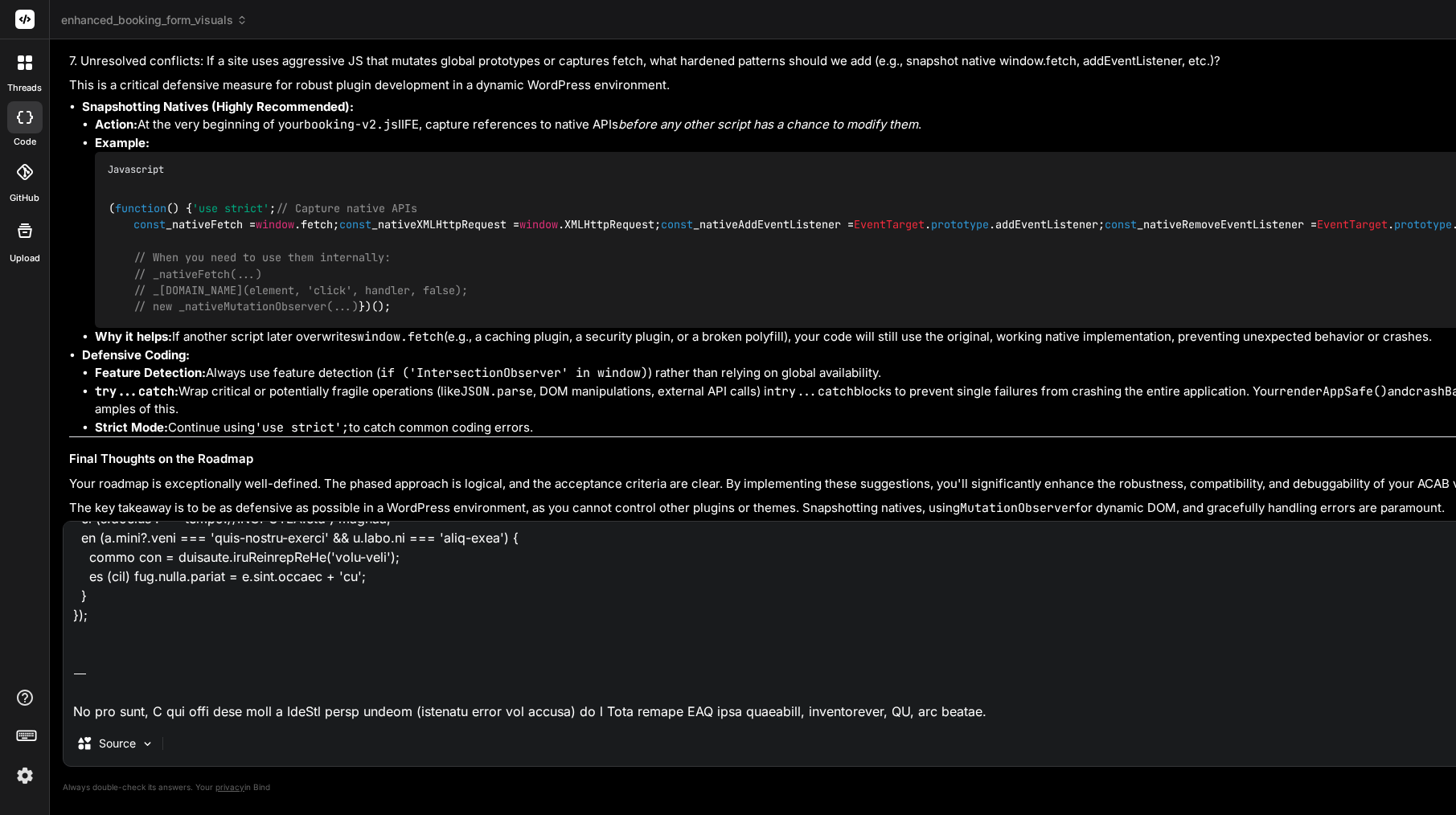
click at [477, 705] on textarea at bounding box center [825, 621] width 1525 height 199
drag, startPoint x: 489, startPoint y: 708, endPoint x: 53, endPoint y: 655, distance: 439.2
click at [53, 655] on div "Bind AI Web Search Created with Pixso. Code Generator You file class-database.m…" at bounding box center [825, 426] width 1551 height 775
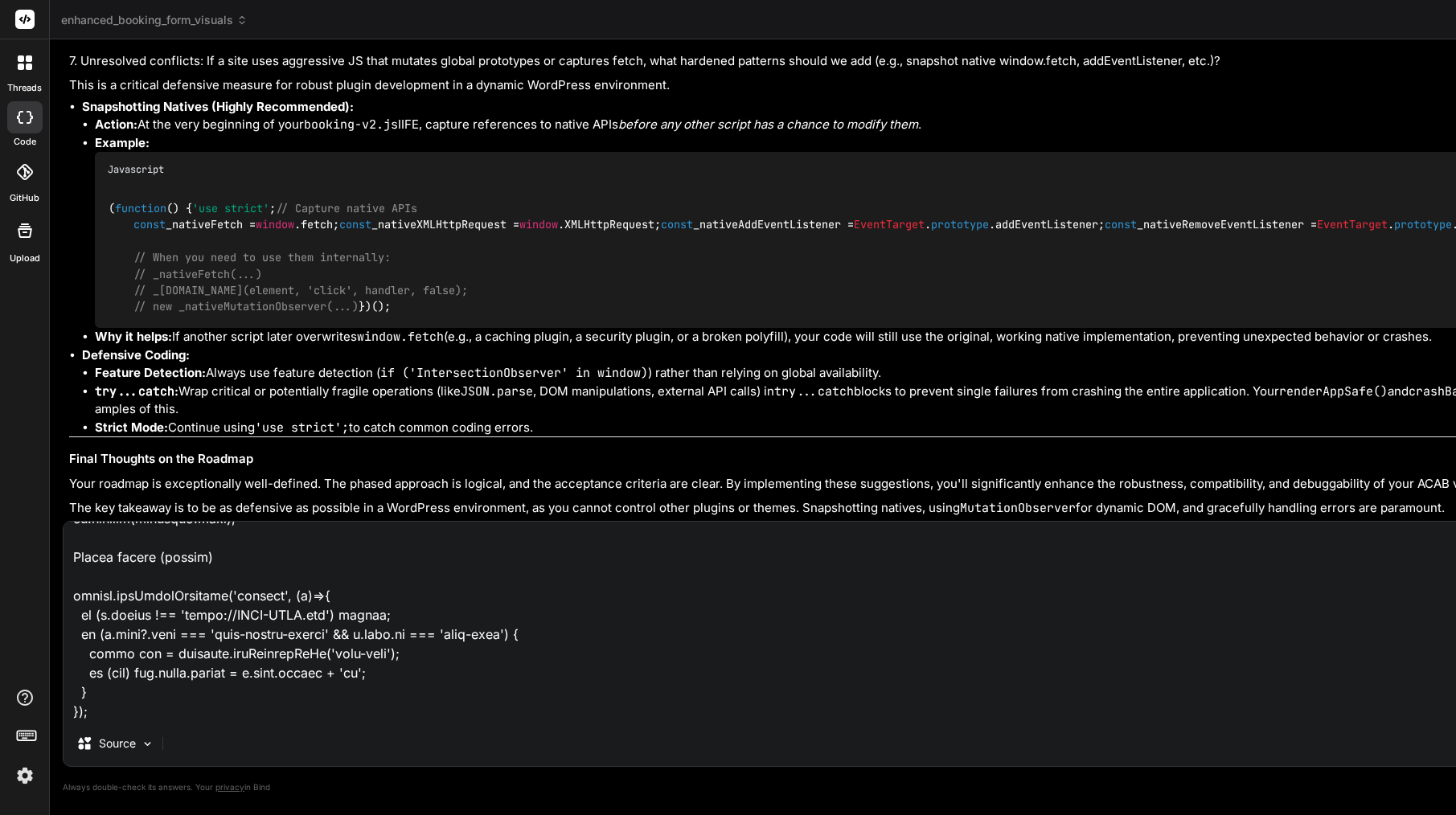
scroll to position [5599, 0]
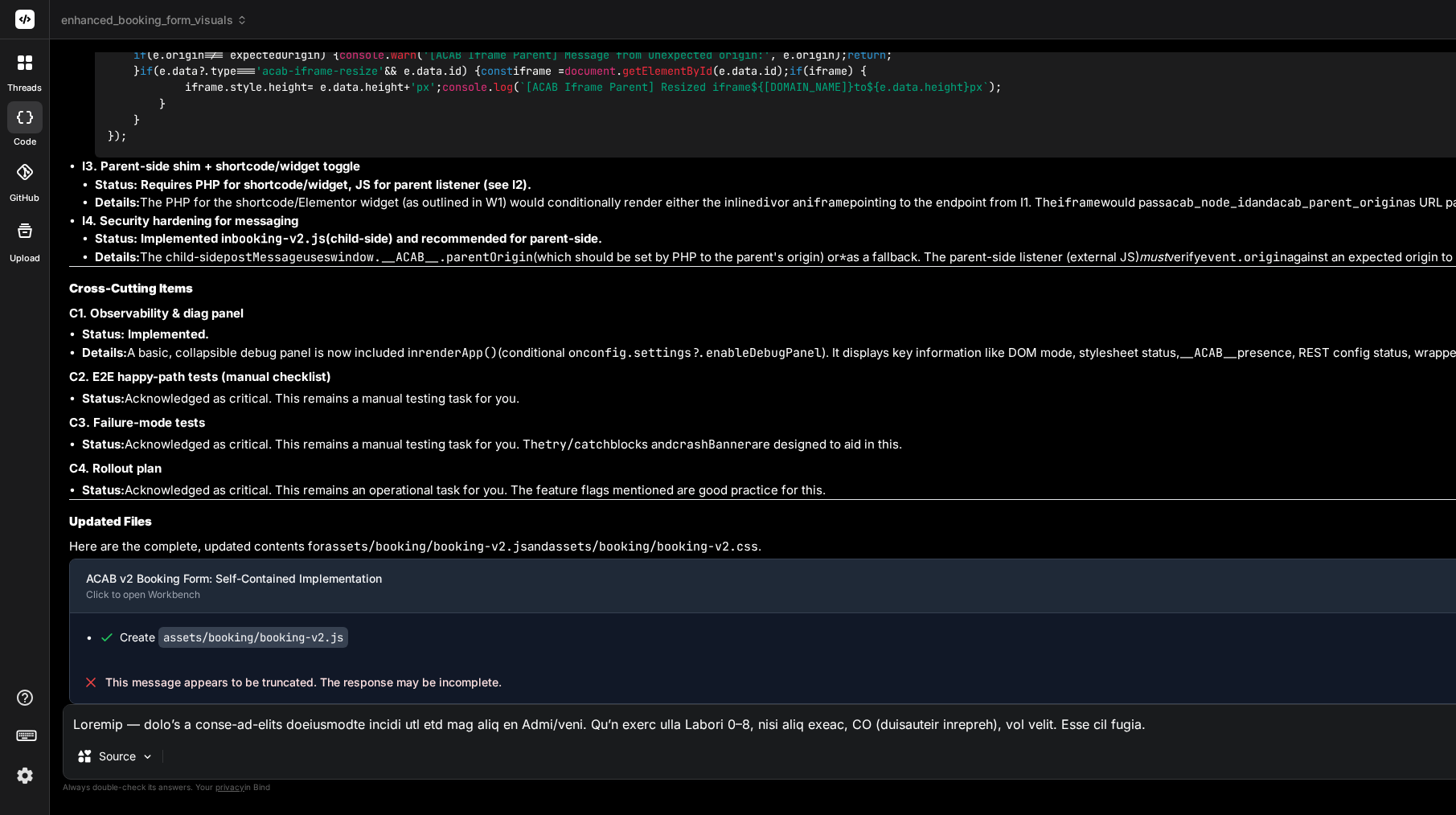
scroll to position [54544, 0]
